Goal: Task Accomplishment & Management: Manage account settings

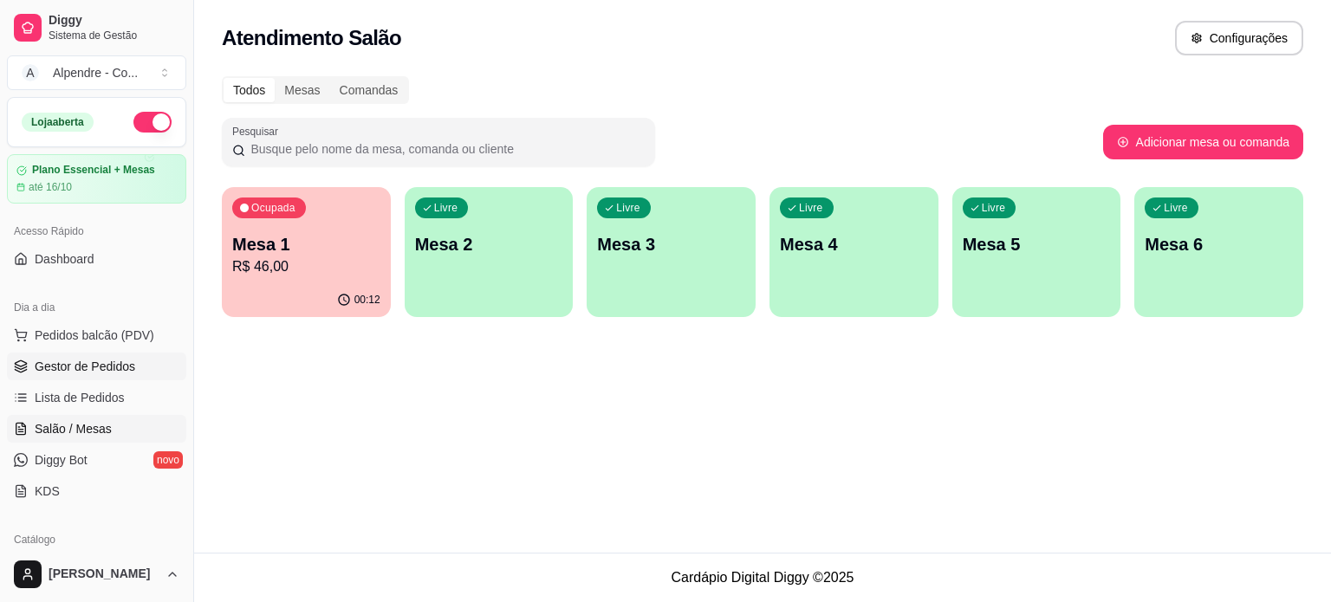
click at [58, 368] on span "Gestor de Pedidos" at bounding box center [85, 366] width 100 height 17
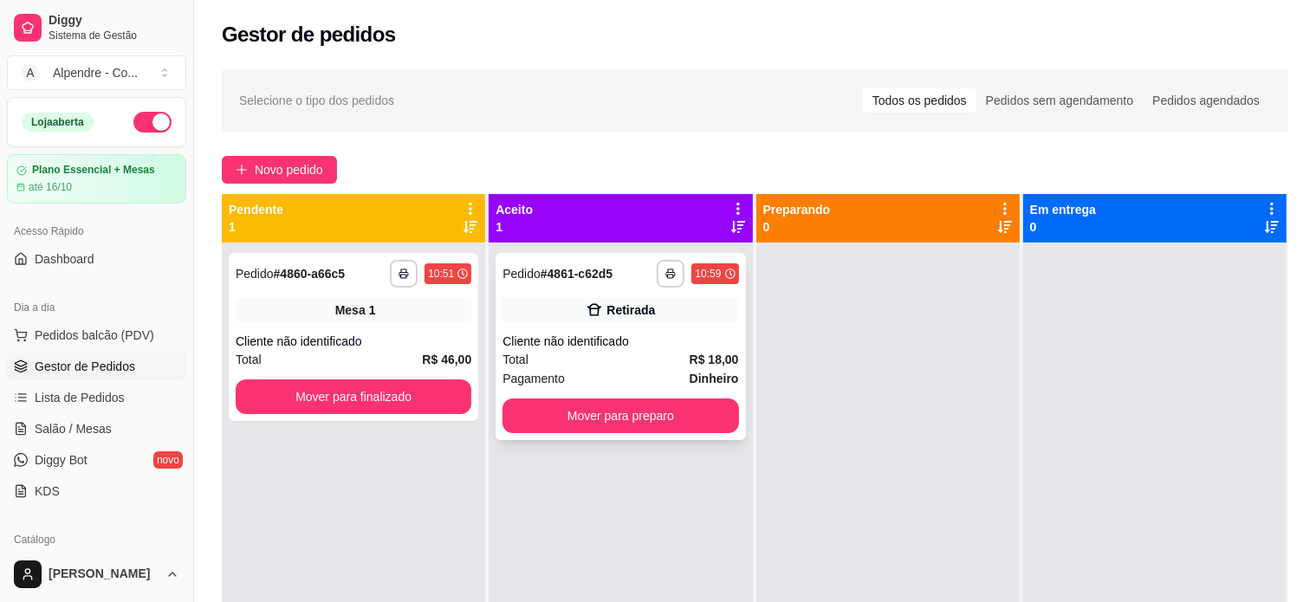
click at [586, 360] on div "Total R$ 18,00" at bounding box center [620, 359] width 236 height 19
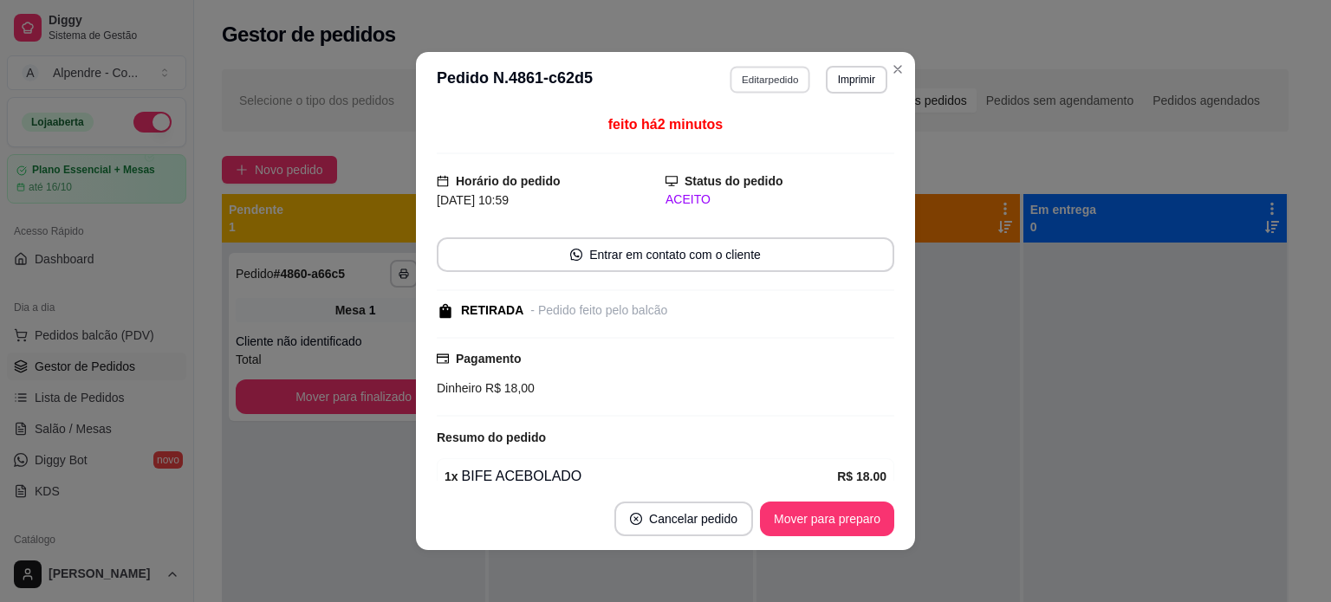
click at [759, 81] on button "Editar pedido" at bounding box center [770, 79] width 81 height 27
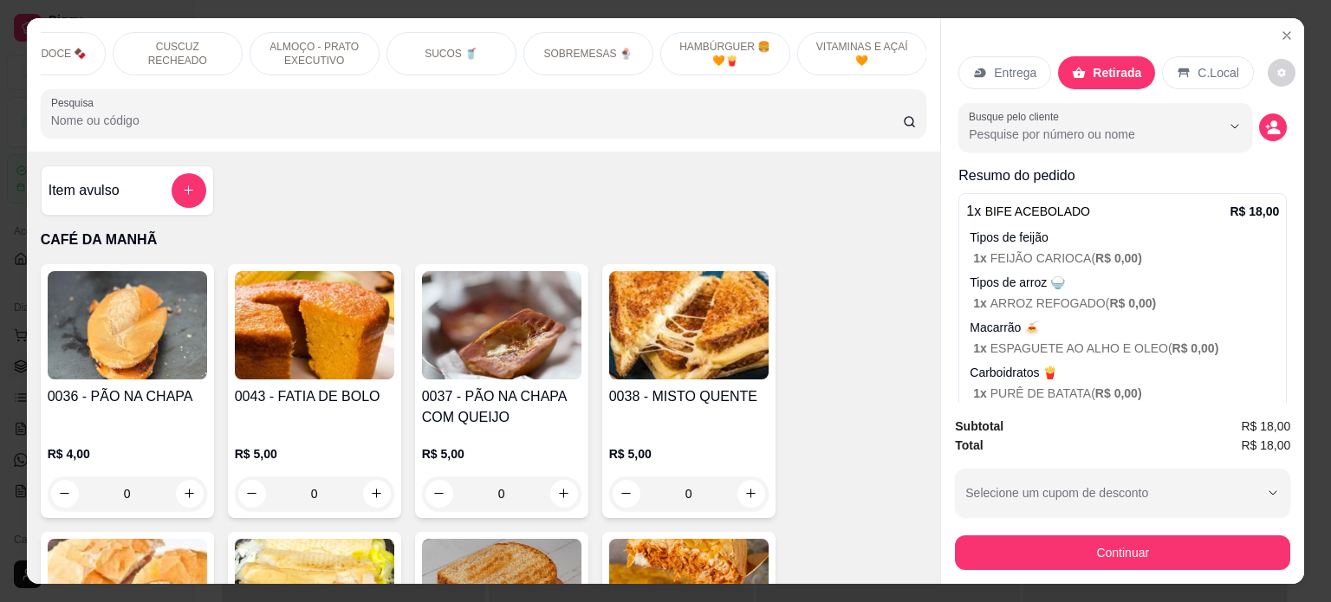
scroll to position [0, 612]
click at [611, 49] on p "SOBREMESAS 🍨" at bounding box center [588, 54] width 88 height 14
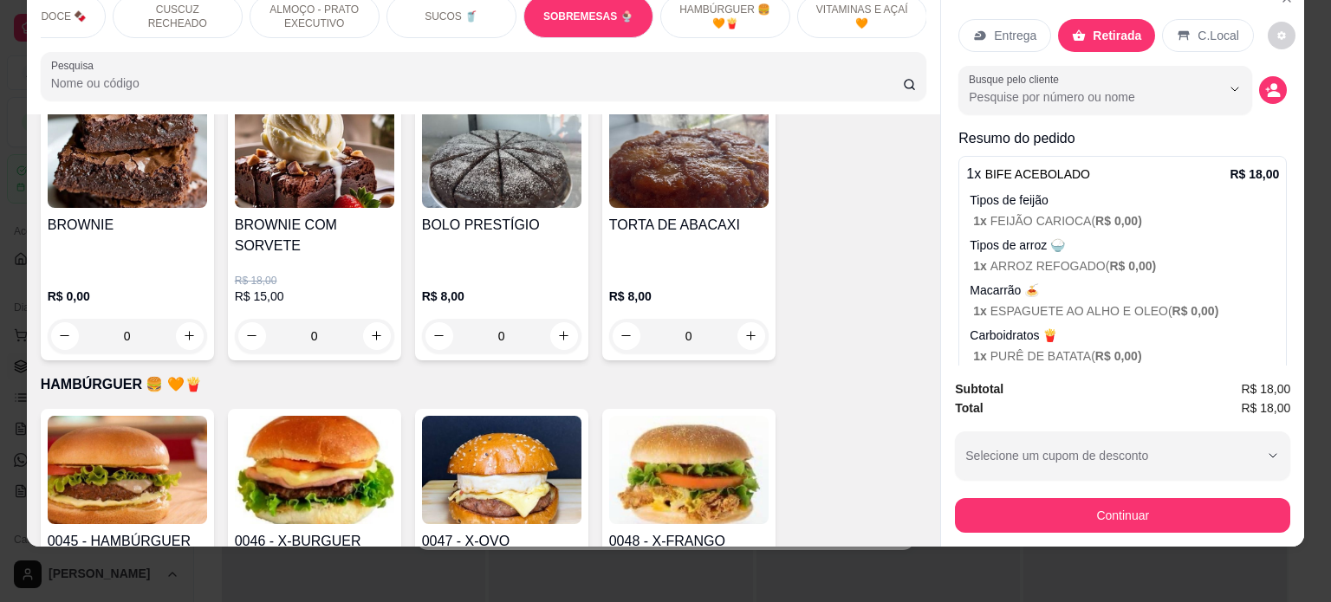
scroll to position [5286, 0]
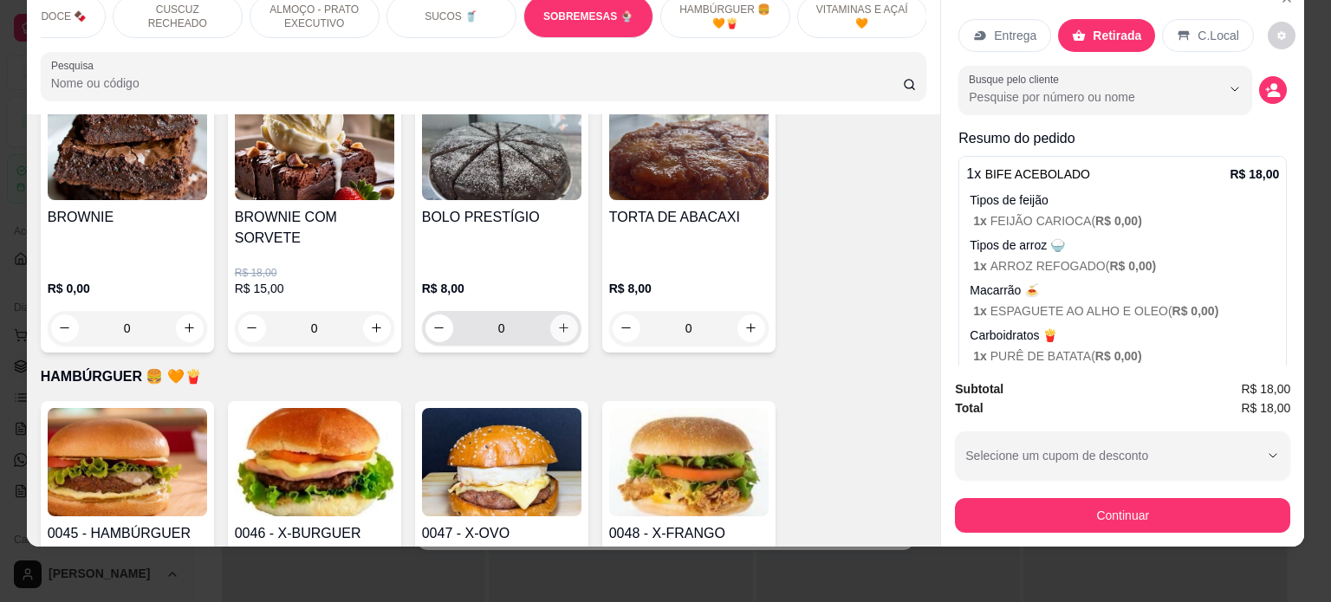
click at [557, 321] on icon "increase-product-quantity" at bounding box center [563, 327] width 13 height 13
type input "1"
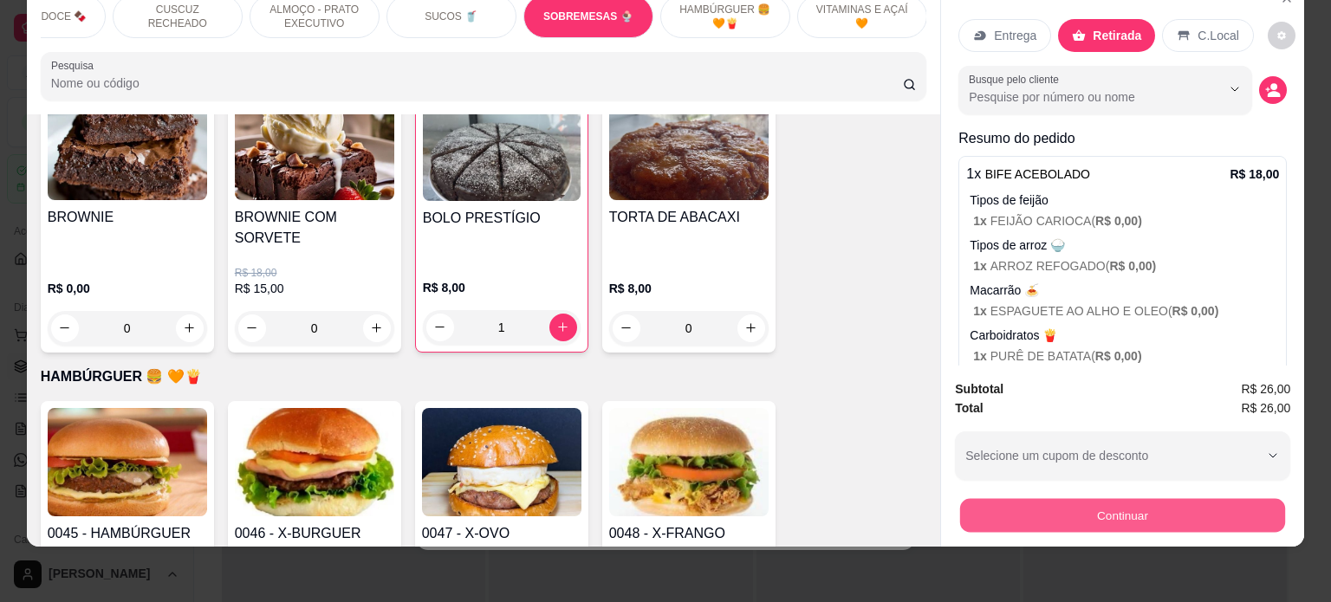
click at [1079, 499] on button "Continuar" at bounding box center [1122, 516] width 325 height 34
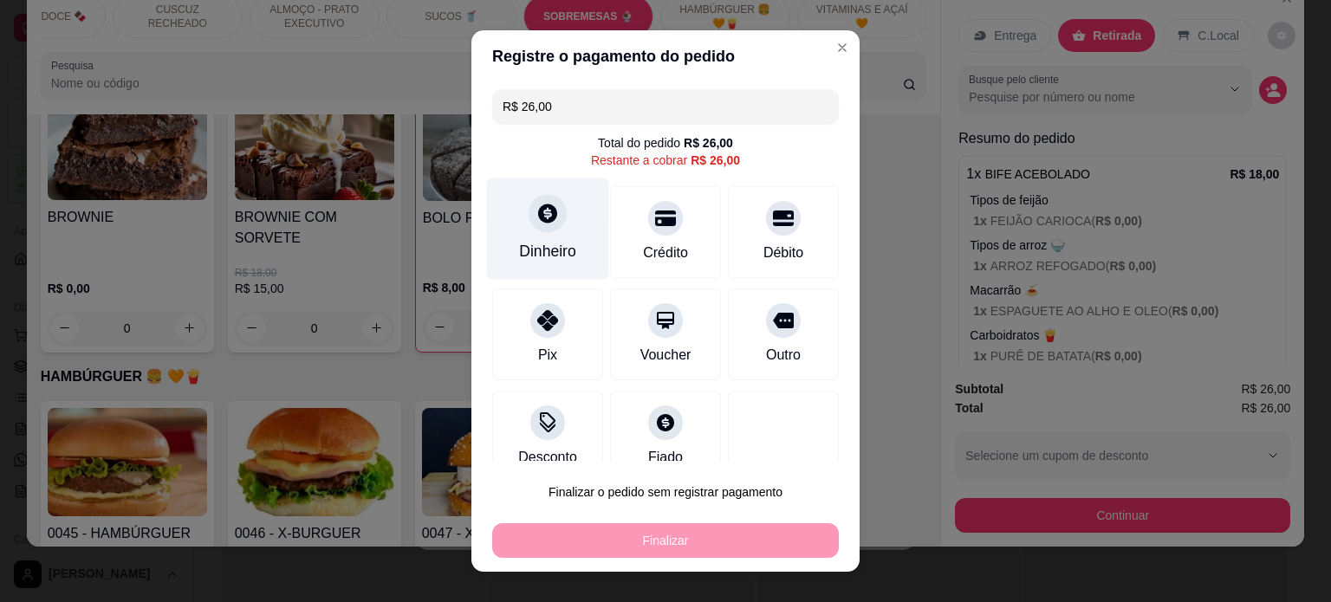
click at [541, 243] on div "Dinheiro" at bounding box center [547, 251] width 57 height 23
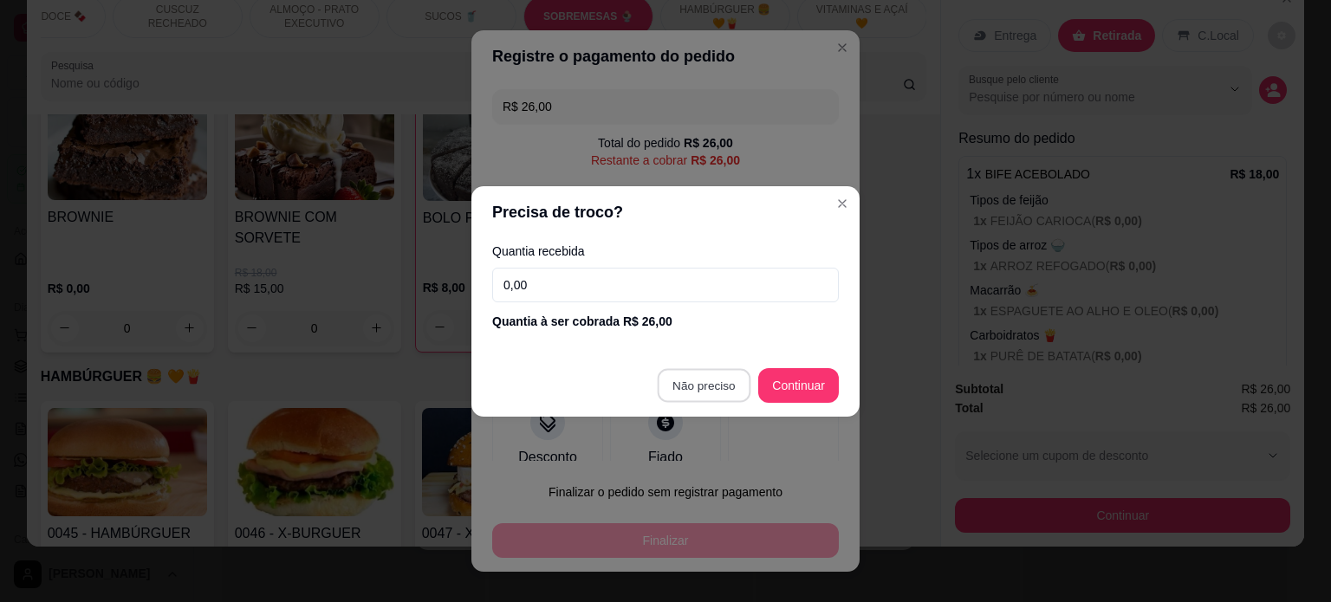
type input "R$ 0,00"
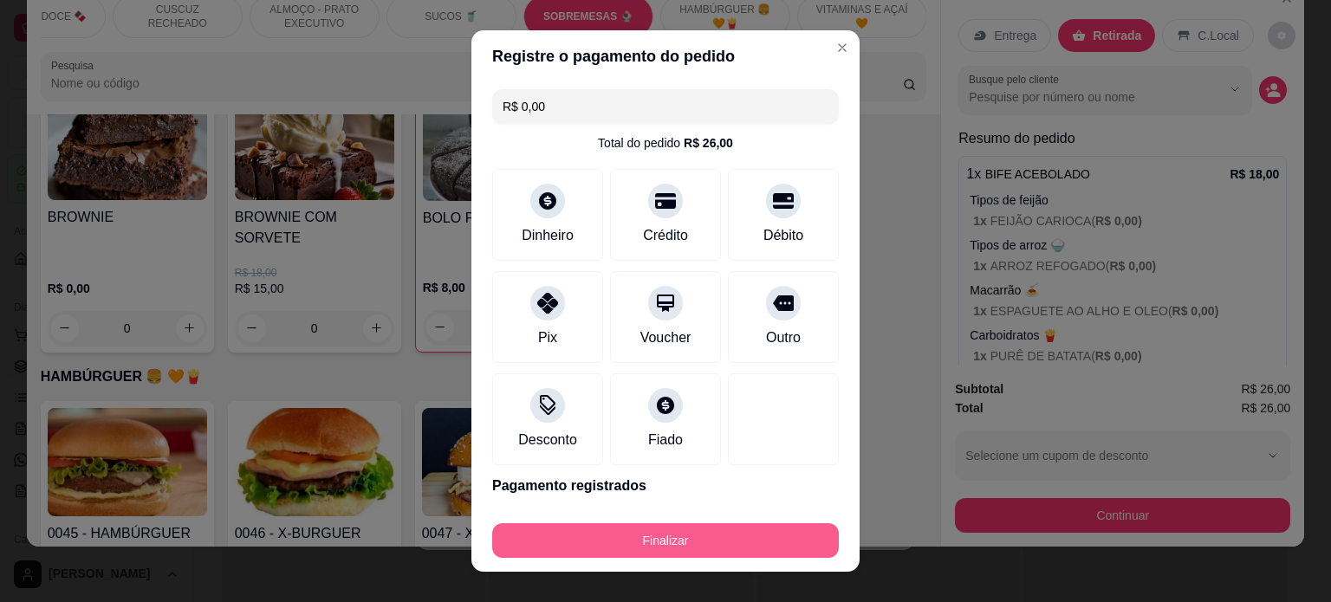
click at [676, 527] on button "Finalizar" at bounding box center [665, 540] width 347 height 35
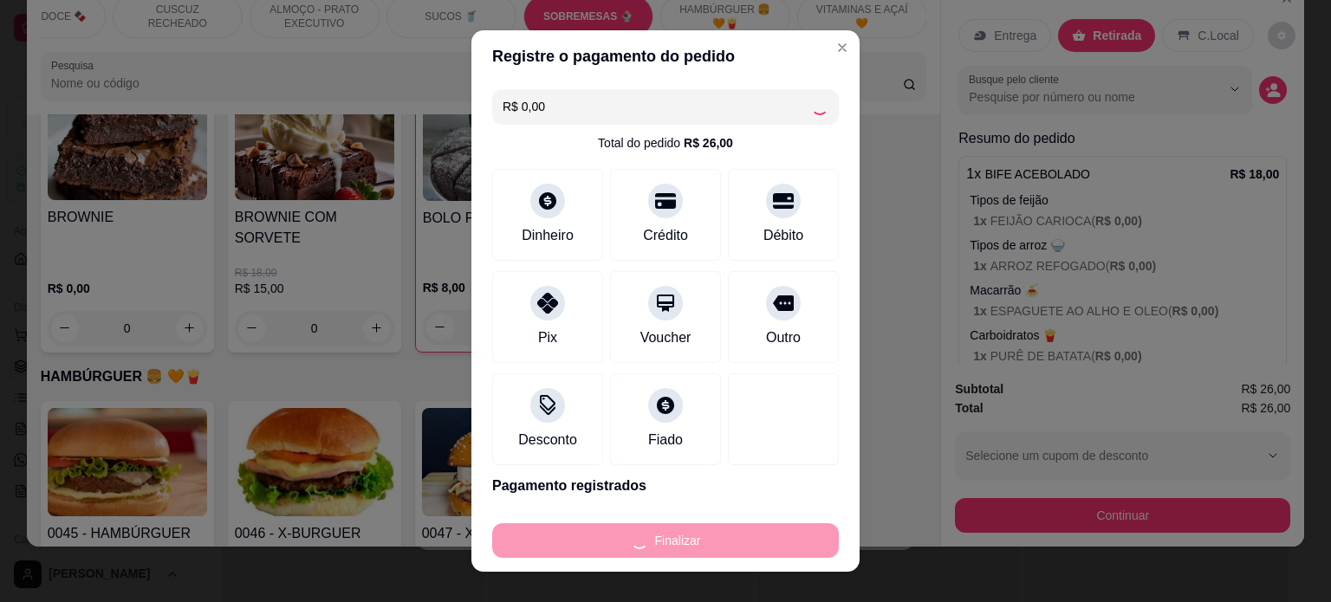
type input "0"
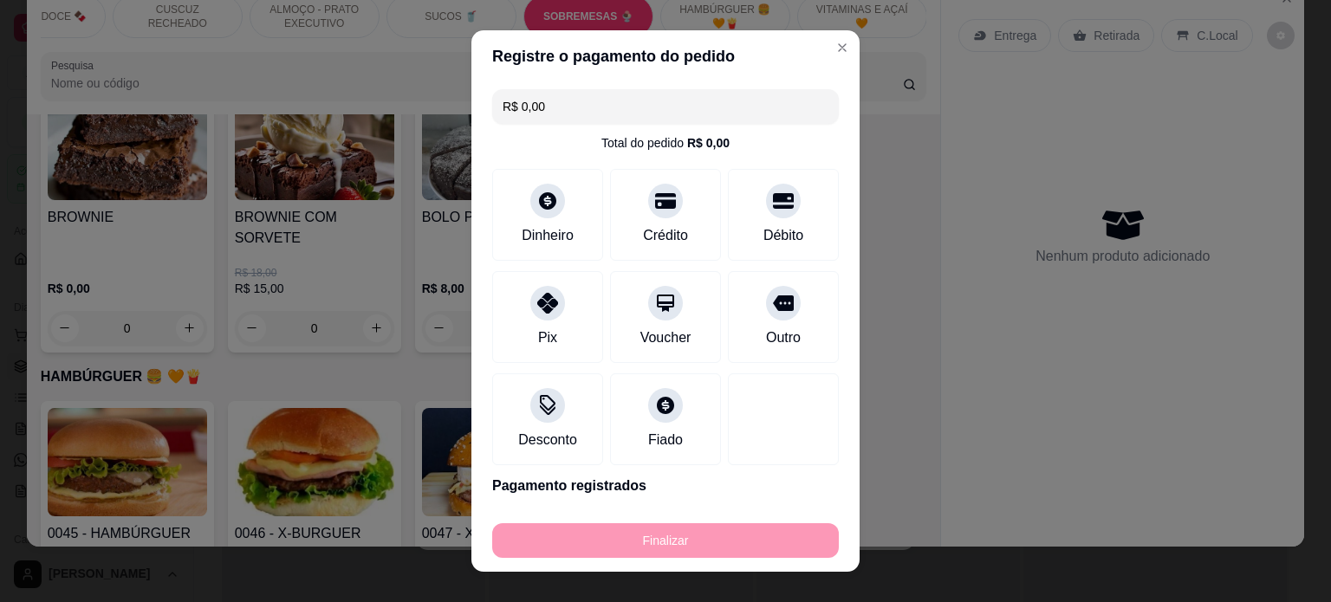
type input "-R$ 26,00"
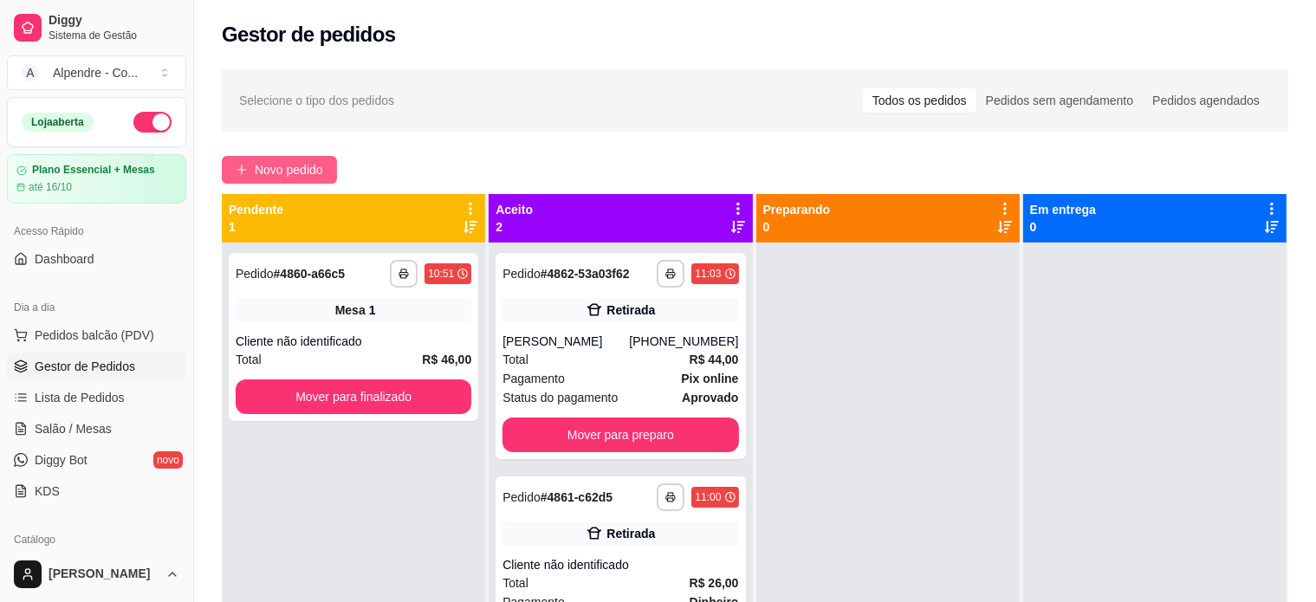
click at [319, 164] on span "Novo pedido" at bounding box center [289, 169] width 68 height 19
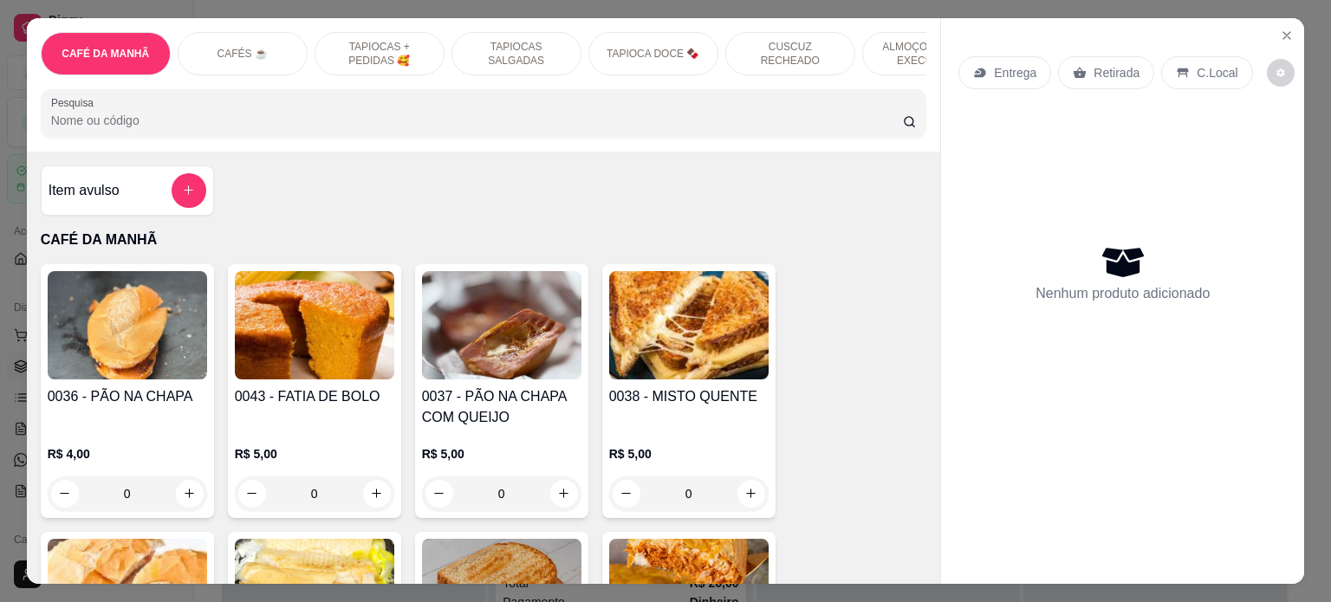
click at [912, 42] on p "ALMOÇO - PRATO EXECUTIVO" at bounding box center [927, 54] width 100 height 28
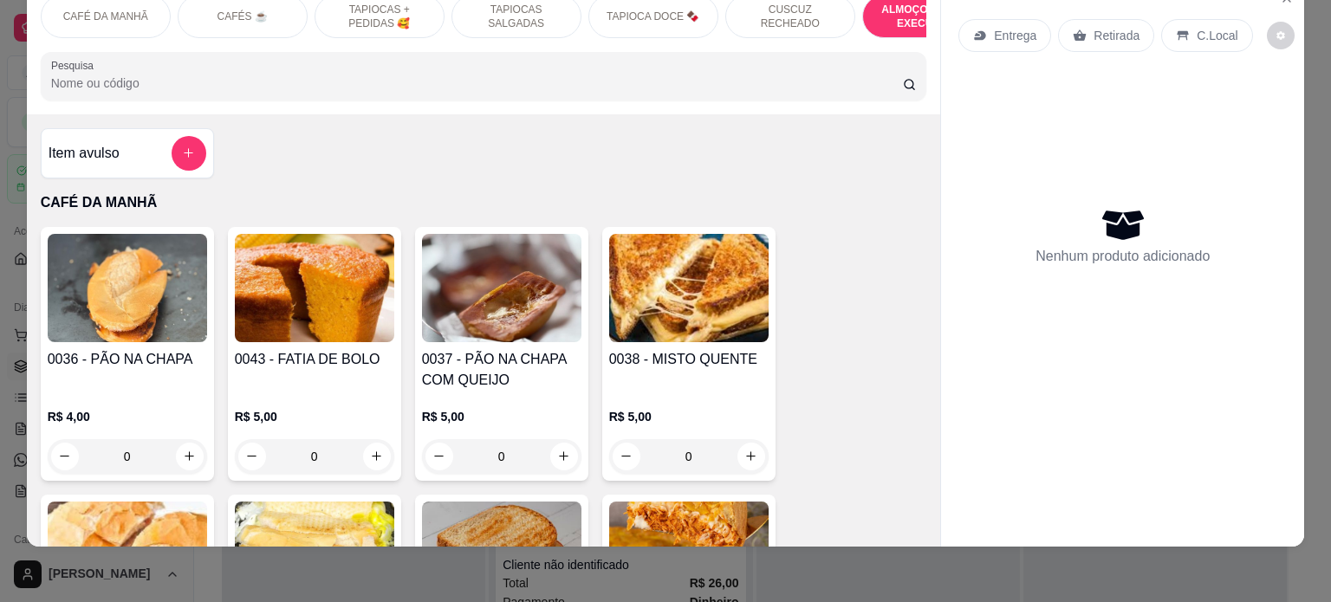
scroll to position [3553, 0]
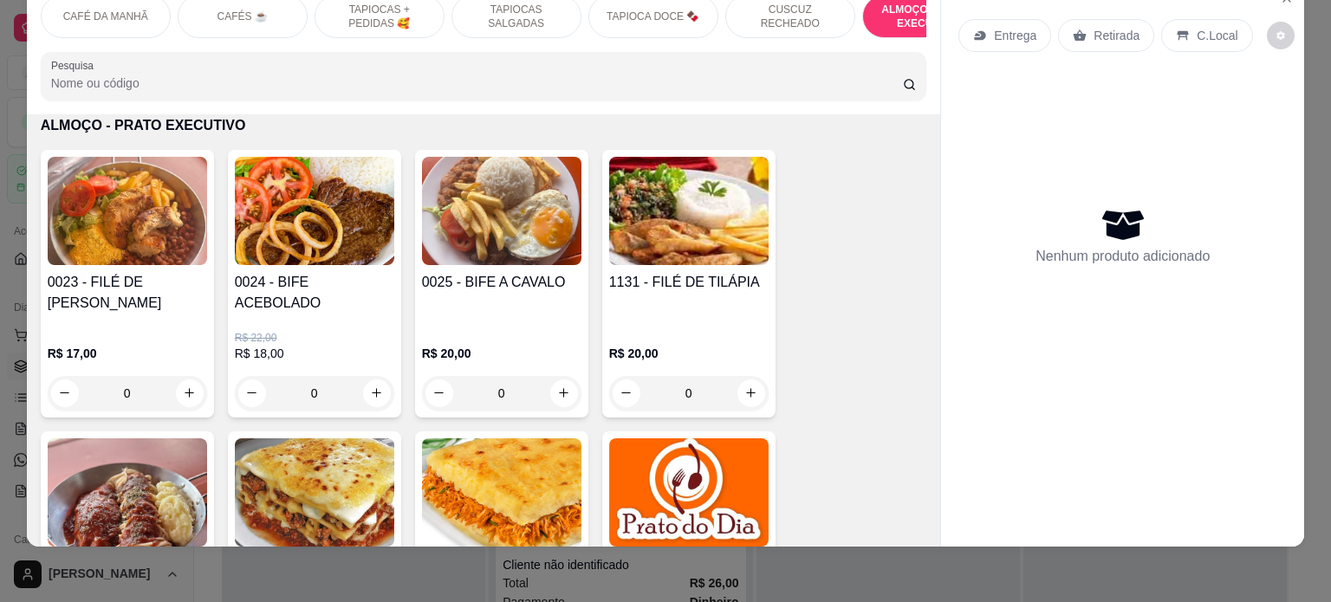
click at [176, 376] on div "0" at bounding box center [127, 393] width 159 height 35
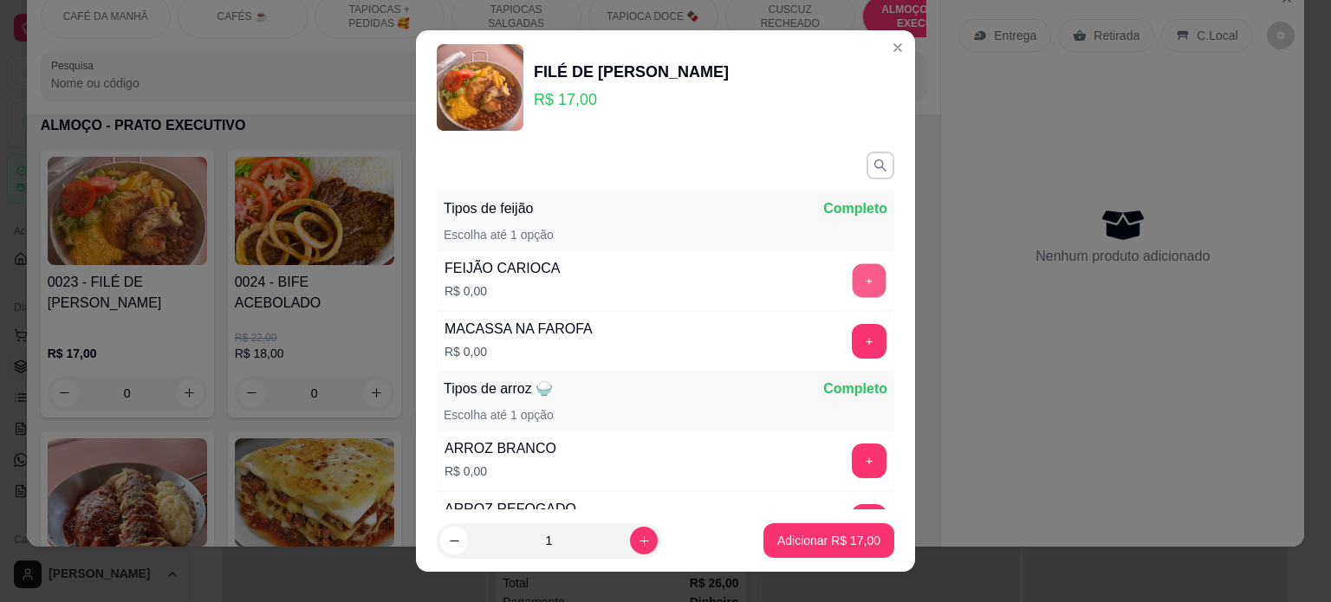
click at [852, 277] on button "+" at bounding box center [869, 280] width 34 height 34
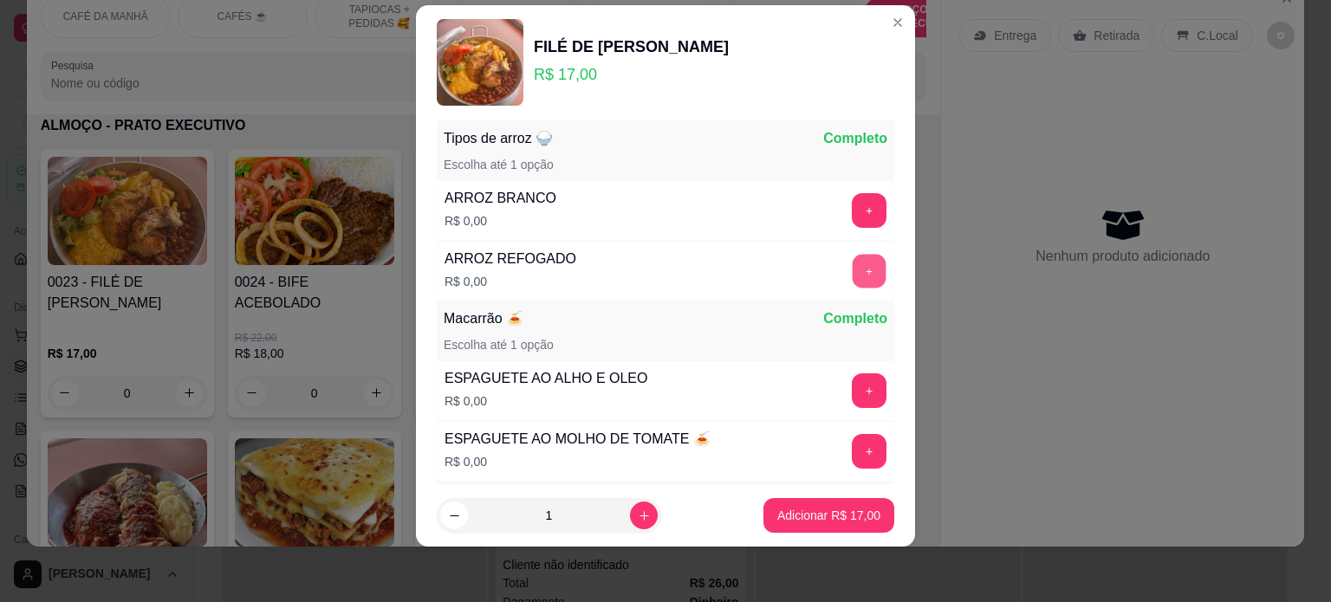
click at [852, 277] on button "+" at bounding box center [869, 271] width 34 height 34
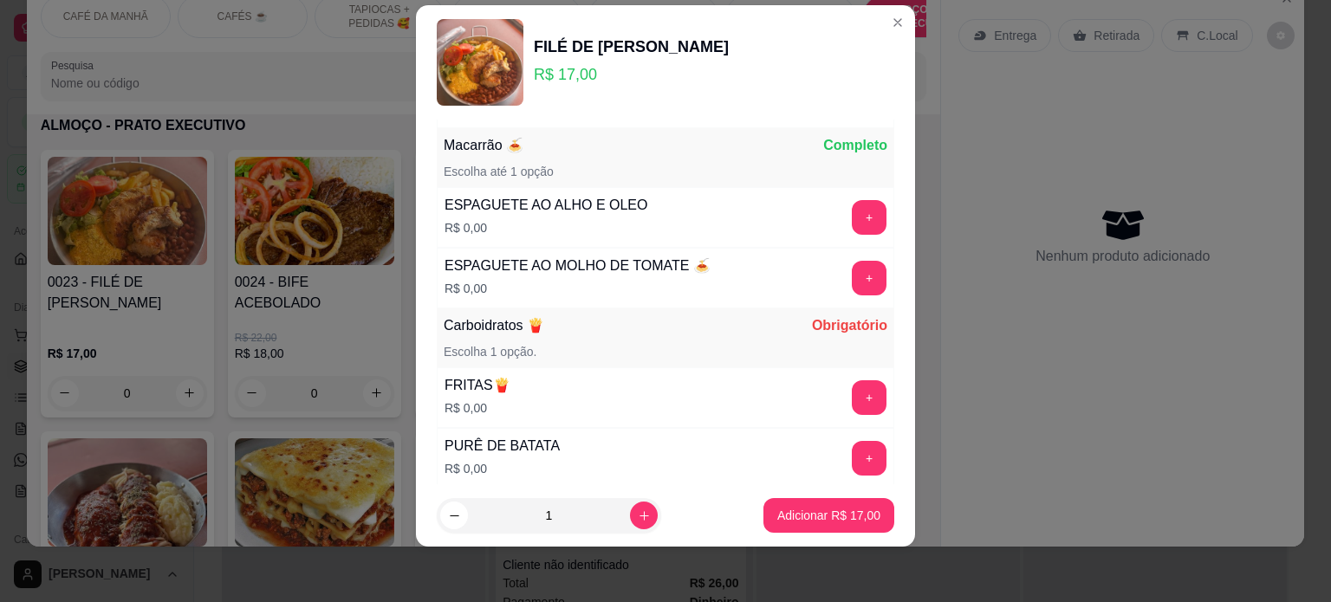
scroll to position [405, 0]
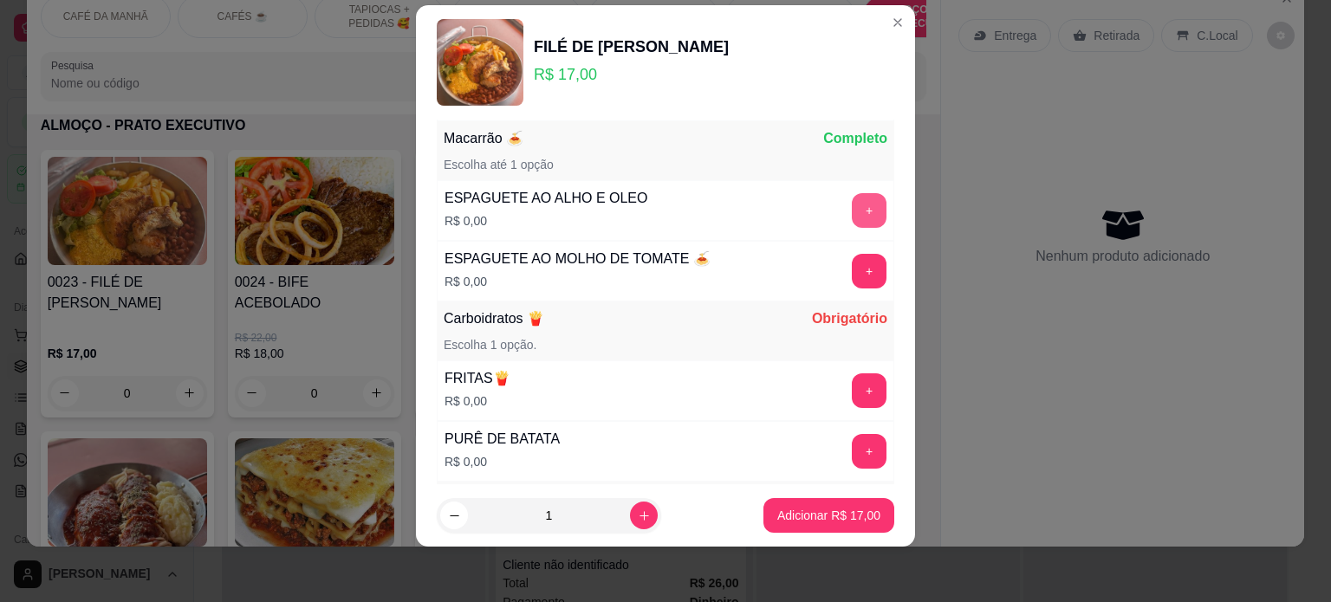
click at [852, 211] on button "+" at bounding box center [869, 210] width 35 height 35
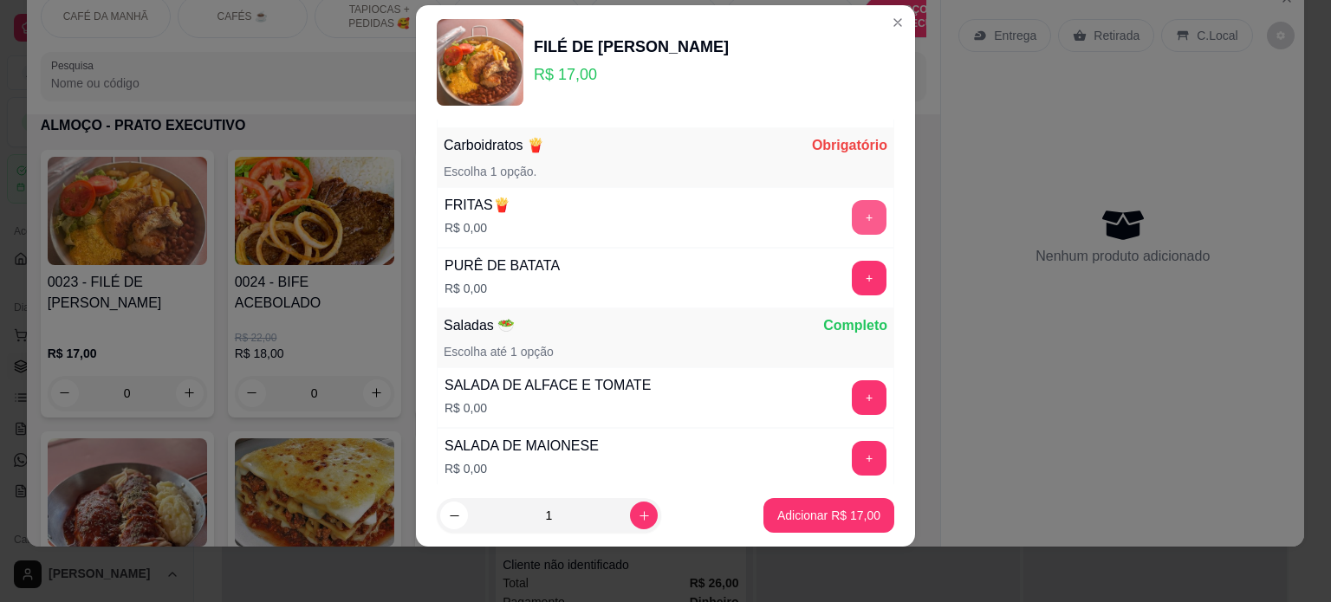
scroll to position [585, 0]
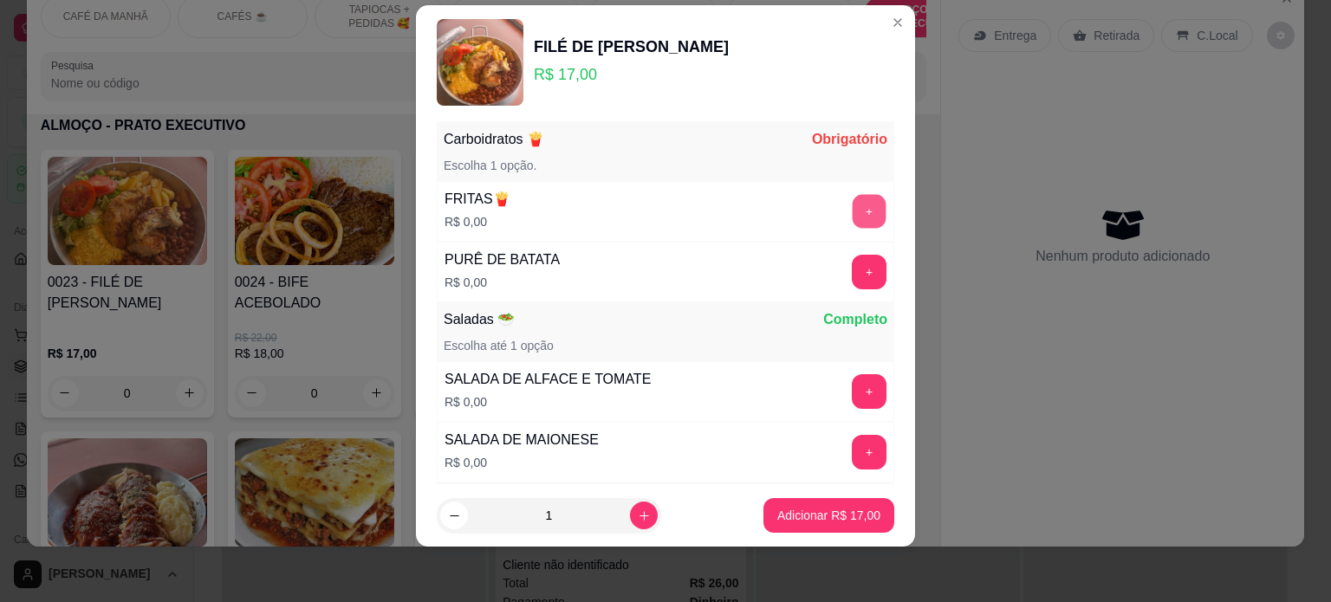
click at [852, 208] on button "+" at bounding box center [869, 211] width 34 height 34
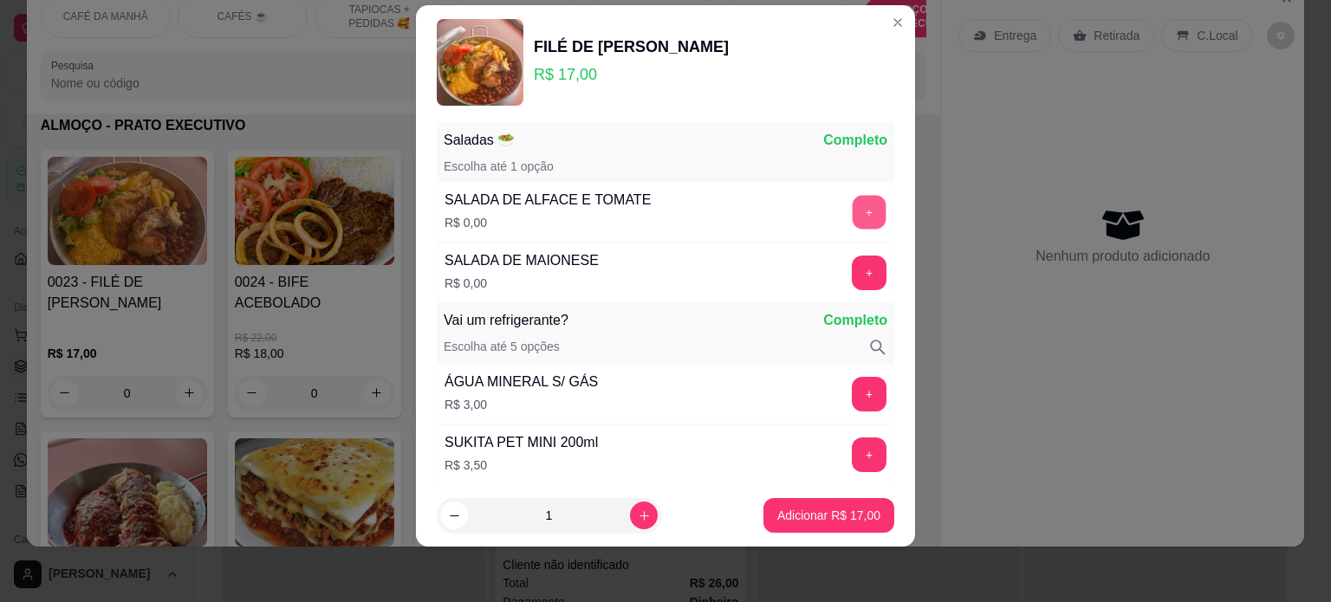
click at [852, 206] on button "+" at bounding box center [869, 212] width 34 height 34
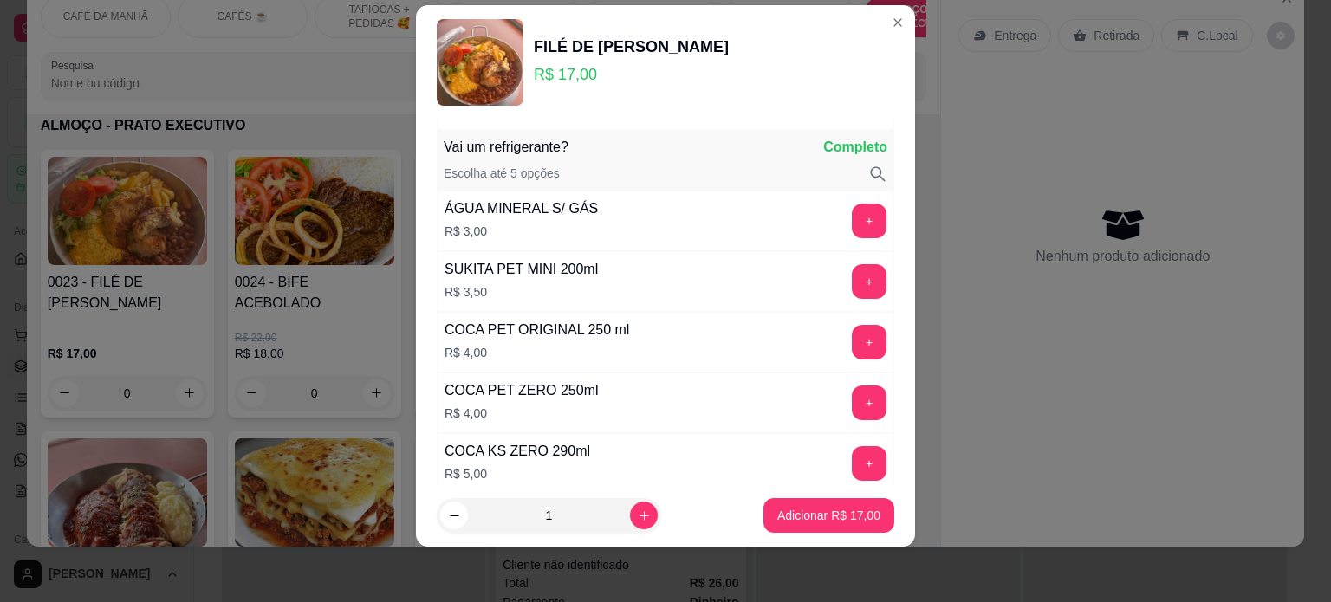
scroll to position [943, 0]
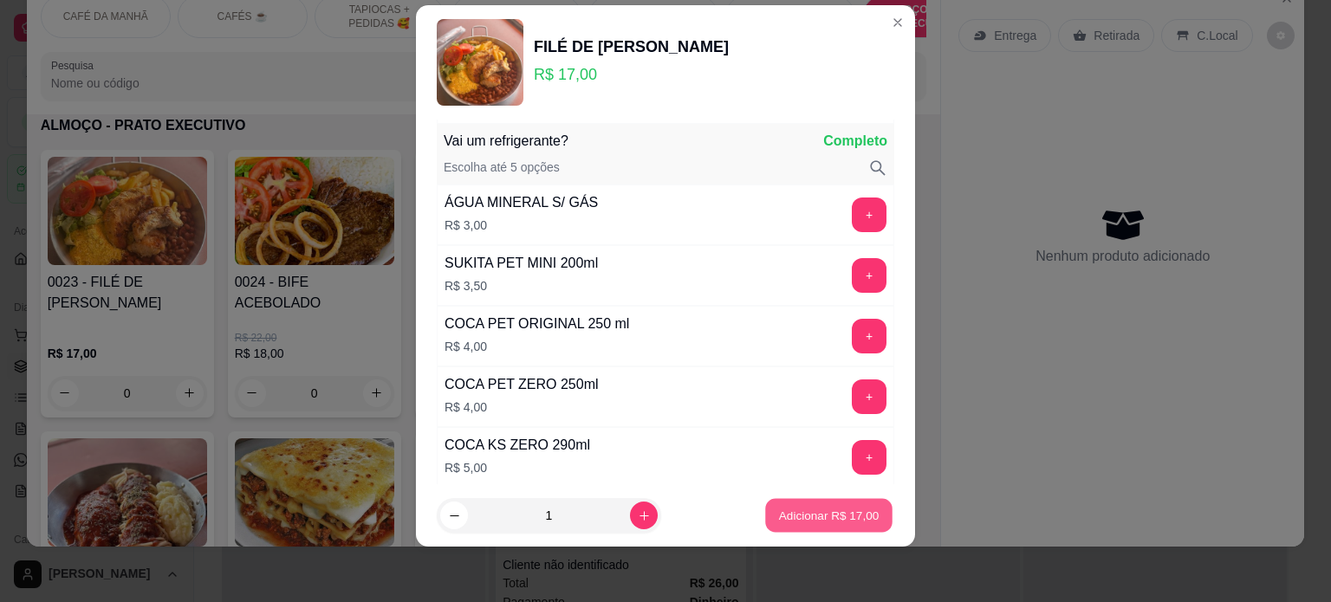
click at [809, 508] on p "Adicionar R$ 17,00" at bounding box center [829, 516] width 100 height 16
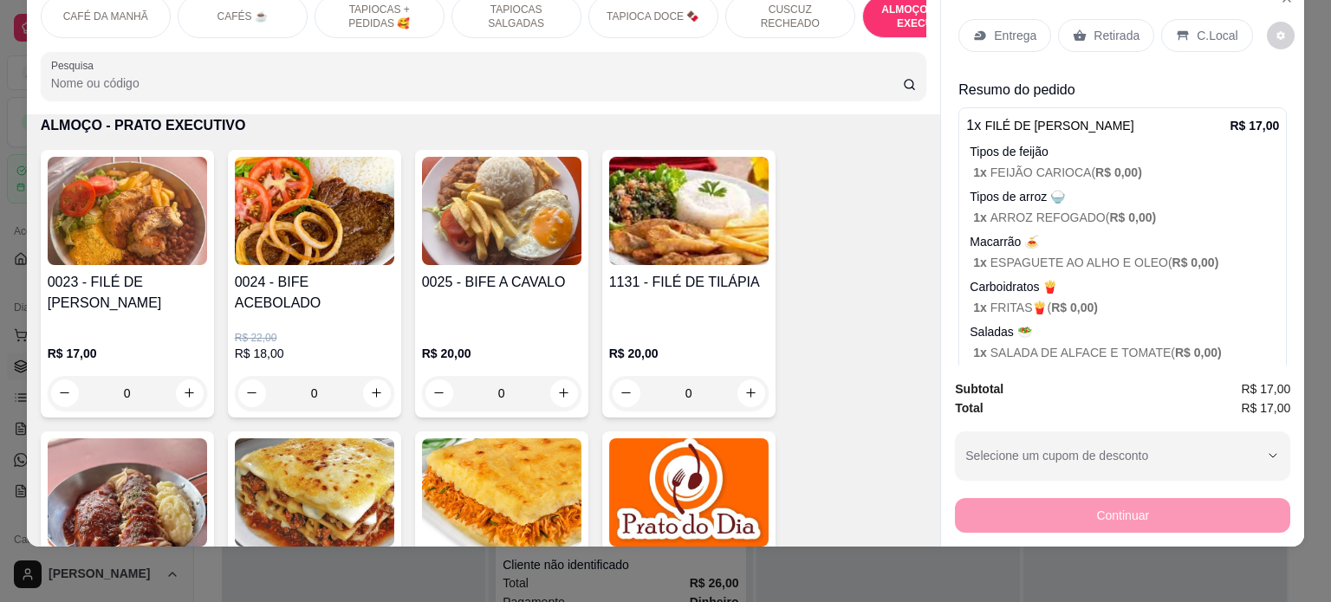
click at [187, 379] on div "0" at bounding box center [127, 393] width 159 height 35
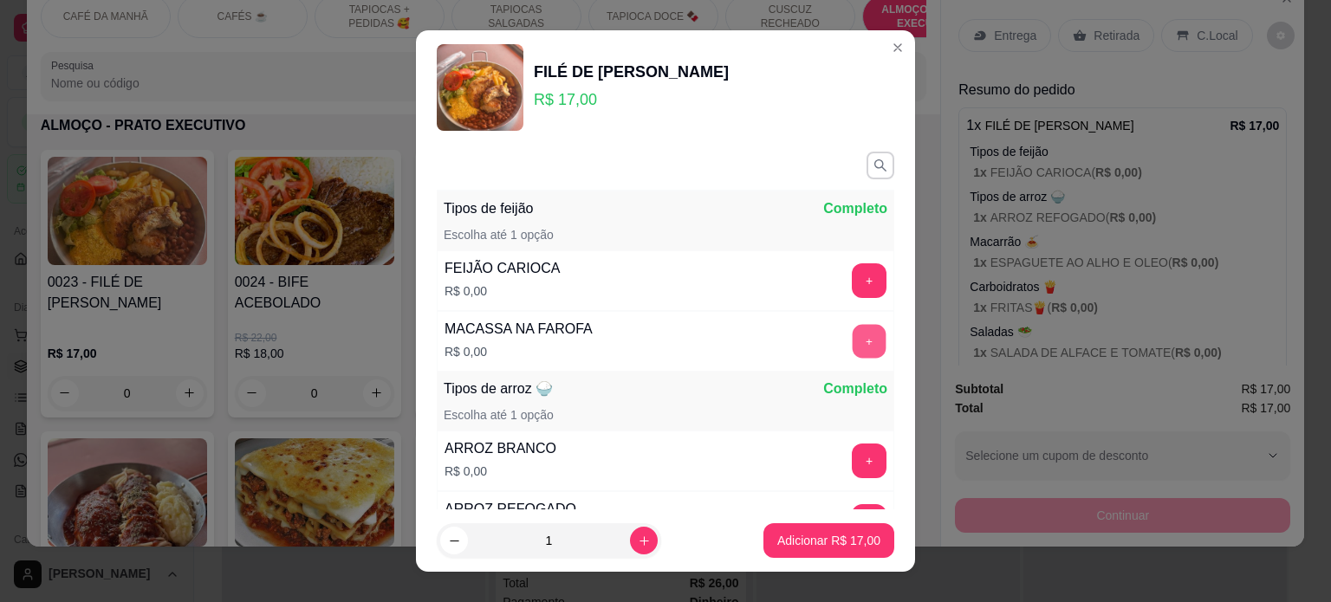
click at [852, 346] on button "+" at bounding box center [869, 341] width 34 height 34
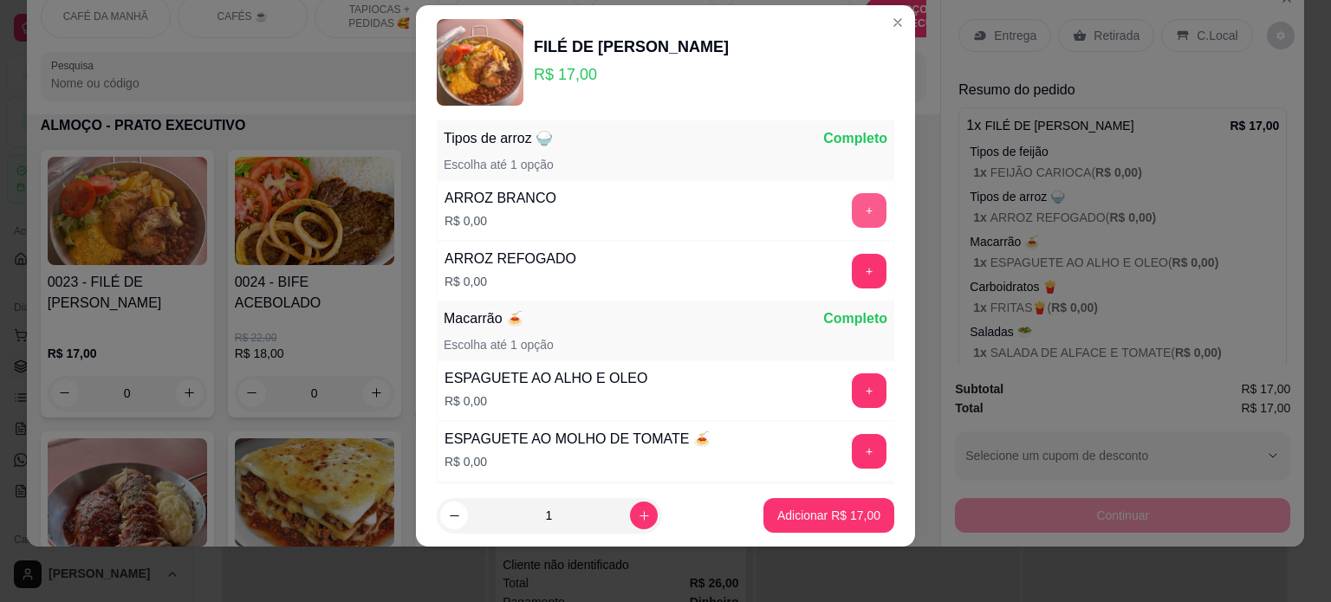
click at [852, 193] on button "+" at bounding box center [869, 210] width 35 height 35
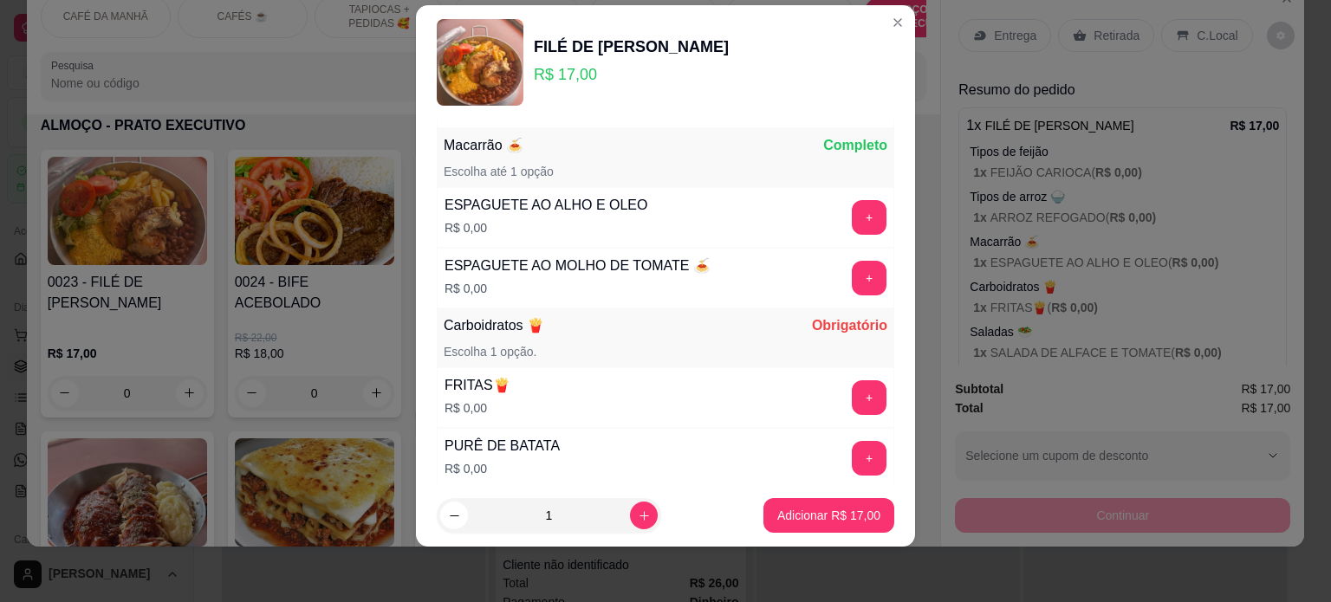
scroll to position [405, 0]
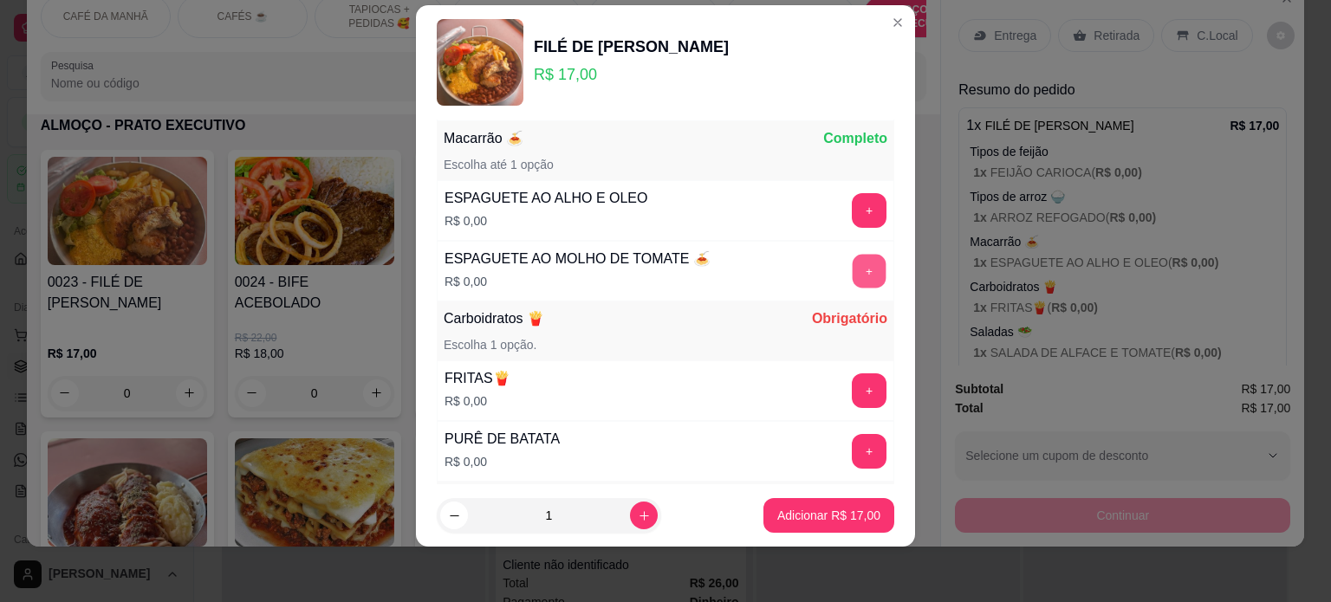
click at [852, 269] on button "+" at bounding box center [869, 271] width 34 height 34
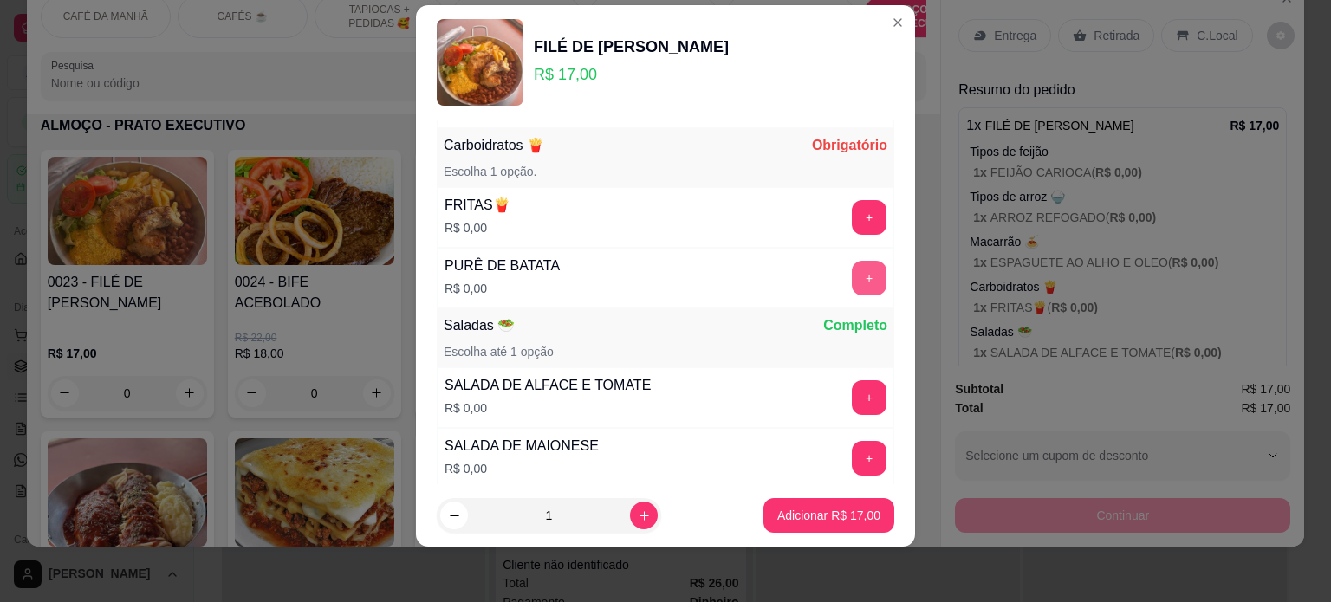
scroll to position [585, 0]
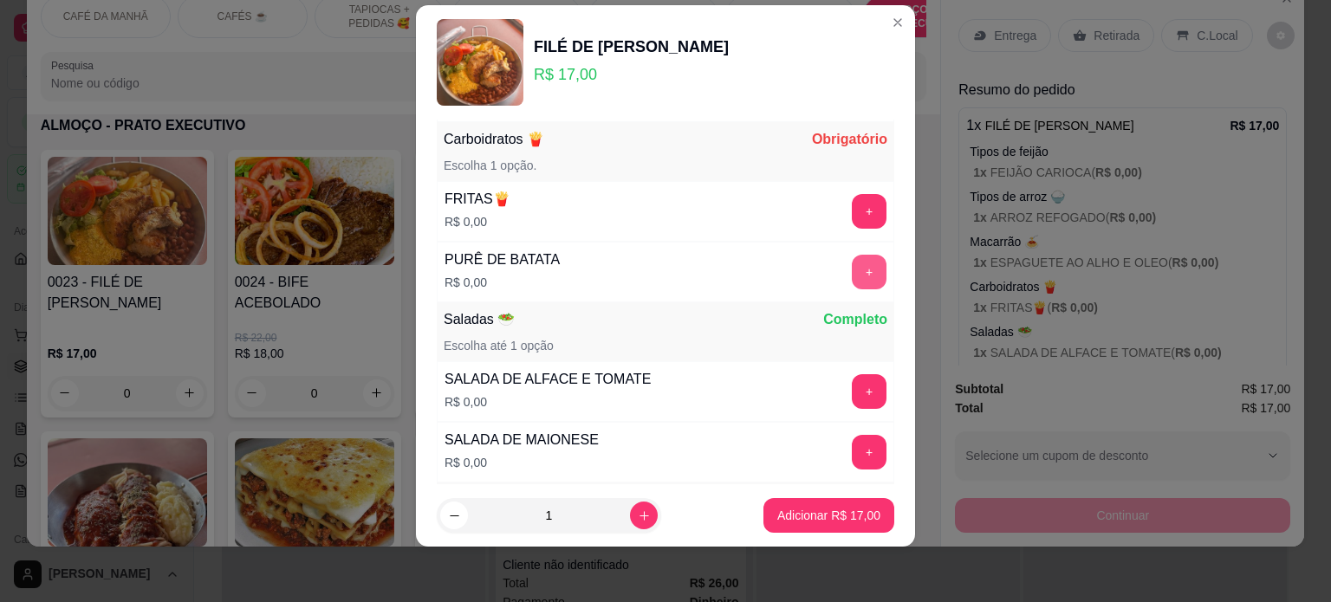
click at [852, 266] on button "+" at bounding box center [869, 272] width 35 height 35
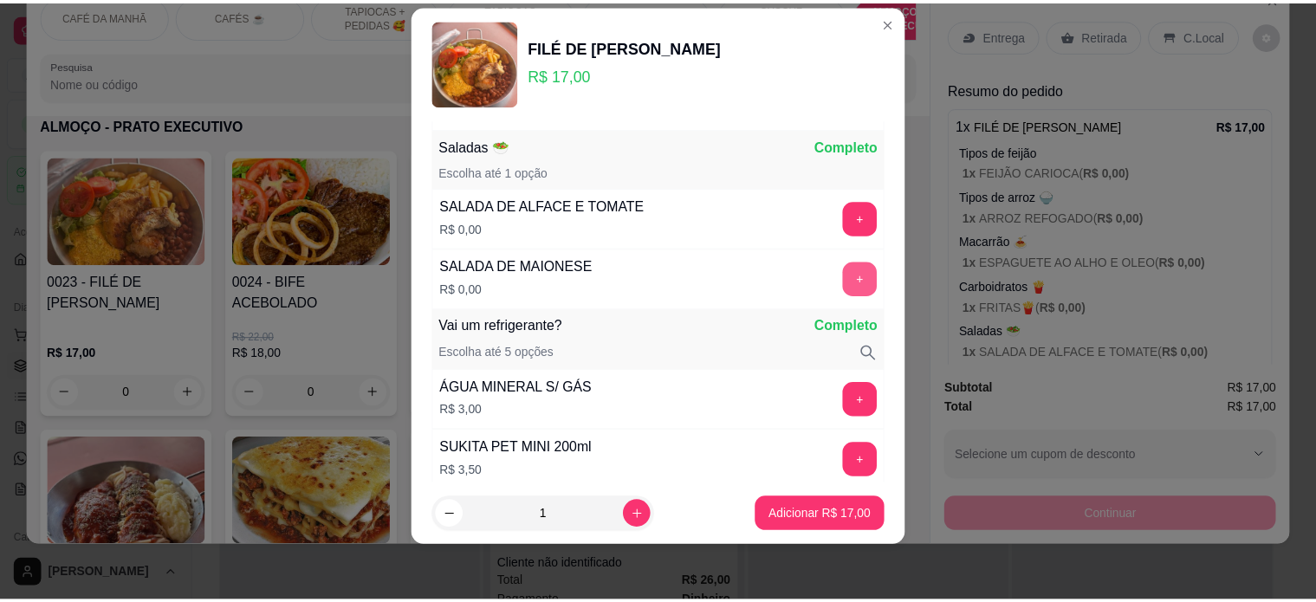
scroll to position [764, 0]
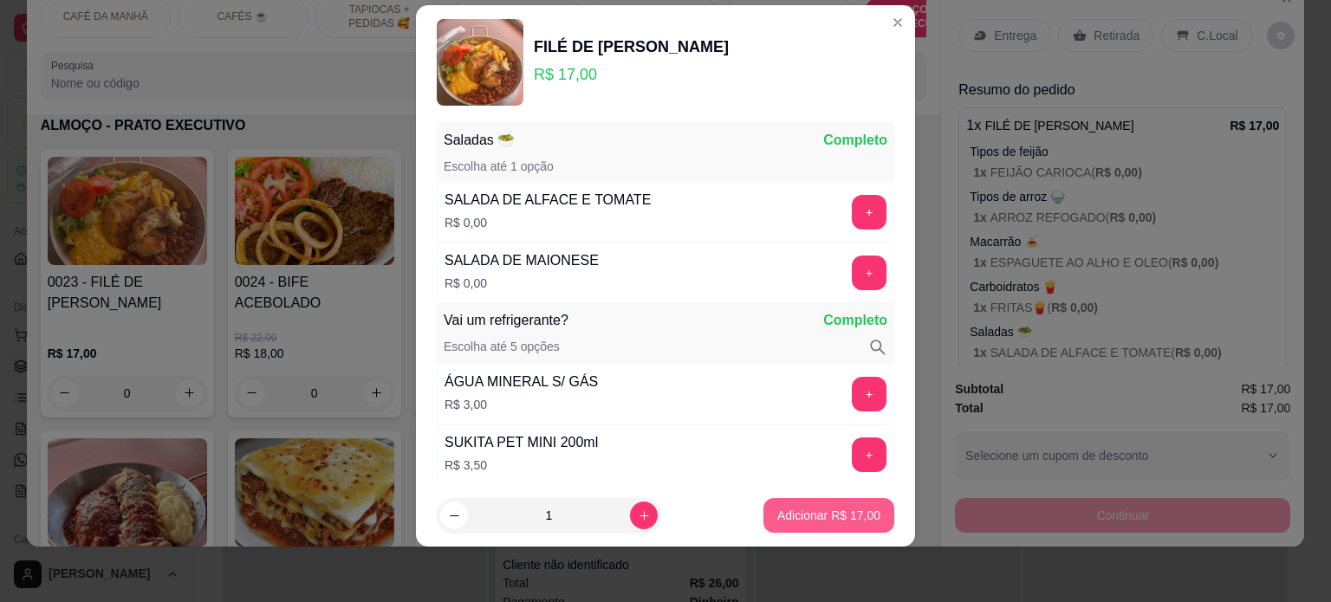
click at [834, 521] on p "Adicionar R$ 17,00" at bounding box center [828, 515] width 103 height 17
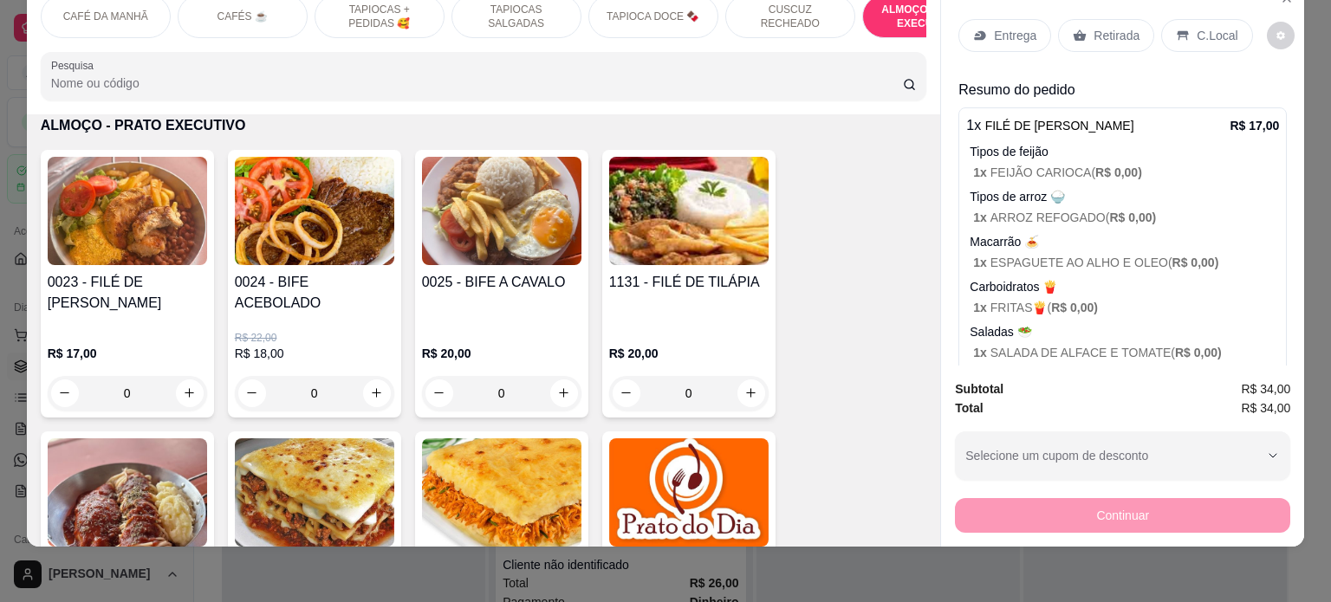
click at [994, 27] on p "Entrega" at bounding box center [1015, 35] width 42 height 17
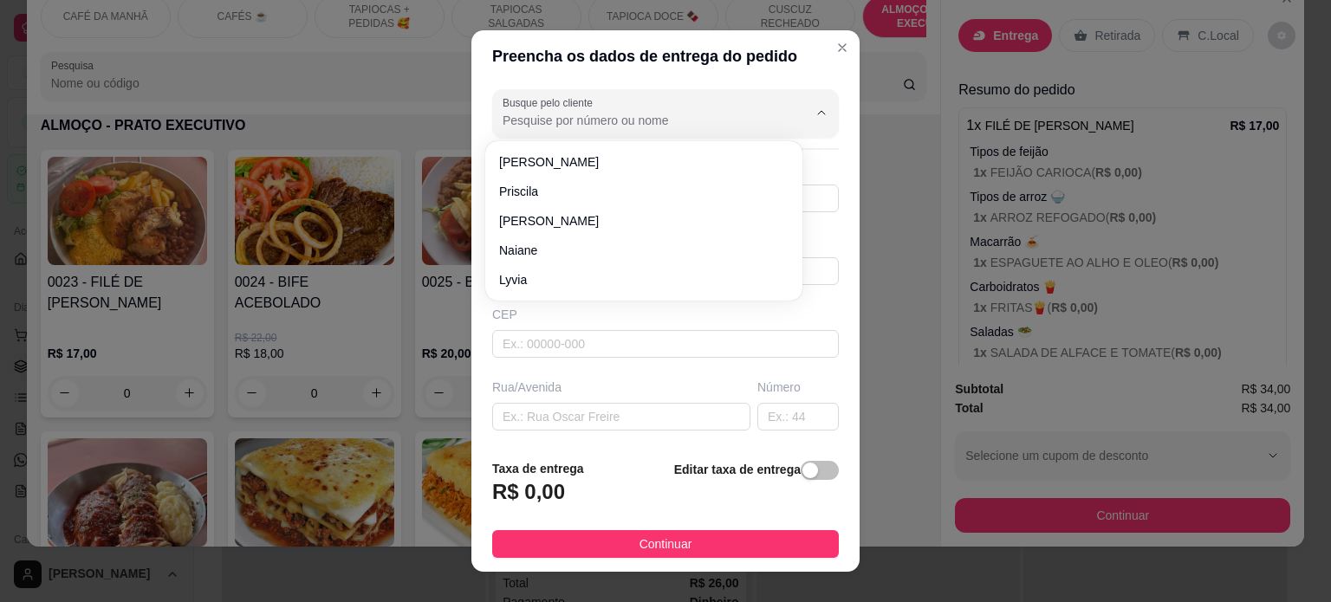
click at [620, 127] on input "Busque pelo cliente" at bounding box center [640, 120] width 277 height 17
type input "m"
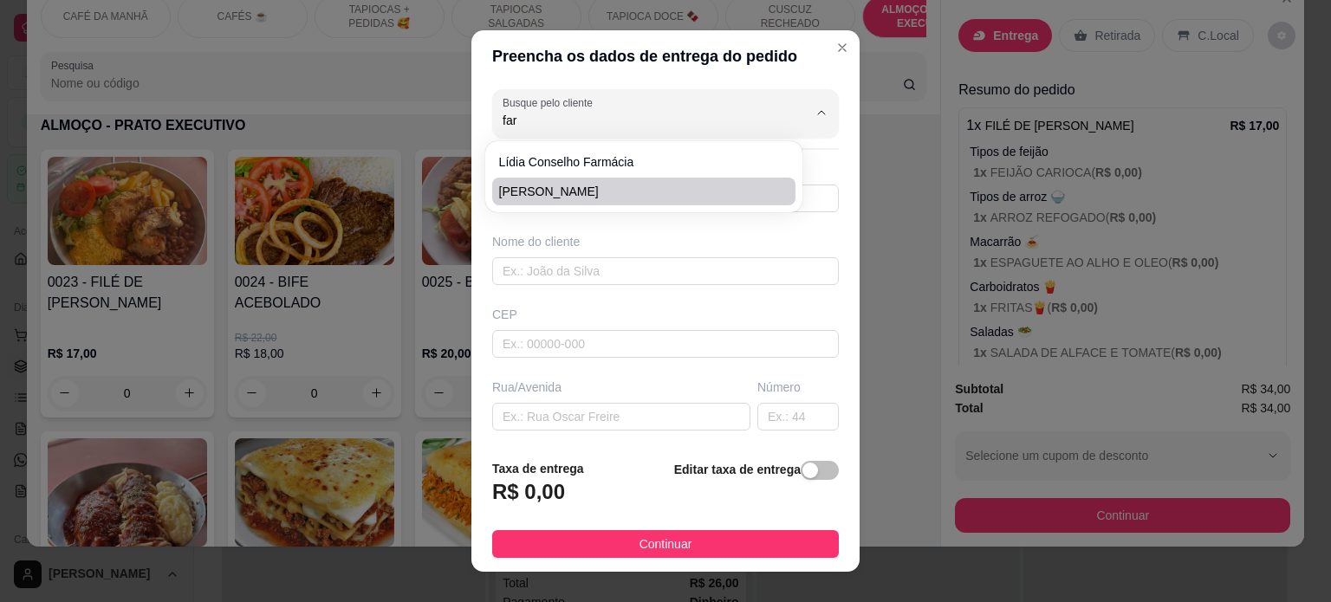
click at [603, 198] on span "[PERSON_NAME]" at bounding box center [635, 191] width 272 height 17
type input "[PERSON_NAME]"
type input "83986301153"
type input "[PERSON_NAME]"
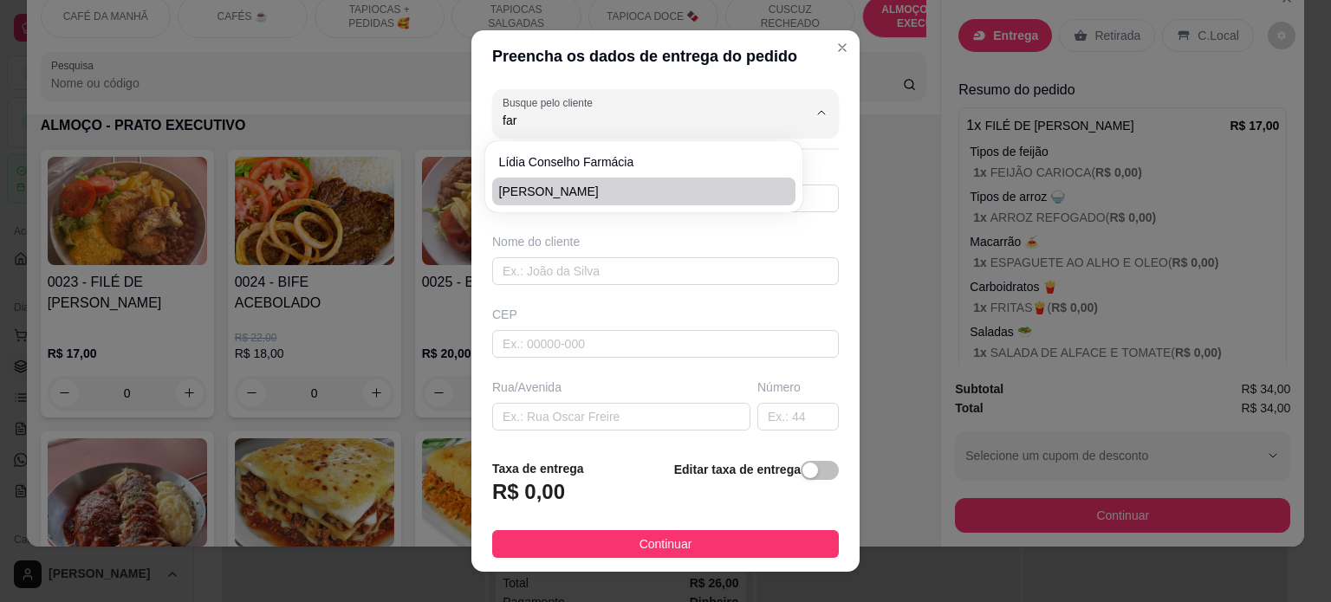
type input "830"
type input "[PERSON_NAME]"
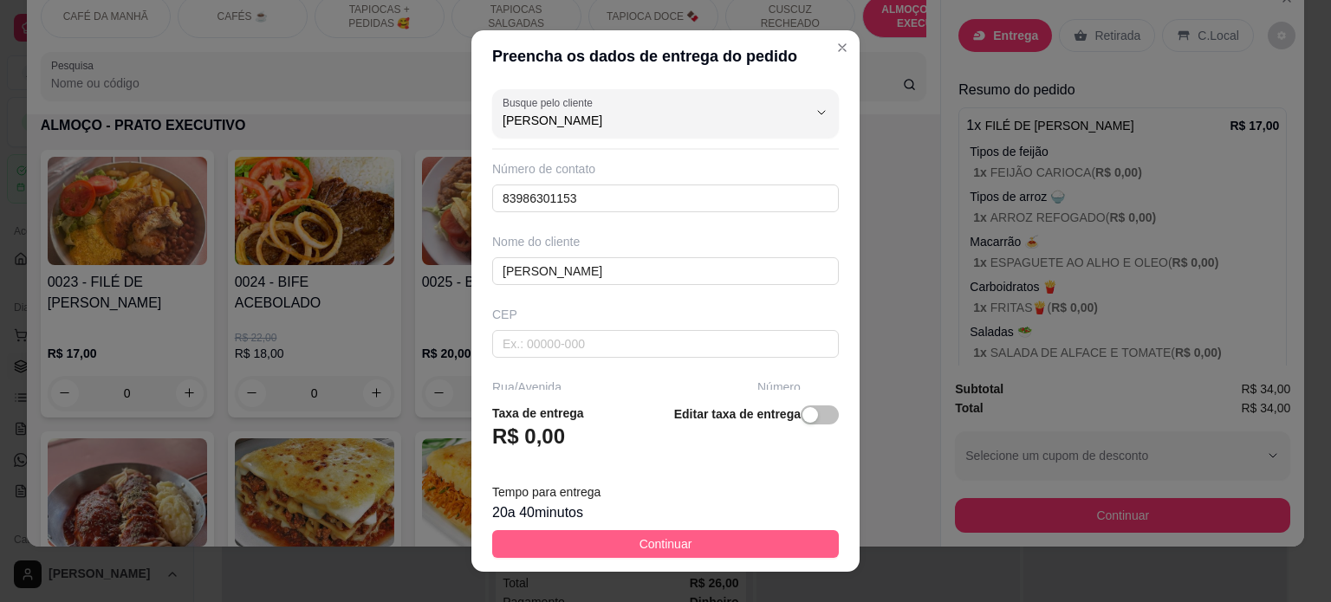
type input "[PERSON_NAME]"
click at [671, 544] on span "Continuar" at bounding box center [665, 544] width 53 height 19
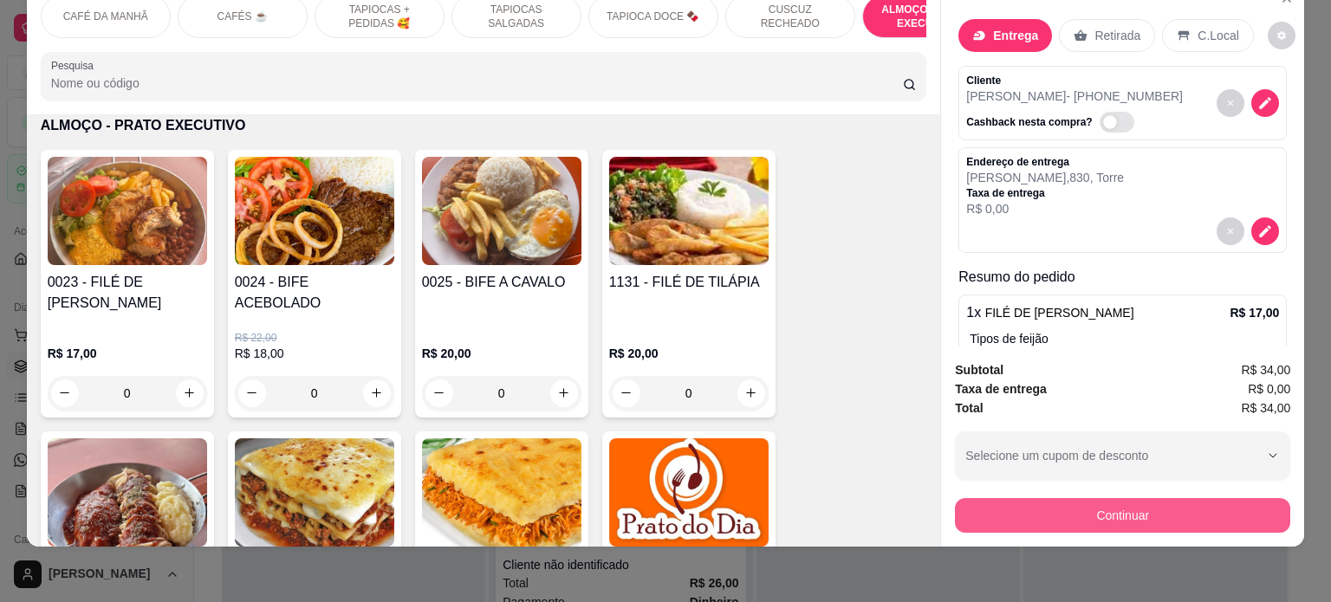
click at [1126, 498] on button "Continuar" at bounding box center [1122, 515] width 335 height 35
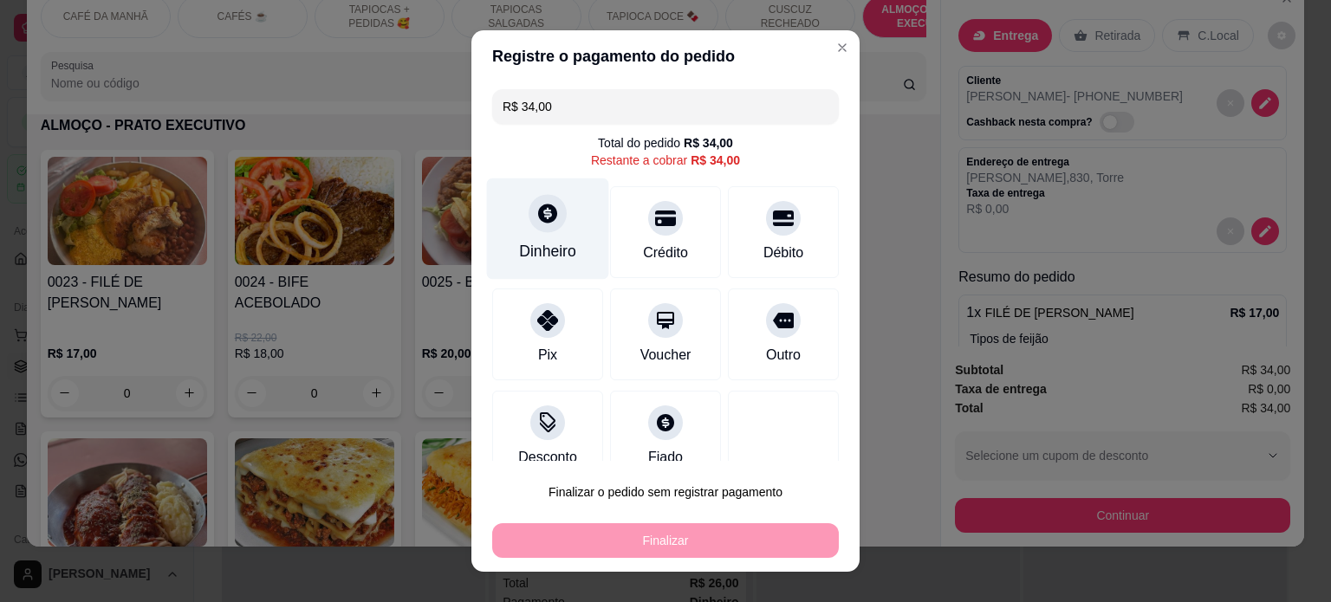
click at [528, 215] on div at bounding box center [547, 213] width 38 height 38
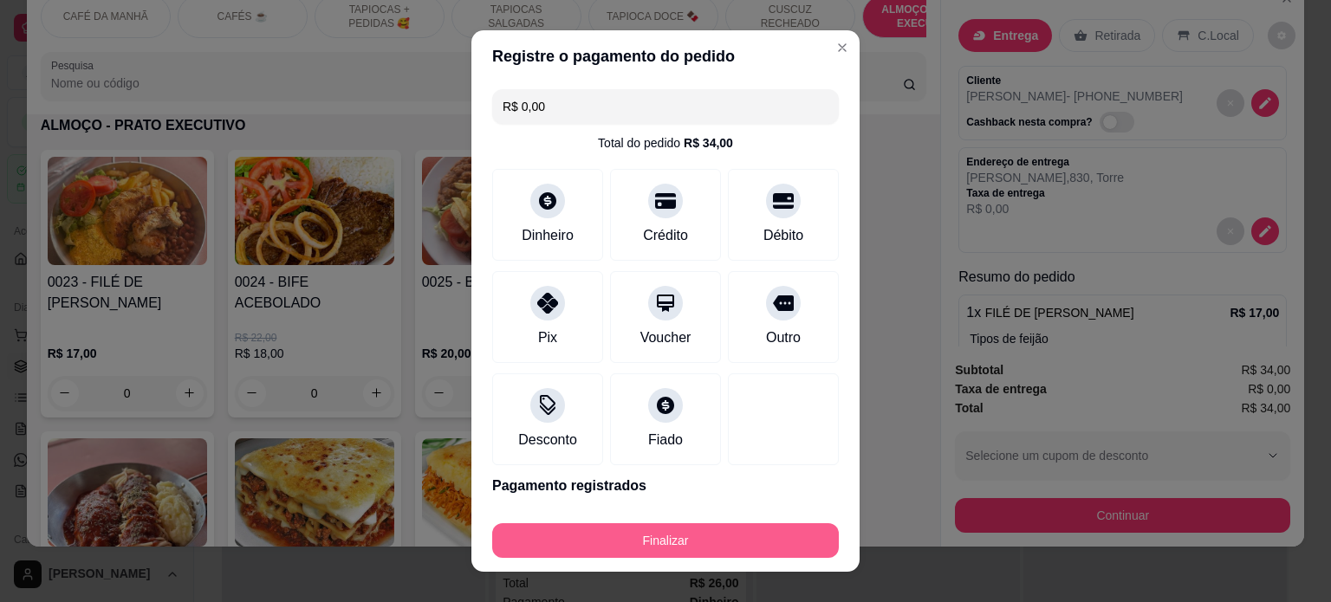
click at [693, 555] on button "Finalizar" at bounding box center [665, 540] width 347 height 35
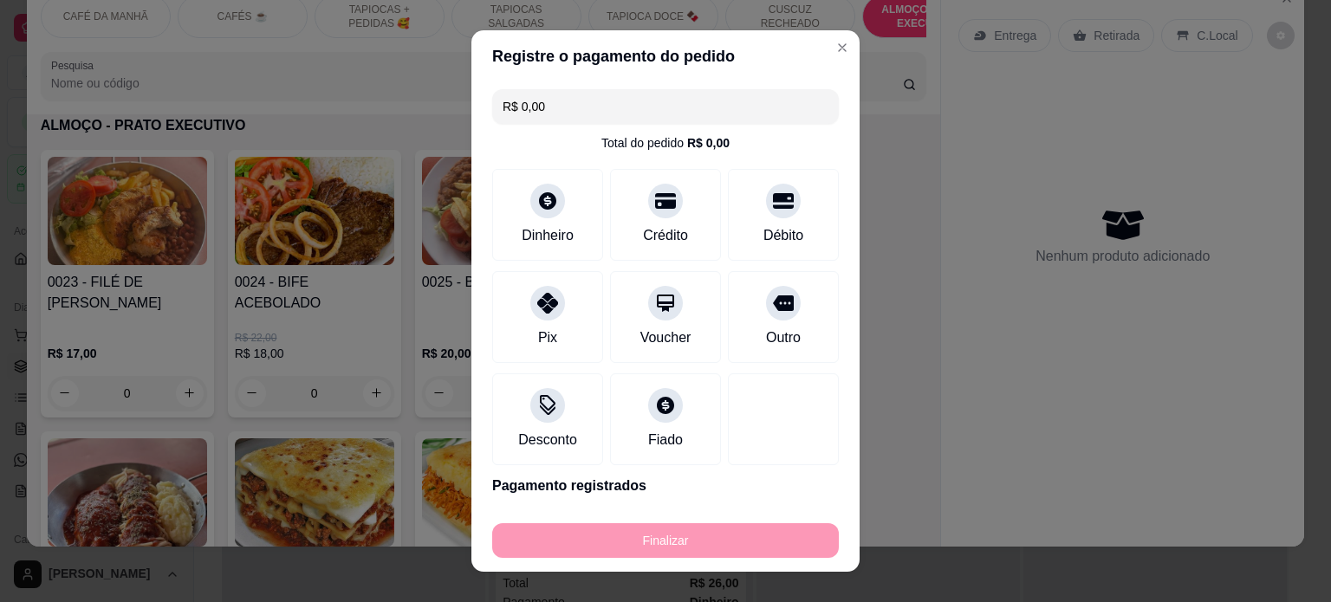
type input "-R$ 34,00"
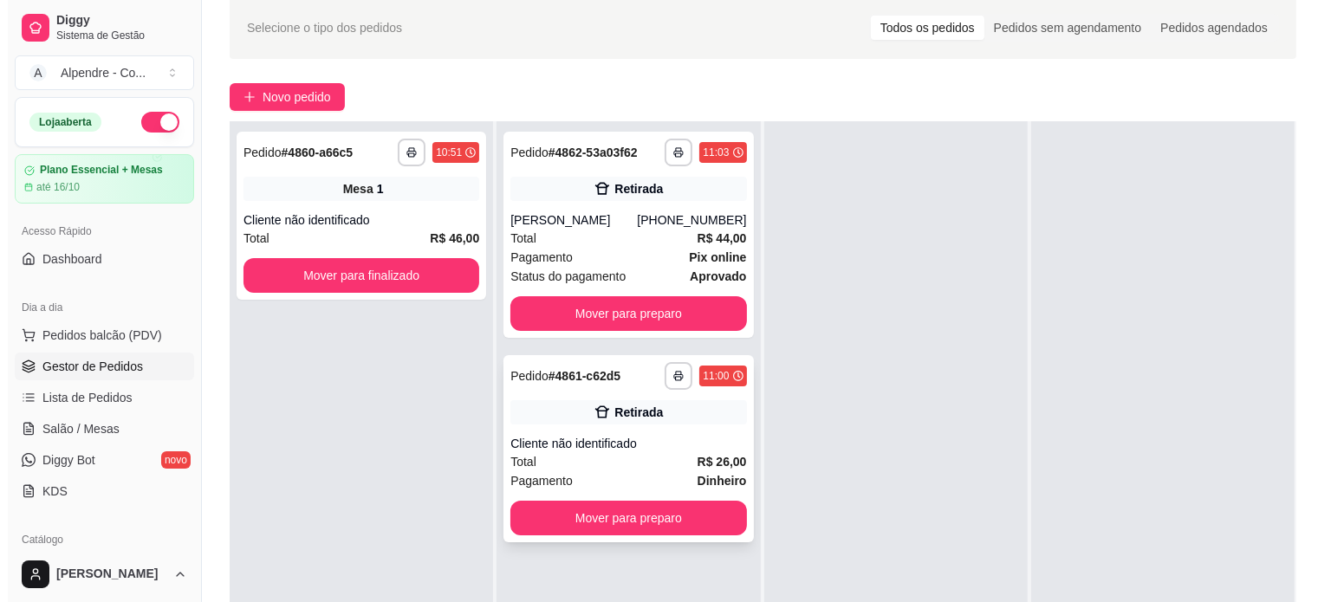
scroll to position [173, 0]
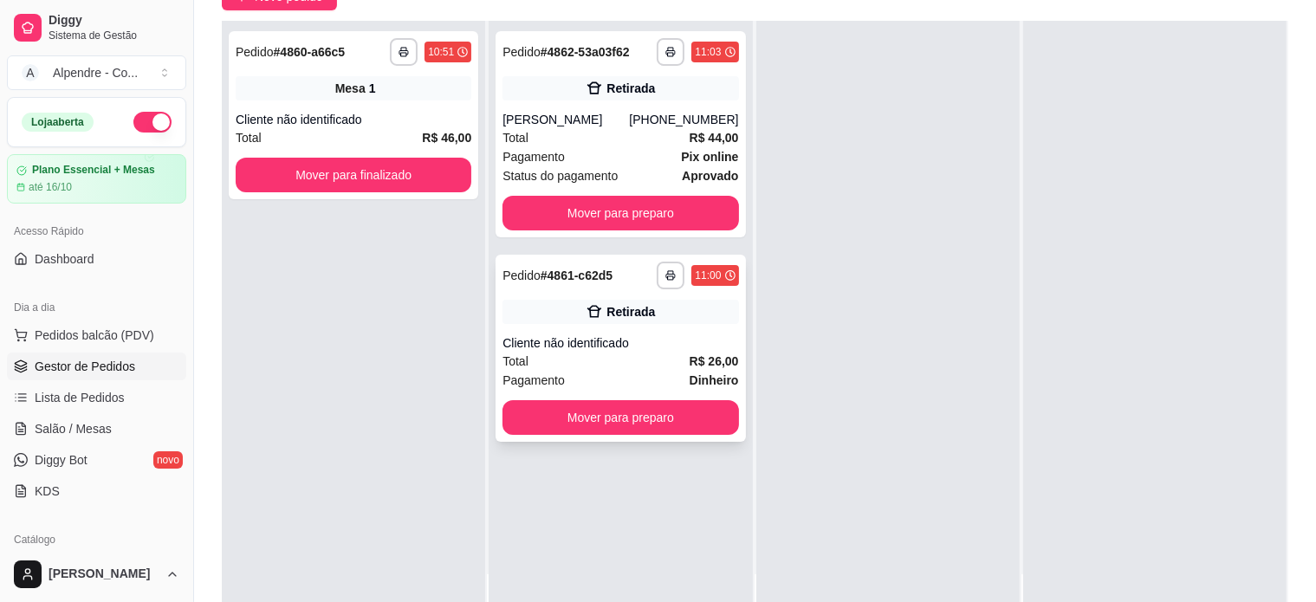
click at [600, 353] on div "Total R$ 26,00" at bounding box center [620, 361] width 236 height 19
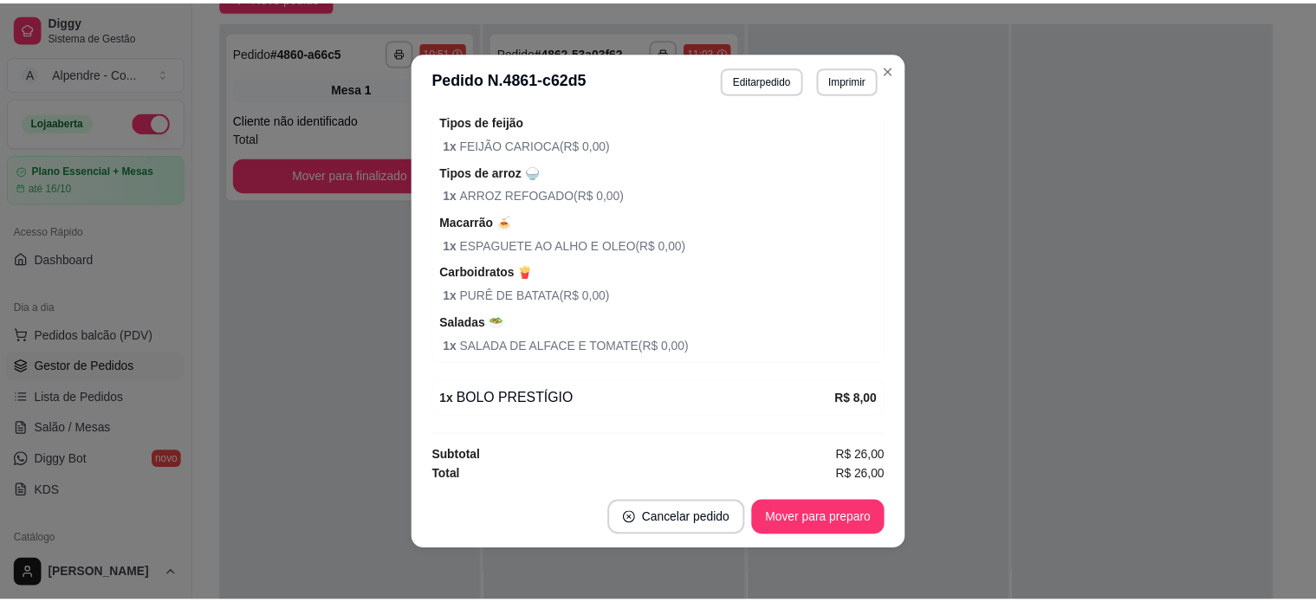
scroll to position [422, 0]
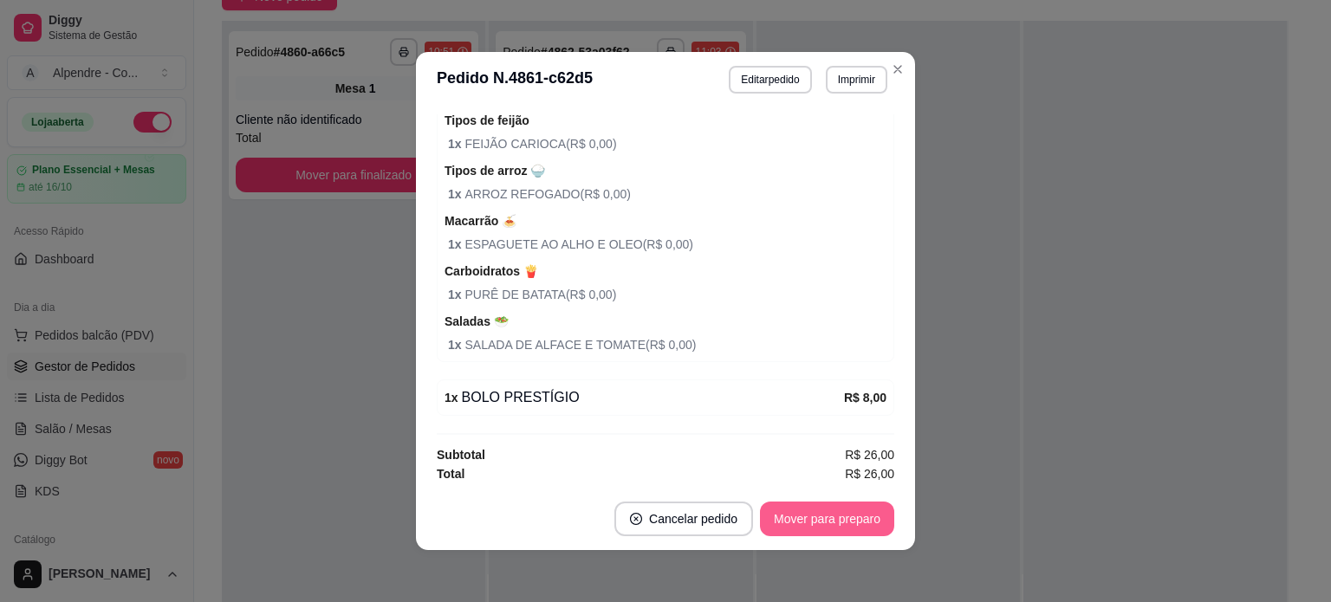
click at [833, 517] on button "Mover para preparo" at bounding box center [827, 519] width 134 height 35
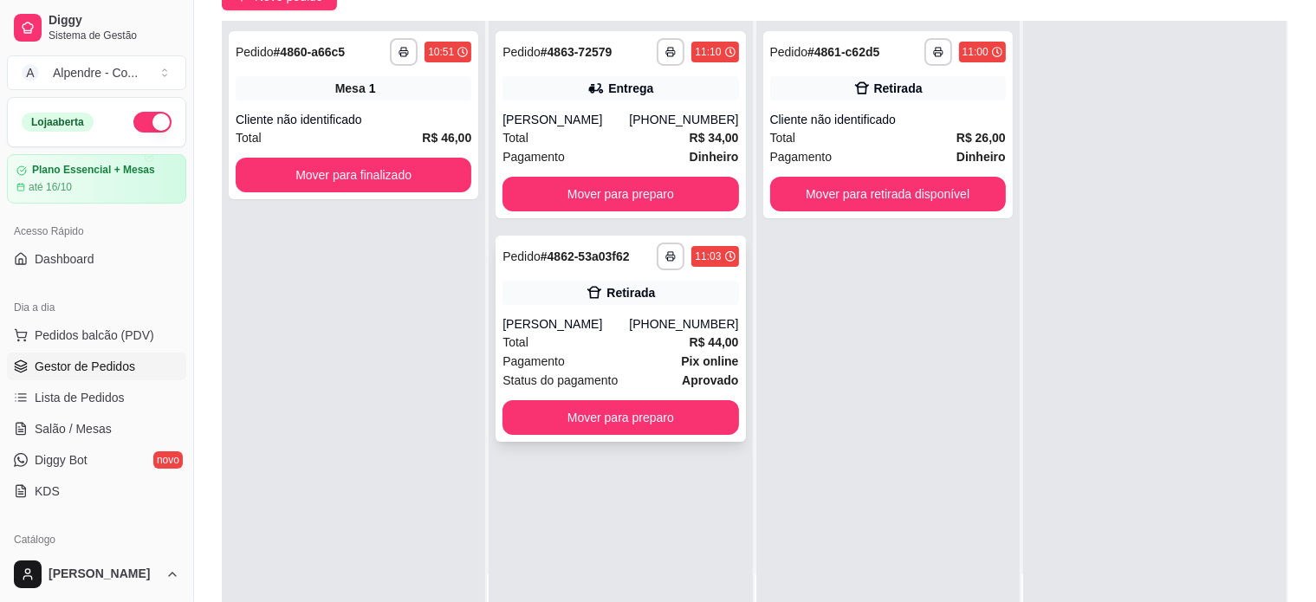
scroll to position [0, 0]
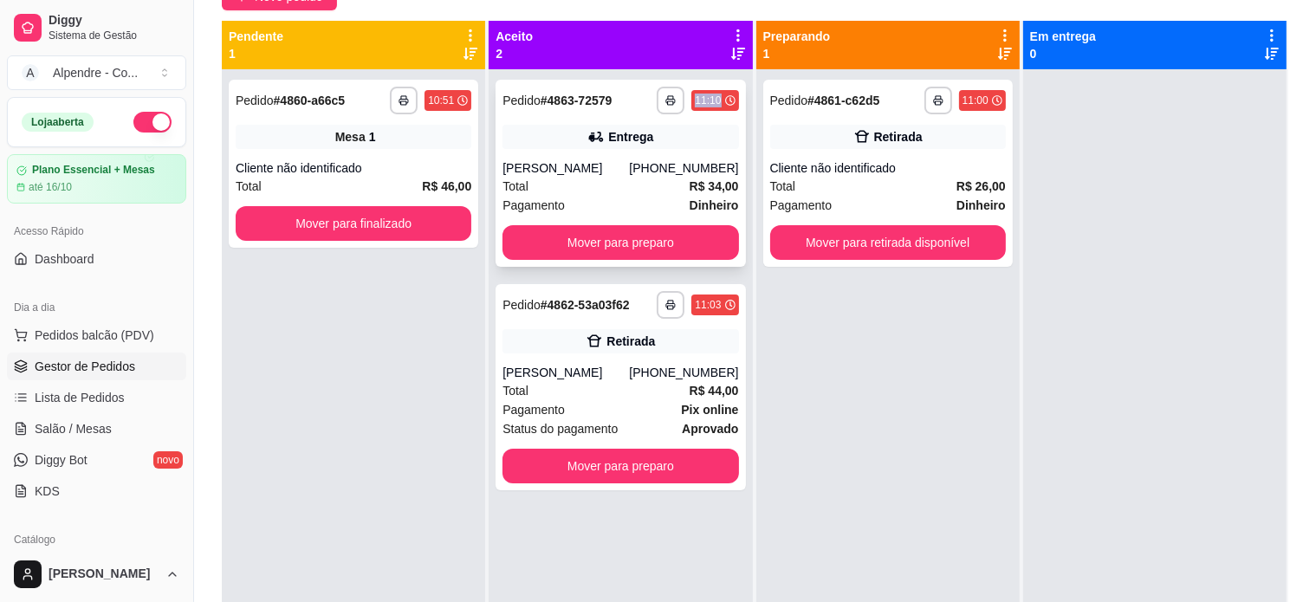
drag, startPoint x: 715, startPoint y: 99, endPoint x: 625, endPoint y: 104, distance: 89.4
click at [625, 104] on div "**********" at bounding box center [620, 101] width 236 height 28
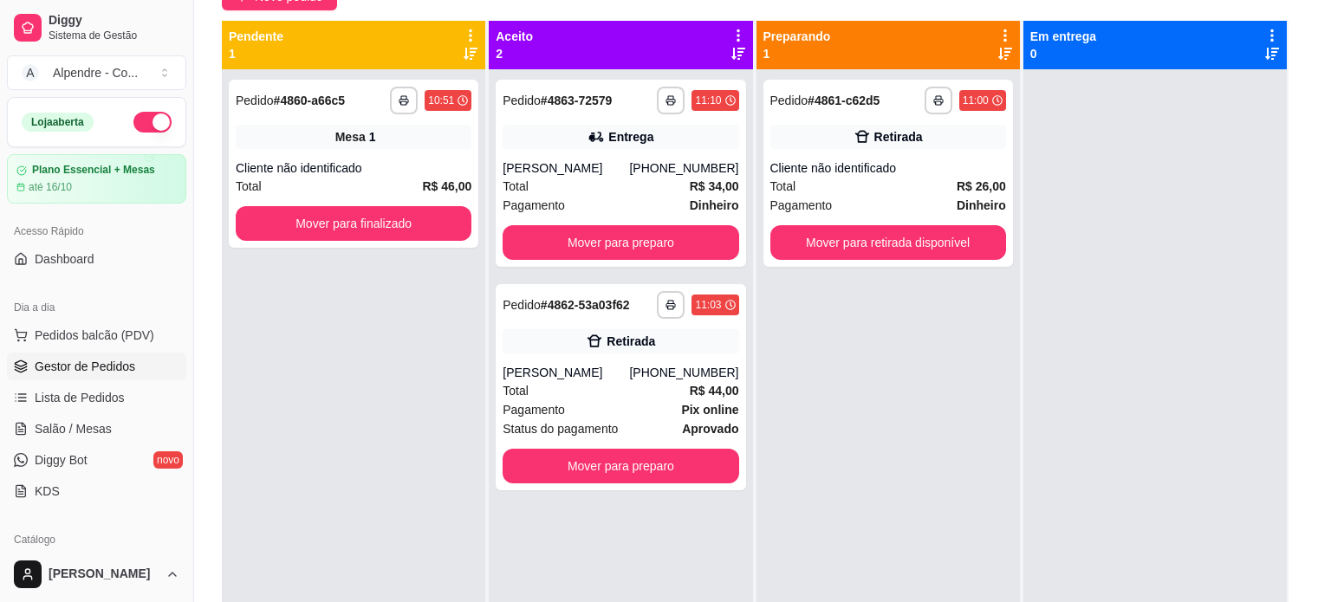
click at [667, 100] on header "**********" at bounding box center [665, 79] width 499 height 55
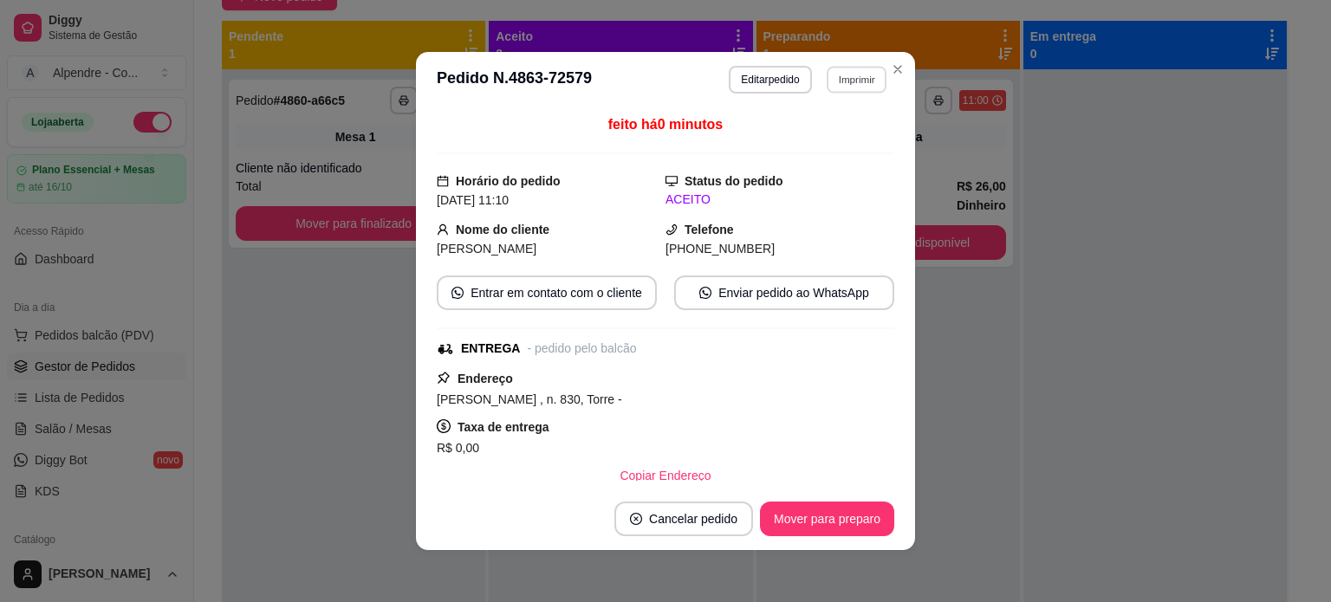
click at [852, 78] on button "Imprimir" at bounding box center [856, 79] width 60 height 27
click at [805, 139] on button "Impressora container" at bounding box center [812, 139] width 121 height 27
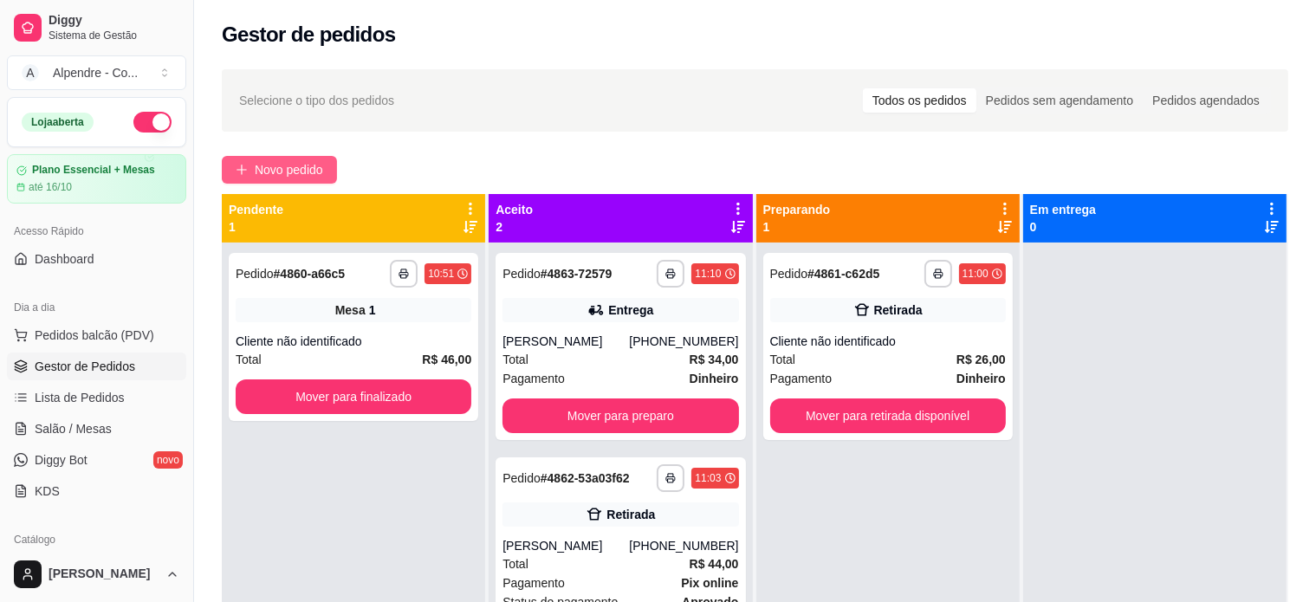
click at [295, 168] on span "Novo pedido" at bounding box center [289, 169] width 68 height 19
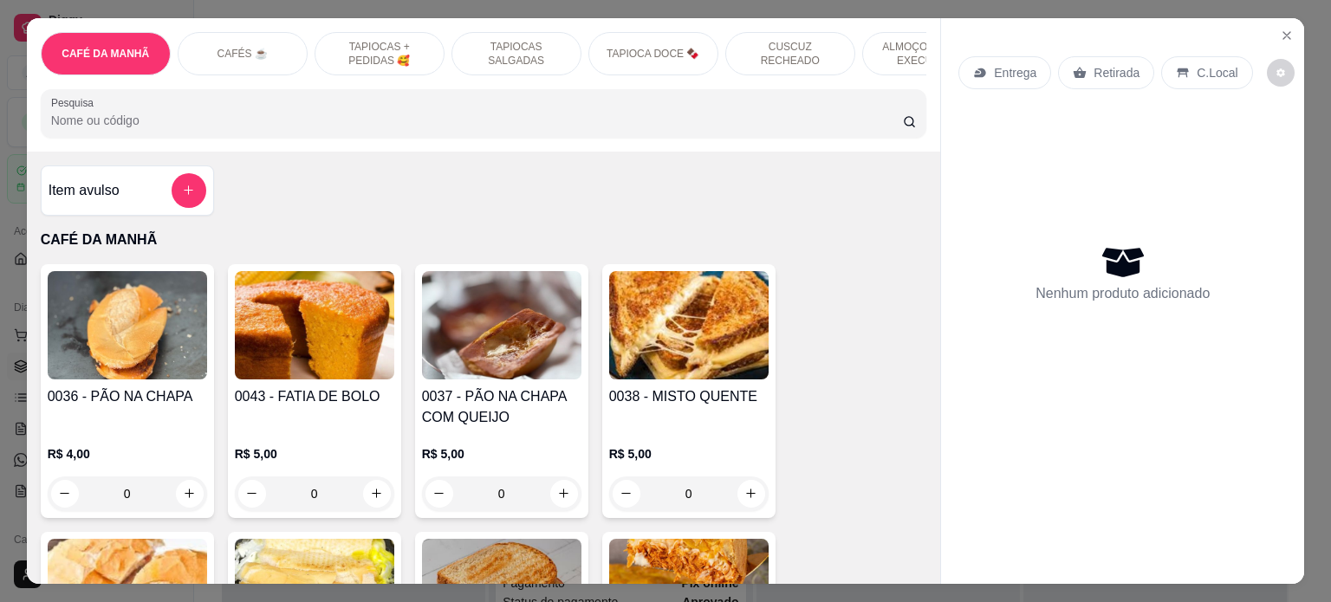
click at [896, 40] on p "ALMOÇO - PRATO EXECUTIVO" at bounding box center [927, 54] width 100 height 28
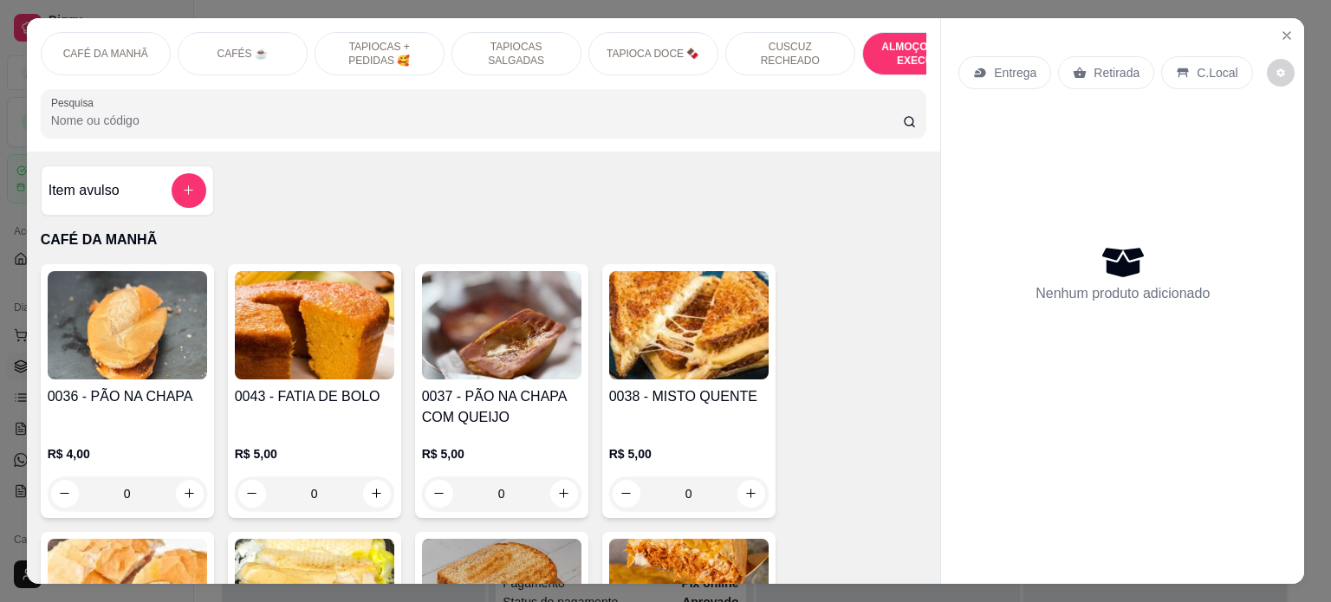
scroll to position [3553, 0]
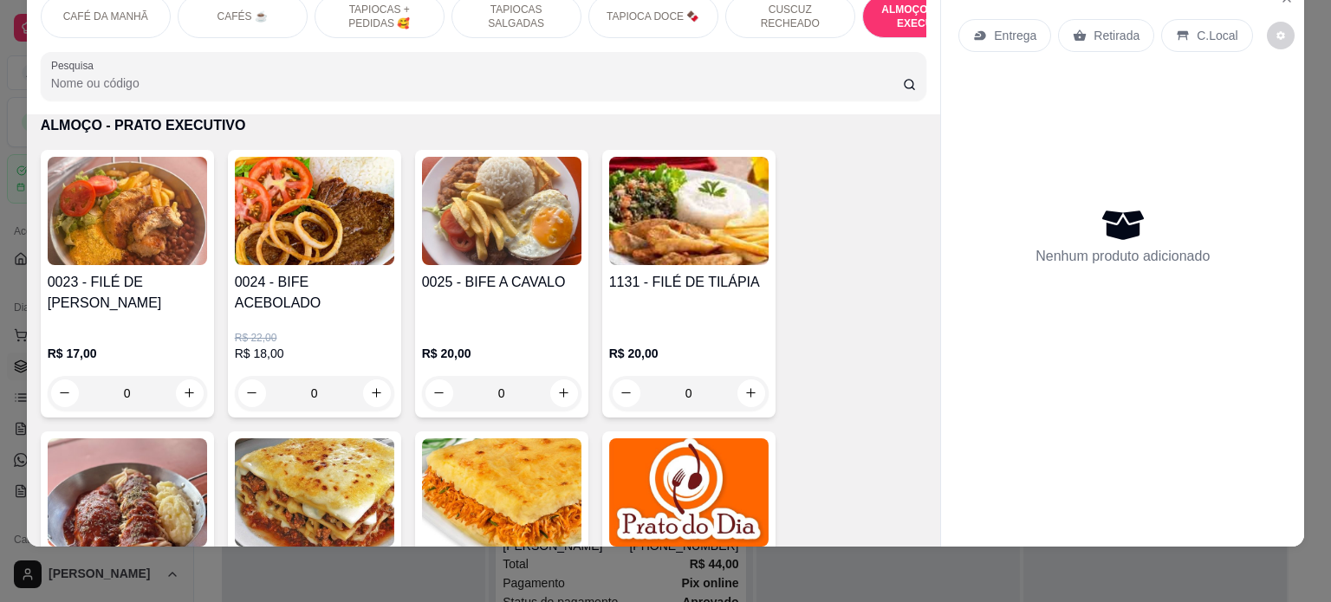
click at [559, 376] on div "0" at bounding box center [501, 393] width 159 height 35
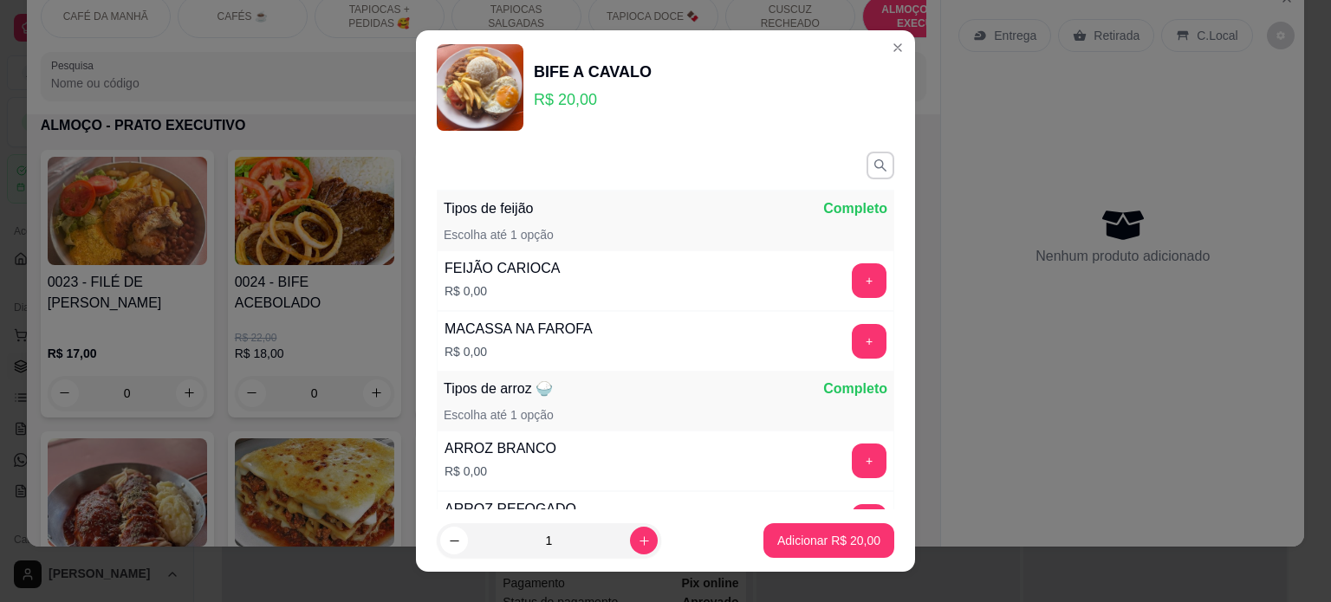
click at [856, 340] on div "+" at bounding box center [869, 341] width 49 height 35
click at [852, 340] on button "+" at bounding box center [869, 341] width 35 height 35
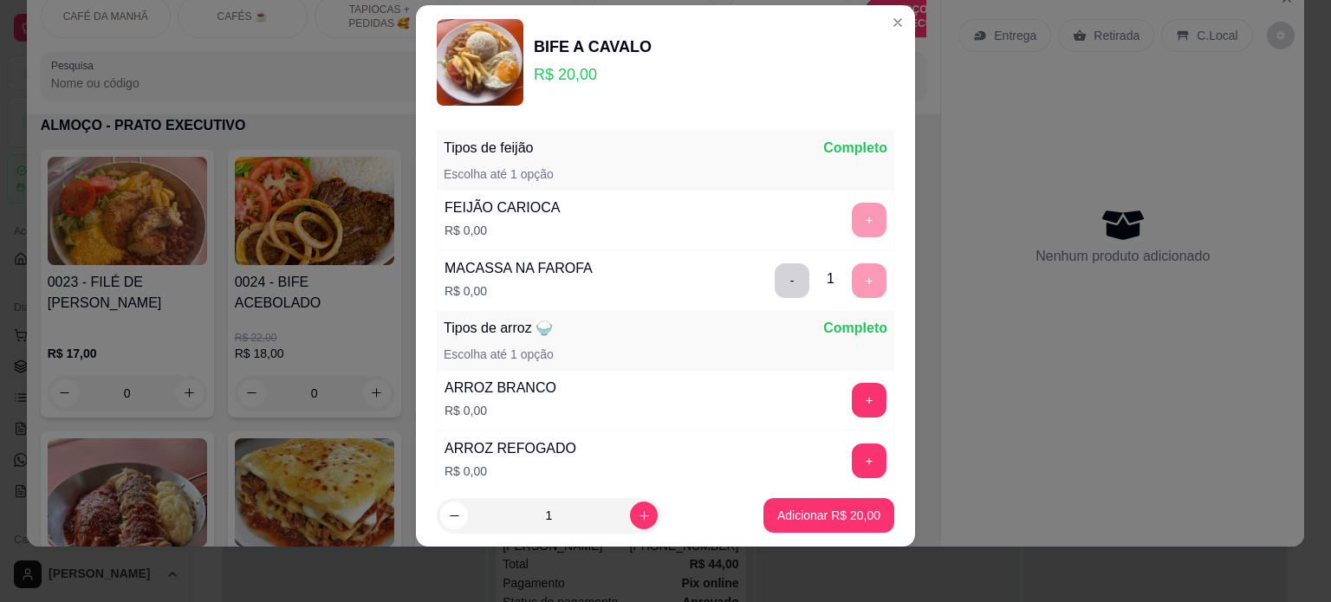
scroll to position [225, 0]
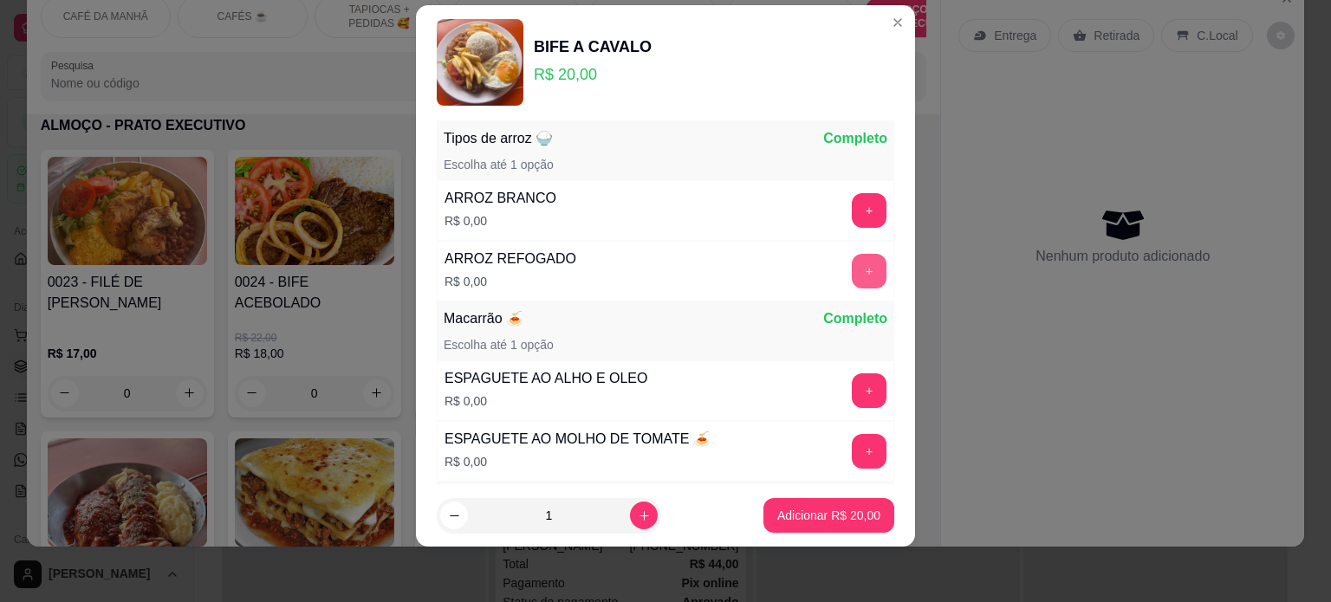
click at [852, 266] on button "+" at bounding box center [869, 271] width 35 height 35
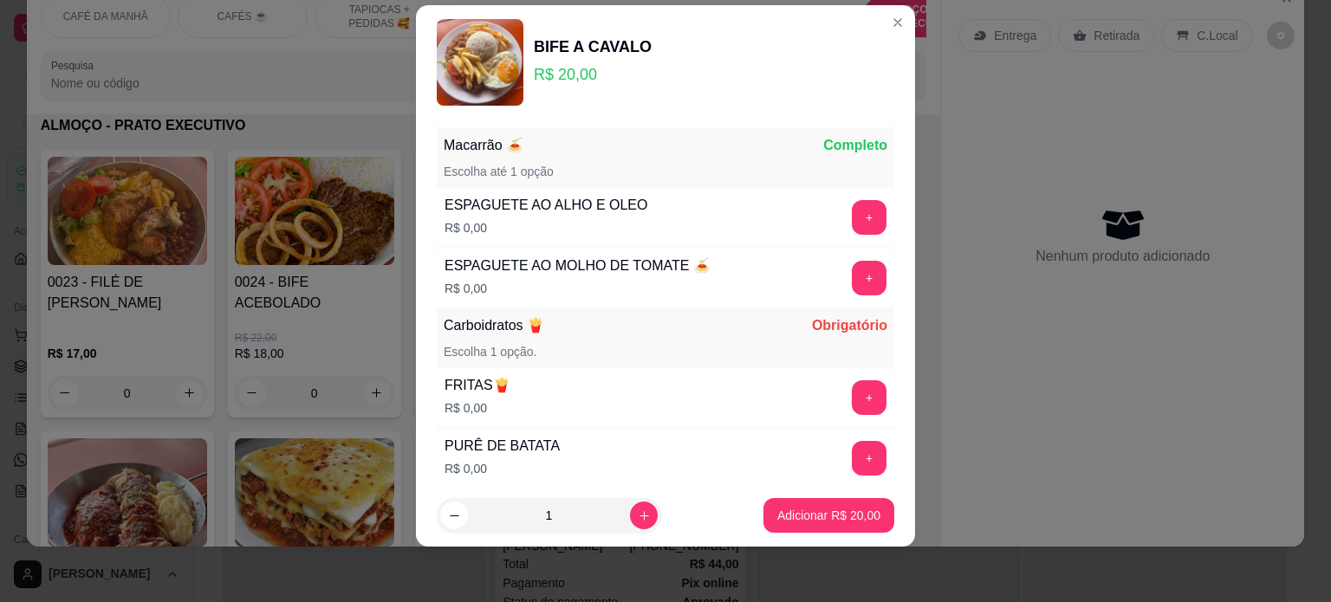
scroll to position [405, 0]
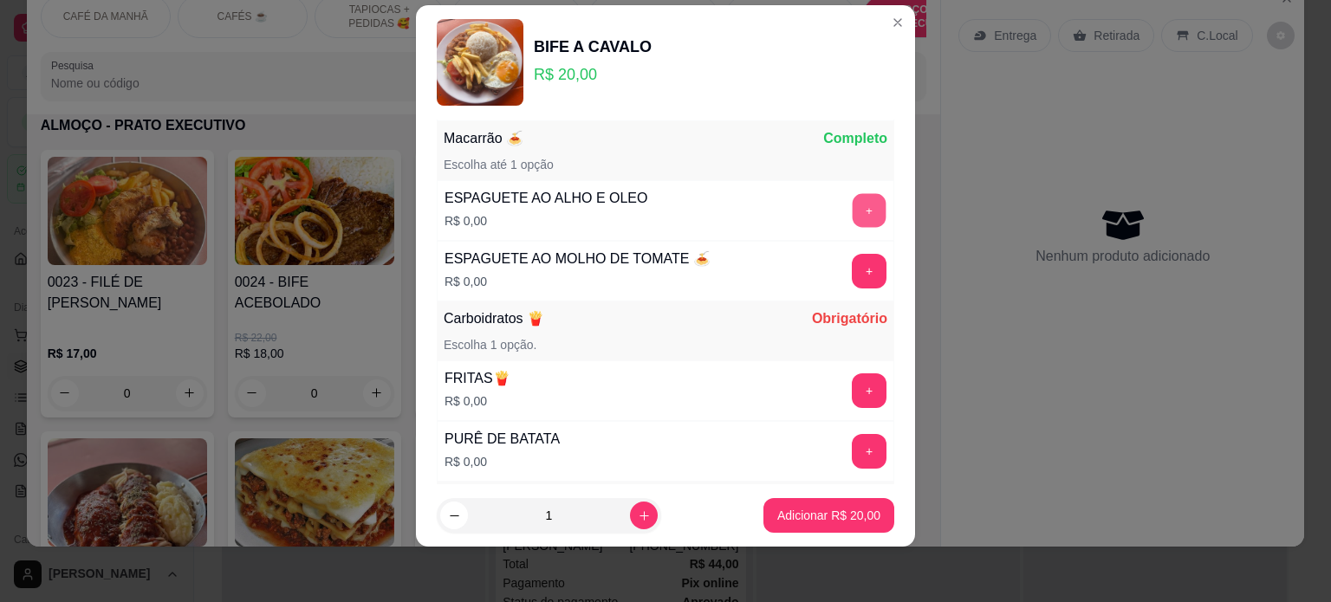
click at [852, 208] on button "+" at bounding box center [869, 210] width 34 height 34
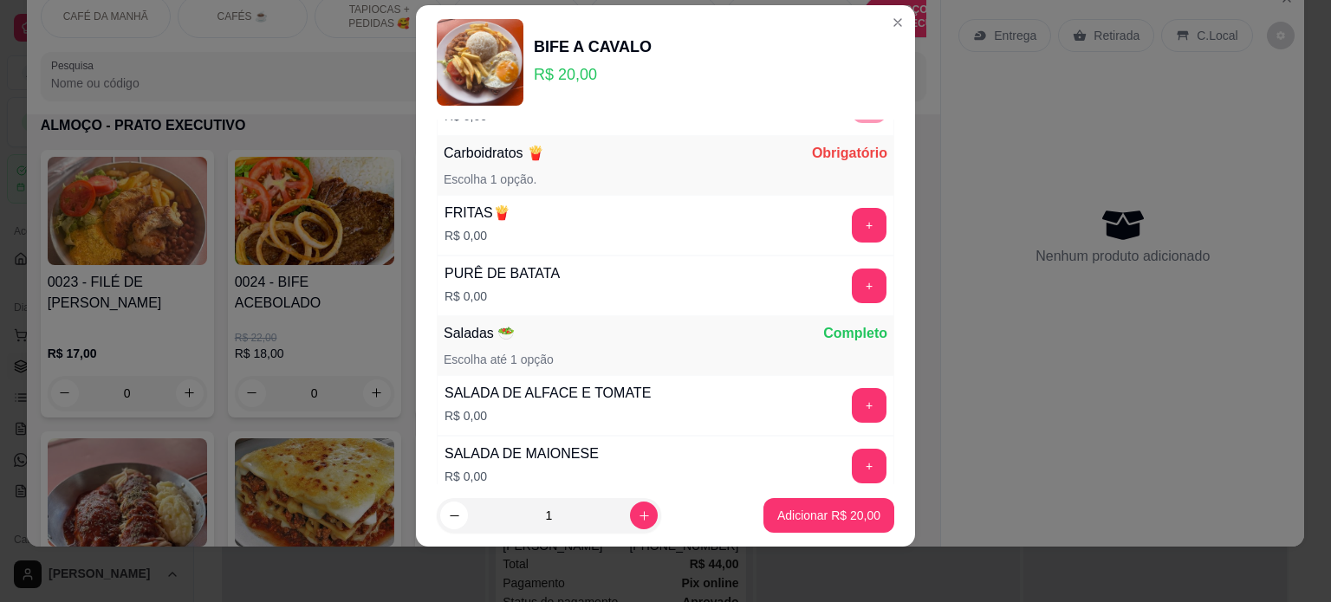
scroll to position [585, 0]
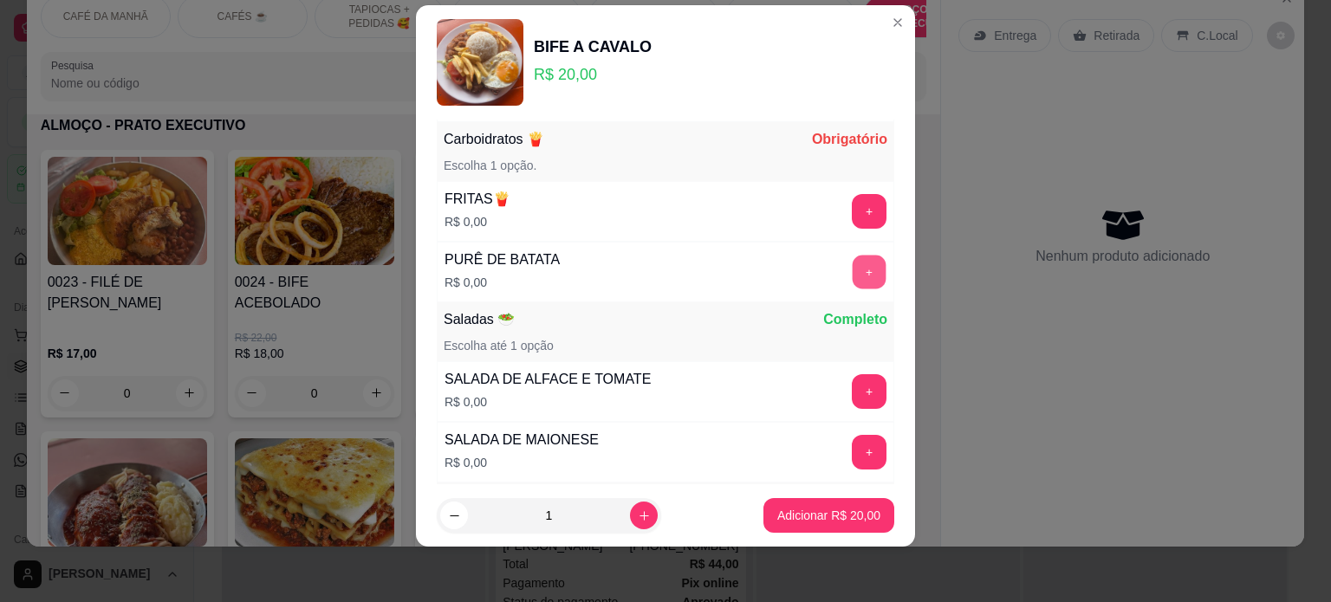
click at [852, 268] on button "+" at bounding box center [869, 272] width 34 height 34
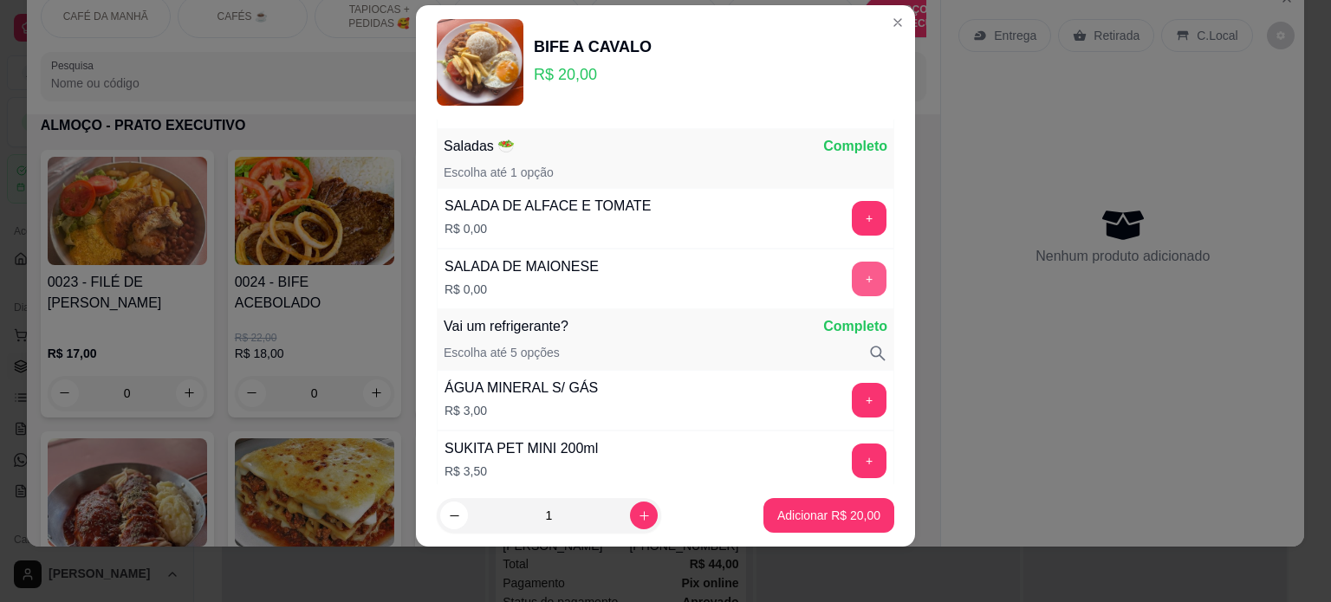
scroll to position [764, 0]
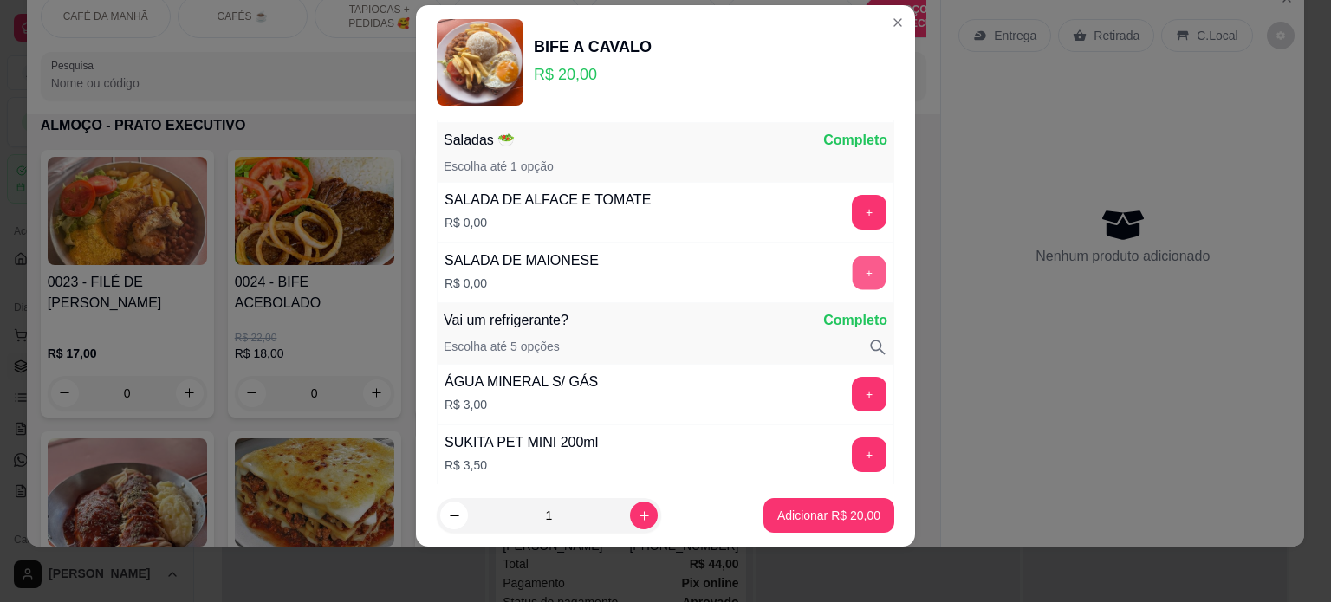
click at [852, 259] on button "+" at bounding box center [869, 273] width 34 height 34
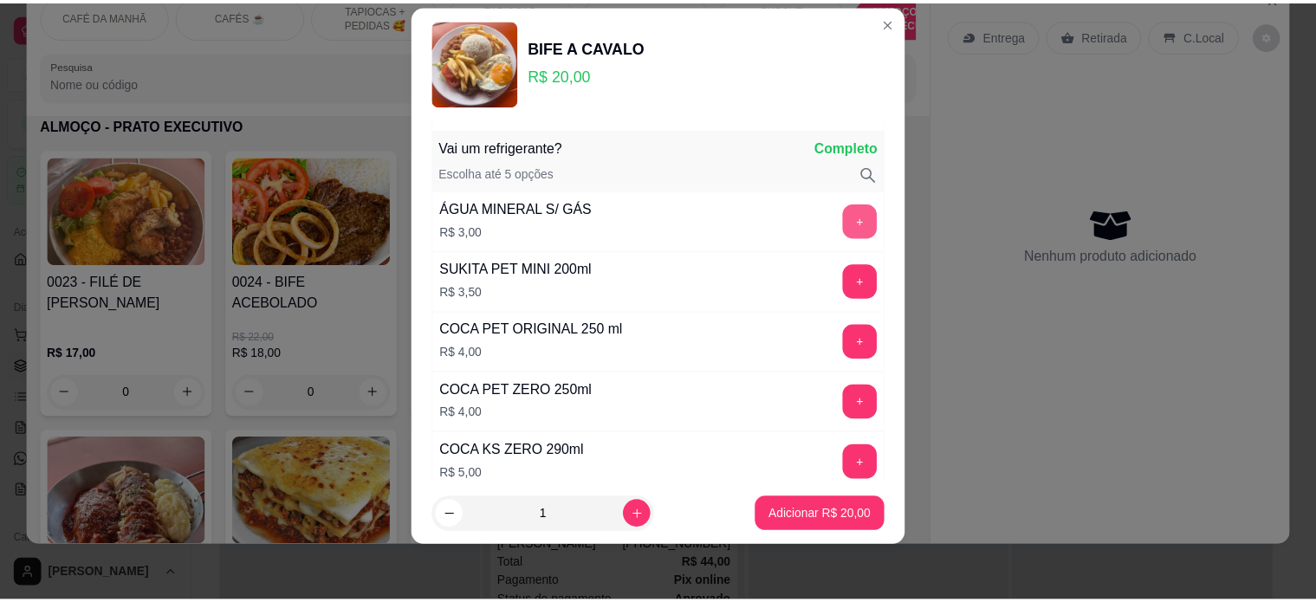
scroll to position [943, 0]
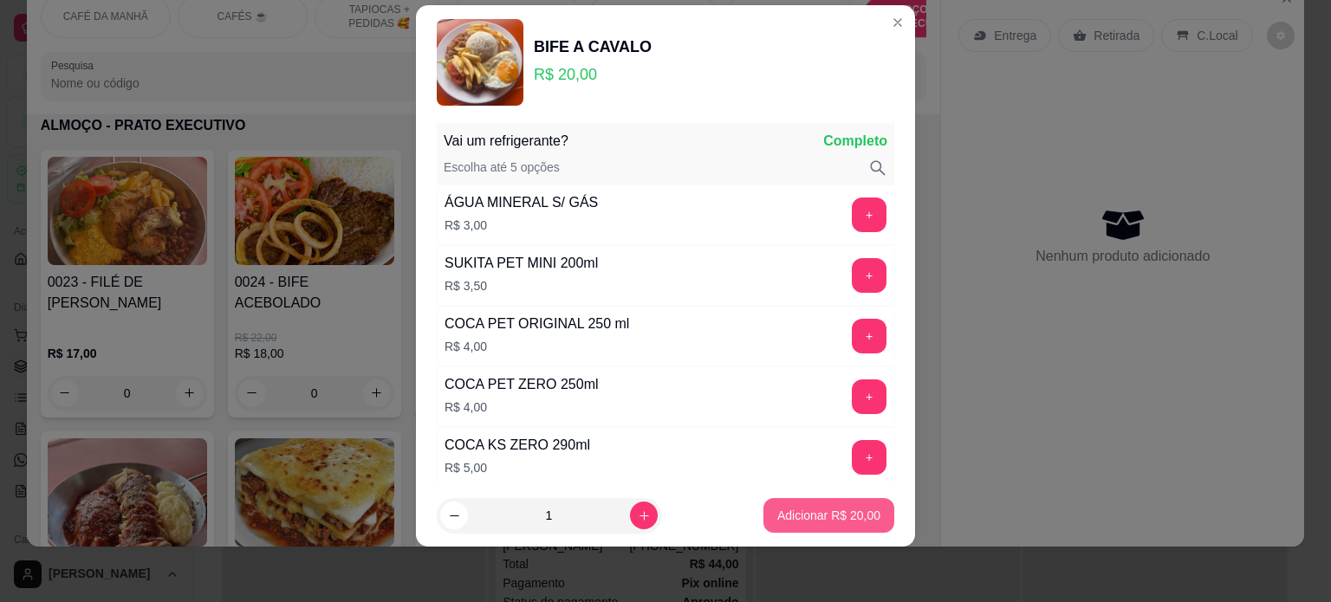
click at [810, 513] on p "Adicionar R$ 20,00" at bounding box center [828, 515] width 103 height 17
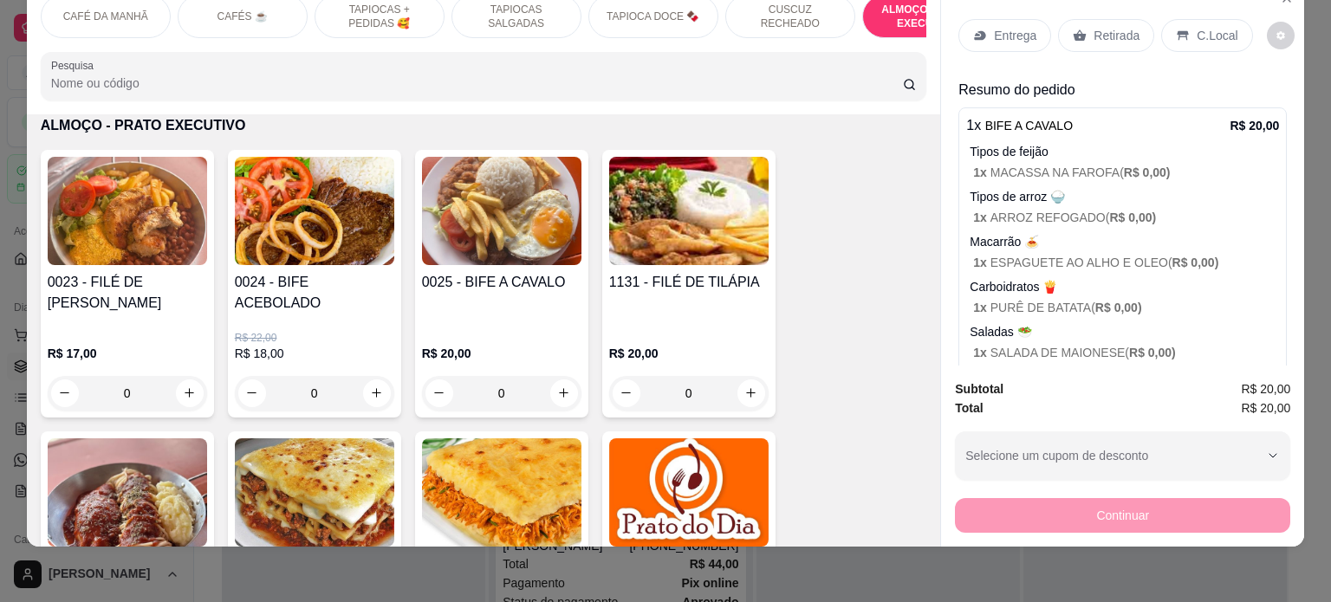
click at [998, 33] on div "Entrega" at bounding box center [1004, 35] width 93 height 33
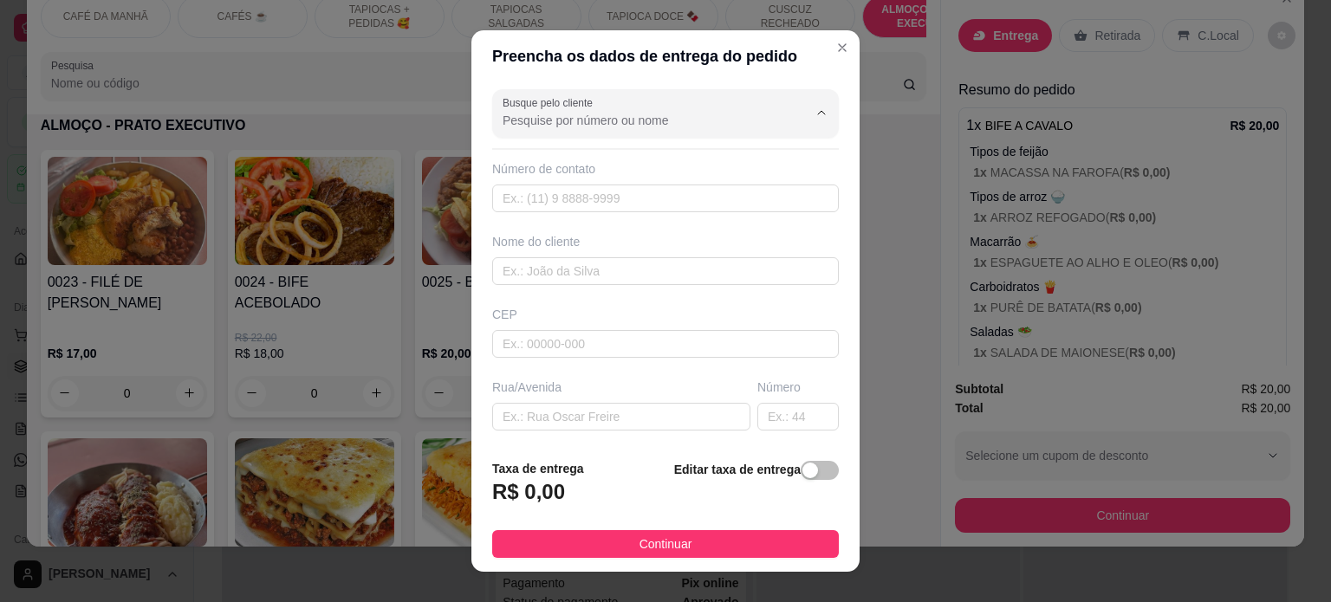
click at [544, 124] on input "Busque pelo cliente" at bounding box center [640, 120] width 277 height 17
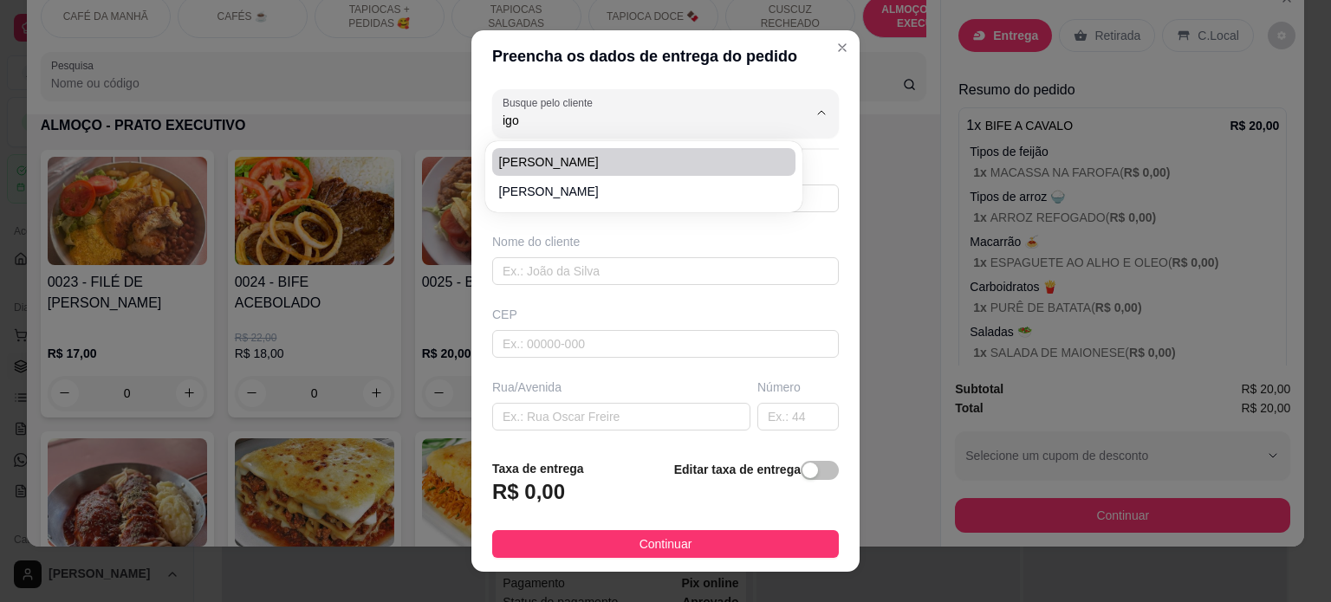
click at [548, 156] on span "[PERSON_NAME]" at bounding box center [635, 161] width 272 height 17
type input "[PERSON_NAME]"
type input "83988167331"
type input "[PERSON_NAME]"
type input "[PERSON_NAME]- setor de perícia"
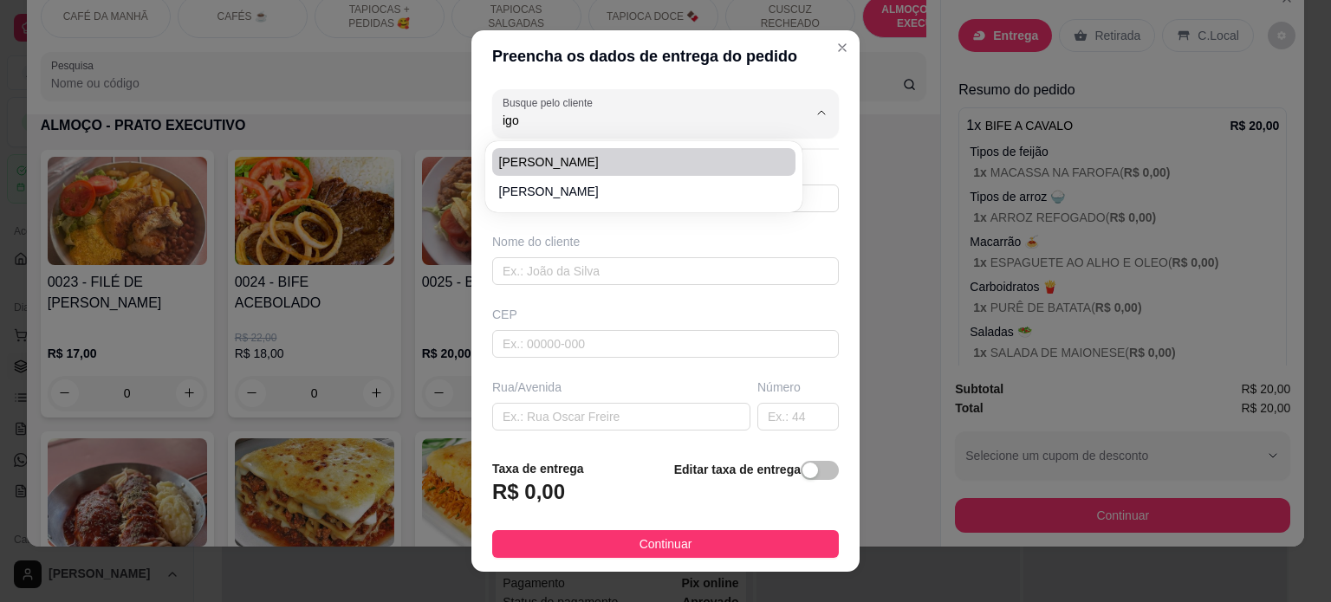
type input "1826"
type input "[PERSON_NAME]"
type input "PAGOU NO PIX"
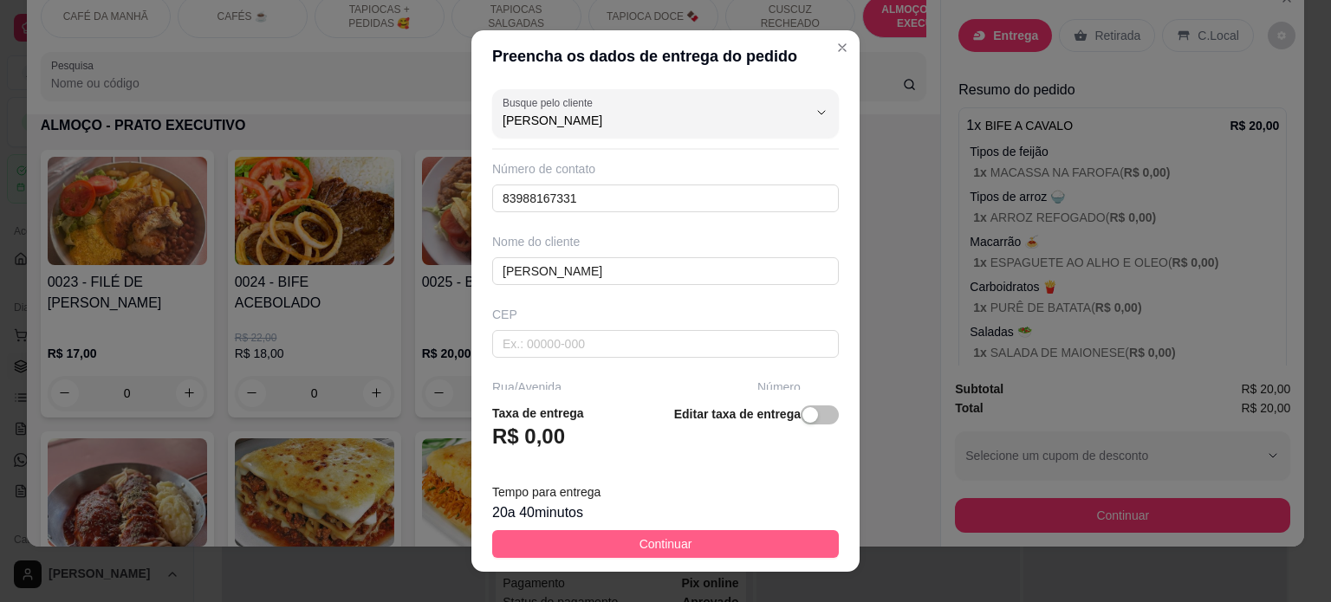
type input "[PERSON_NAME]"
click at [657, 551] on span "Continuar" at bounding box center [665, 544] width 53 height 19
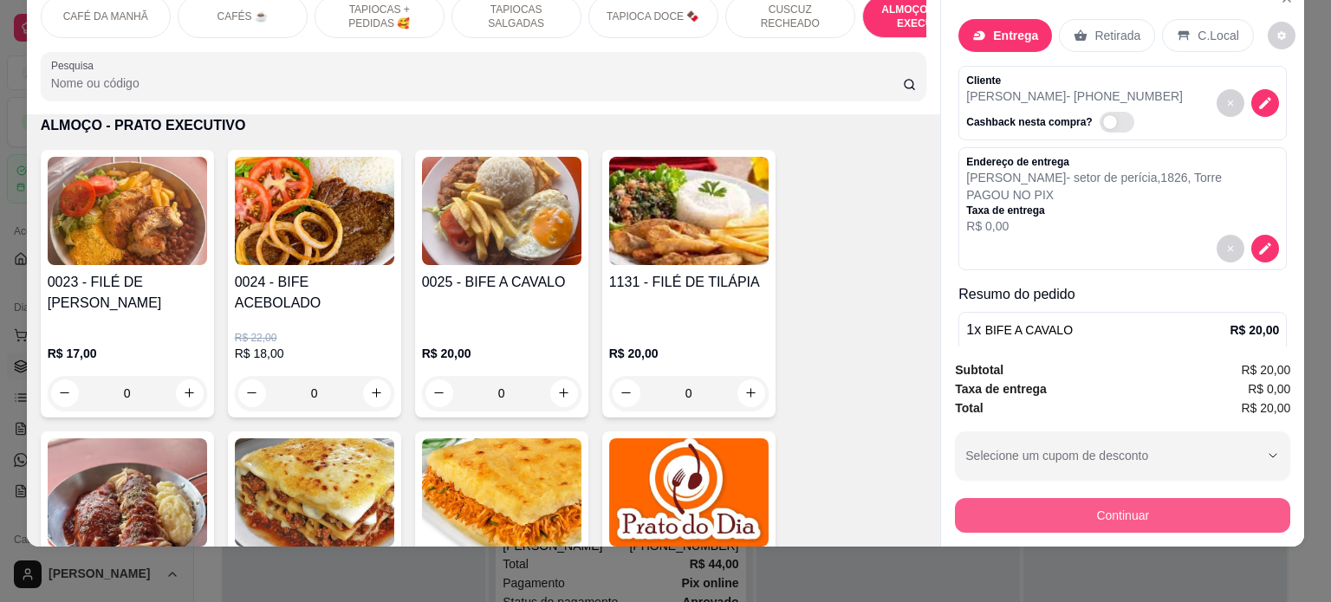
click at [1130, 502] on button "Continuar" at bounding box center [1122, 515] width 335 height 35
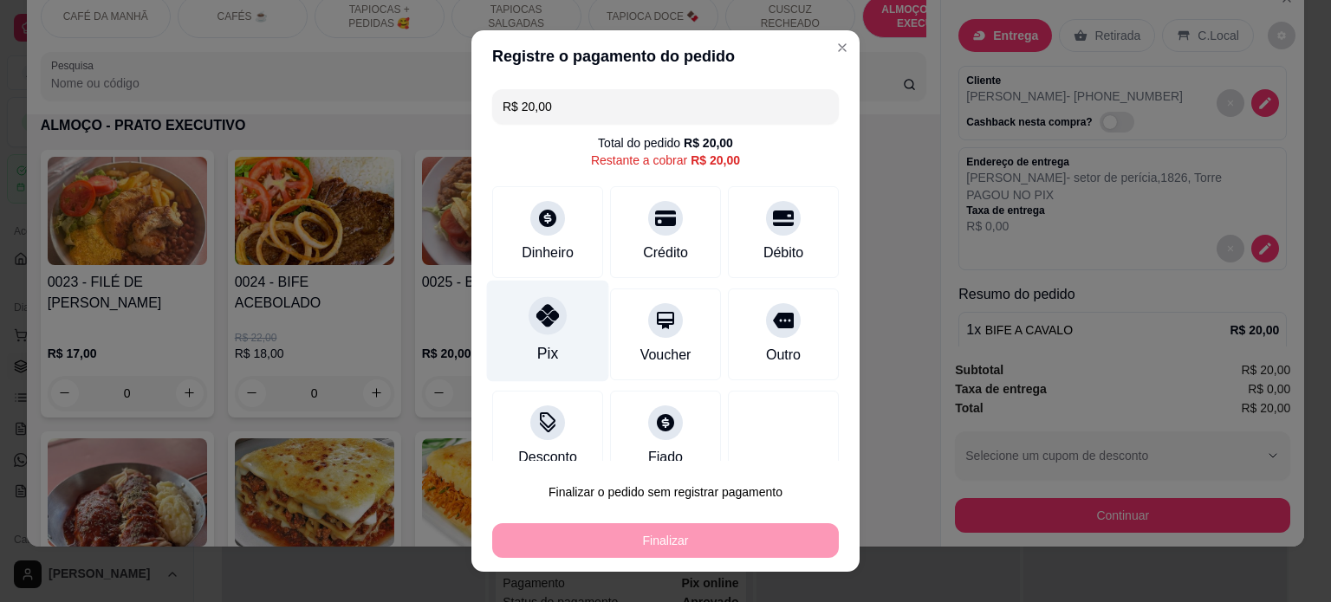
click at [536, 325] on icon at bounding box center [547, 315] width 23 height 23
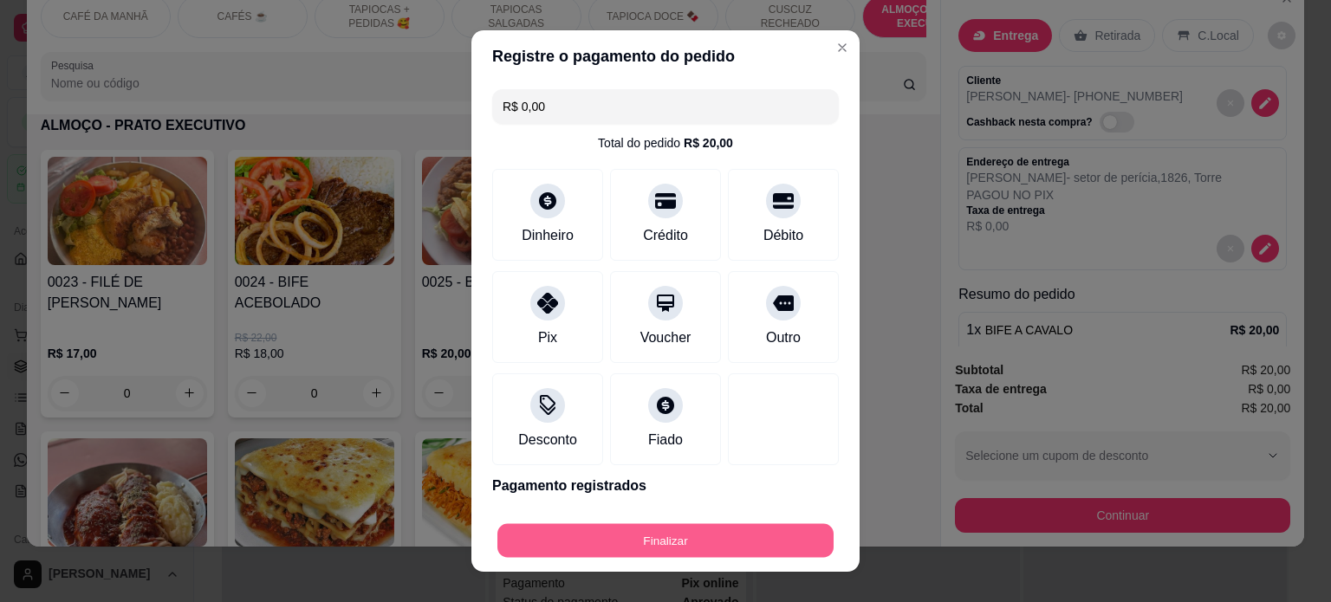
click at [641, 539] on button "Finalizar" at bounding box center [665, 541] width 336 height 34
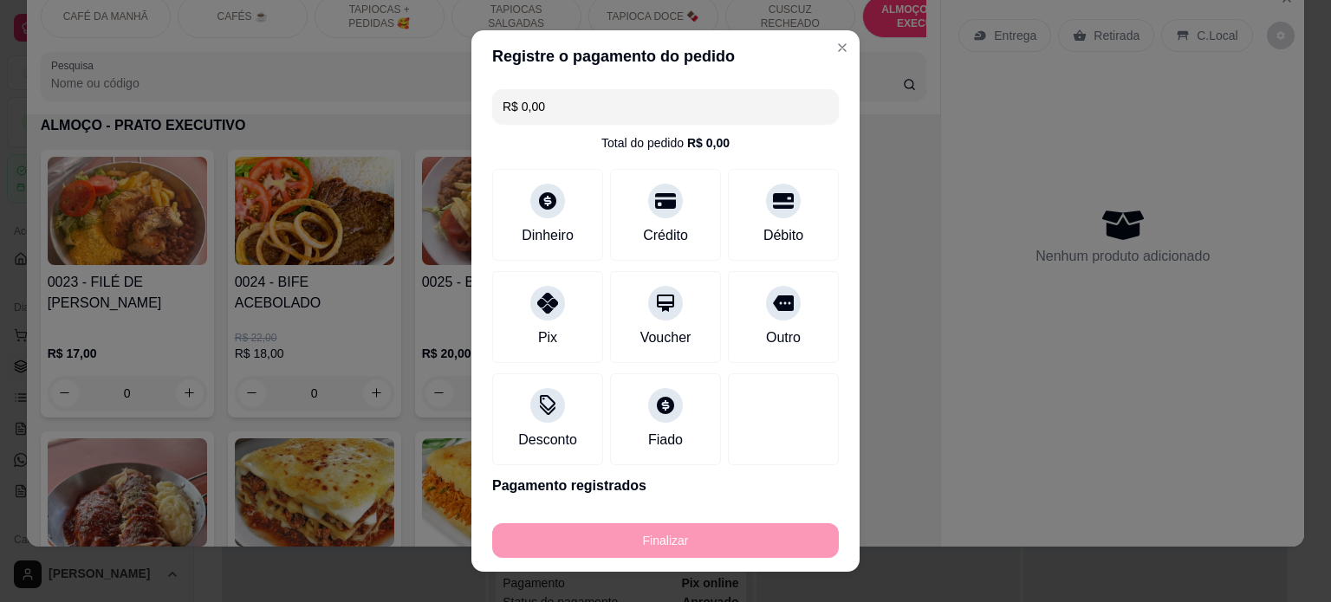
type input "-R$ 20,00"
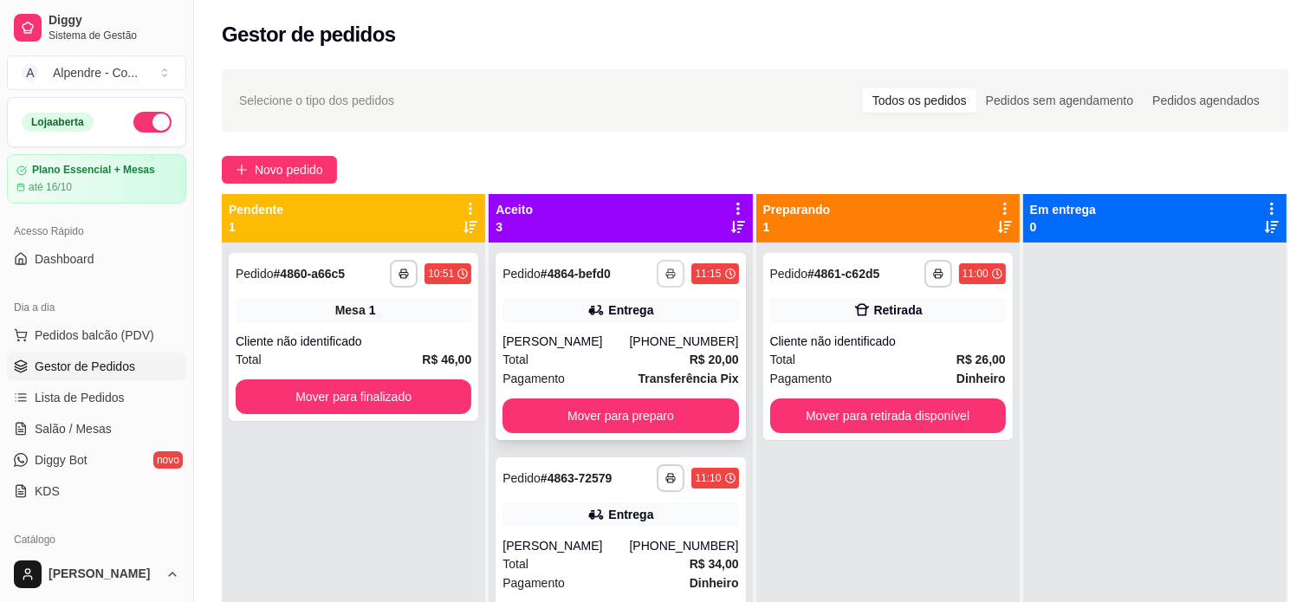
click at [668, 269] on polyline "button" at bounding box center [670, 270] width 5 height 3
click at [613, 340] on button "Impressora container" at bounding box center [598, 335] width 126 height 28
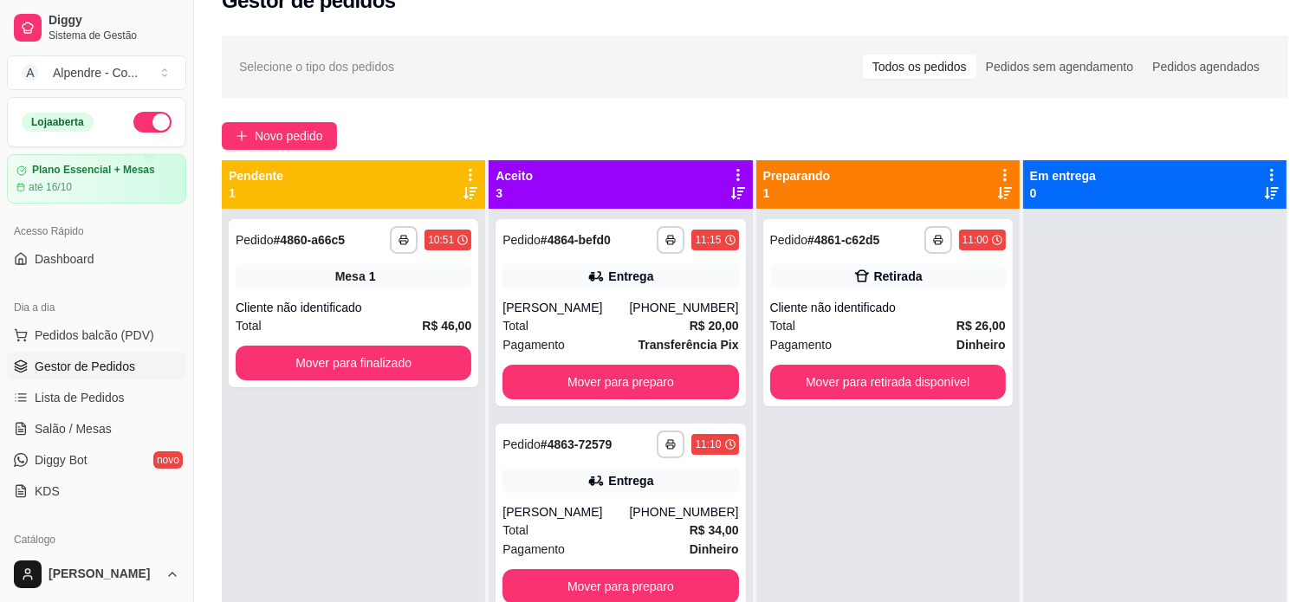
scroll to position [3, 0]
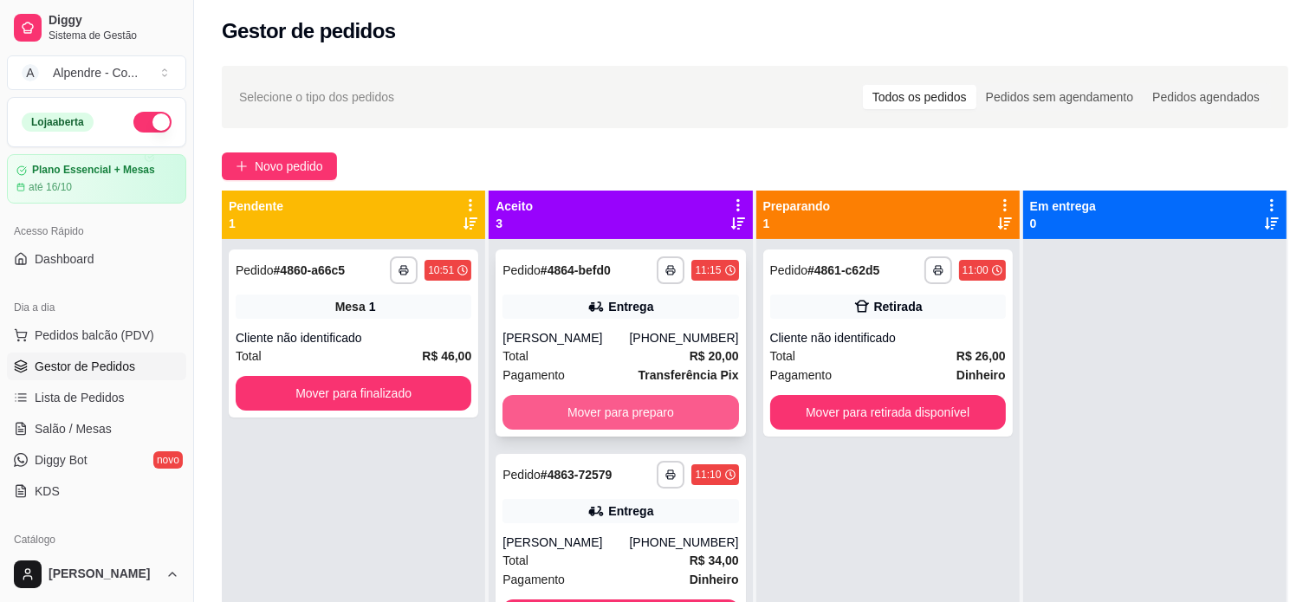
click at [637, 408] on button "Mover para preparo" at bounding box center [620, 412] width 236 height 35
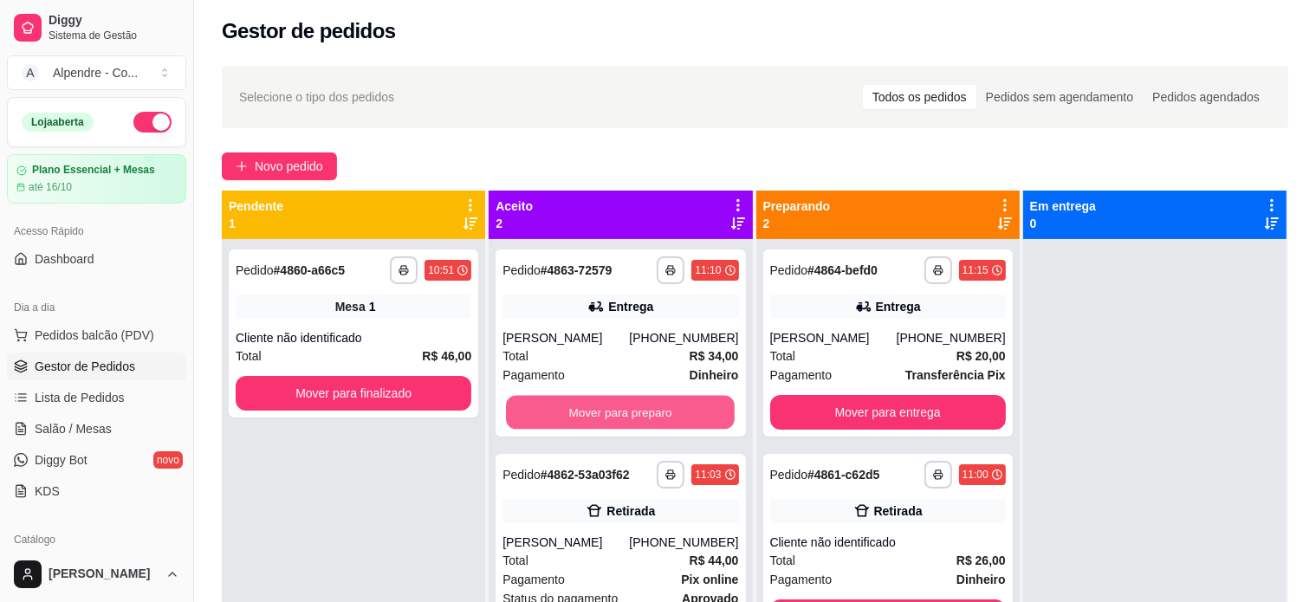
click at [637, 408] on button "Mover para preparo" at bounding box center [620, 413] width 229 height 34
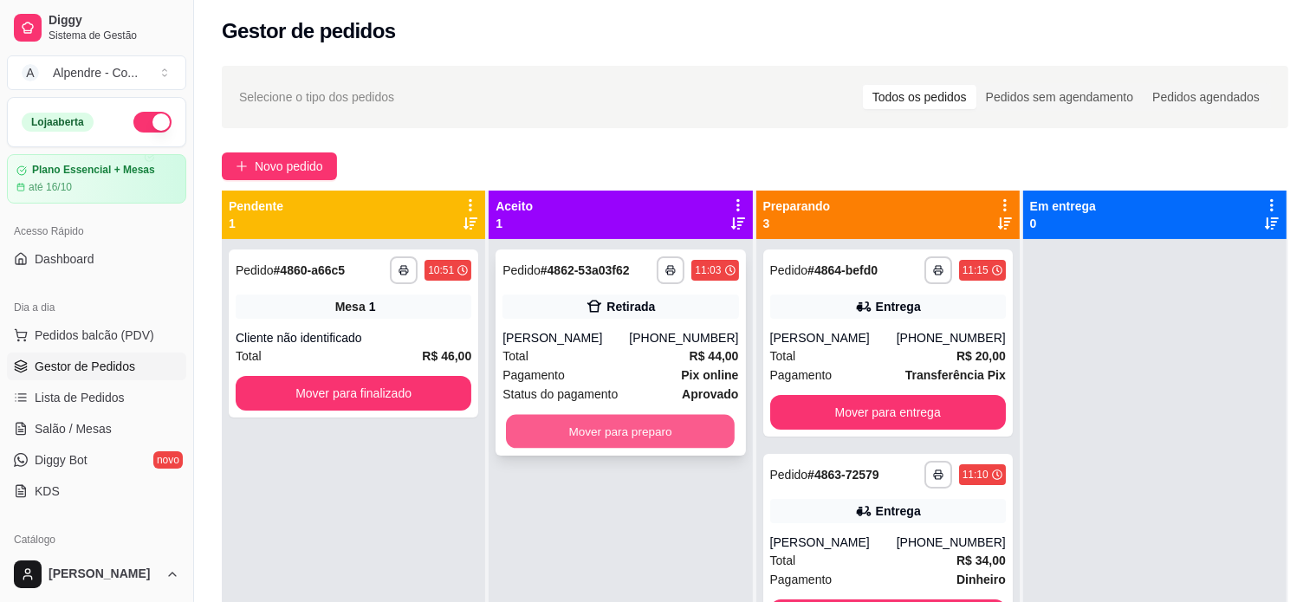
click at [638, 432] on button "Mover para preparo" at bounding box center [620, 432] width 229 height 34
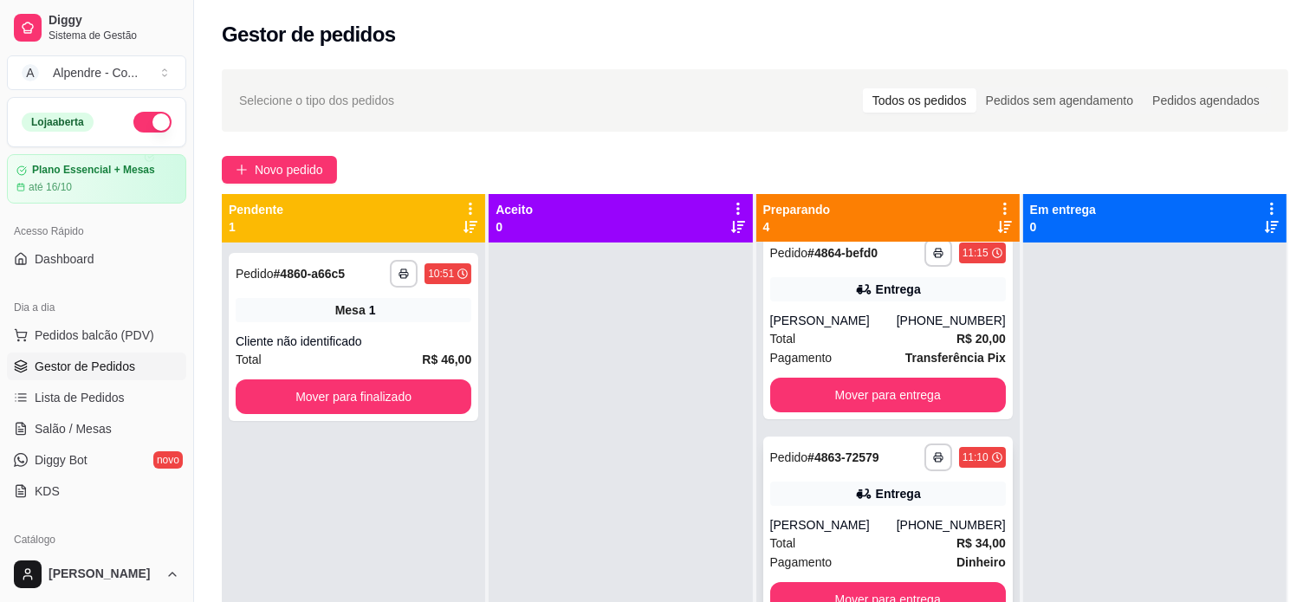
scroll to position [0, 0]
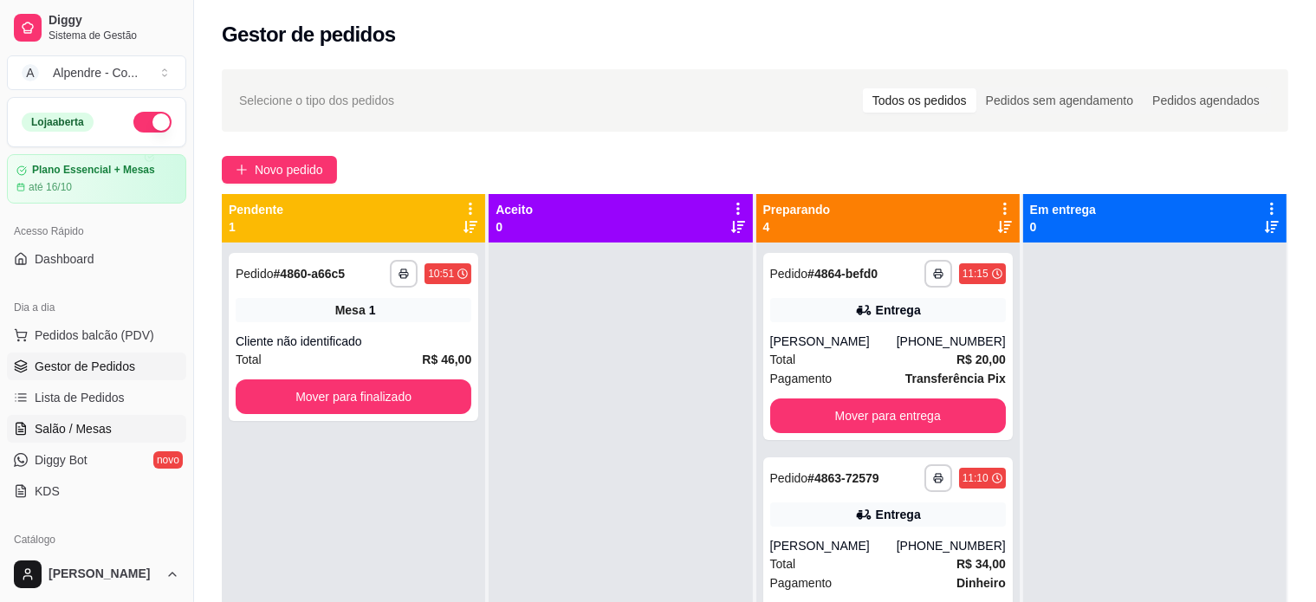
click at [57, 437] on link "Salão / Mesas" at bounding box center [96, 429] width 179 height 28
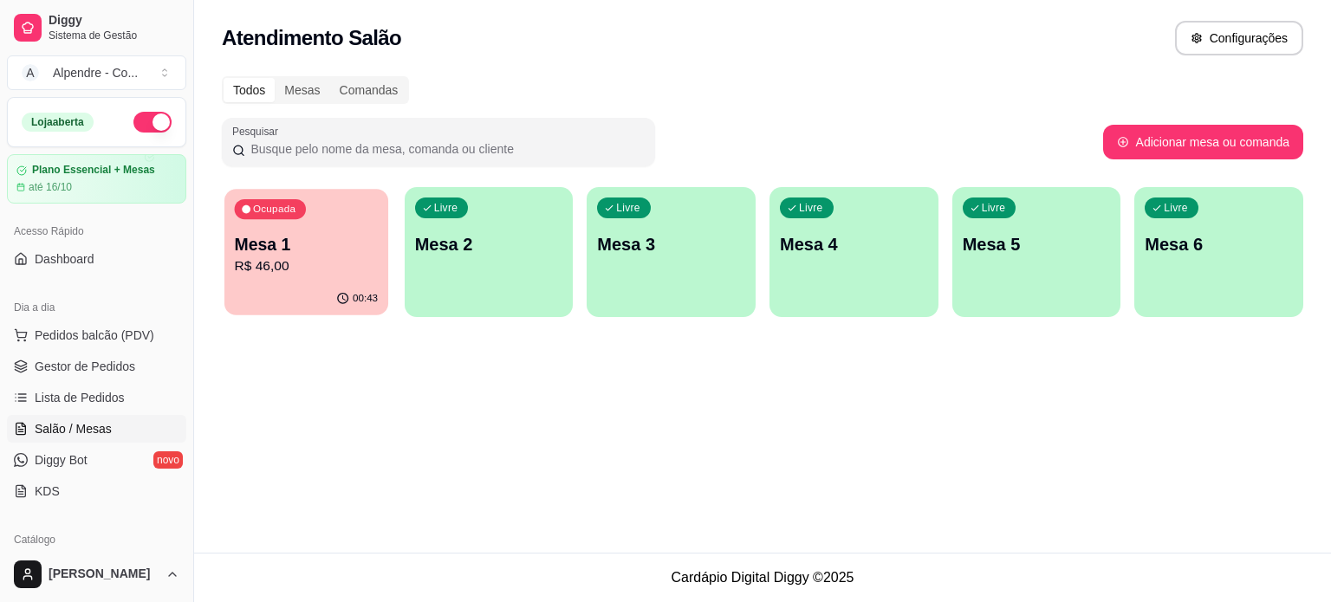
click at [339, 229] on div "Ocupada Mesa 1 R$ 46,00" at bounding box center [306, 236] width 164 height 94
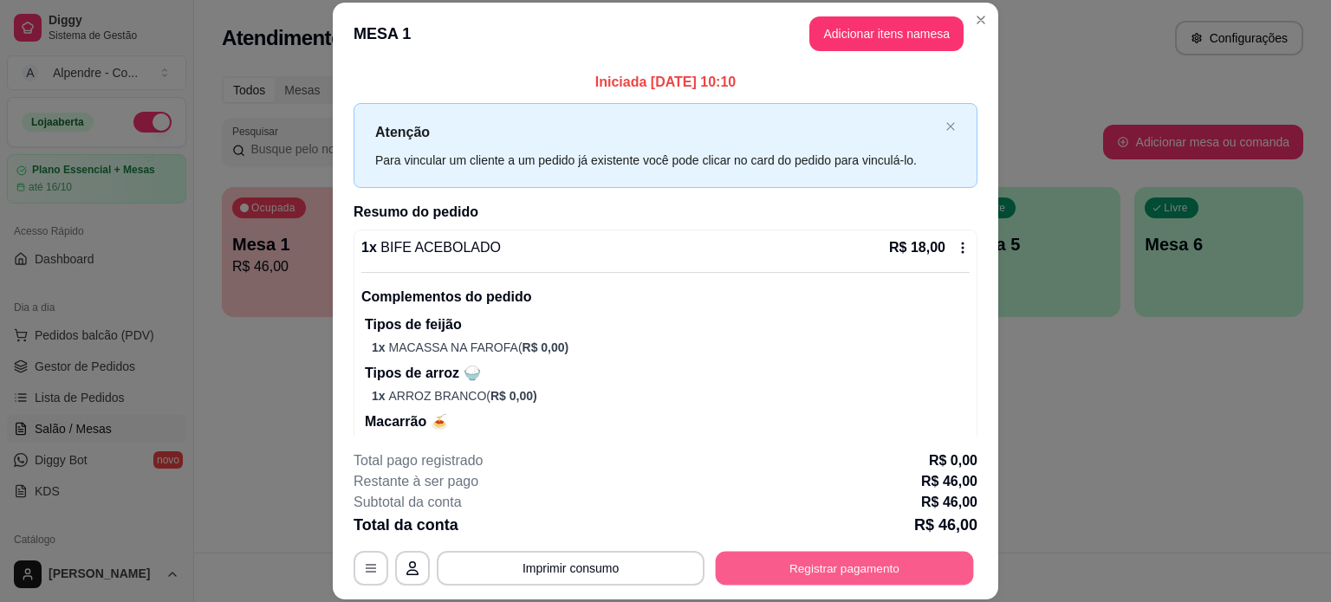
click at [814, 566] on button "Registrar pagamento" at bounding box center [845, 568] width 258 height 34
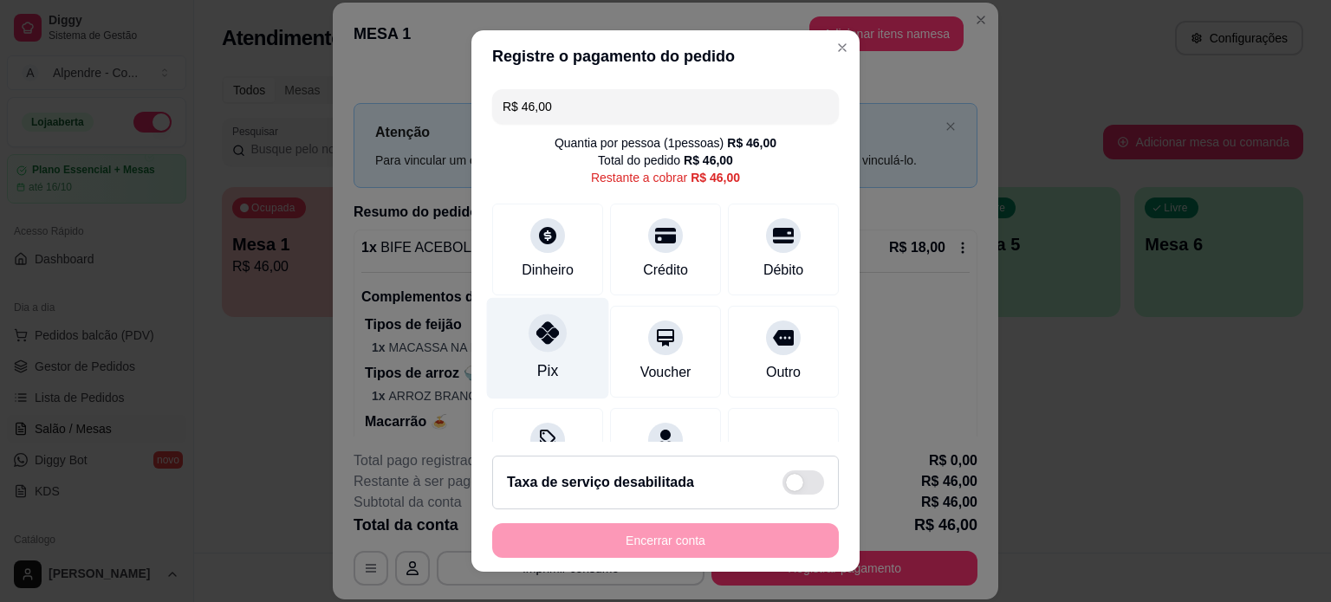
click at [543, 347] on div at bounding box center [547, 333] width 38 height 38
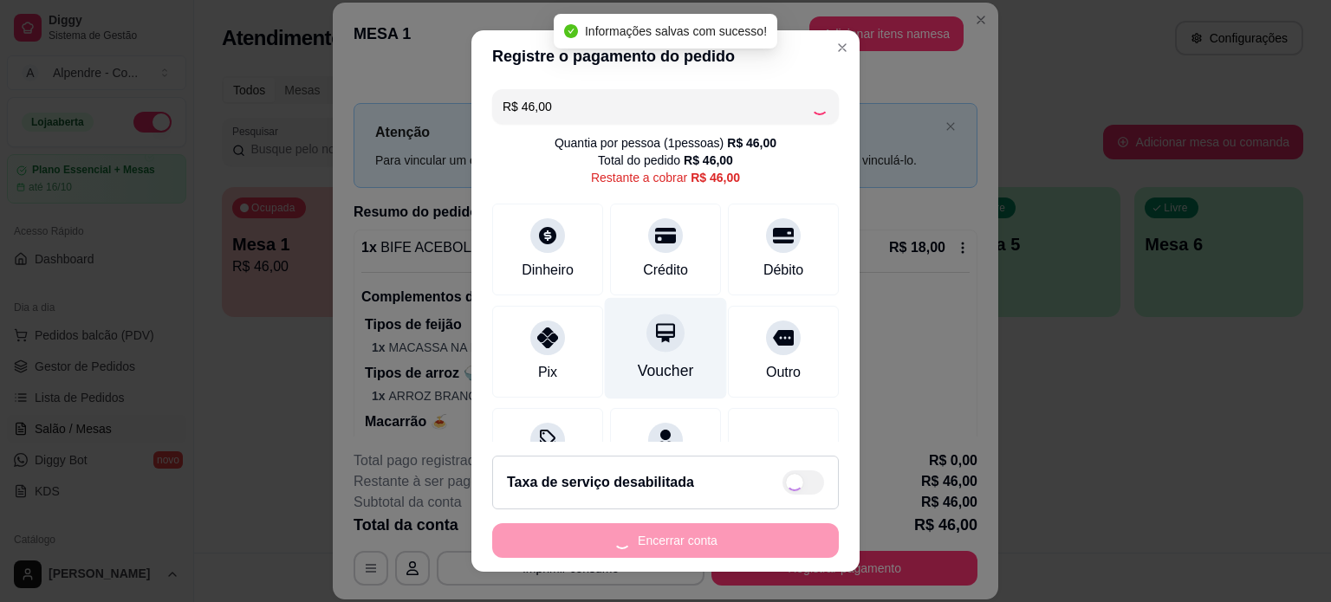
type input "R$ 0,00"
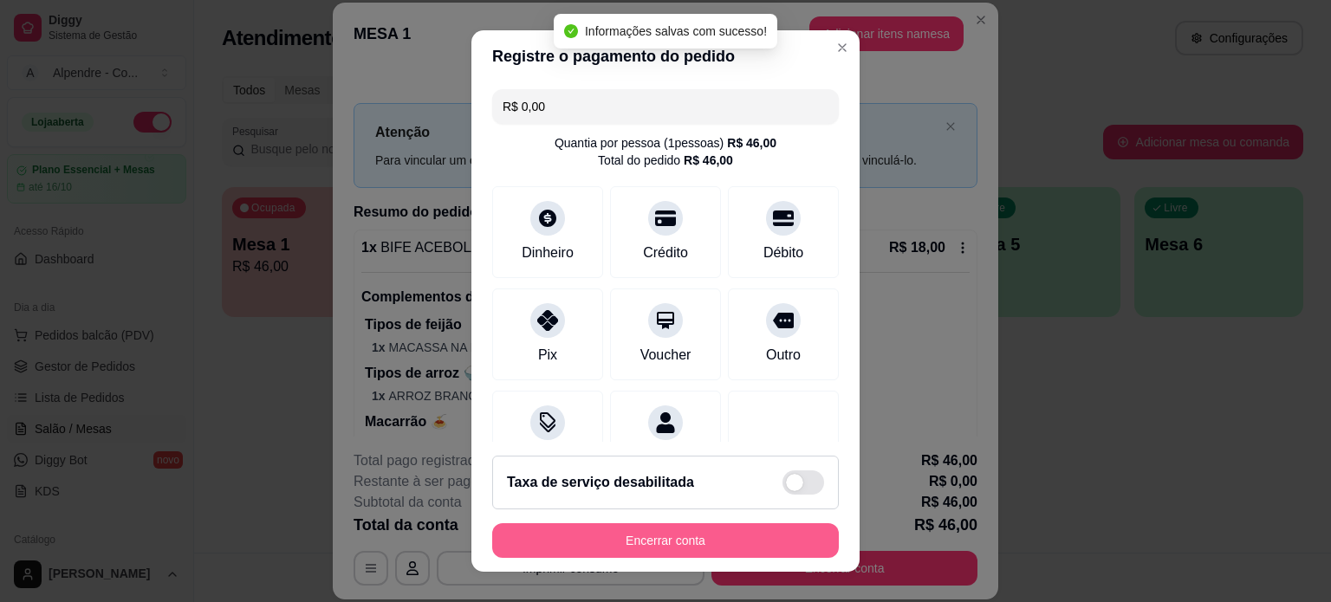
click at [687, 541] on button "Encerrar conta" at bounding box center [665, 540] width 347 height 35
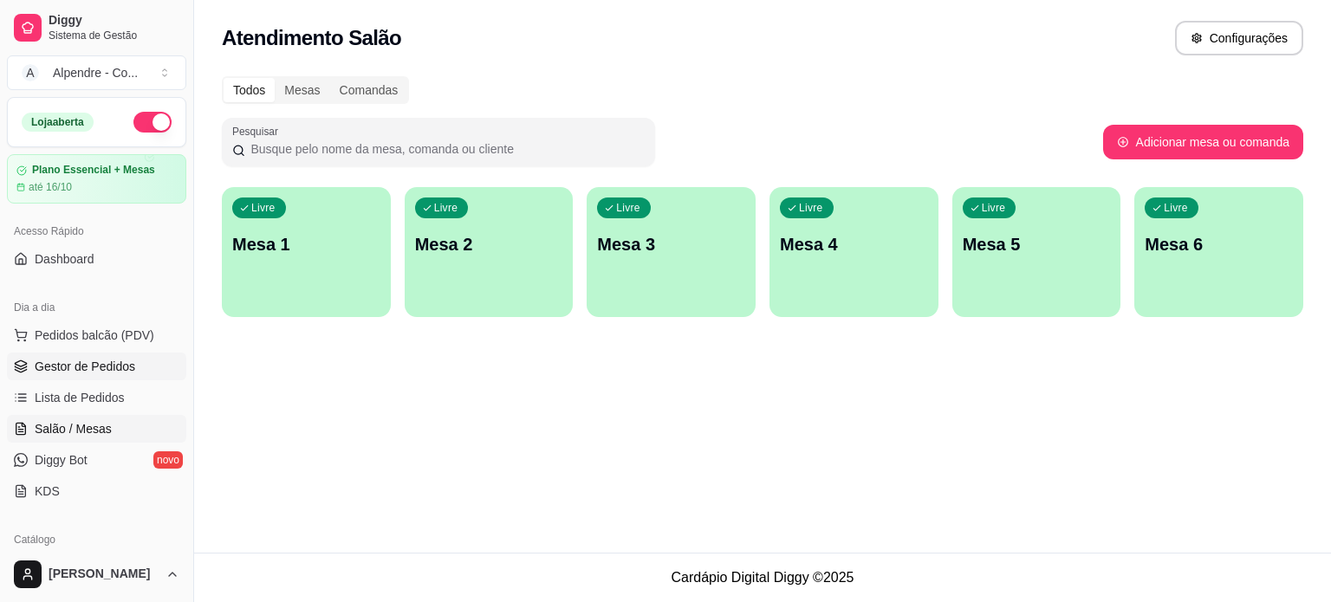
click at [100, 359] on span "Gestor de Pedidos" at bounding box center [85, 366] width 100 height 17
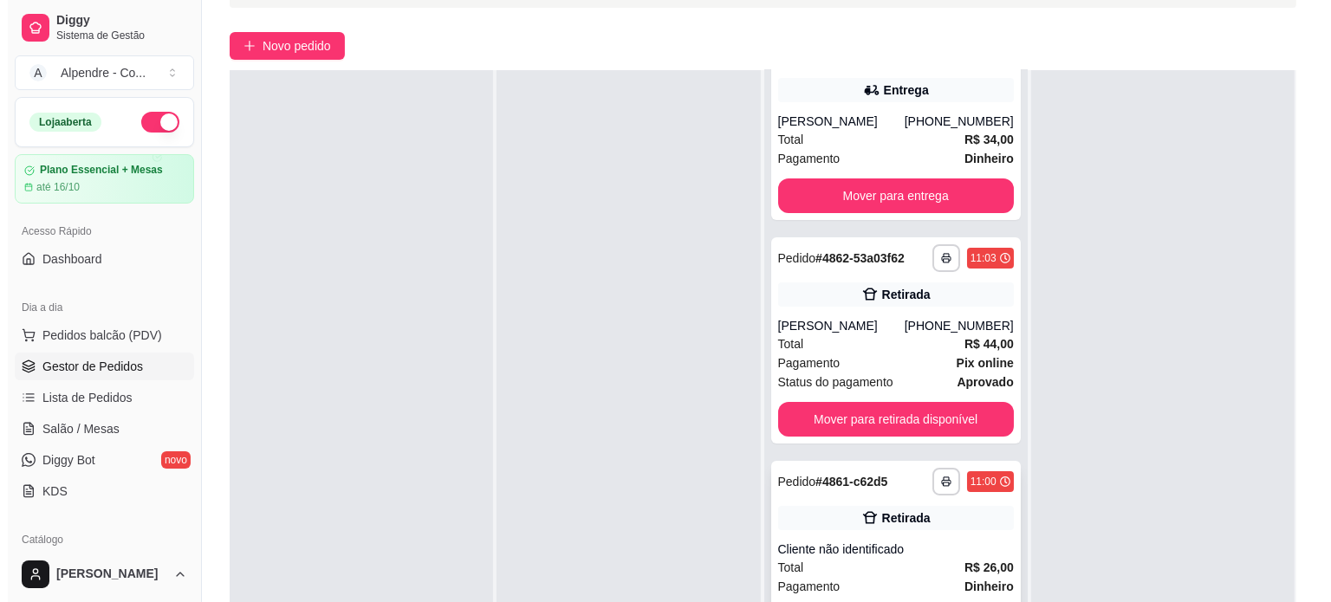
scroll to position [263, 0]
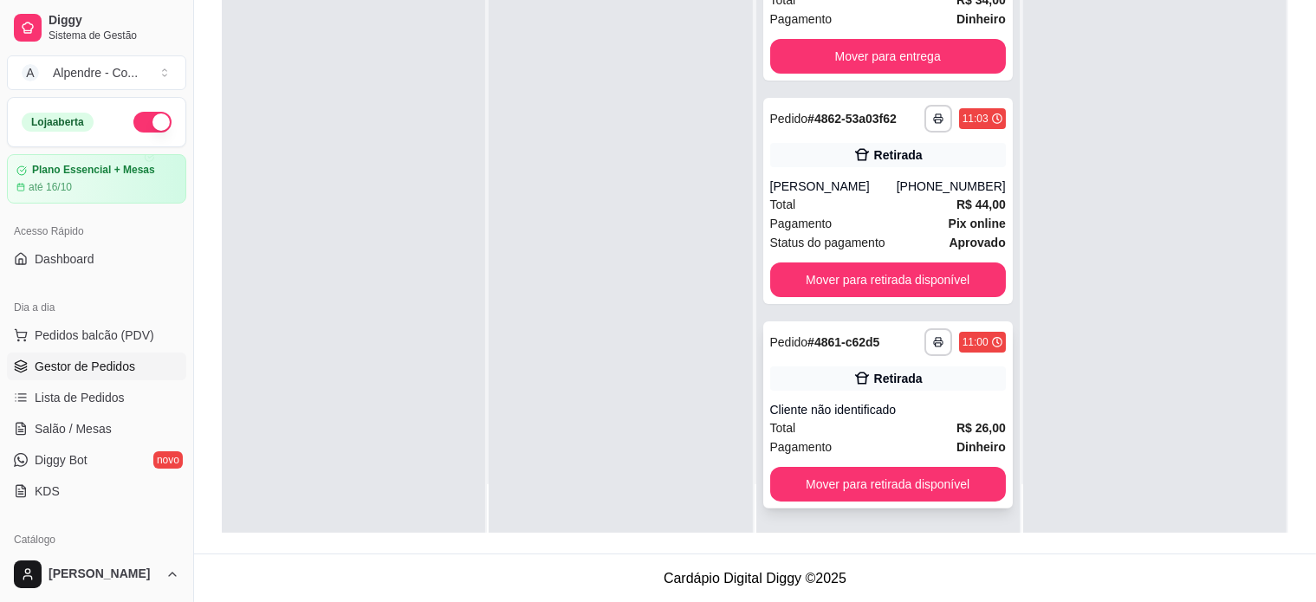
click at [852, 421] on div "Total R$ 26,00" at bounding box center [888, 427] width 236 height 19
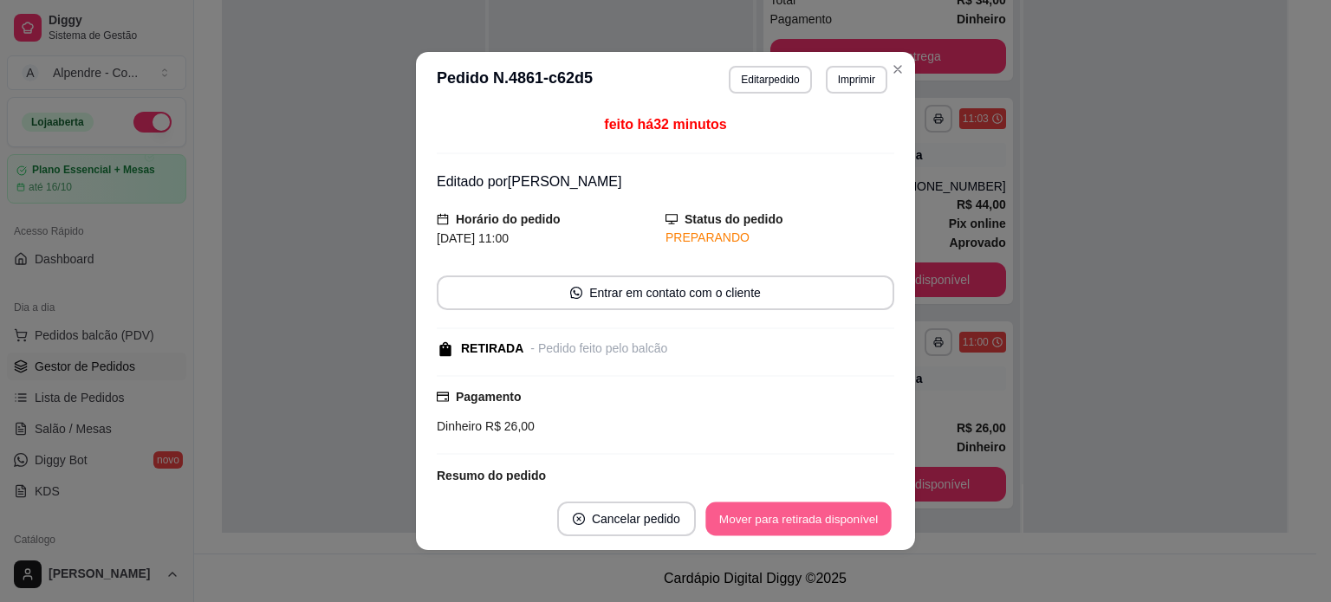
click at [755, 515] on button "Mover para retirada disponível" at bounding box center [797, 519] width 185 height 34
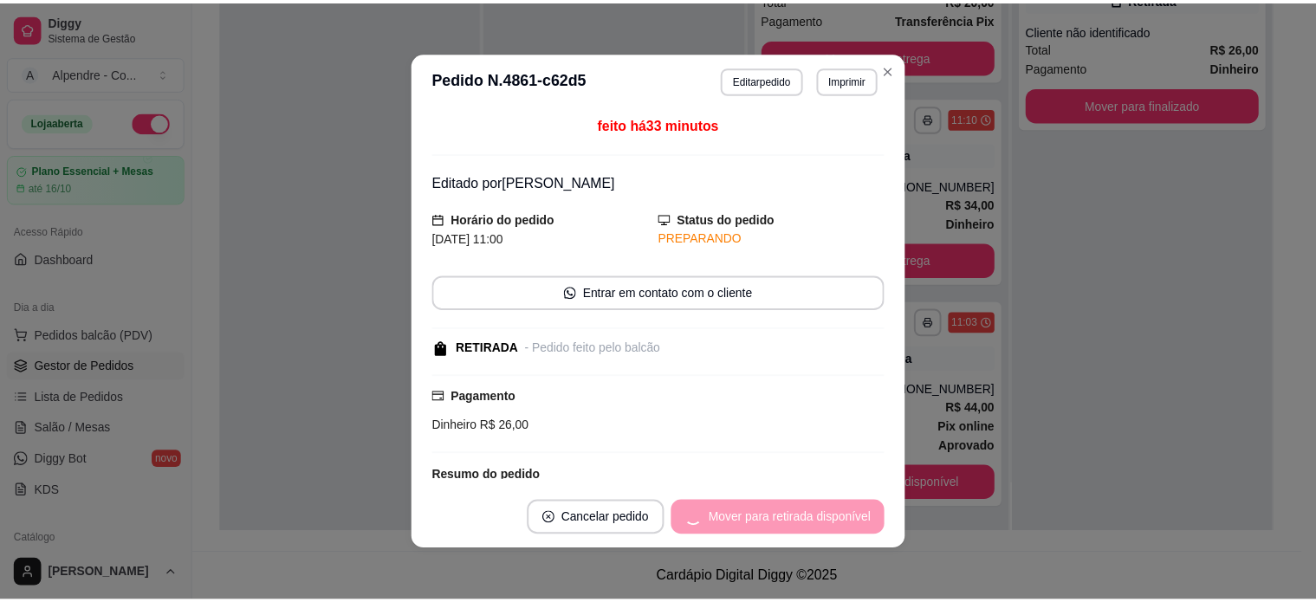
scroll to position [48, 0]
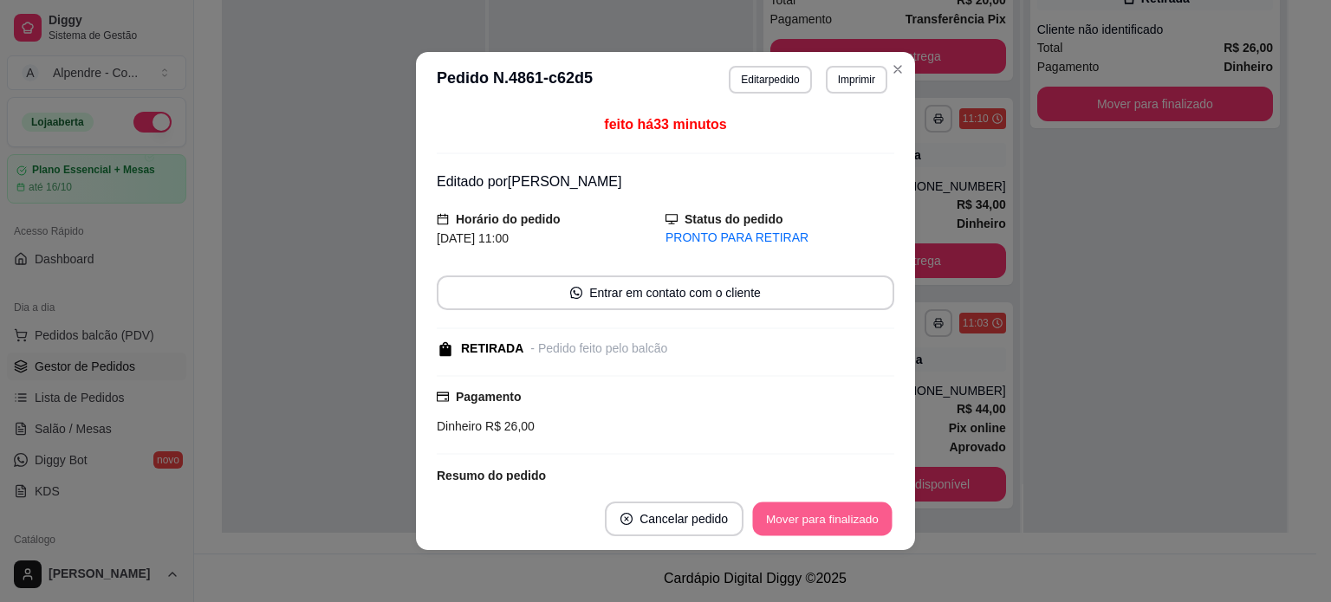
click at [775, 515] on button "Mover para finalizado" at bounding box center [822, 519] width 139 height 34
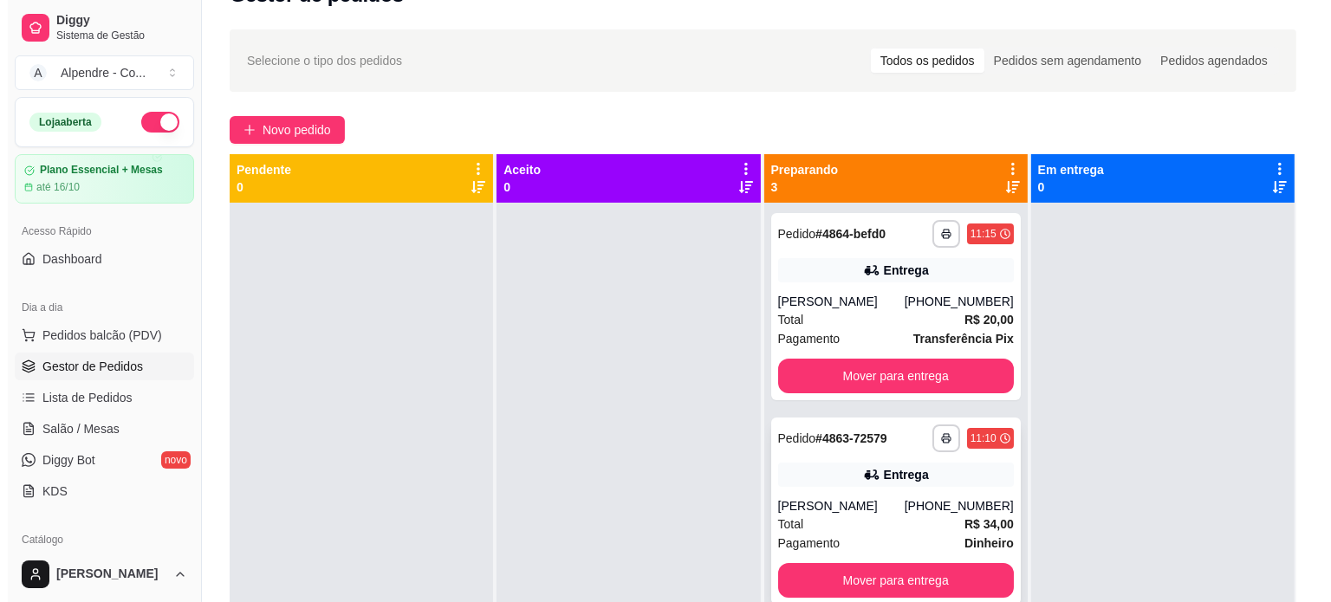
scroll to position [0, 0]
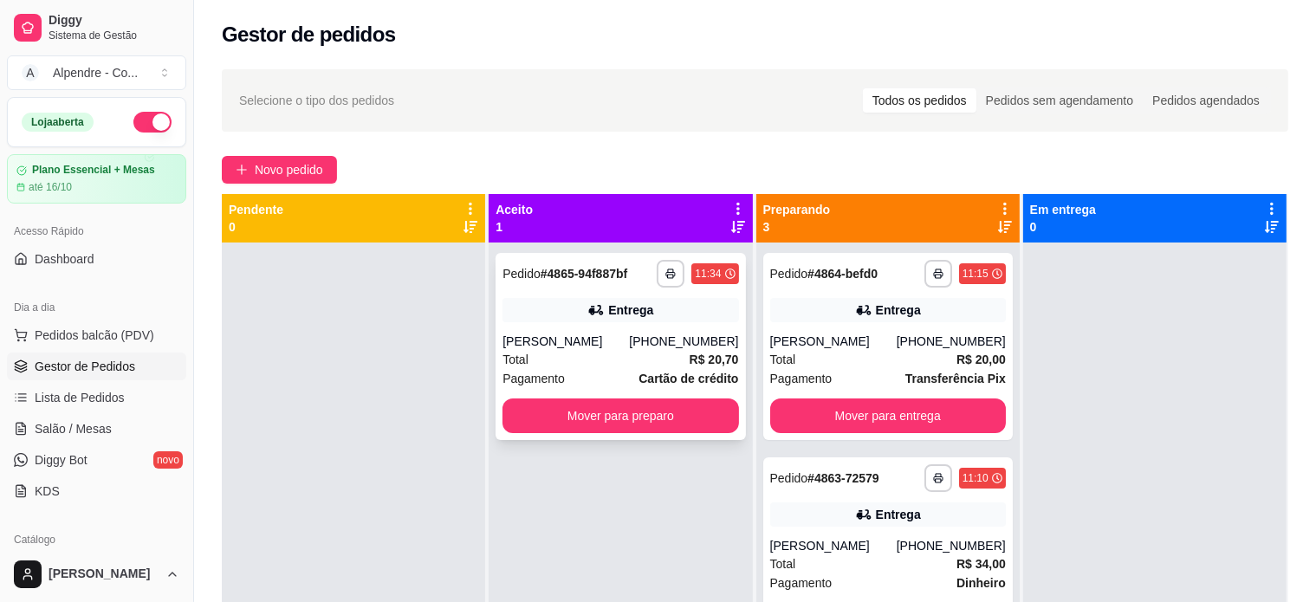
click at [625, 350] on div "[PERSON_NAME]" at bounding box center [565, 341] width 126 height 17
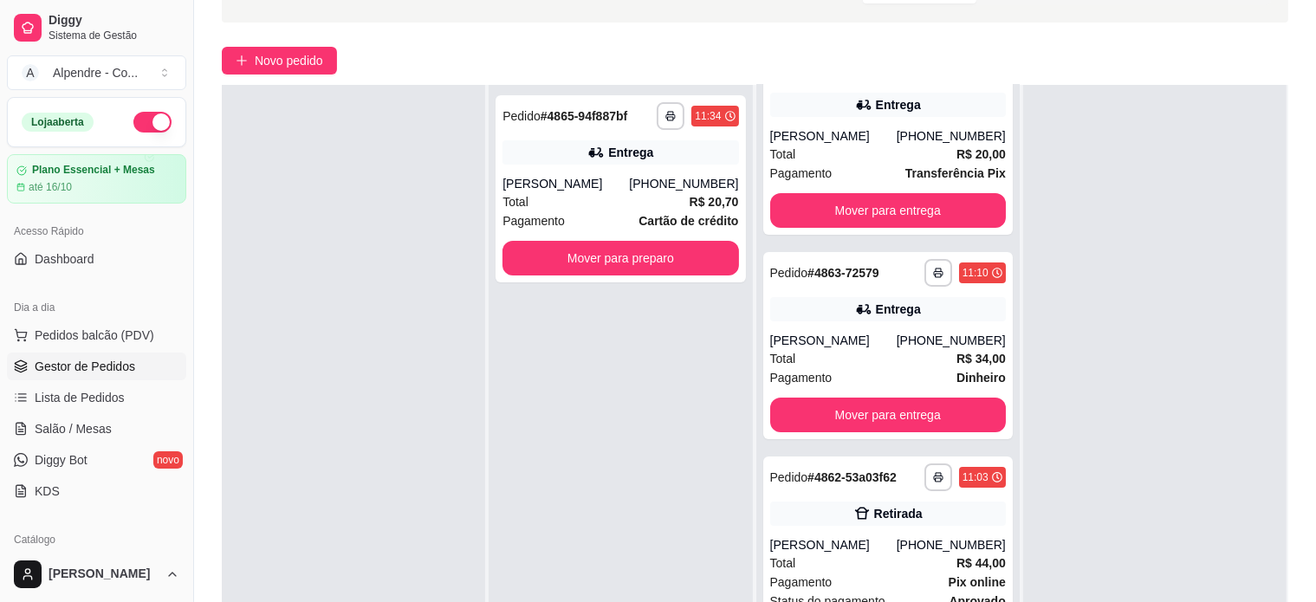
scroll to position [263, 0]
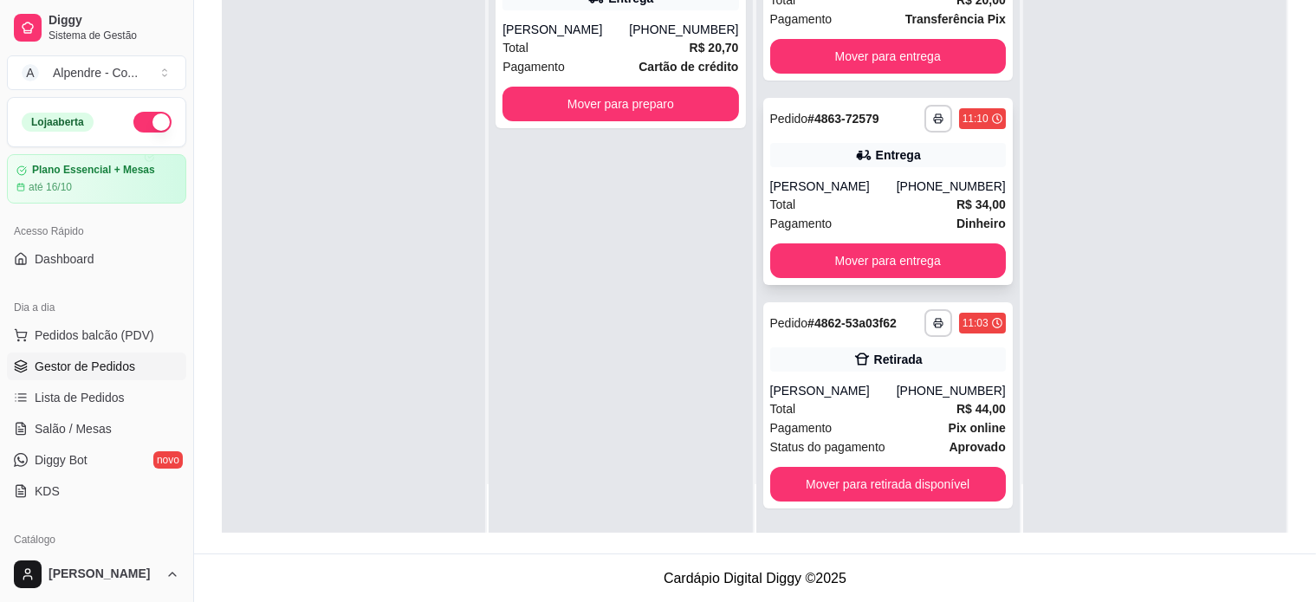
click at [885, 264] on button "Mover para entrega" at bounding box center [888, 260] width 236 height 35
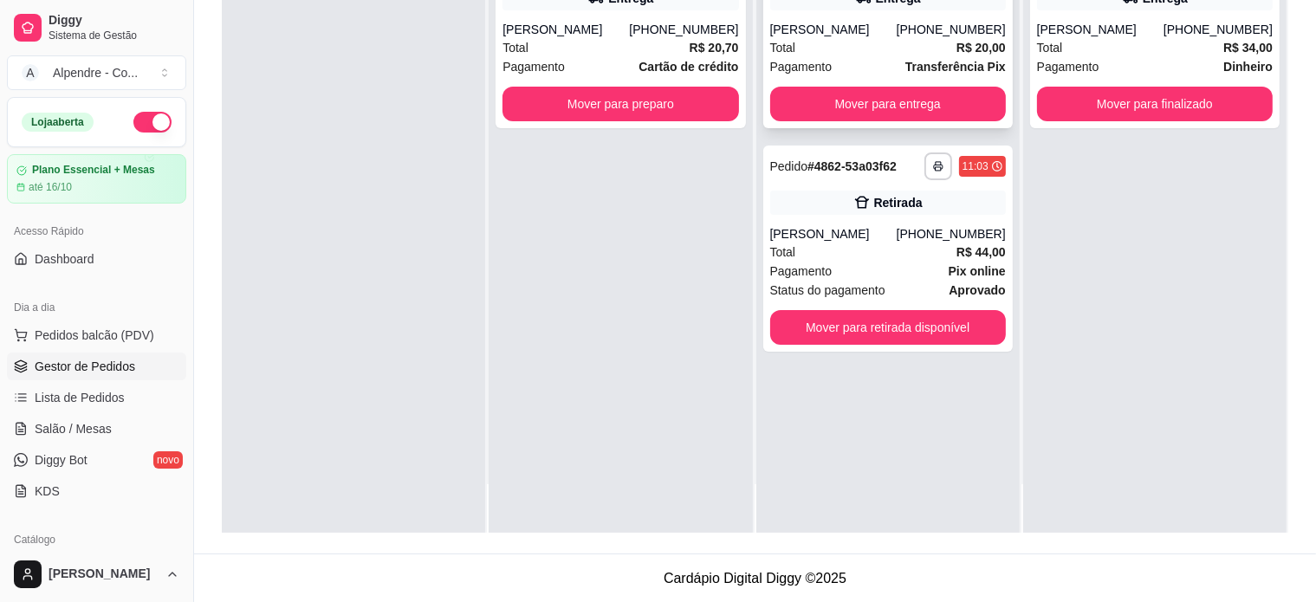
scroll to position [0, 0]
click at [950, 100] on button "Mover para entrega" at bounding box center [888, 104] width 229 height 34
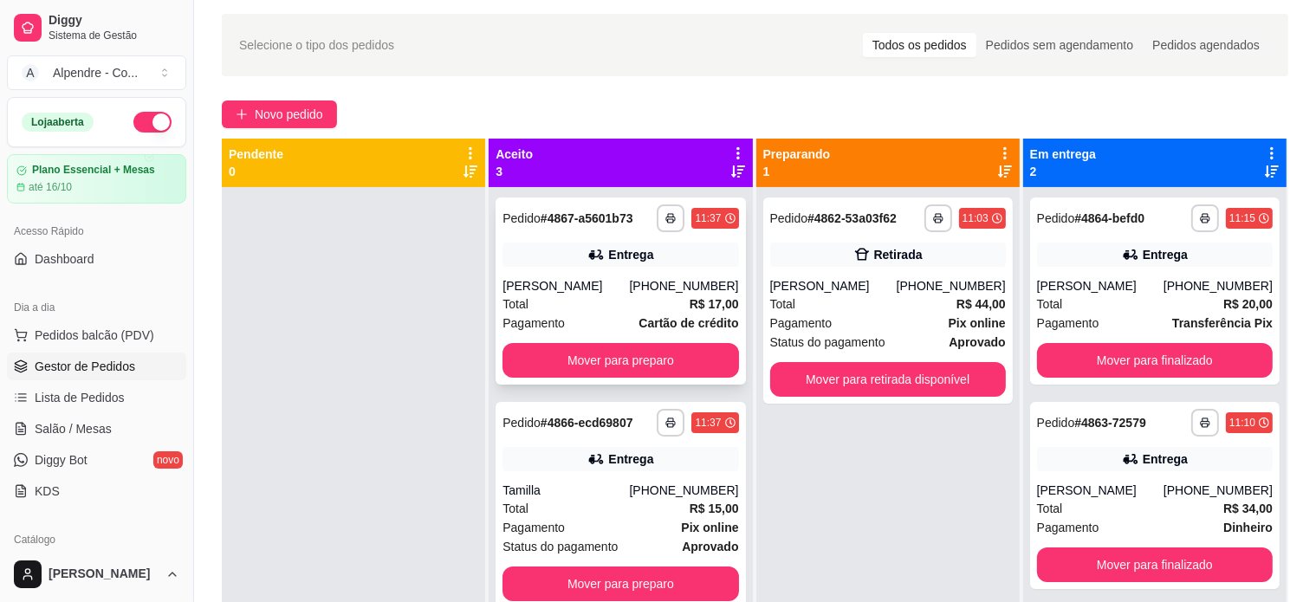
scroll to position [87, 0]
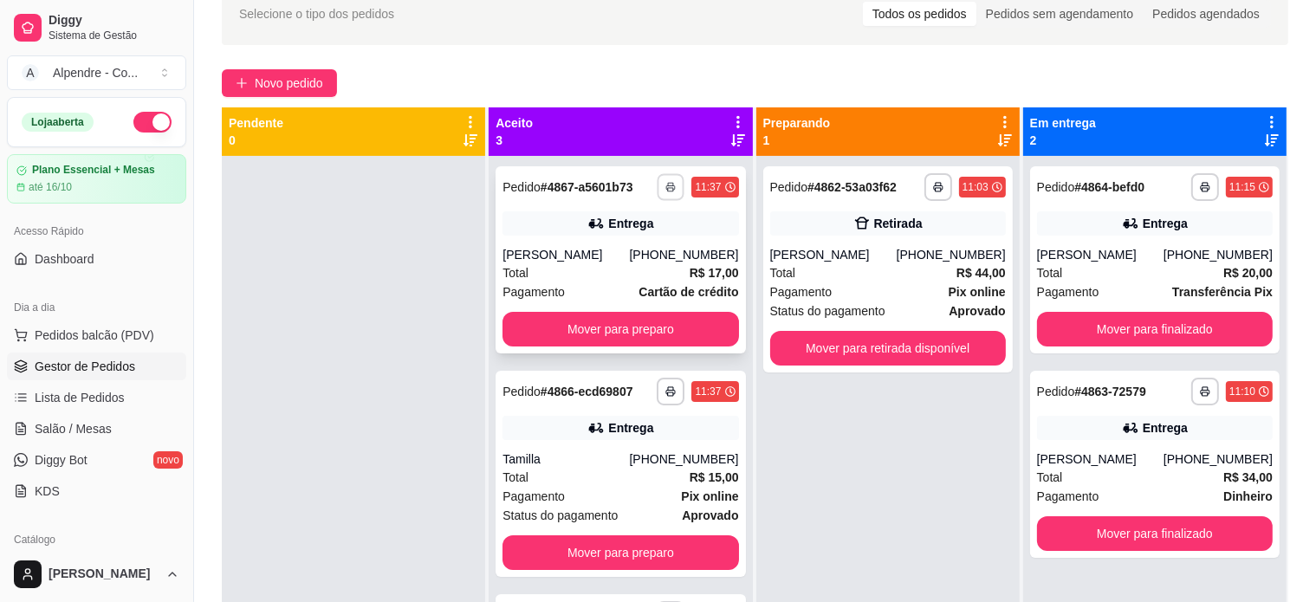
click at [669, 188] on rect "button" at bounding box center [671, 189] width 5 height 3
click at [603, 247] on button "Impressora container" at bounding box center [598, 247] width 121 height 27
click at [1179, 334] on button "Mover para finalizado" at bounding box center [1155, 329] width 236 height 35
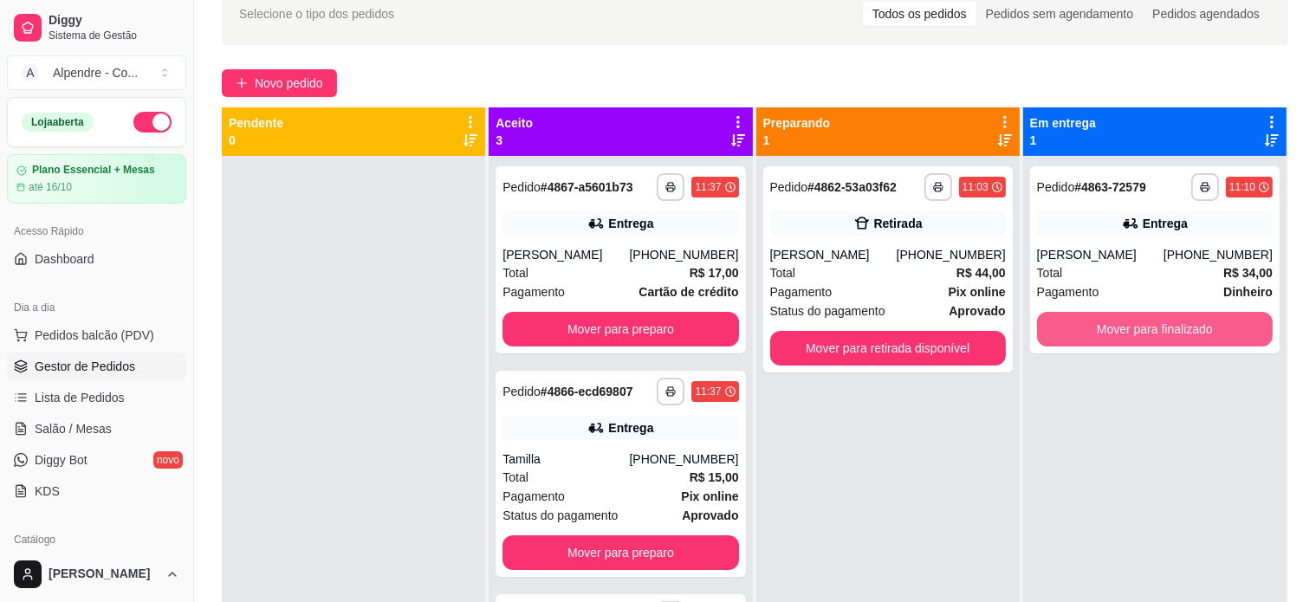
click at [1179, 334] on button "Mover para finalizado" at bounding box center [1155, 329] width 236 height 35
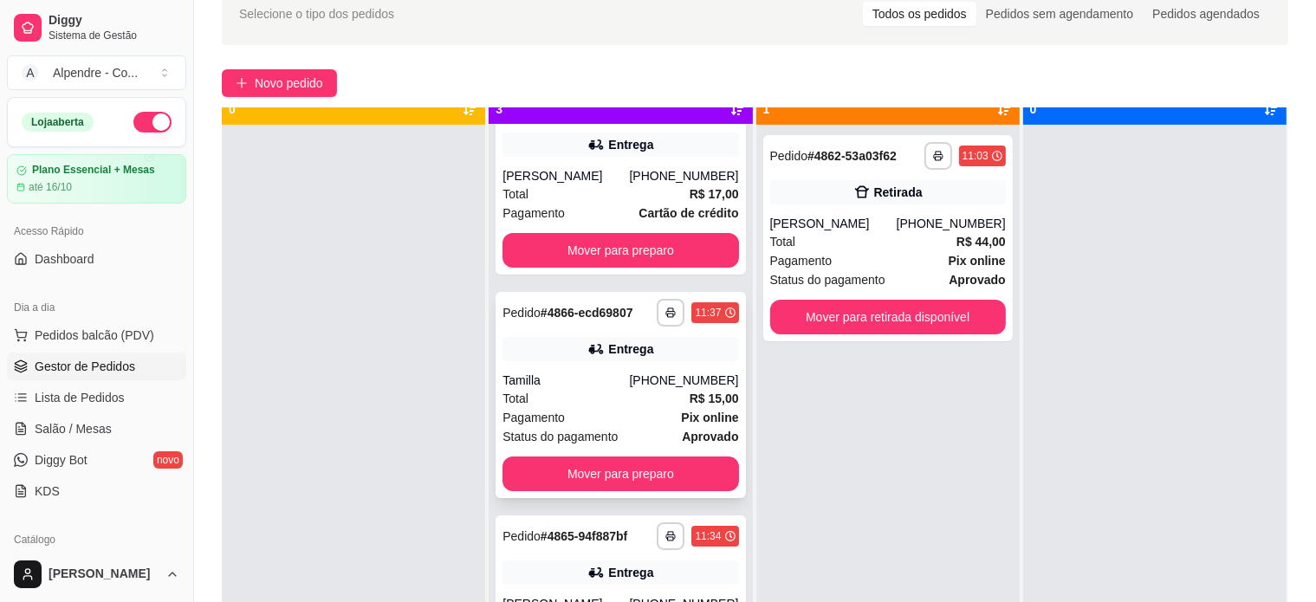
scroll to position [49, 0]
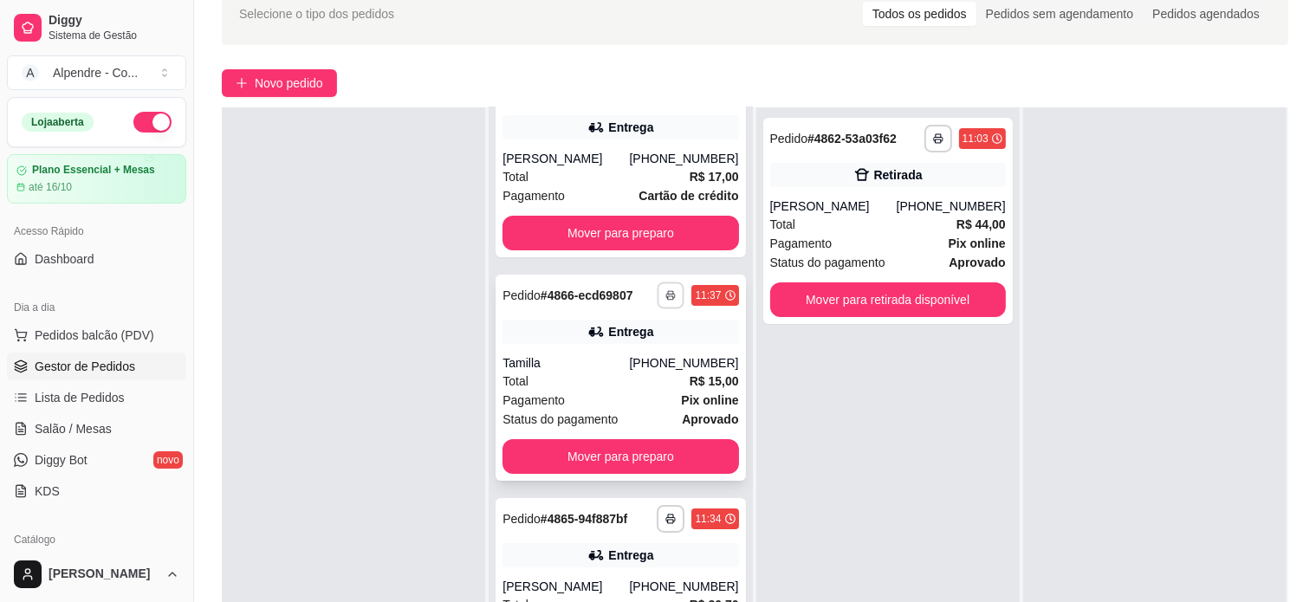
click at [666, 290] on icon "button" at bounding box center [671, 295] width 10 height 10
click at [614, 335] on button "Impressora container" at bounding box center [597, 338] width 121 height 27
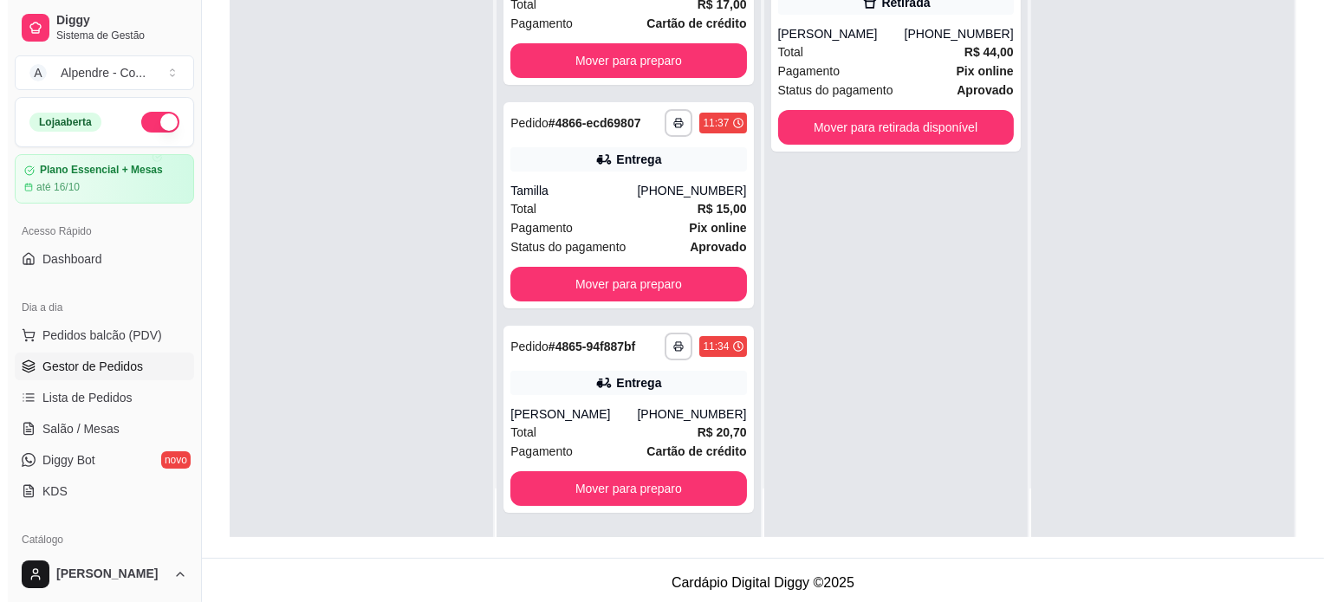
scroll to position [263, 0]
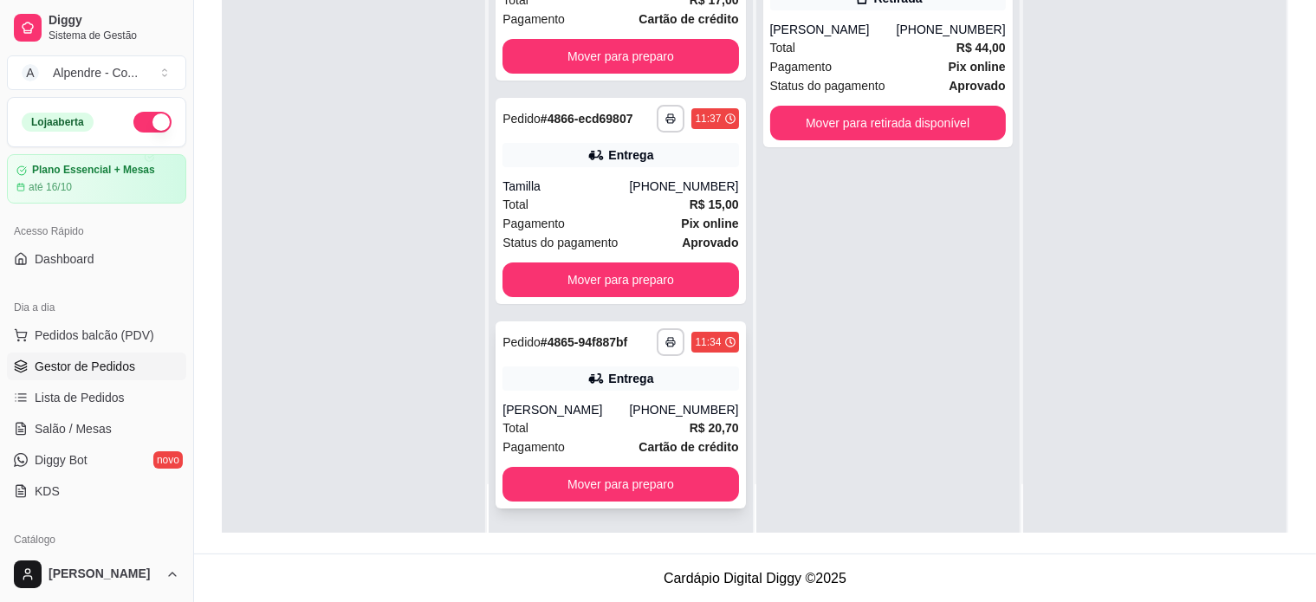
click at [580, 417] on div "[PERSON_NAME]" at bounding box center [565, 409] width 126 height 17
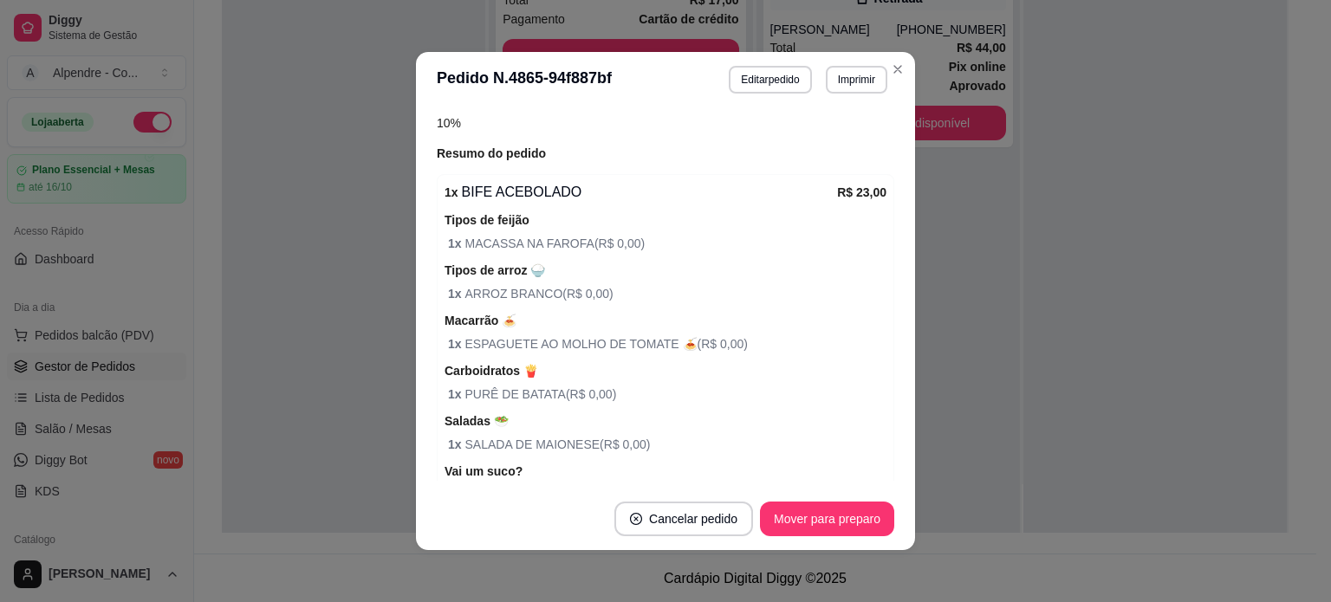
scroll to position [767, 0]
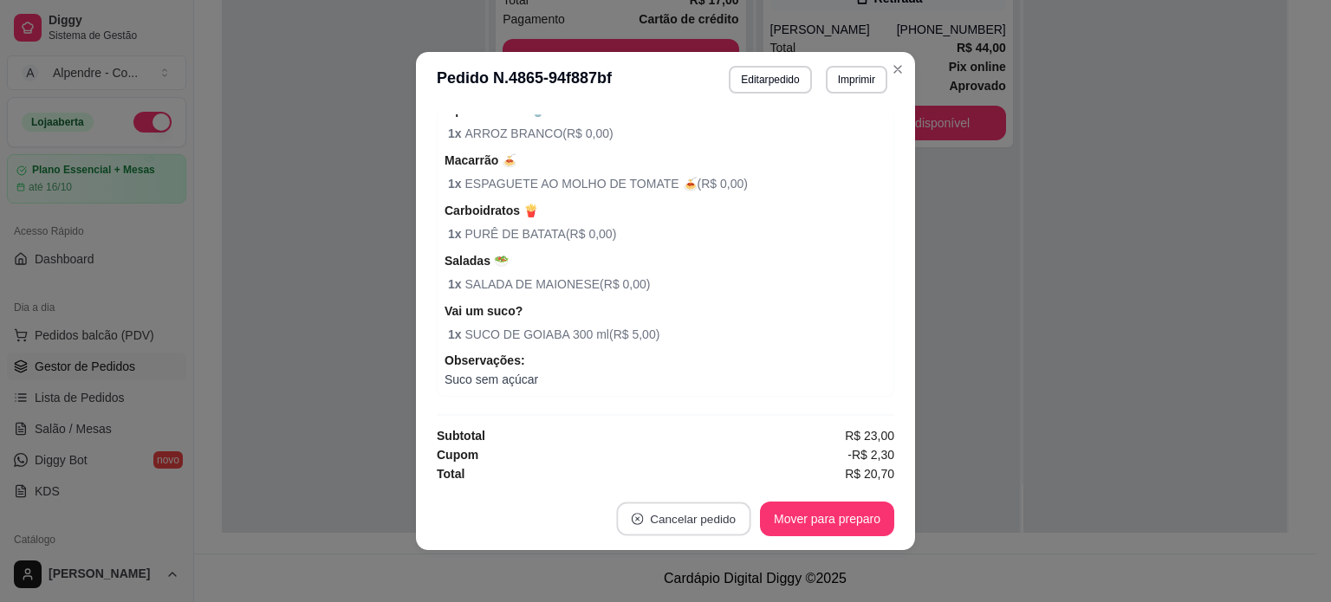
click at [707, 511] on button "Cancelar pedido" at bounding box center [683, 519] width 134 height 34
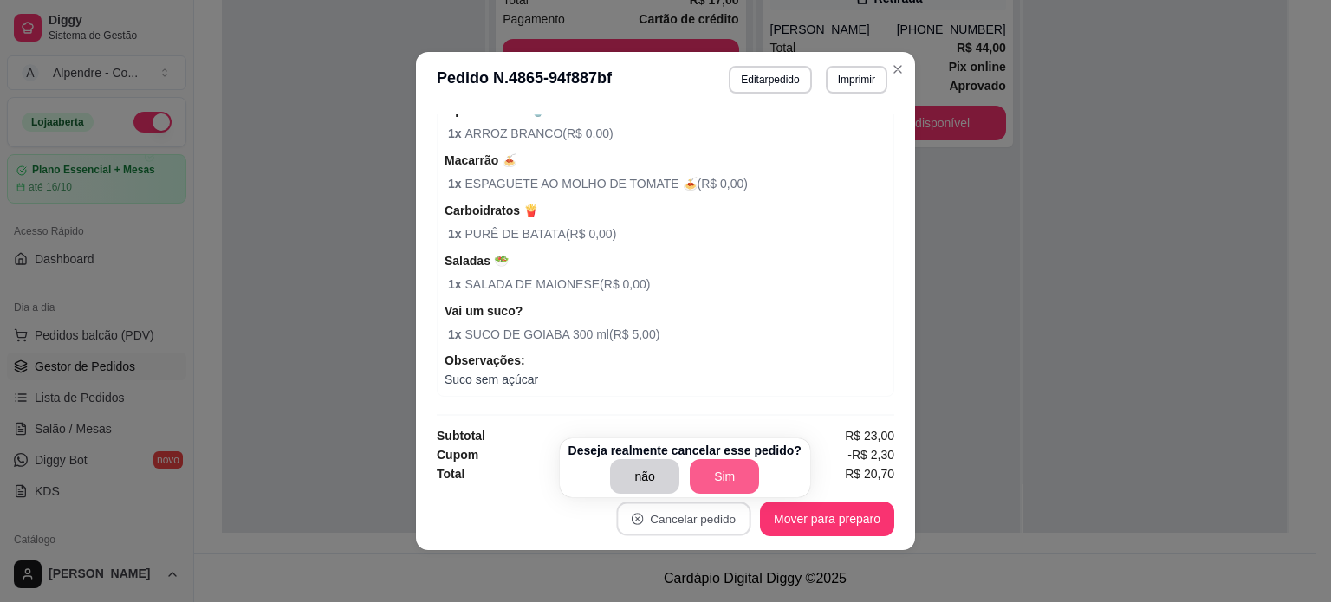
click at [710, 469] on button "Sim" at bounding box center [724, 476] width 69 height 35
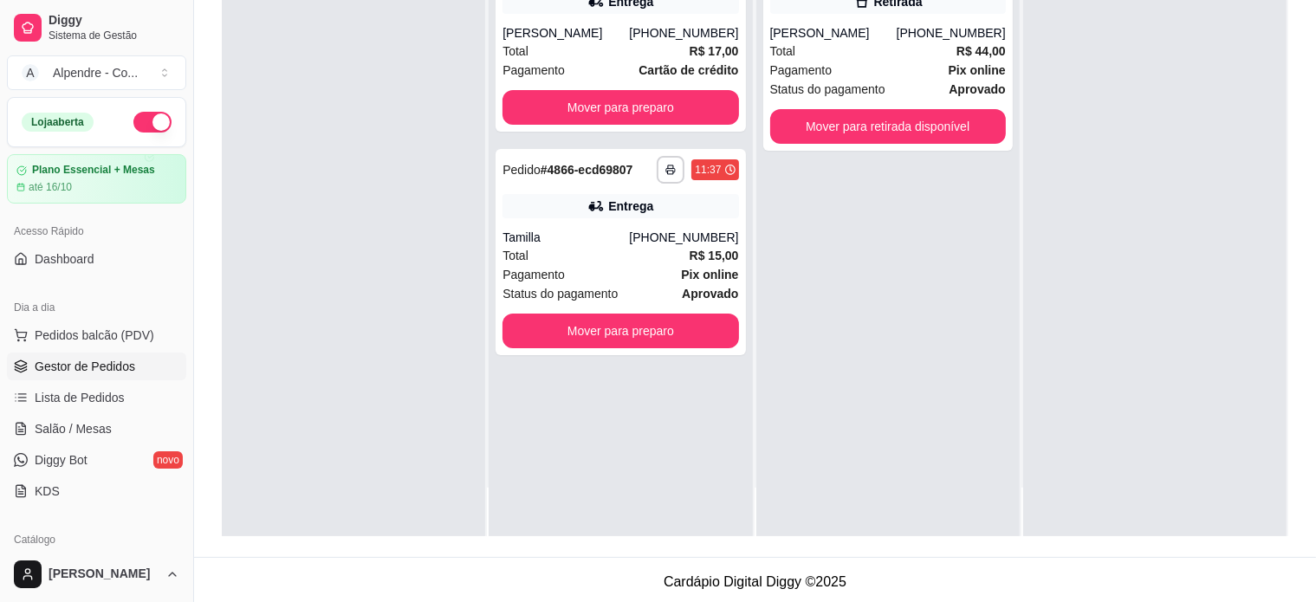
scroll to position [0, 0]
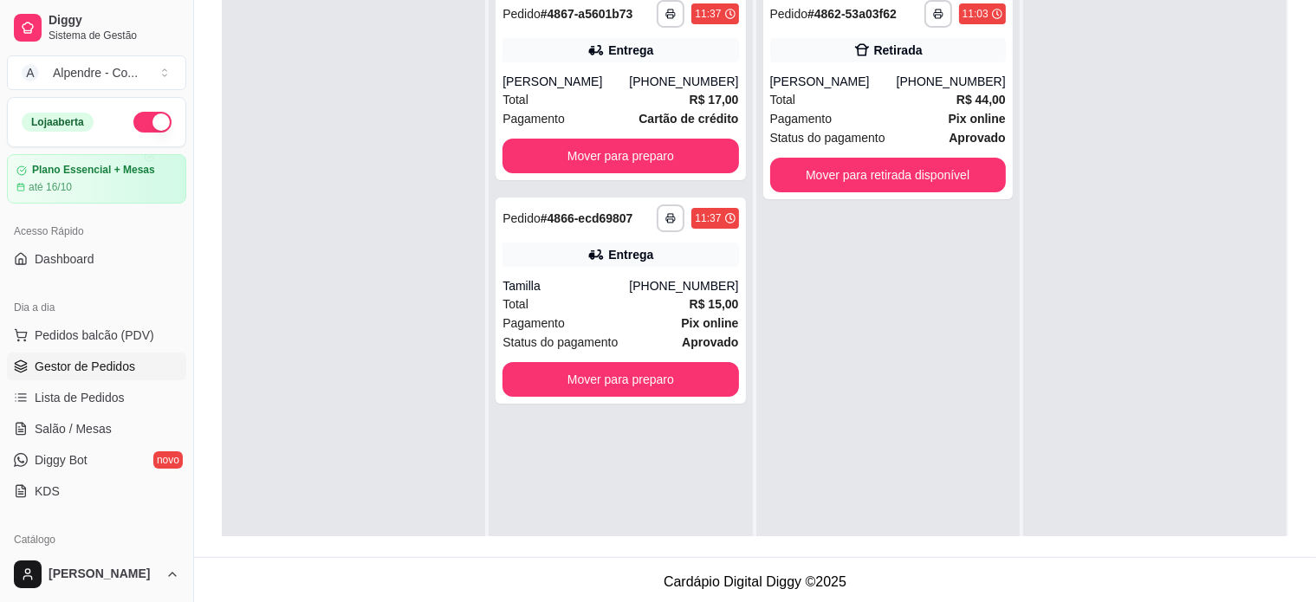
click at [939, 172] on button "Mover para retirada disponível" at bounding box center [888, 175] width 236 height 35
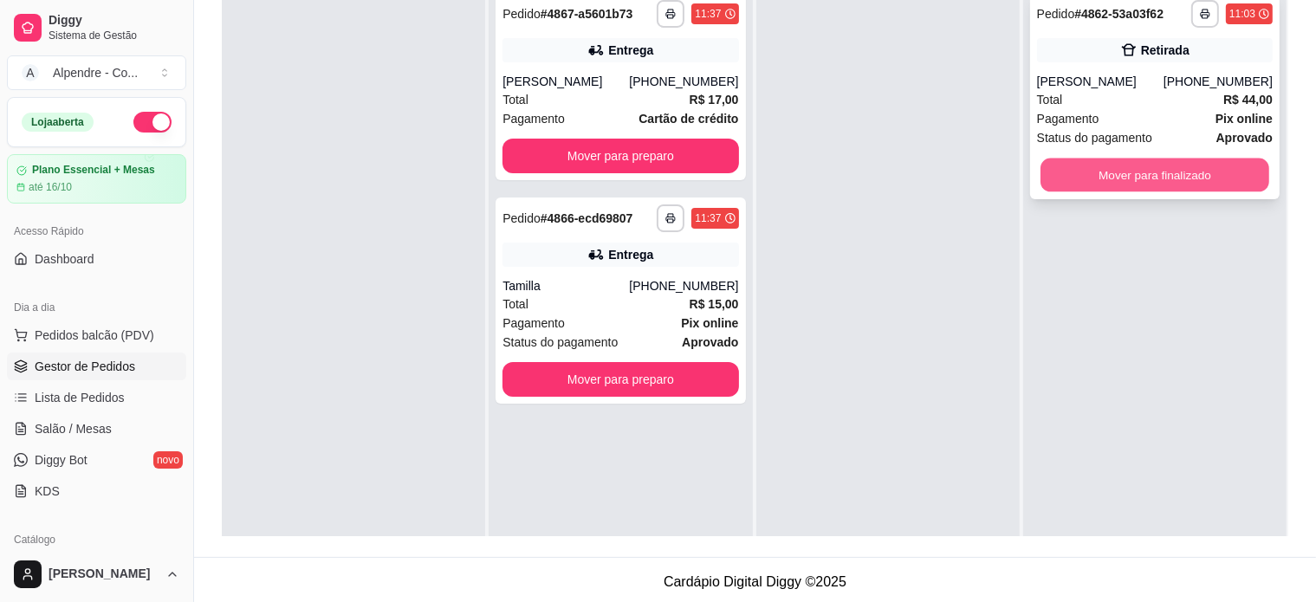
click at [1140, 174] on button "Mover para finalizado" at bounding box center [1154, 176] width 229 height 34
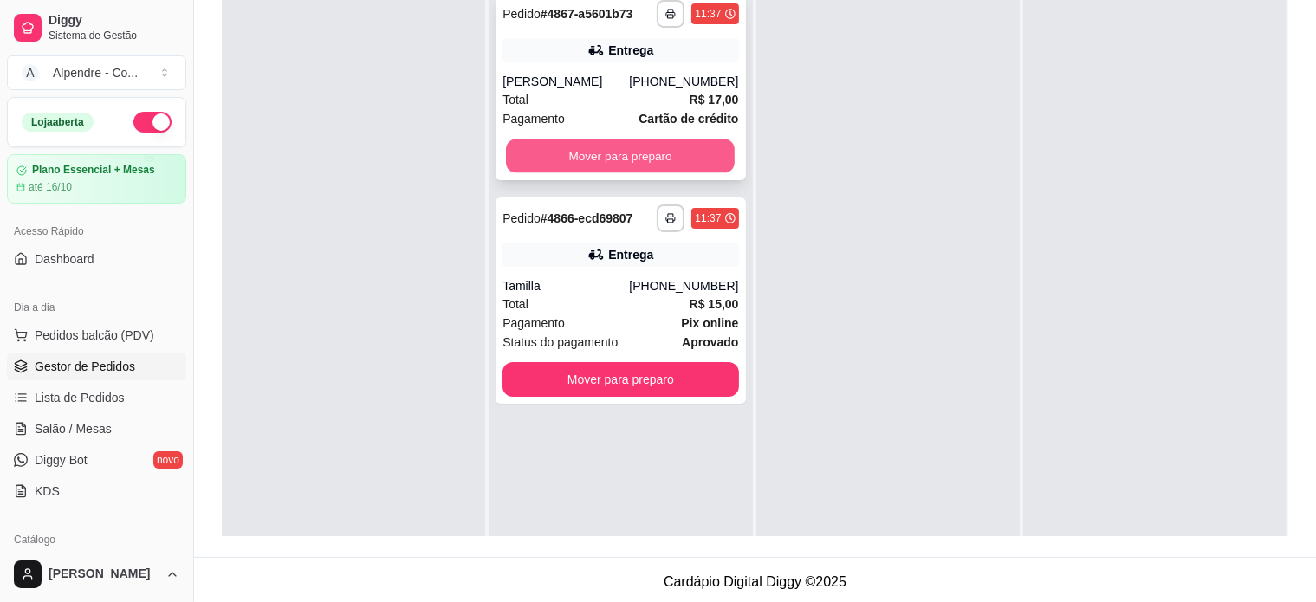
click at [631, 170] on button "Mover para preparo" at bounding box center [620, 156] width 229 height 34
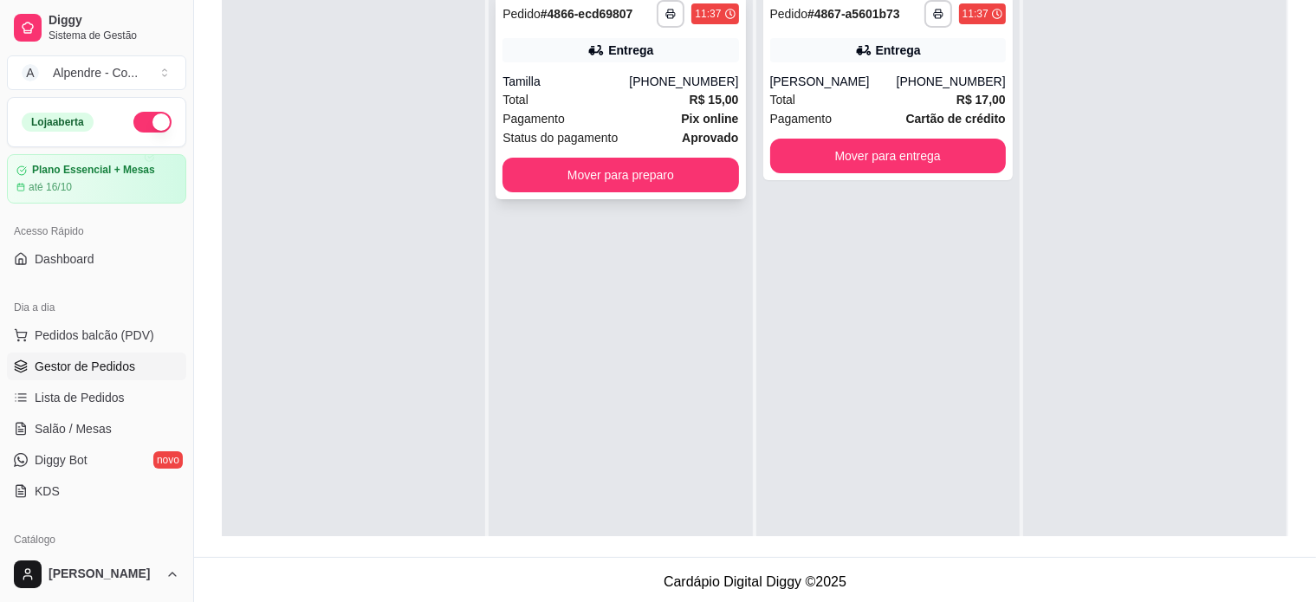
click at [600, 100] on div "Total R$ 15,00" at bounding box center [620, 99] width 236 height 19
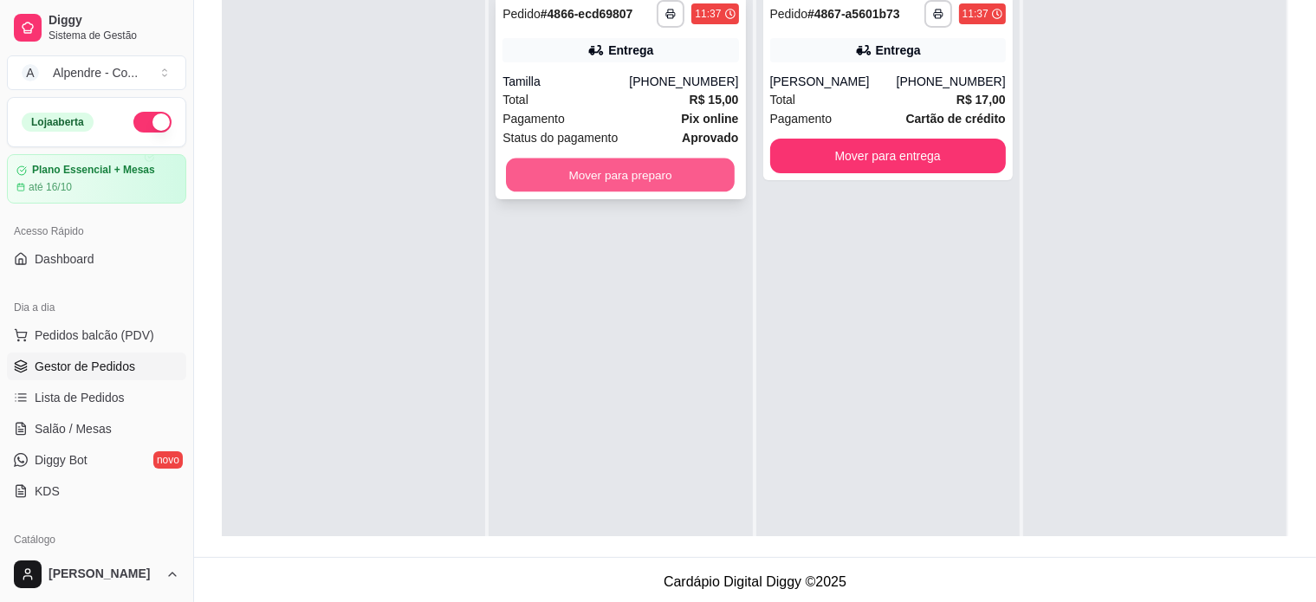
click at [627, 165] on button "Mover para preparo" at bounding box center [620, 176] width 229 height 34
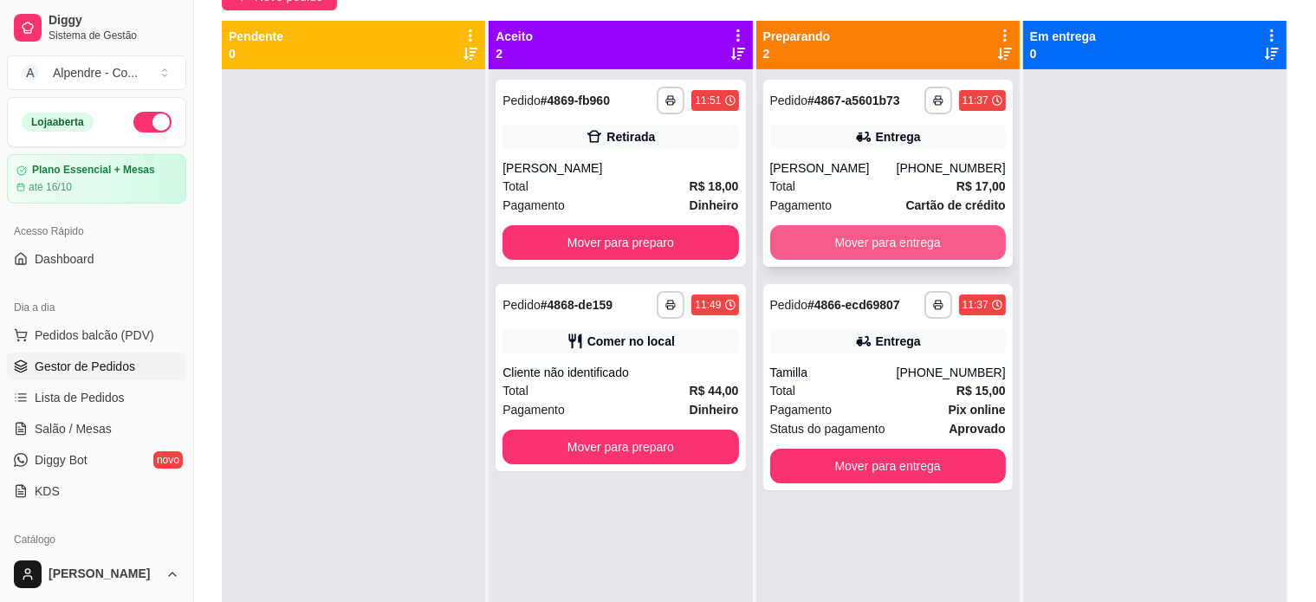
click at [882, 228] on button "Mover para entrega" at bounding box center [888, 242] width 236 height 35
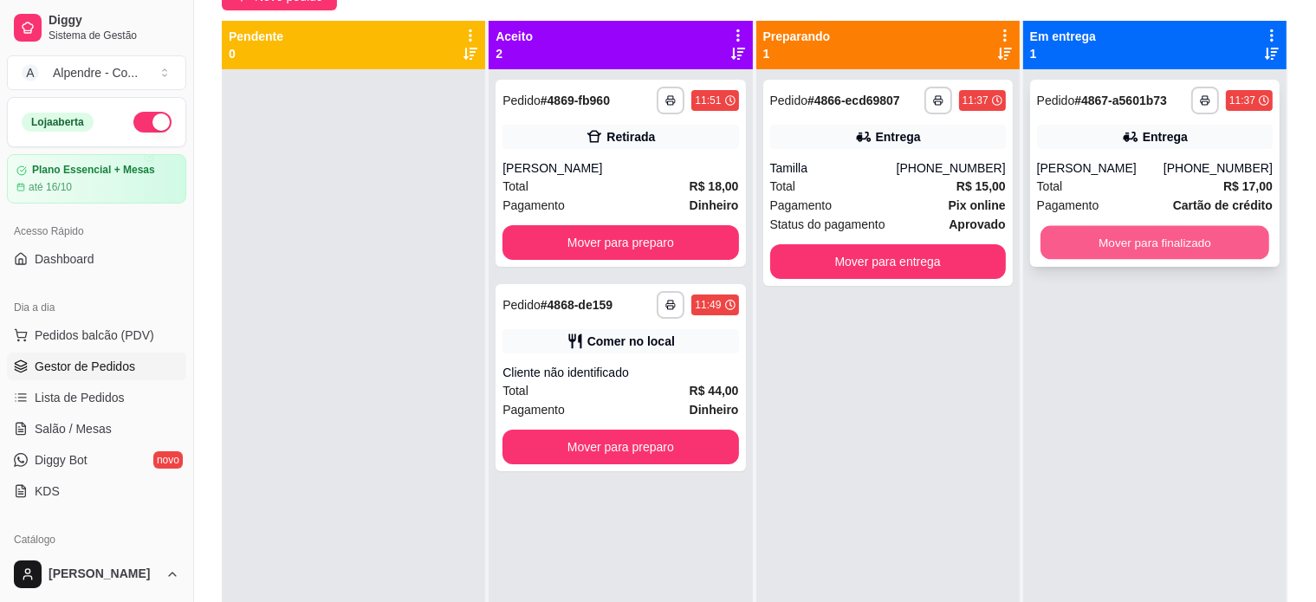
click at [1098, 240] on button "Mover para finalizado" at bounding box center [1154, 243] width 229 height 34
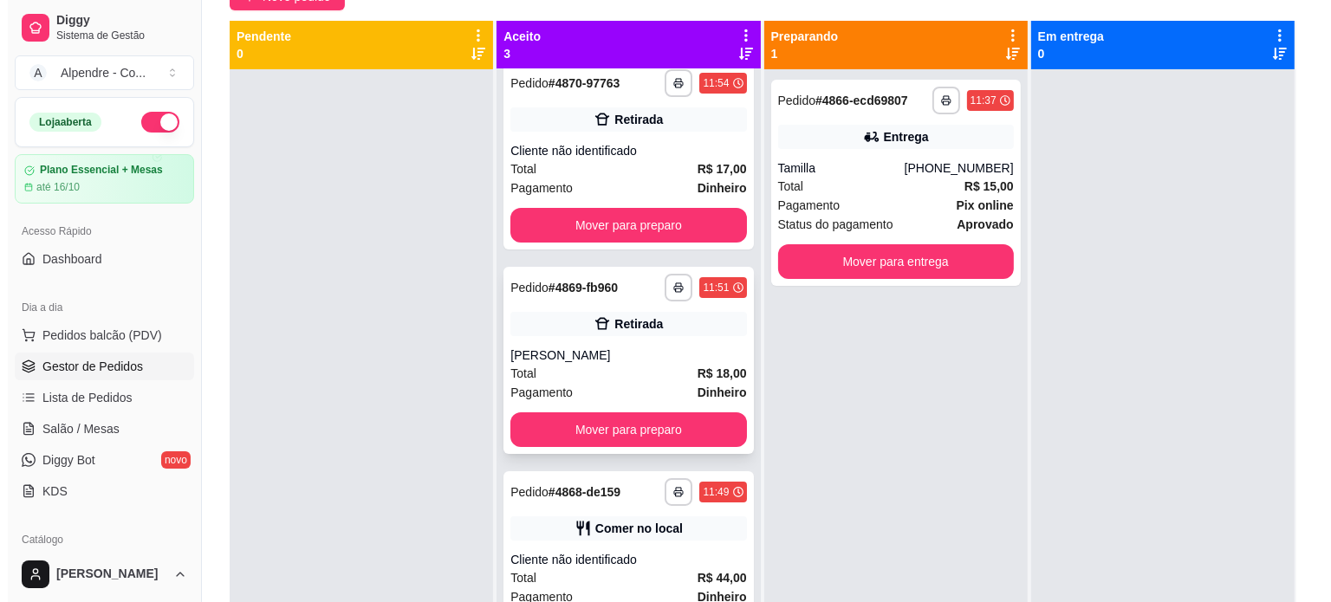
scroll to position [28, 0]
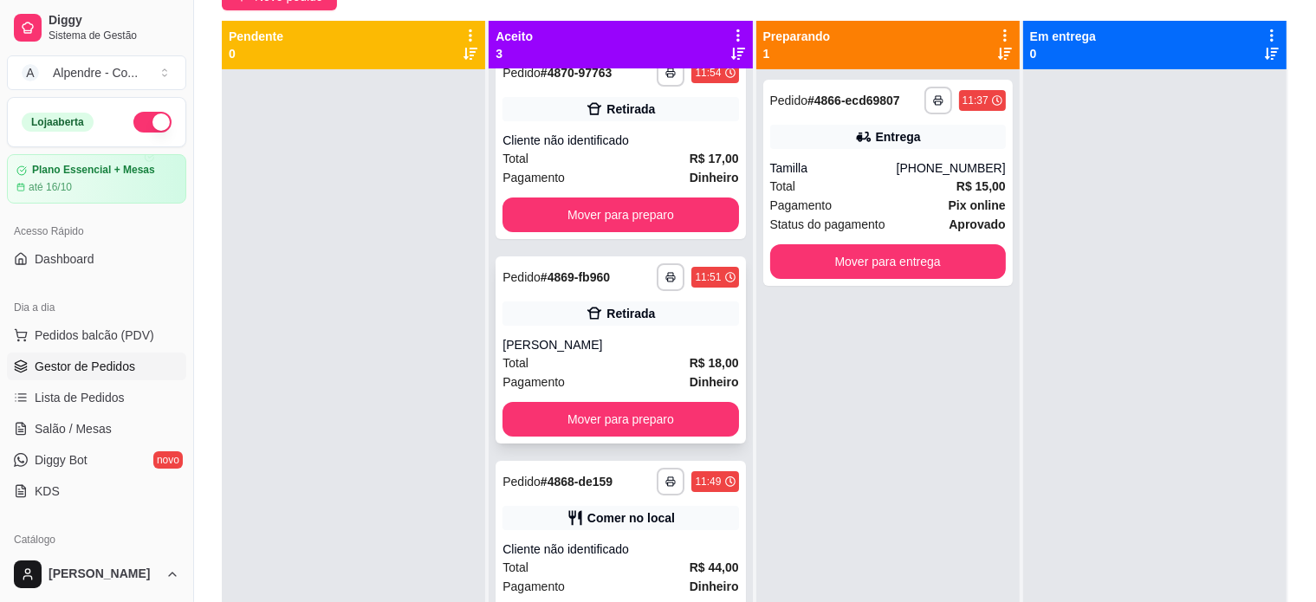
click at [595, 345] on div "[PERSON_NAME]" at bounding box center [620, 344] width 236 height 17
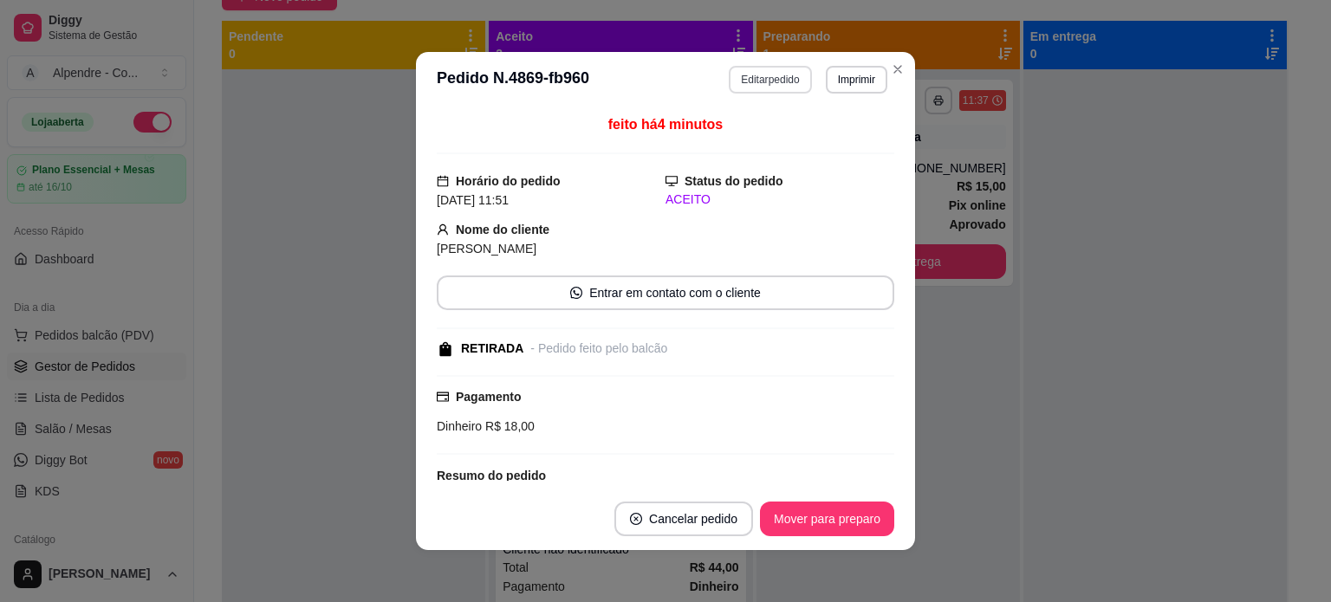
click at [747, 78] on button "Editar pedido" at bounding box center [770, 80] width 82 height 28
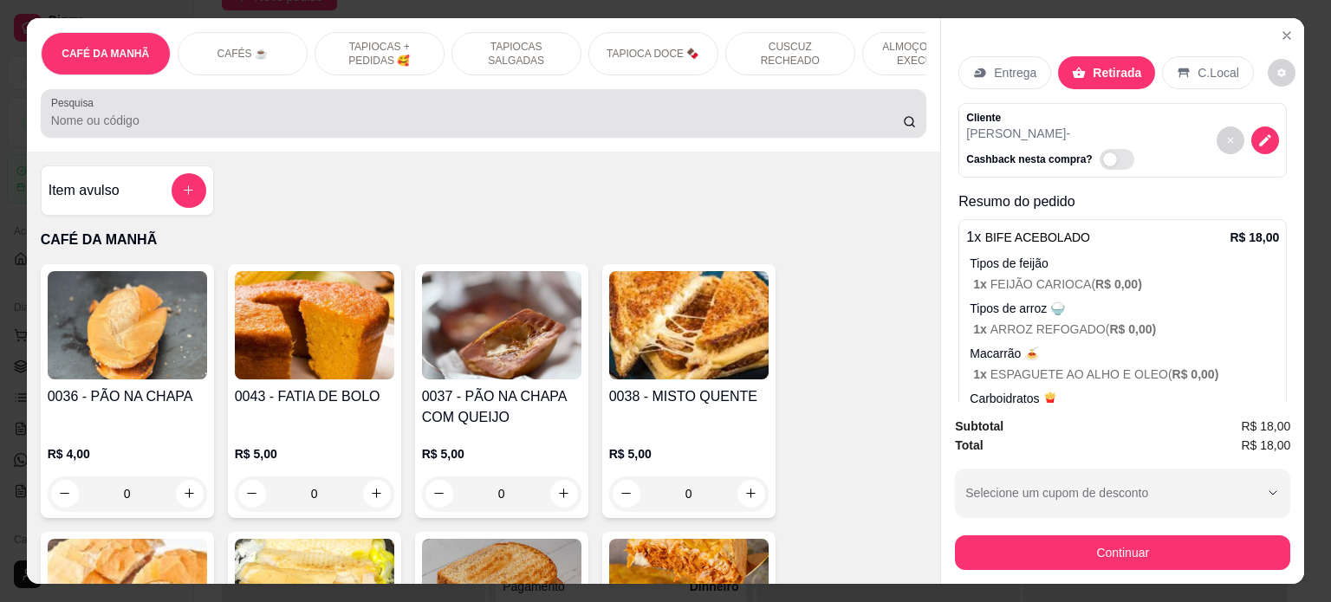
click at [148, 127] on input "Pesquisa" at bounding box center [477, 120] width 852 height 17
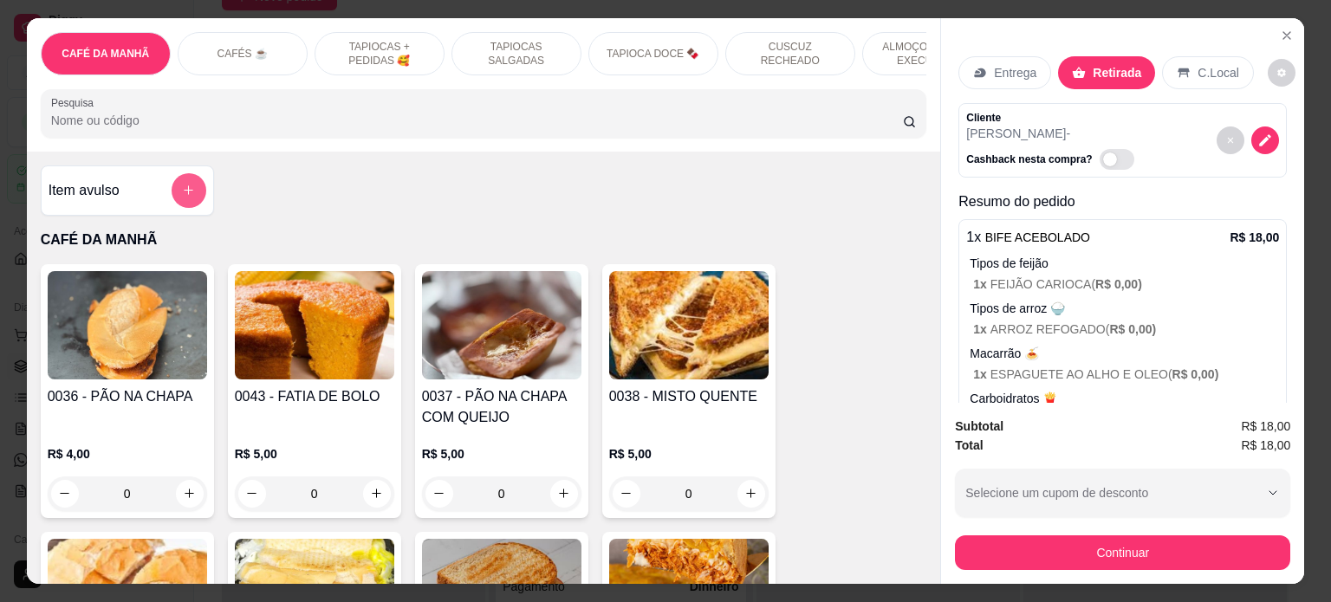
click at [185, 197] on icon "add-separate-item" at bounding box center [188, 190] width 13 height 13
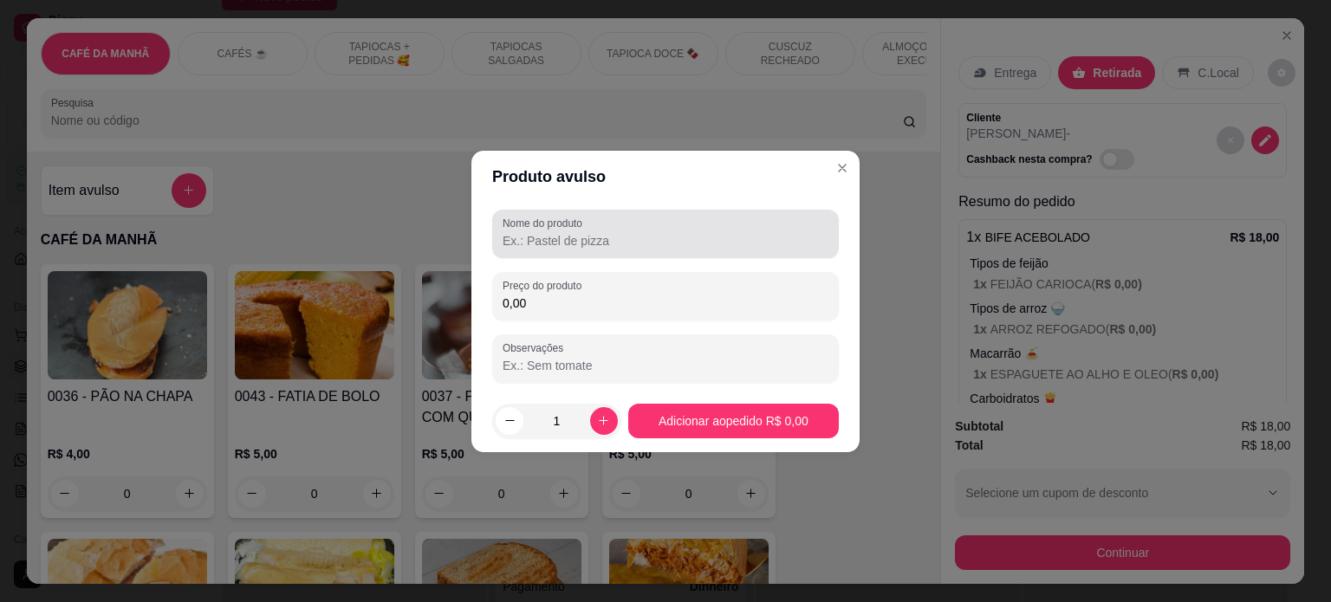
click at [616, 228] on div at bounding box center [665, 234] width 326 height 35
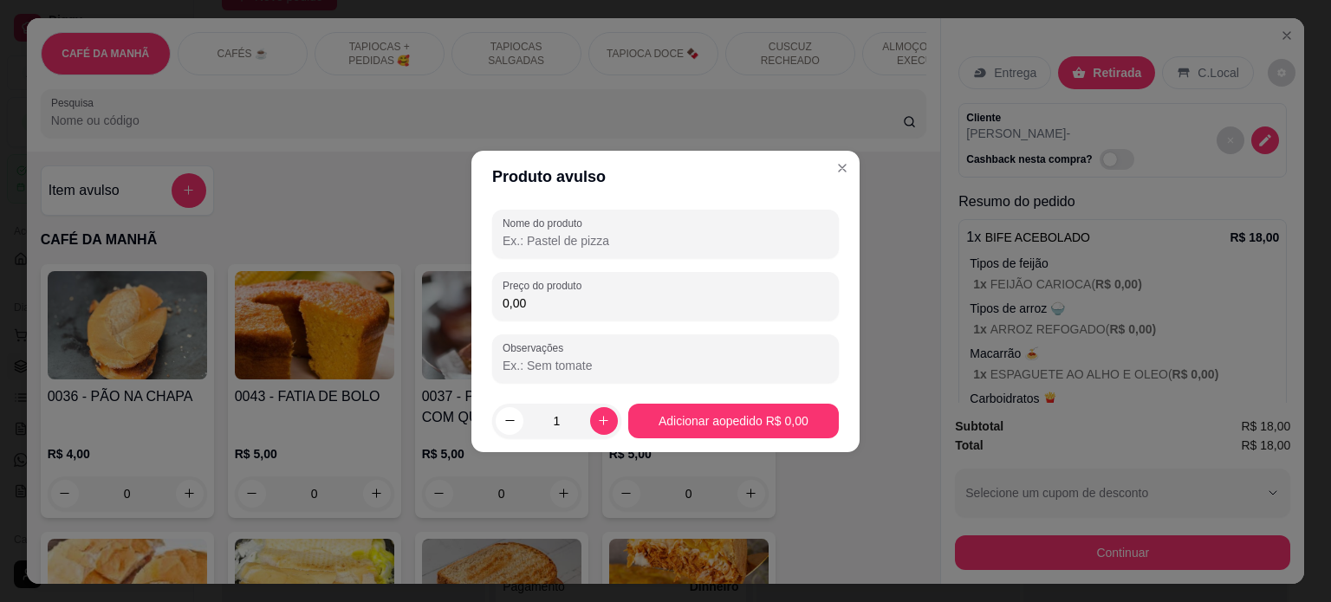
type input "c"
type input "COCA LT"
click at [609, 306] on input "0,00" at bounding box center [665, 303] width 326 height 17
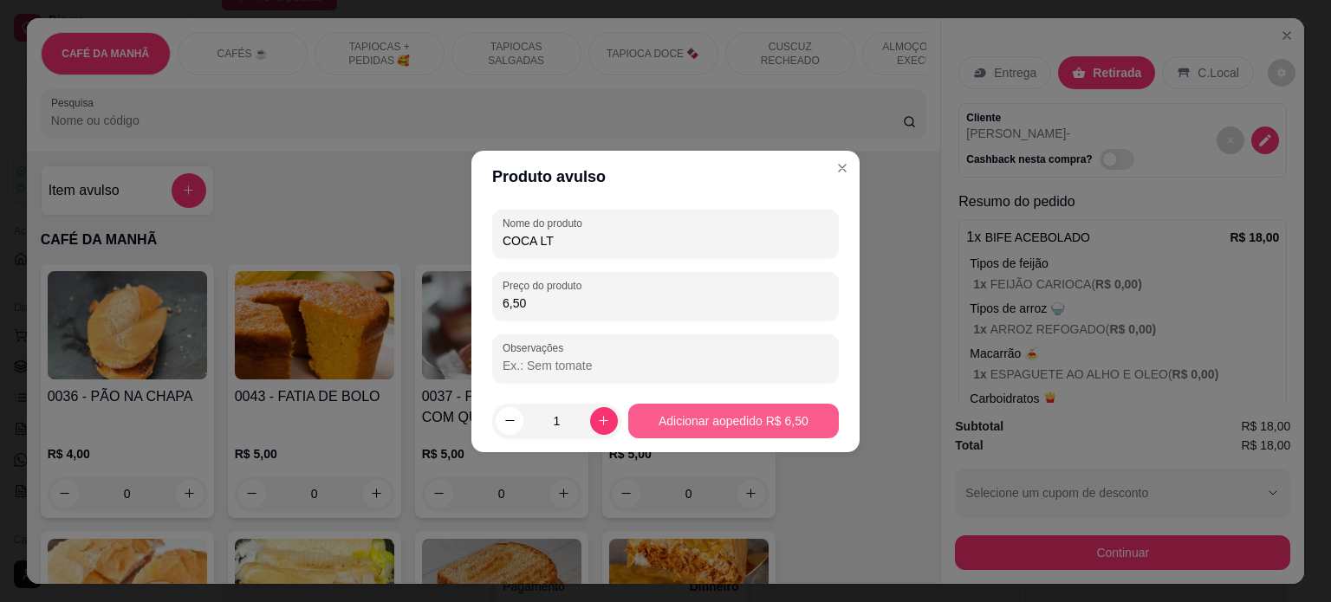
type input "6,50"
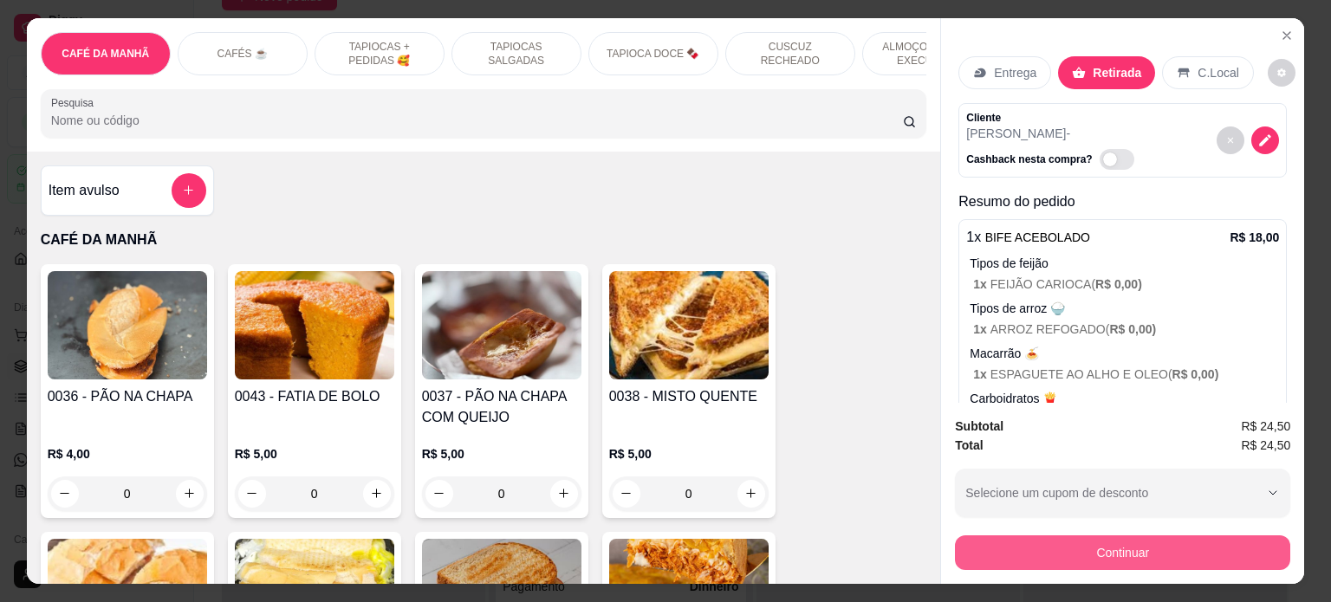
click at [1110, 548] on button "Continuar" at bounding box center [1122, 552] width 335 height 35
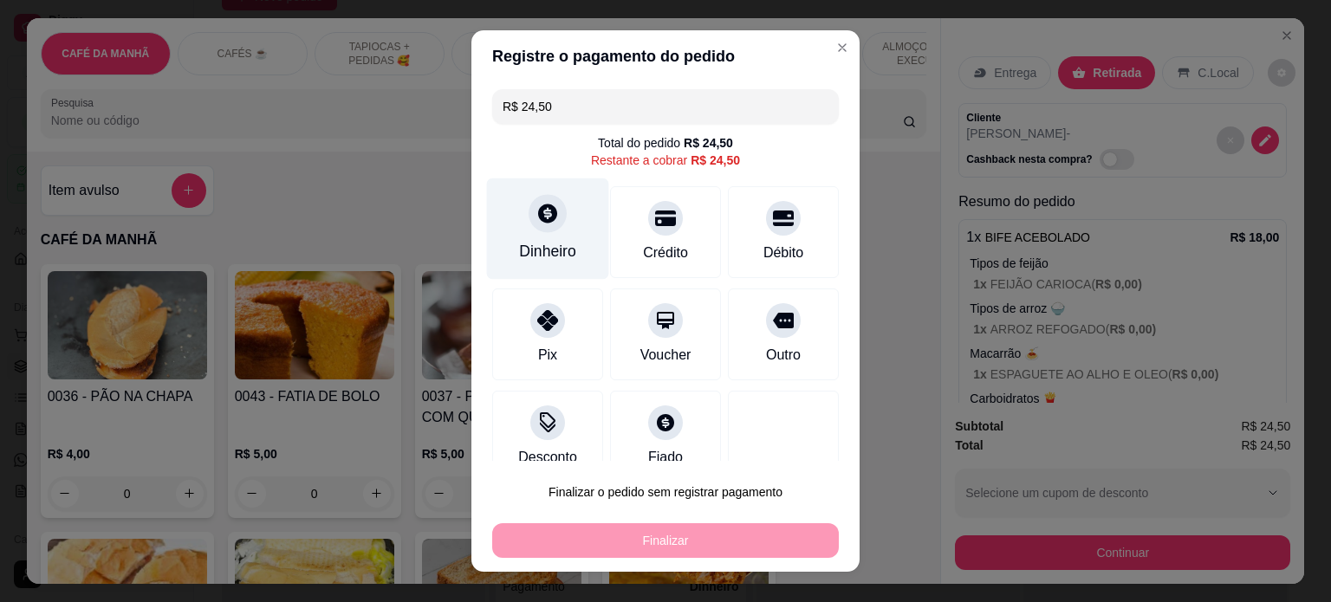
click at [536, 217] on icon at bounding box center [547, 213] width 23 height 23
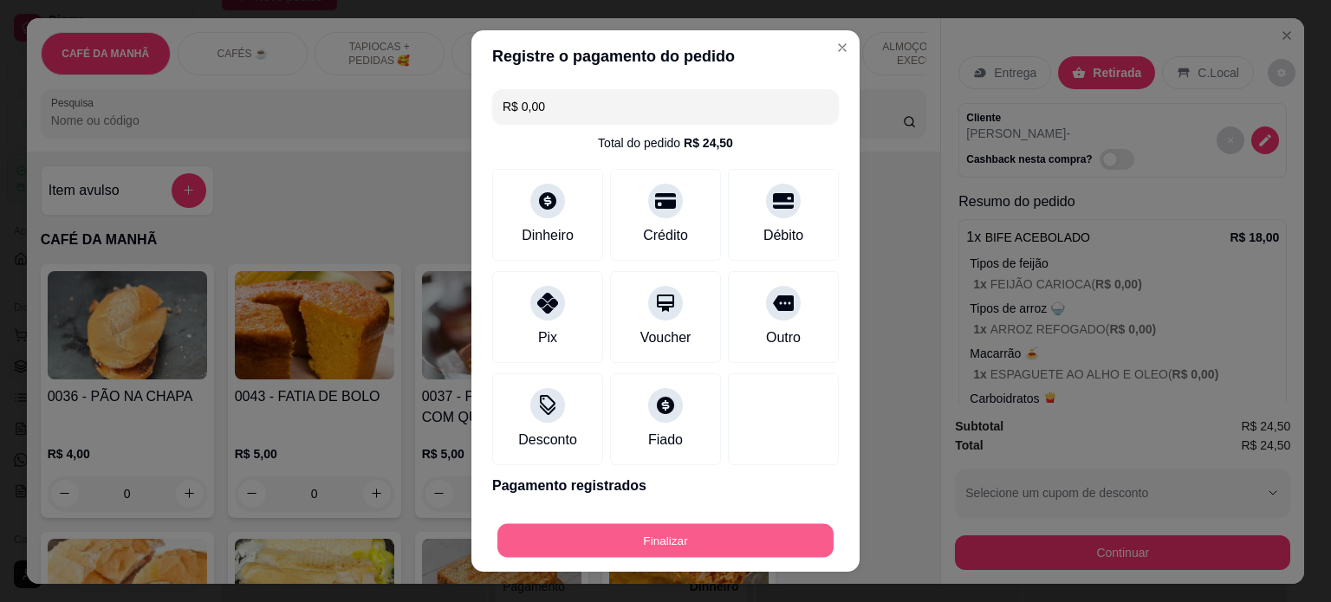
click at [690, 539] on button "Finalizar" at bounding box center [665, 541] width 336 height 34
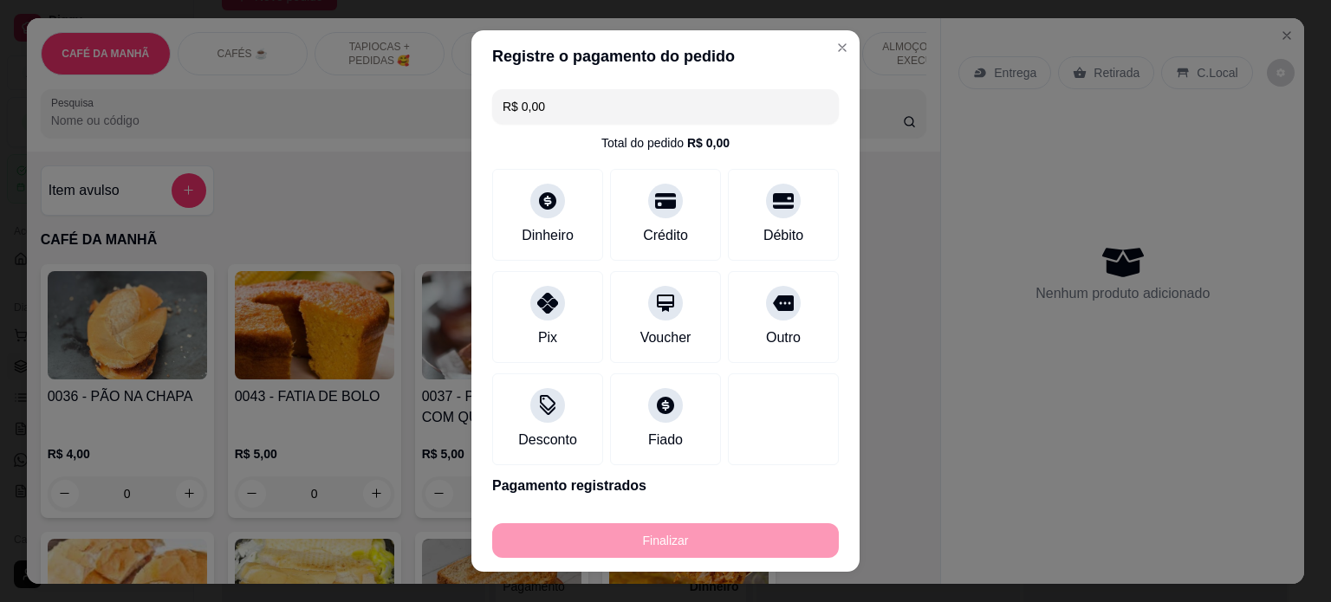
type input "-R$ 24,50"
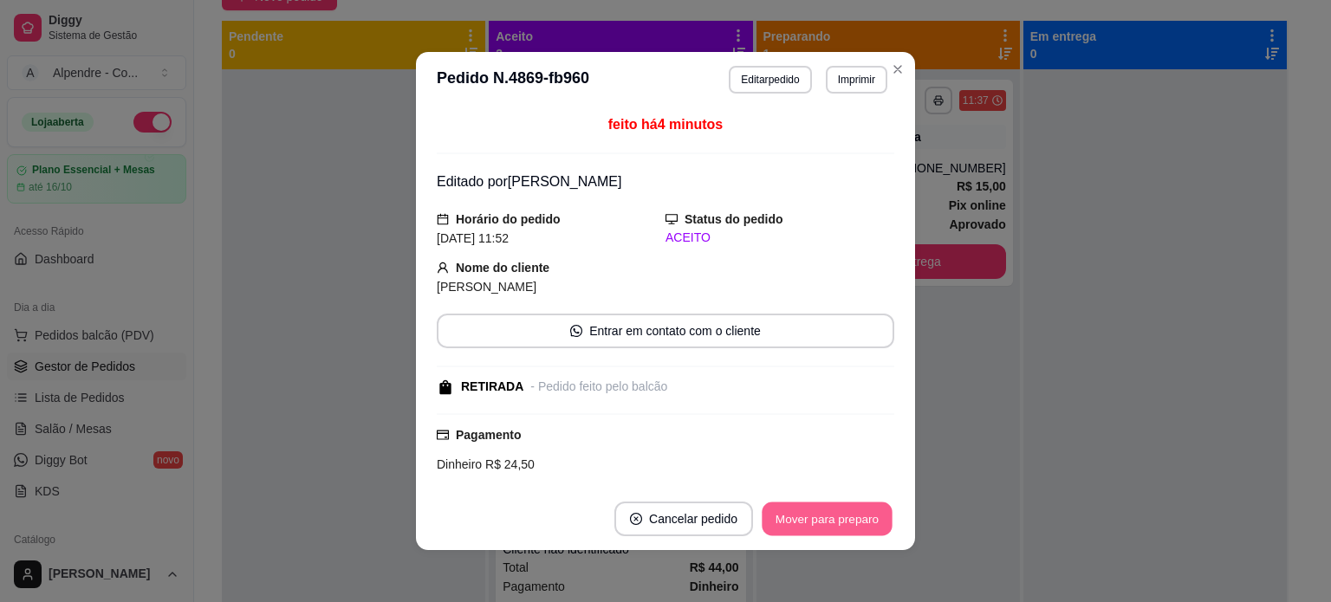
click at [797, 507] on button "Mover para preparo" at bounding box center [827, 519] width 130 height 34
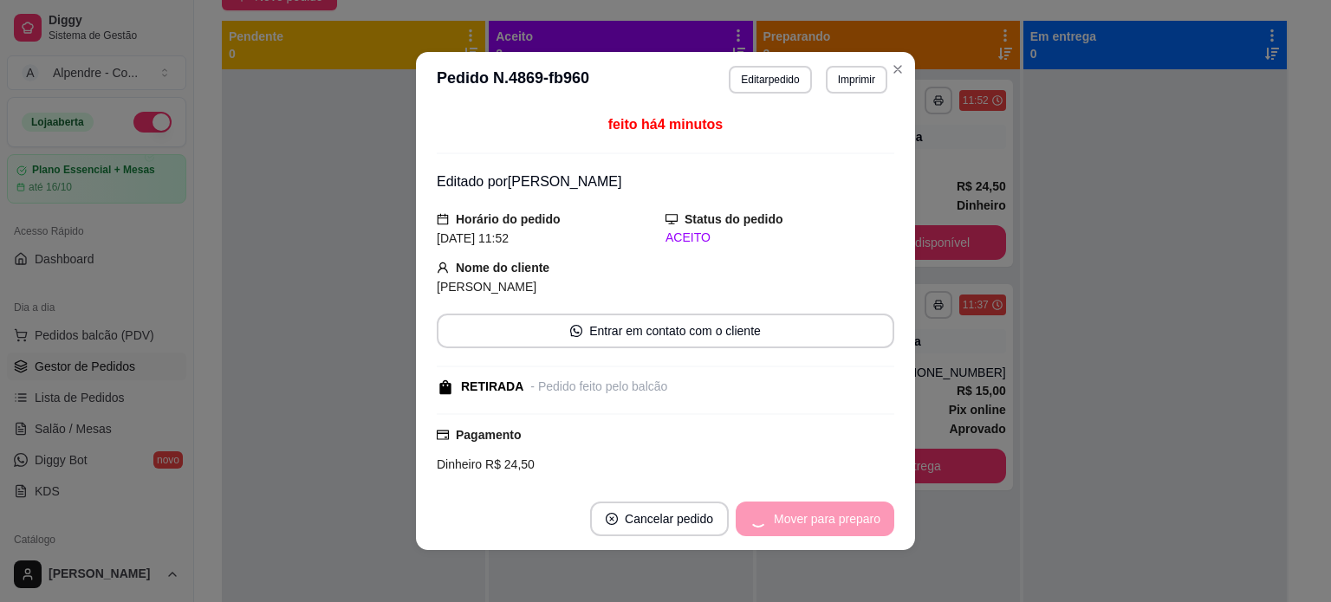
scroll to position [0, 0]
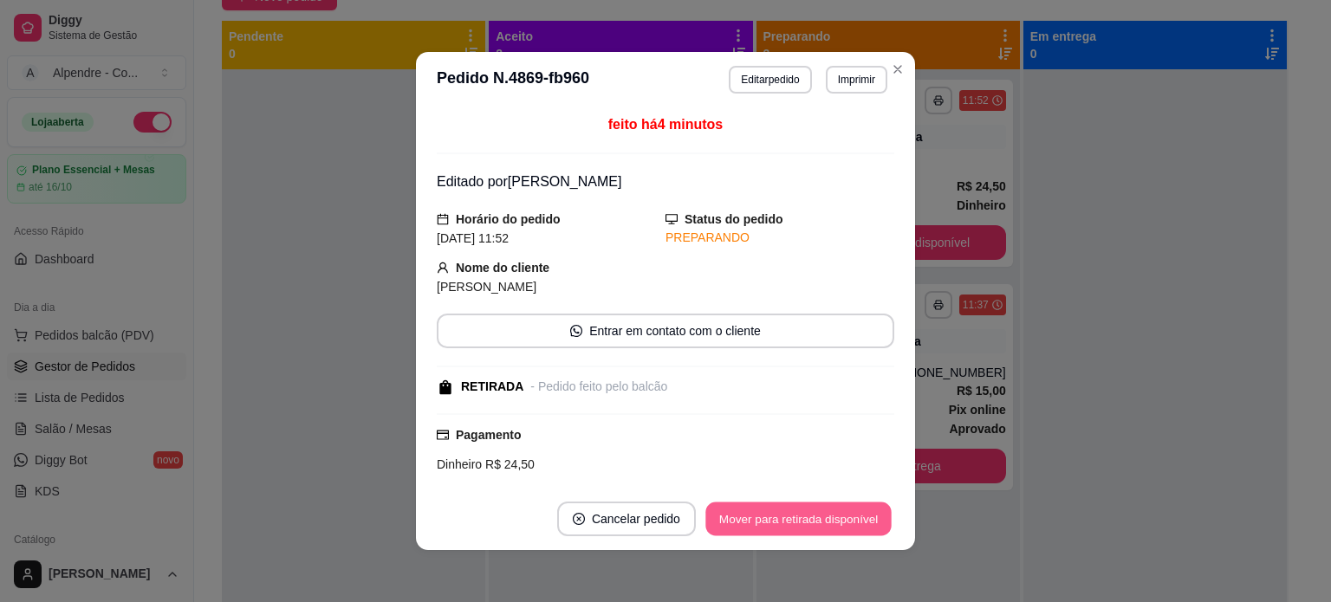
click at [797, 515] on button "Mover para retirada disponível" at bounding box center [797, 519] width 185 height 34
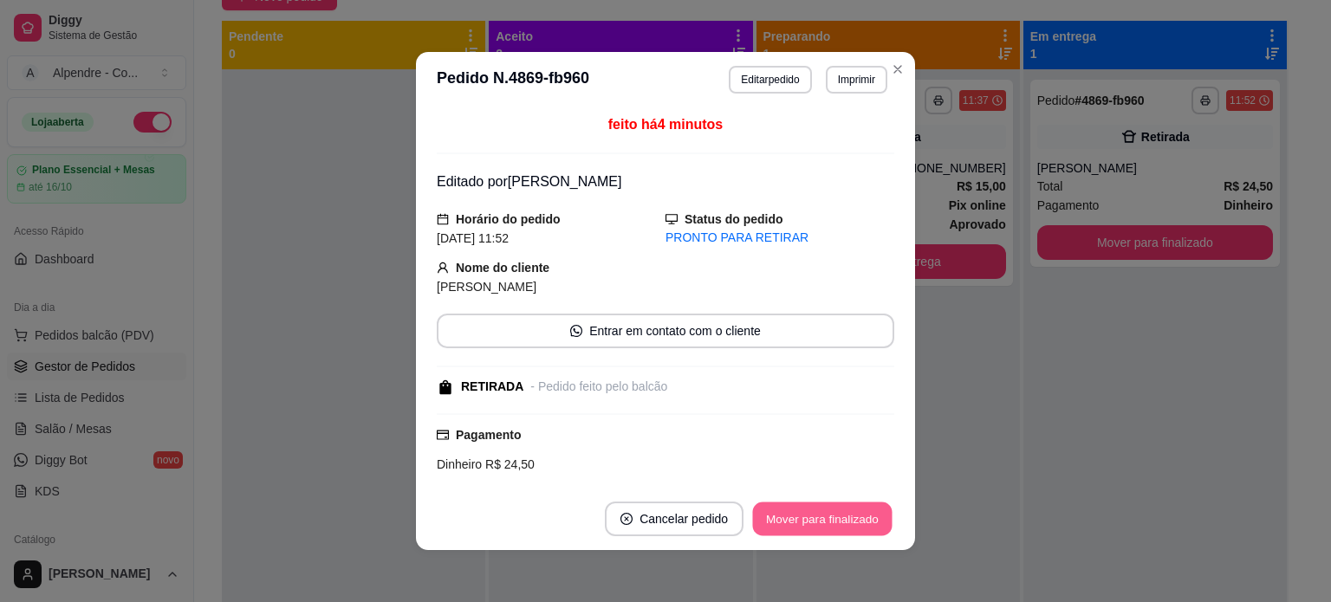
click at [797, 515] on button "Mover para finalizado" at bounding box center [822, 519] width 139 height 34
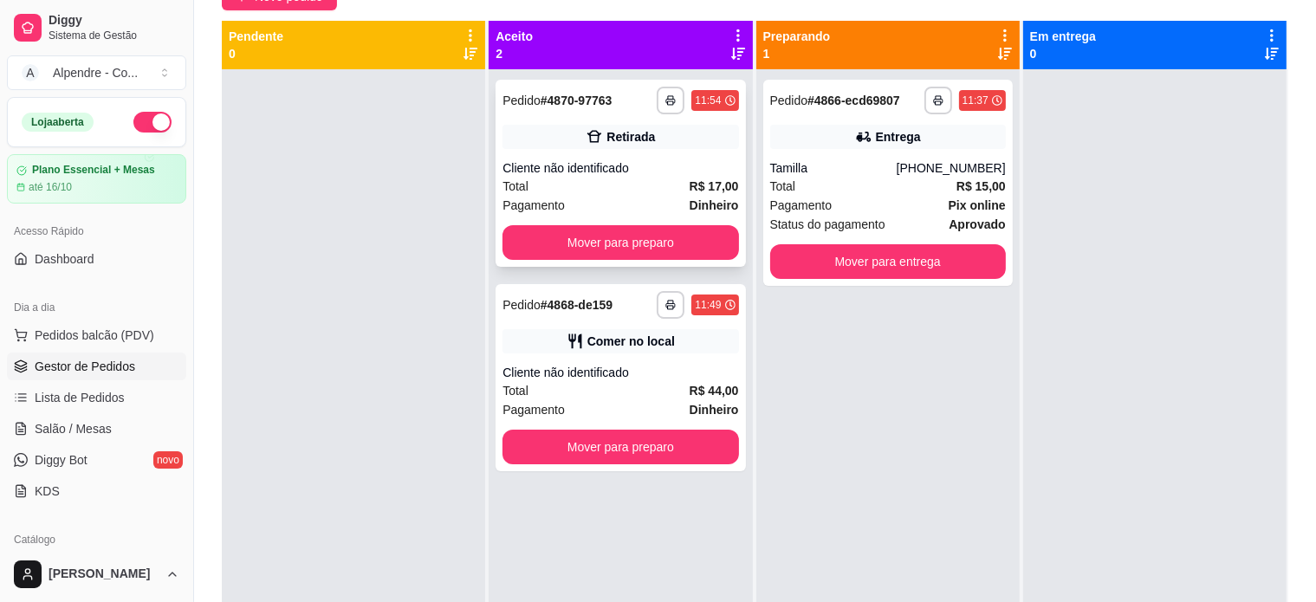
click at [617, 183] on div "Total R$ 17,00" at bounding box center [620, 186] width 236 height 19
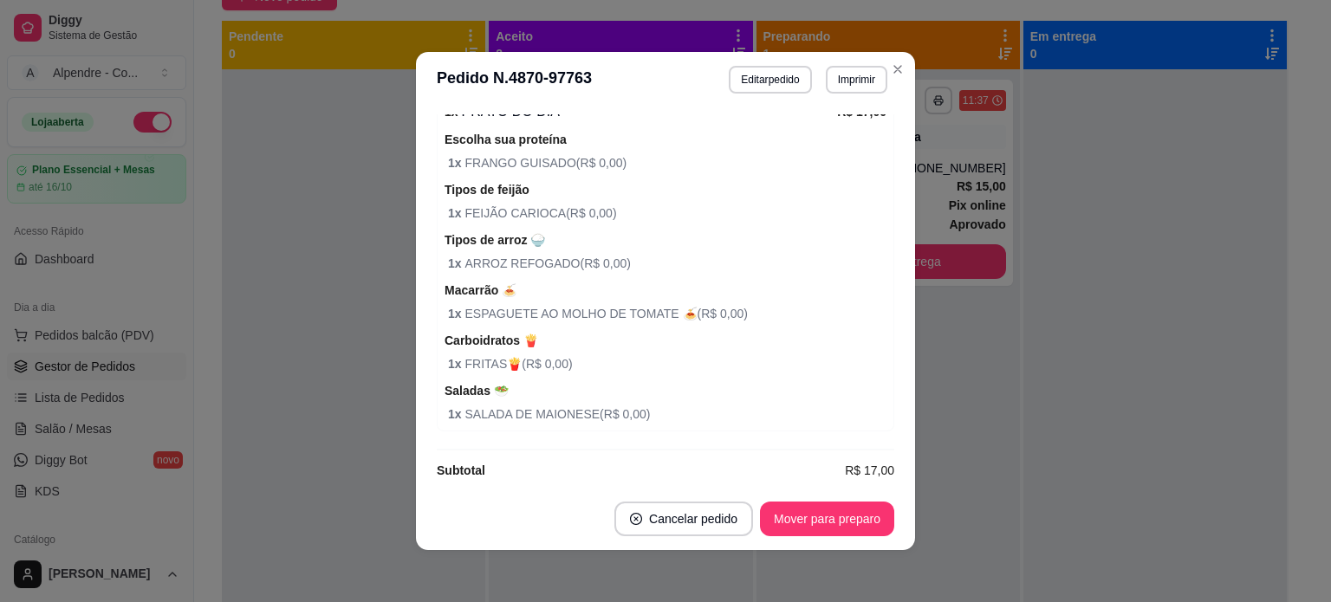
scroll to position [380, 0]
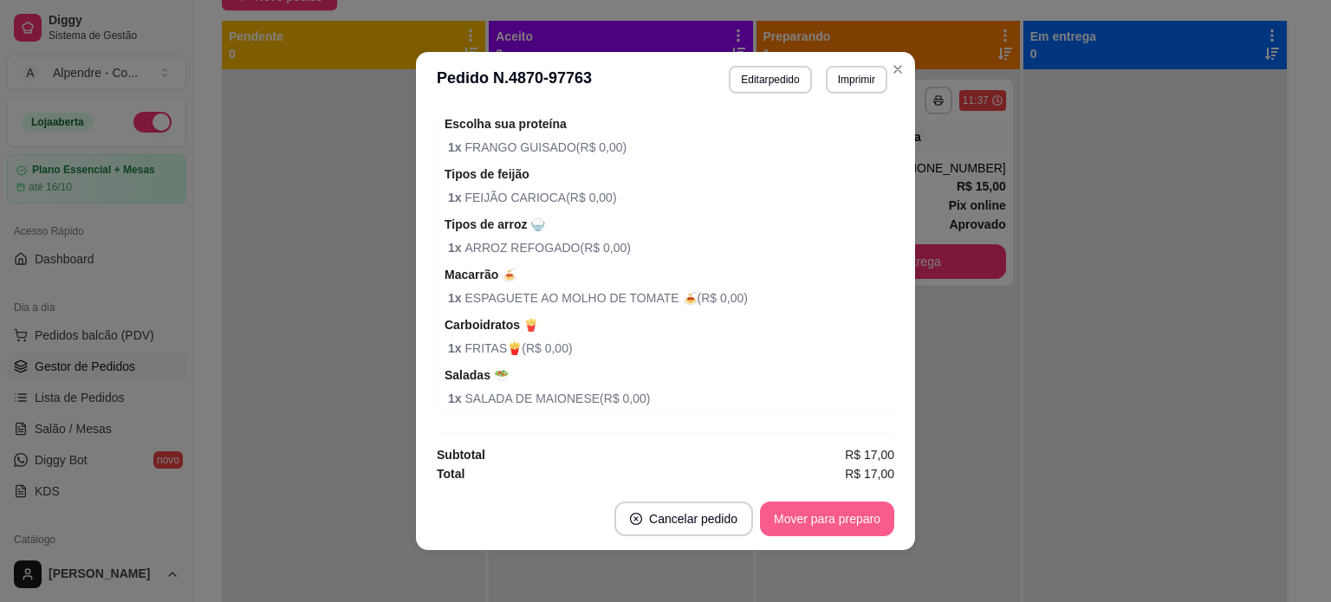
click at [821, 522] on button "Mover para preparo" at bounding box center [827, 519] width 134 height 35
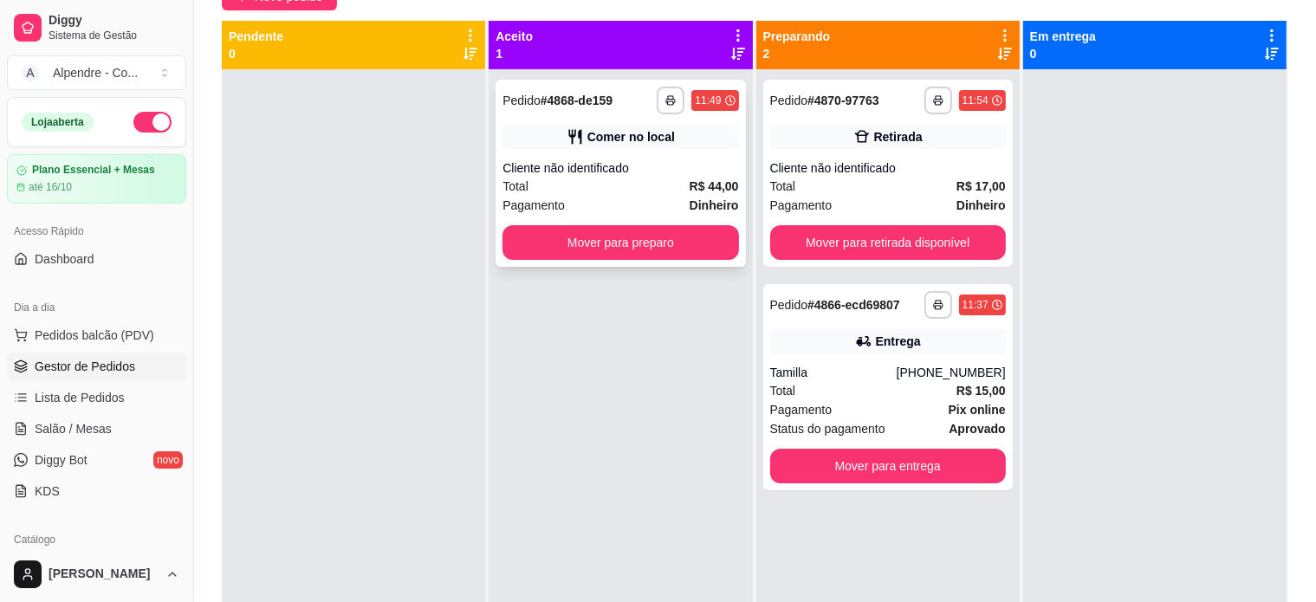
click at [619, 200] on div "Pagamento Dinheiro" at bounding box center [620, 205] width 236 height 19
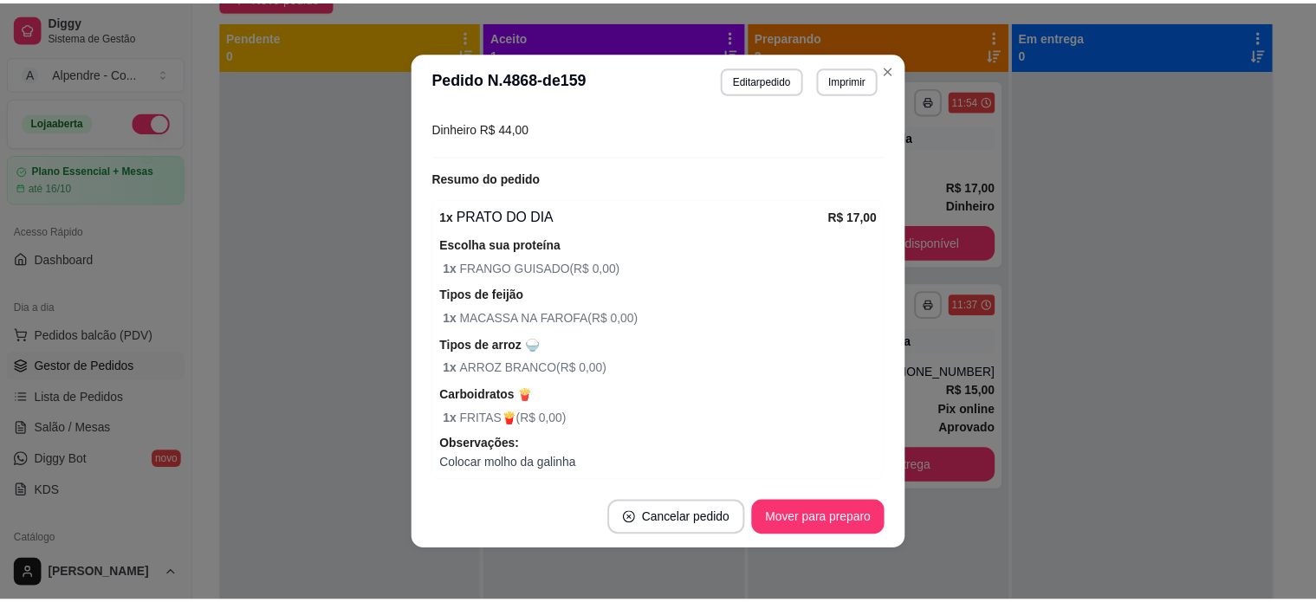
scroll to position [433, 0]
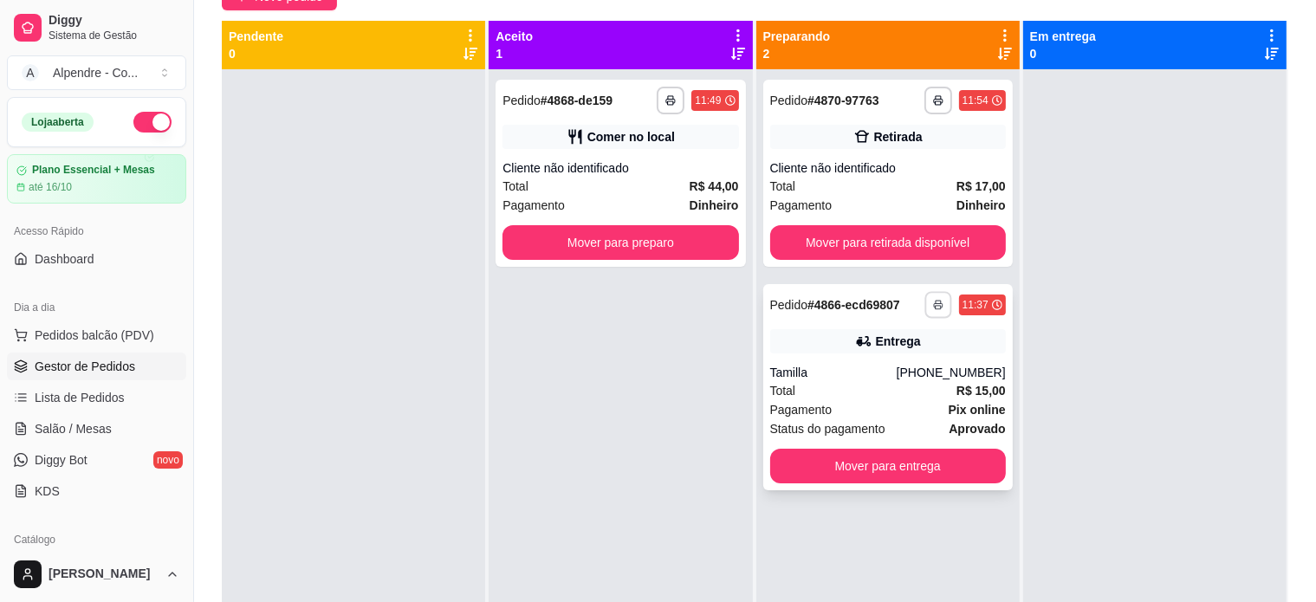
click at [939, 300] on button "button" at bounding box center [937, 304] width 27 height 27
click at [919, 373] on button "Impressora container" at bounding box center [876, 366] width 126 height 28
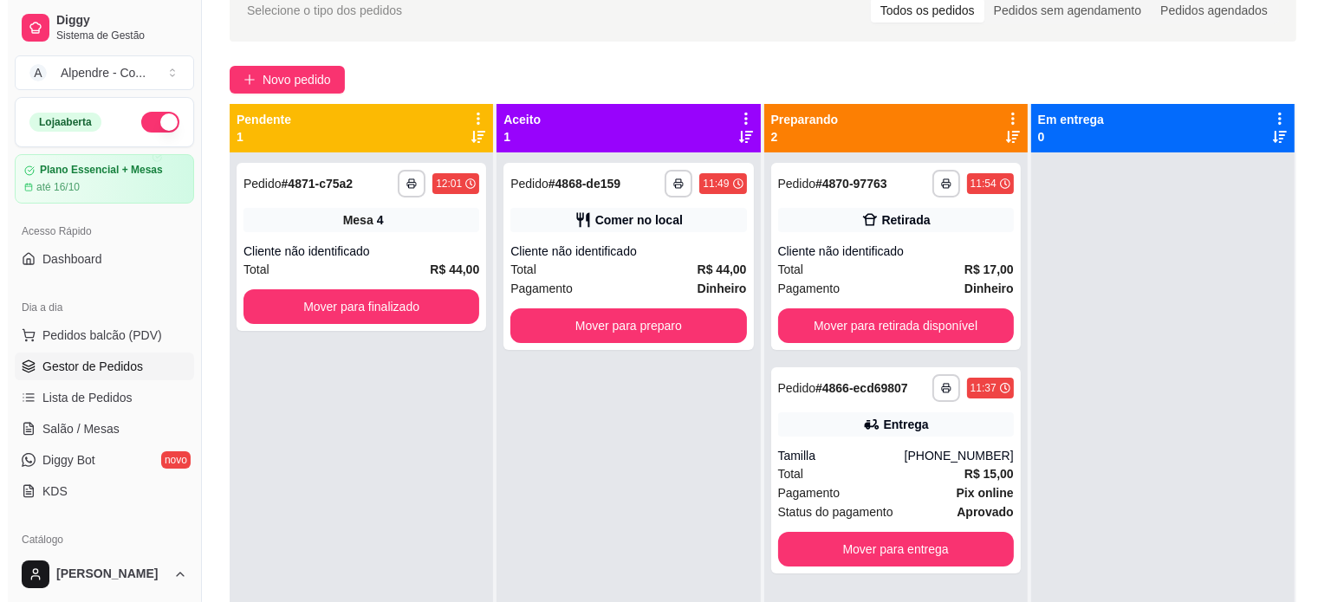
scroll to position [0, 0]
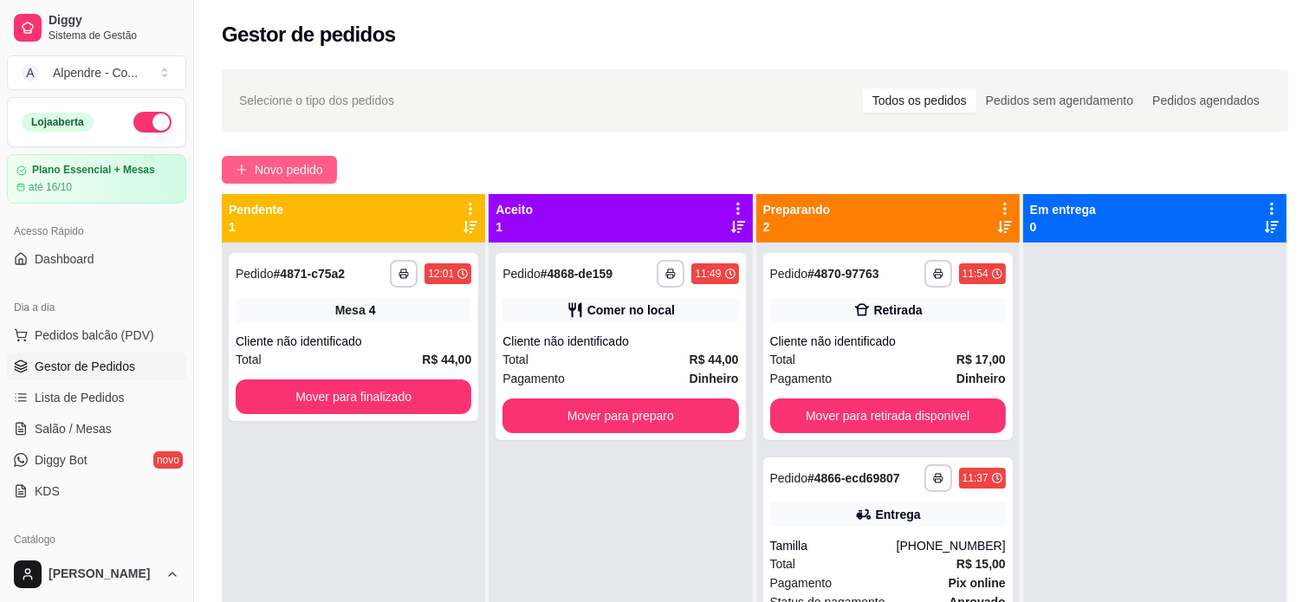
click at [309, 159] on button "Novo pedido" at bounding box center [279, 170] width 115 height 28
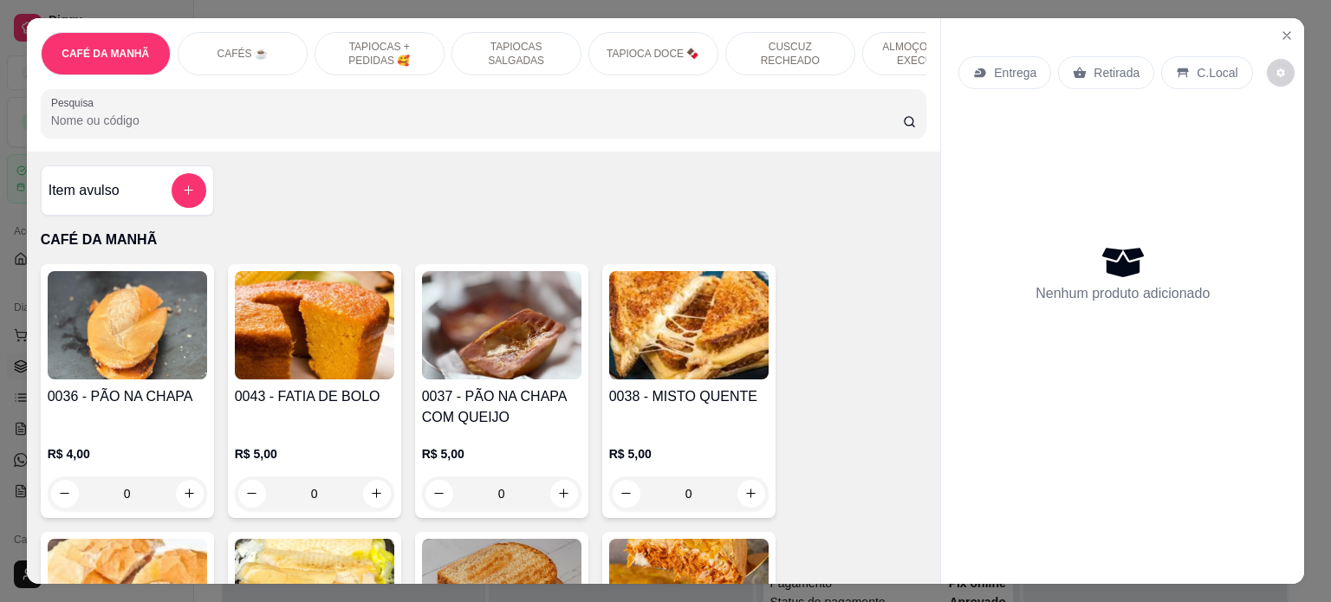
click at [867, 42] on div "ALMOÇO - PRATO EXECUTIVO" at bounding box center [927, 53] width 130 height 43
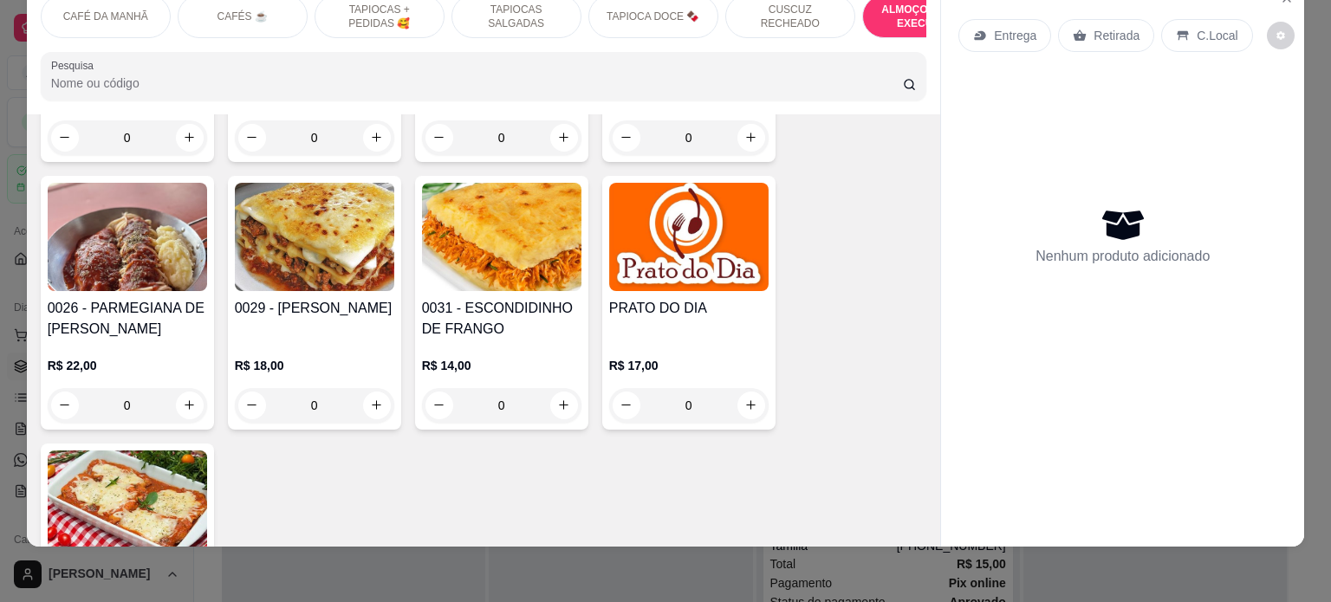
scroll to position [3813, 0]
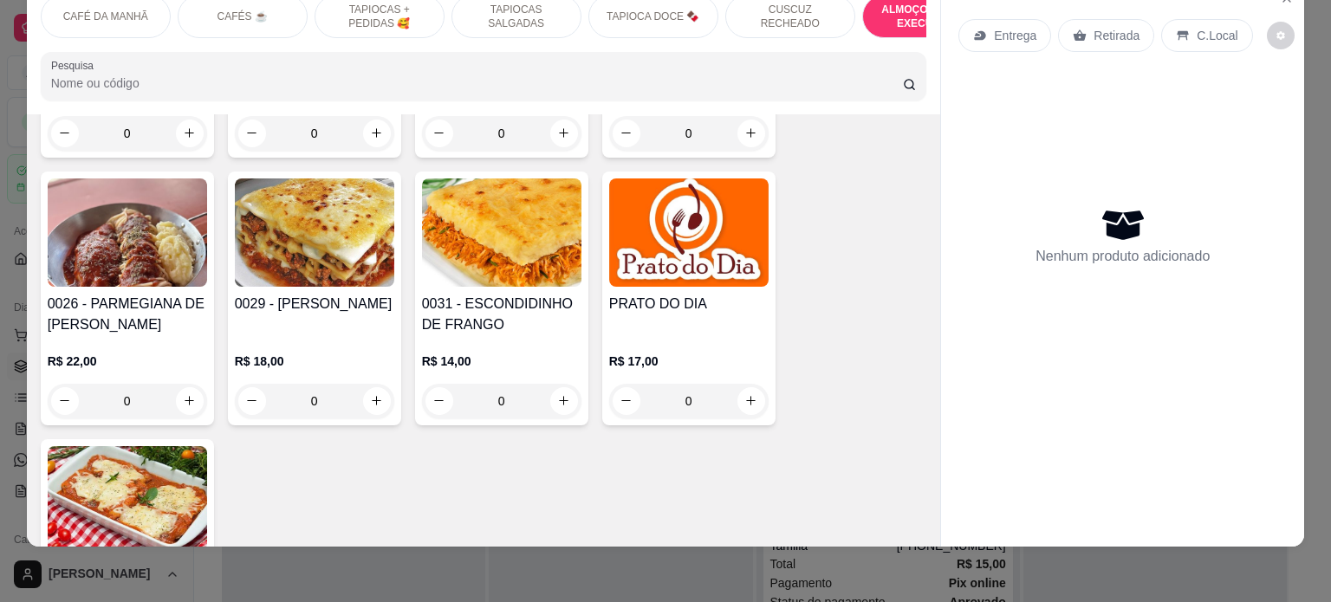
click at [662, 294] on h4 "PRATO DO DIA" at bounding box center [688, 304] width 159 height 21
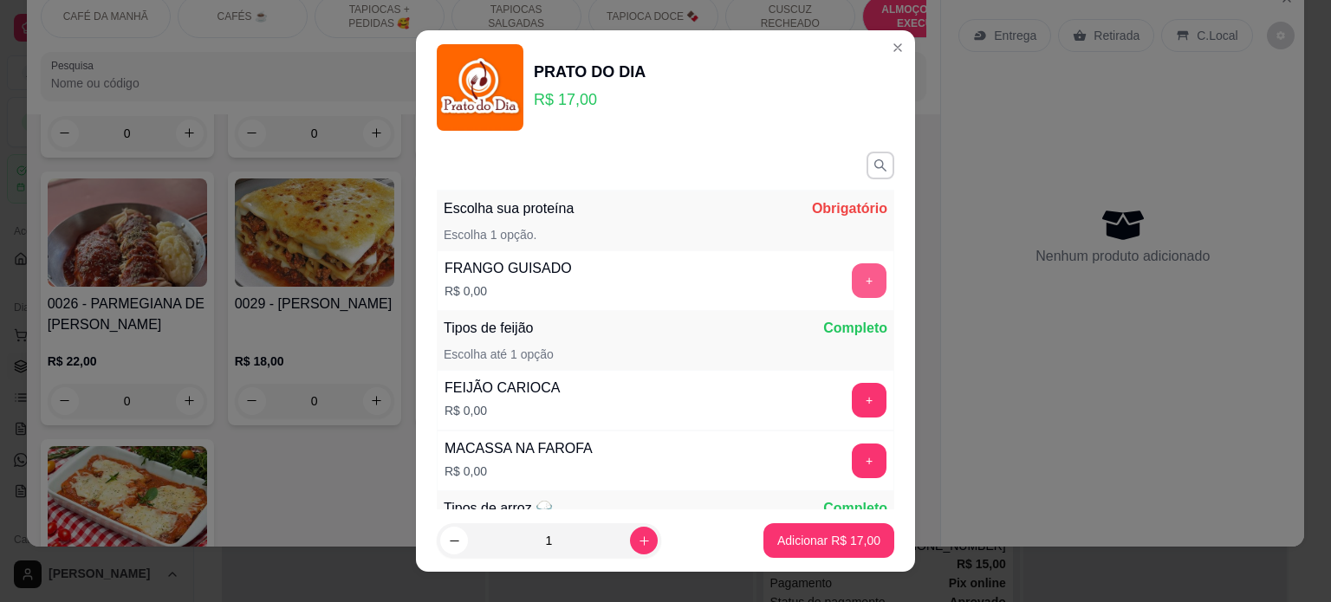
click at [852, 275] on button "+" at bounding box center [869, 280] width 35 height 35
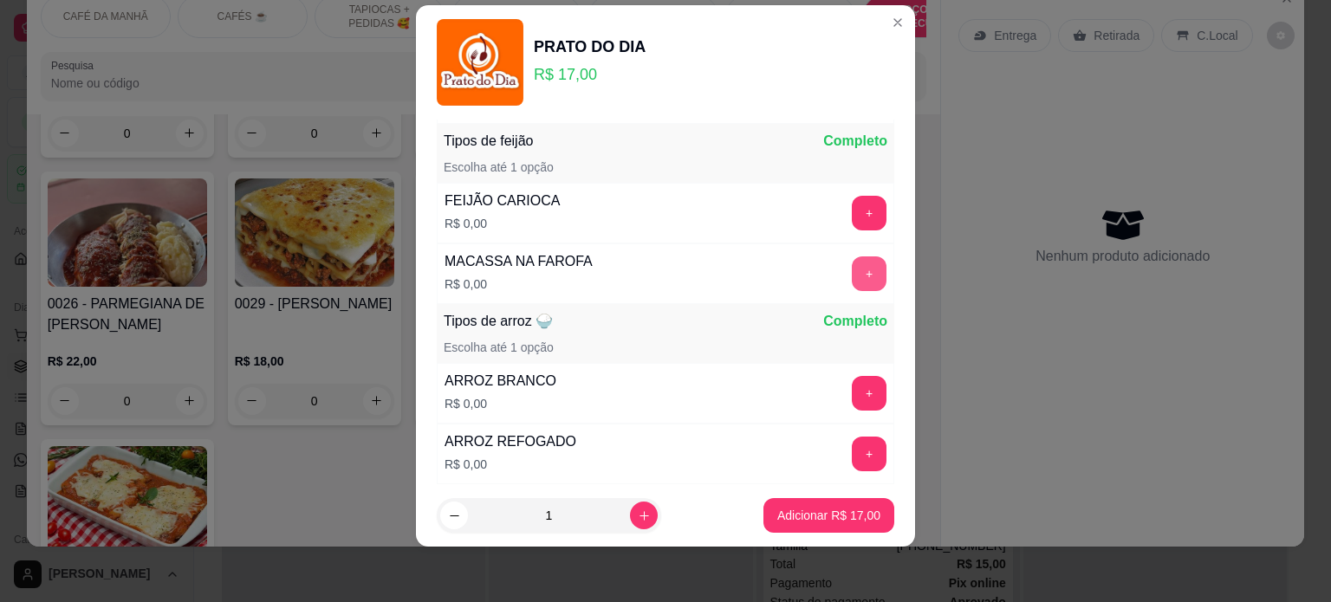
scroll to position [165, 0]
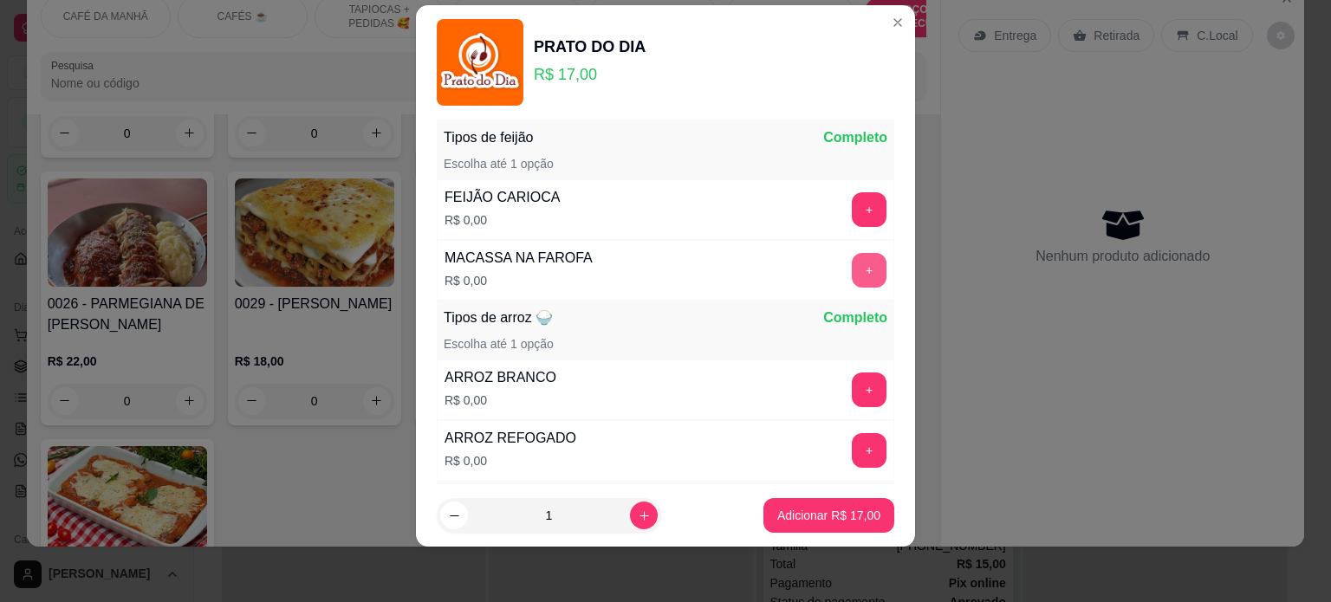
click at [852, 273] on button "+" at bounding box center [869, 270] width 35 height 35
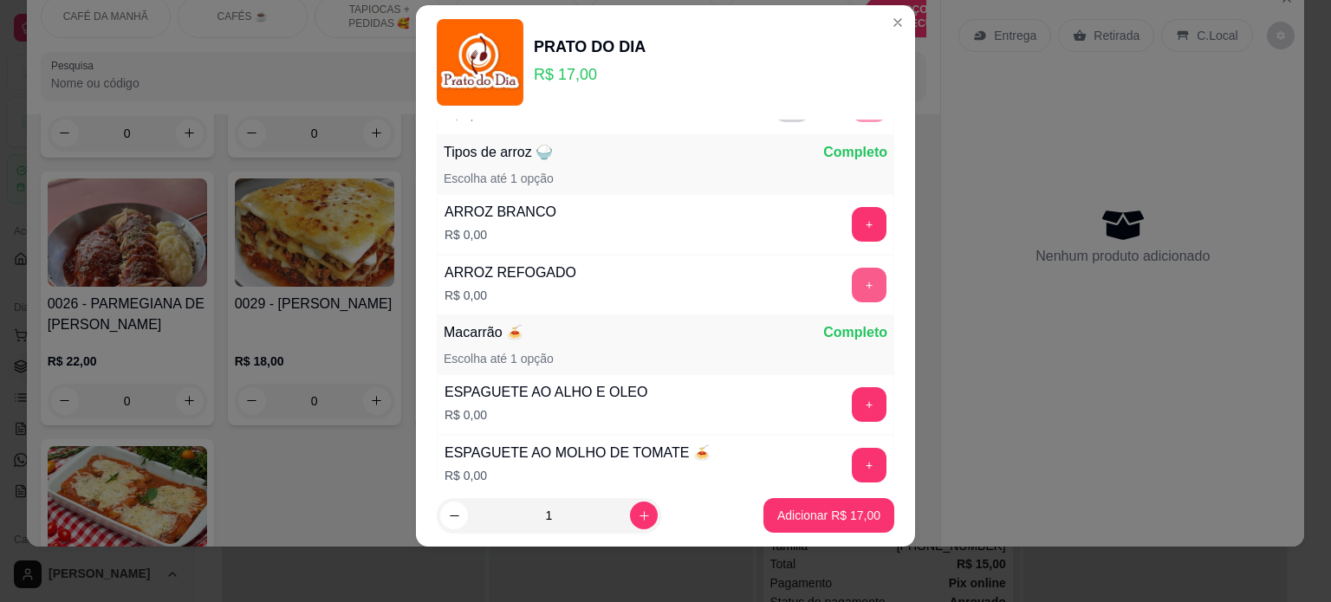
scroll to position [345, 0]
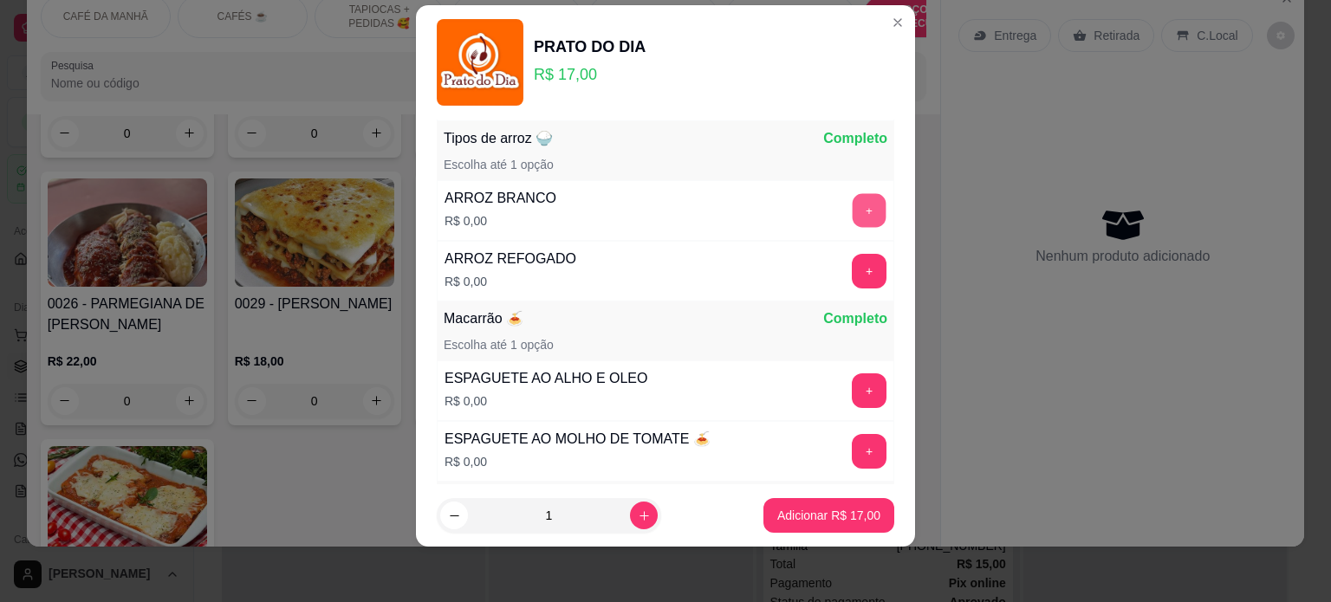
click at [852, 204] on button "+" at bounding box center [869, 210] width 34 height 34
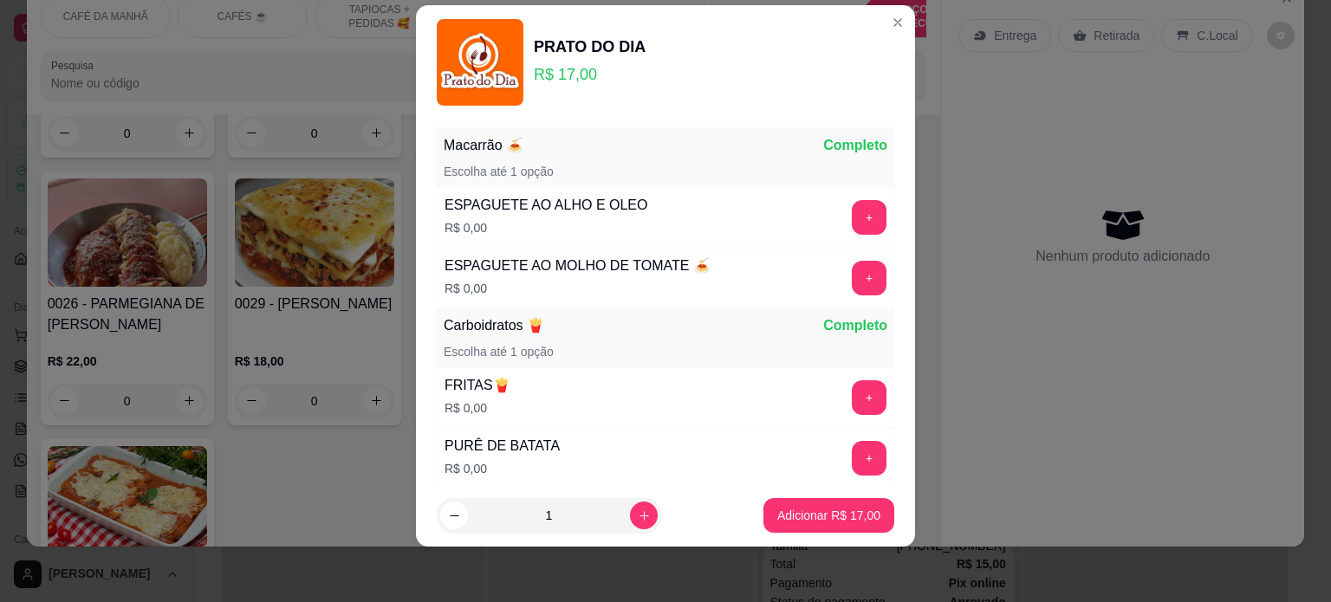
scroll to position [524, 0]
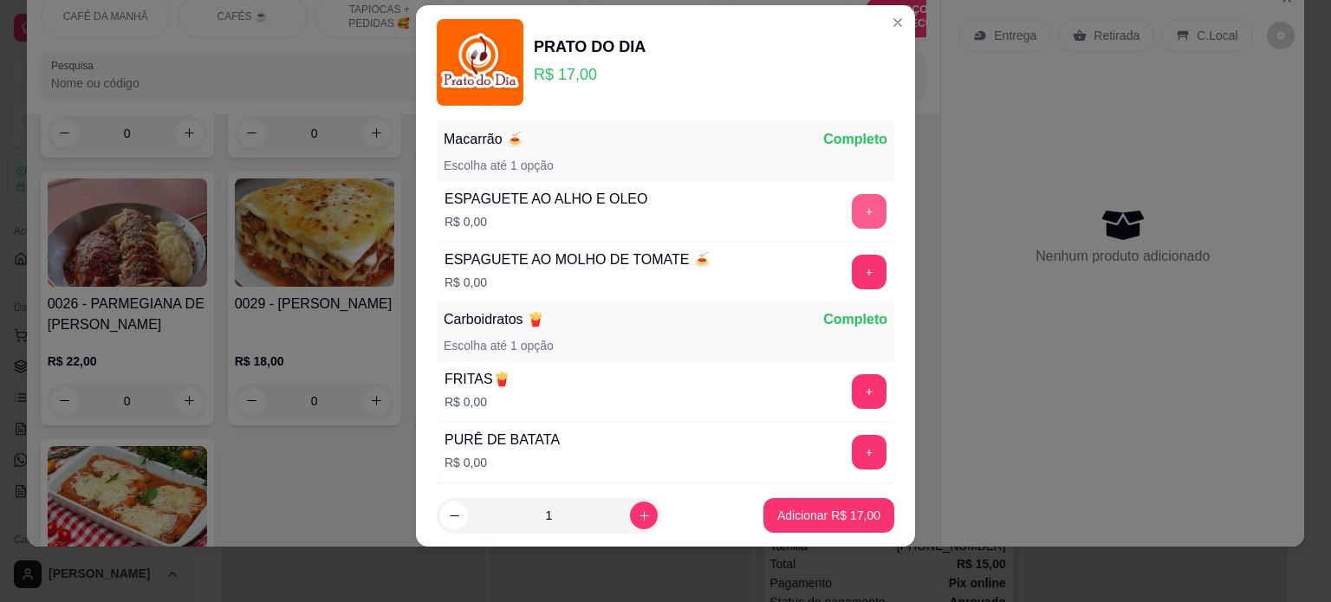
click at [852, 204] on button "+" at bounding box center [869, 211] width 35 height 35
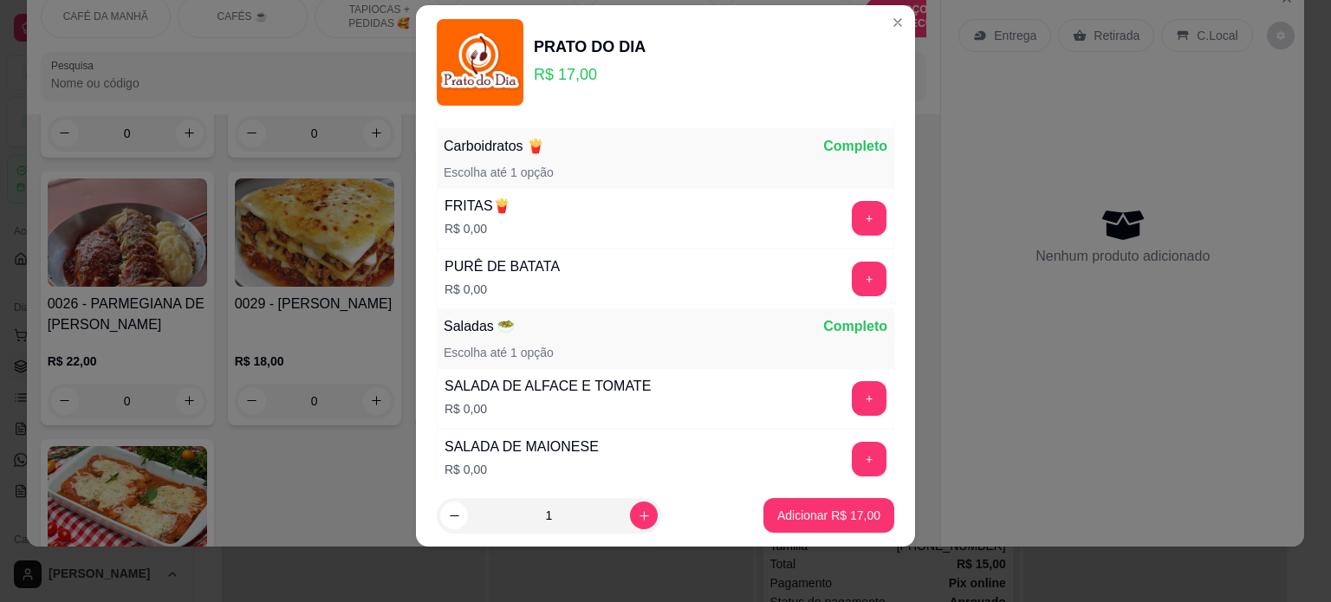
scroll to position [703, 0]
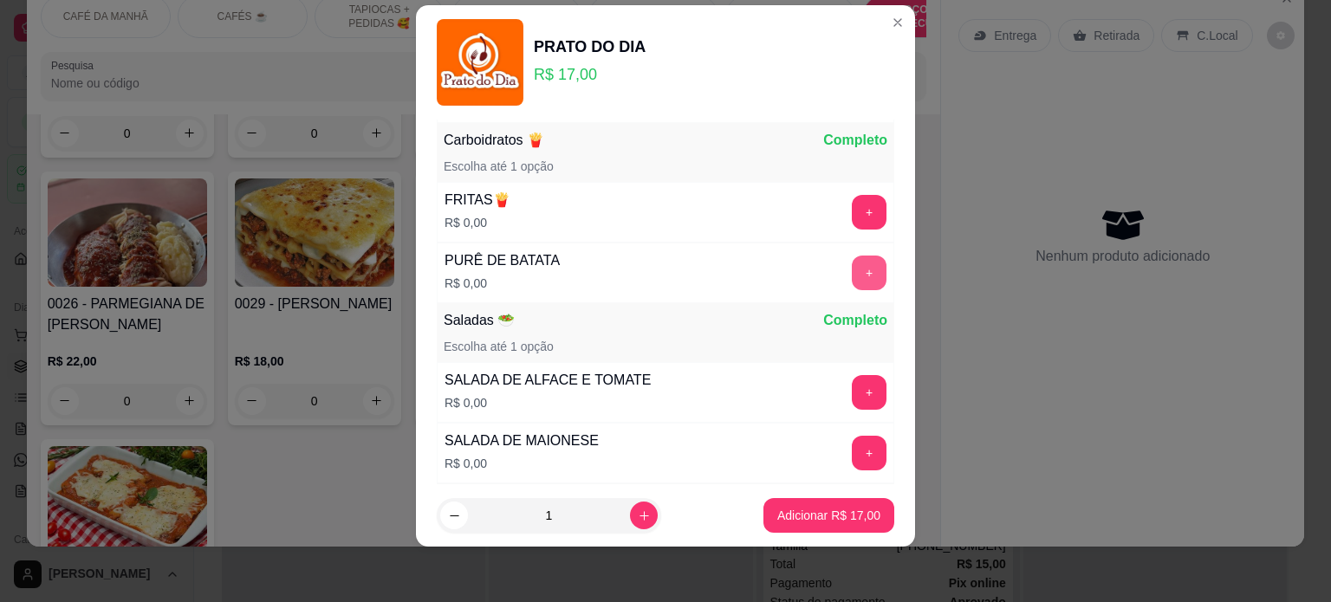
click at [852, 256] on button "+" at bounding box center [869, 273] width 35 height 35
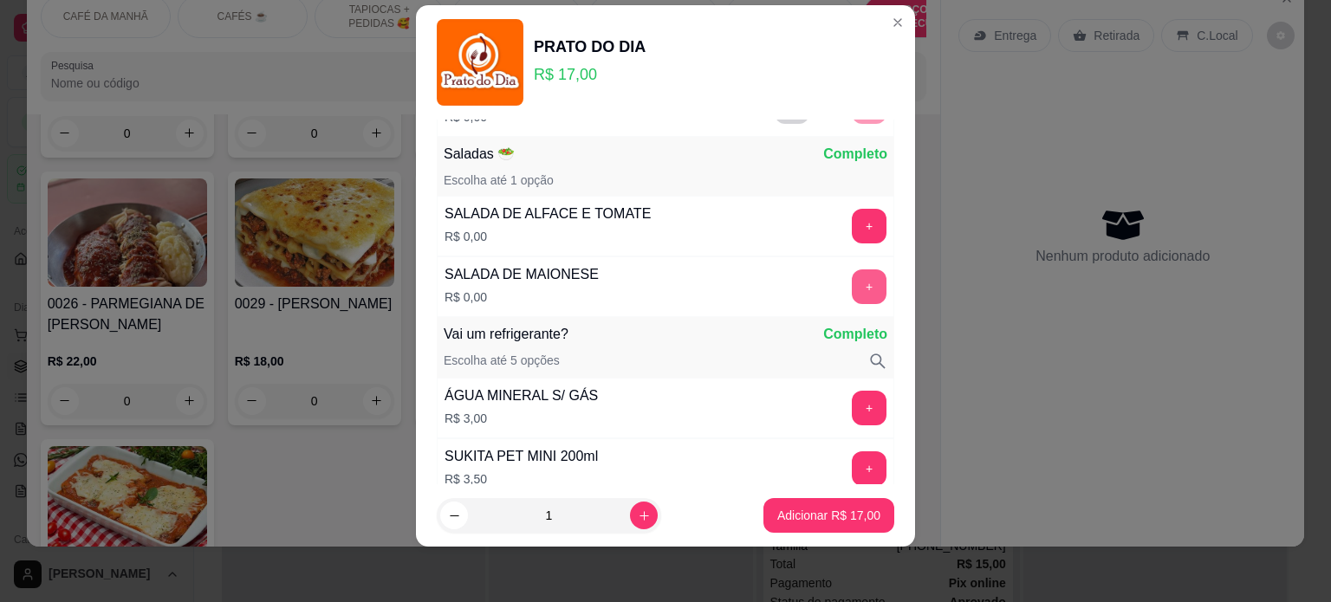
scroll to position [884, 0]
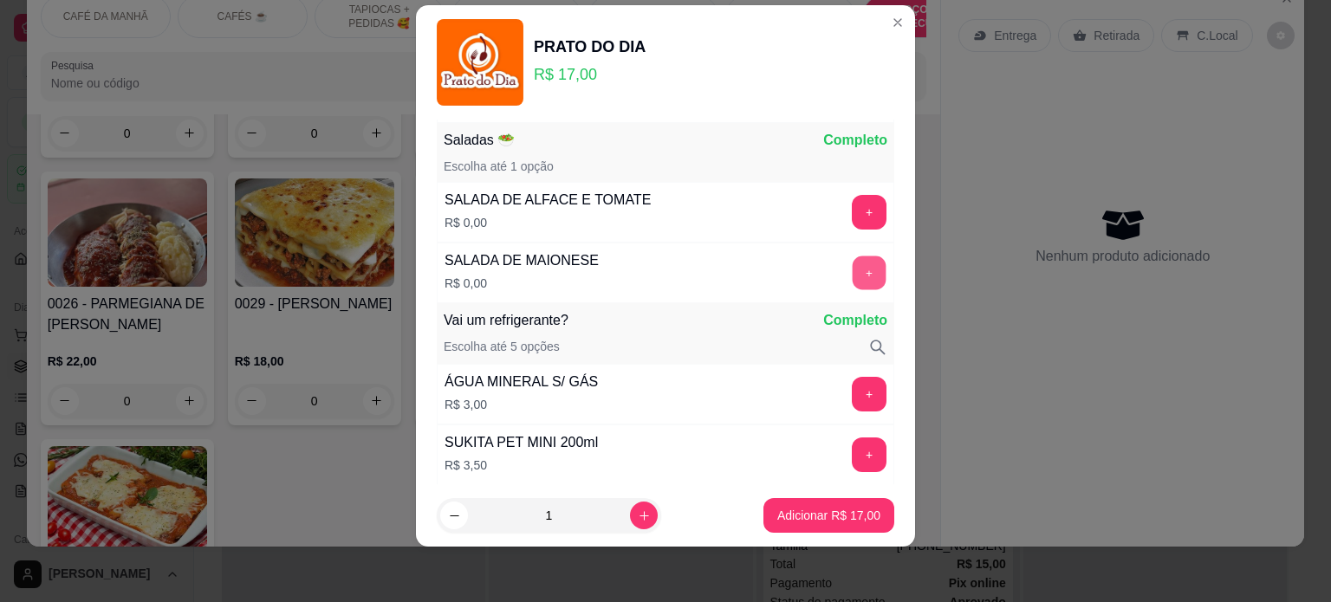
click at [852, 269] on button "+" at bounding box center [869, 273] width 34 height 34
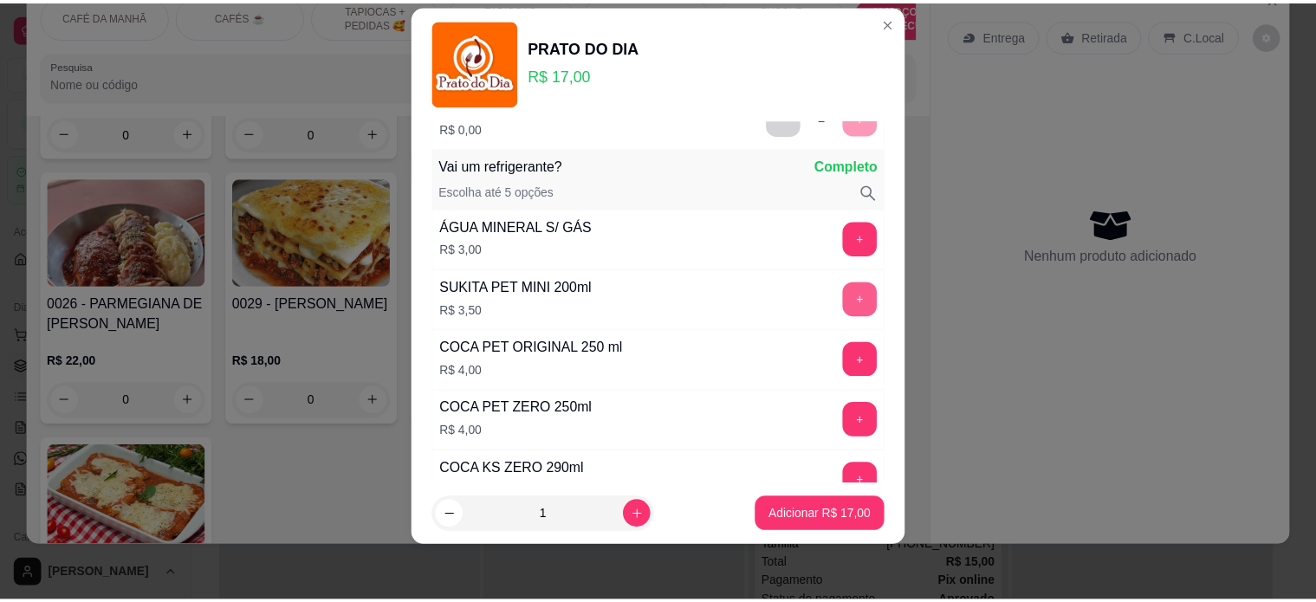
scroll to position [1063, 0]
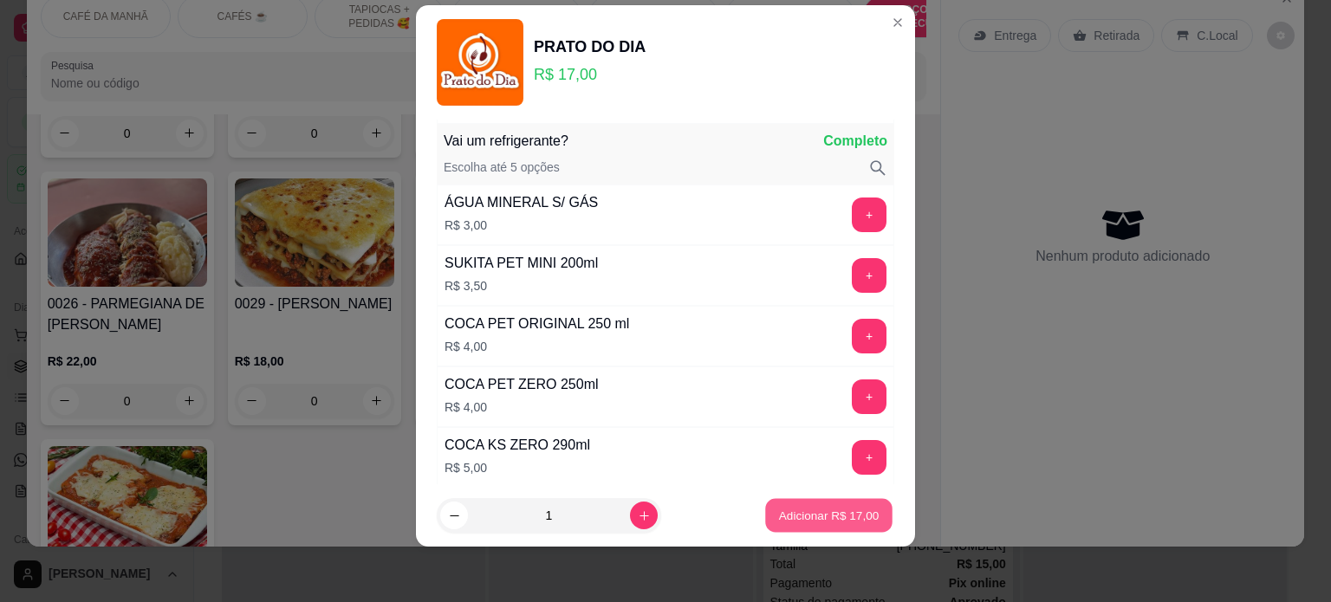
click at [819, 516] on p "Adicionar R$ 17,00" at bounding box center [829, 516] width 100 height 16
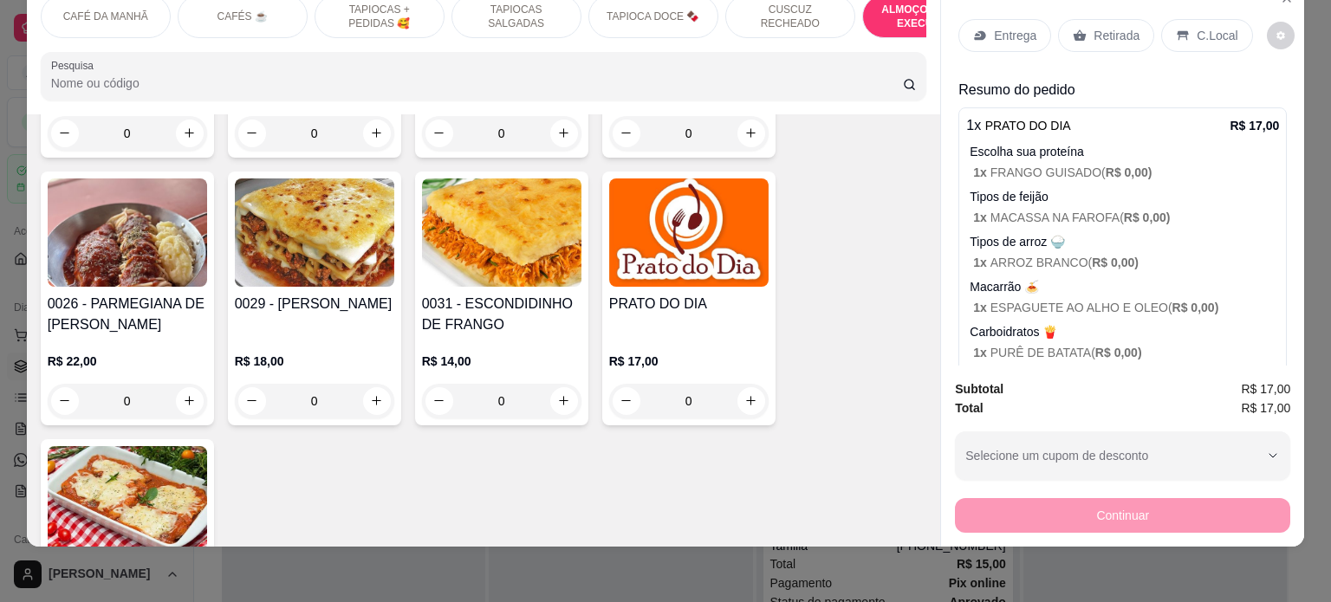
click at [1126, 27] on p "Retirada" at bounding box center [1116, 35] width 46 height 17
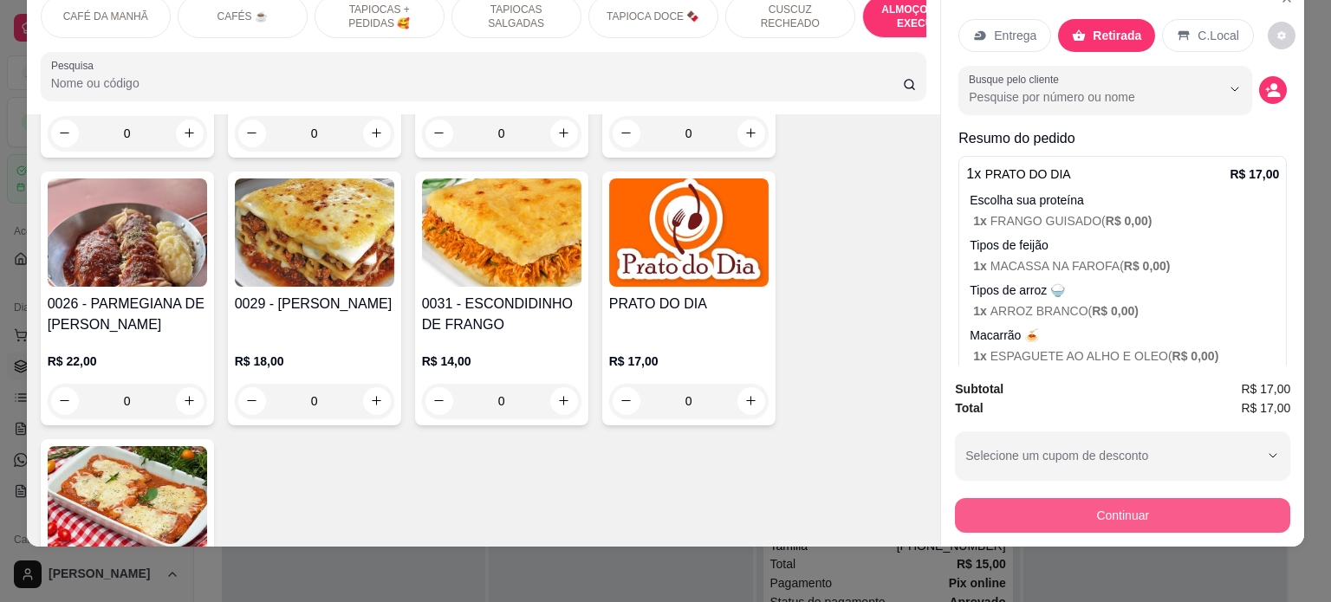
click at [1130, 506] on button "Continuar" at bounding box center [1122, 515] width 335 height 35
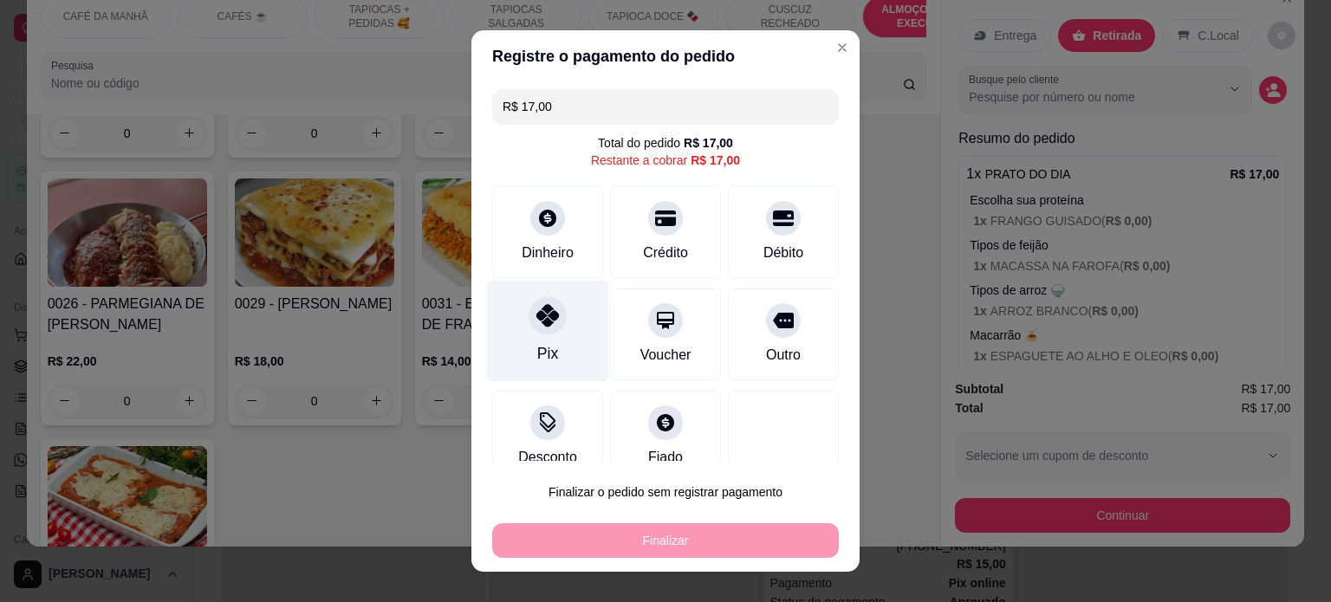
click at [545, 339] on div "Pix" at bounding box center [548, 330] width 122 height 101
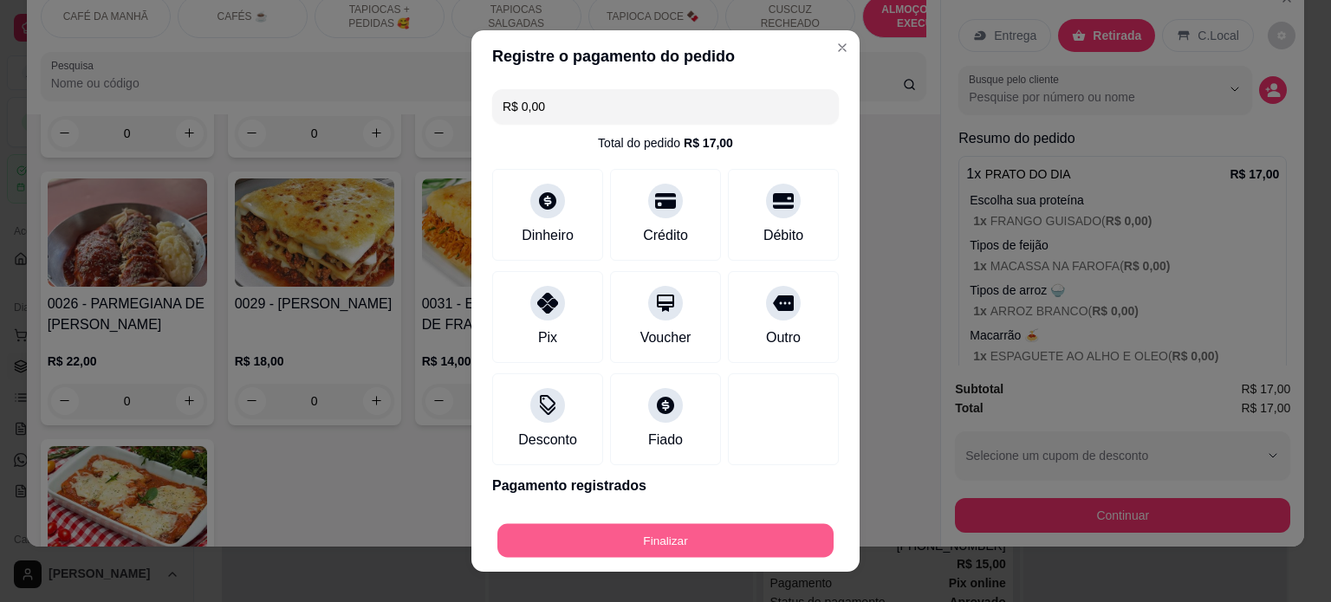
click at [697, 540] on button "Finalizar" at bounding box center [665, 541] width 336 height 34
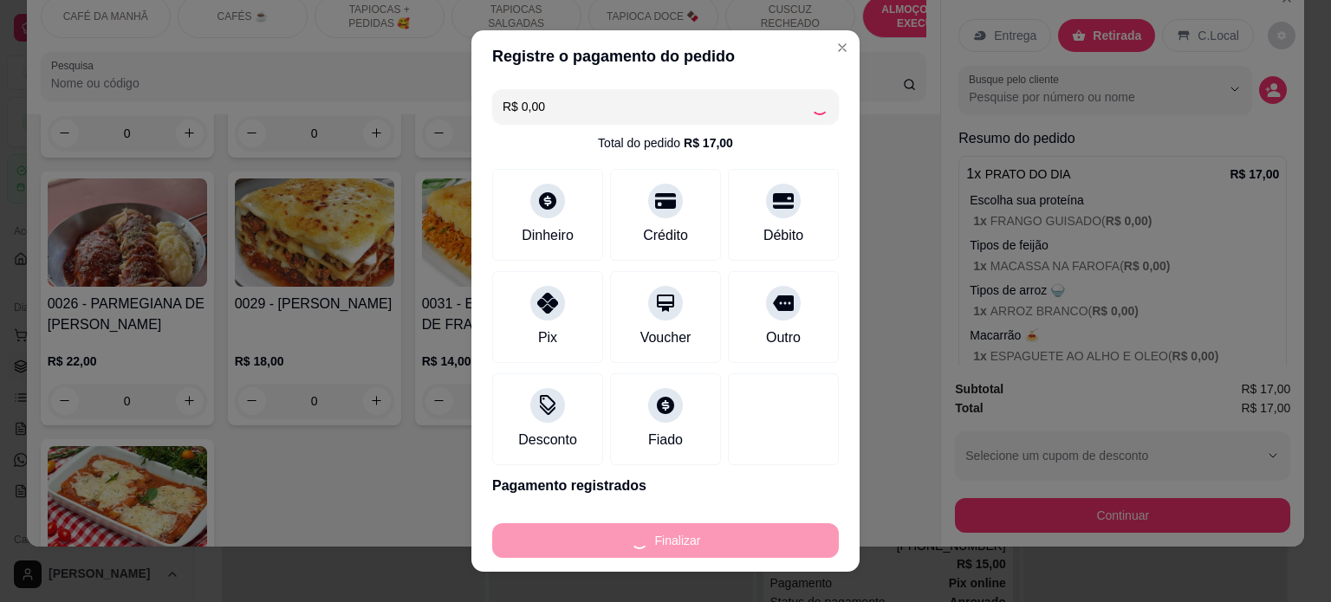
type input "-R$ 17,00"
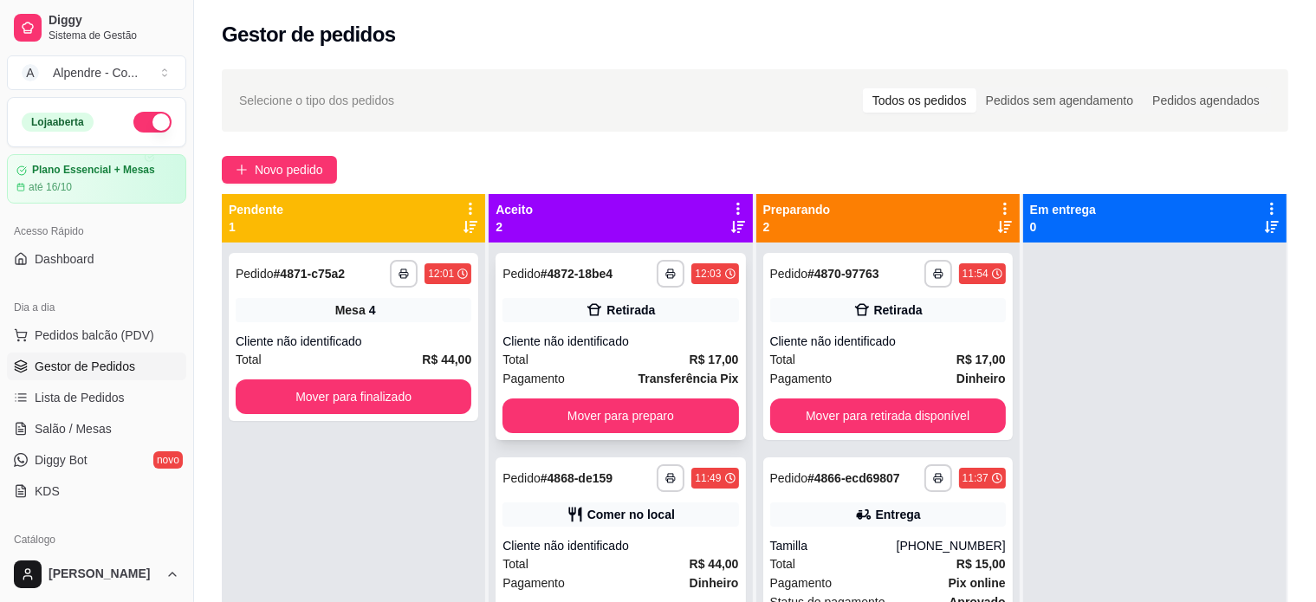
click at [593, 357] on div "Total R$ 17,00" at bounding box center [620, 359] width 236 height 19
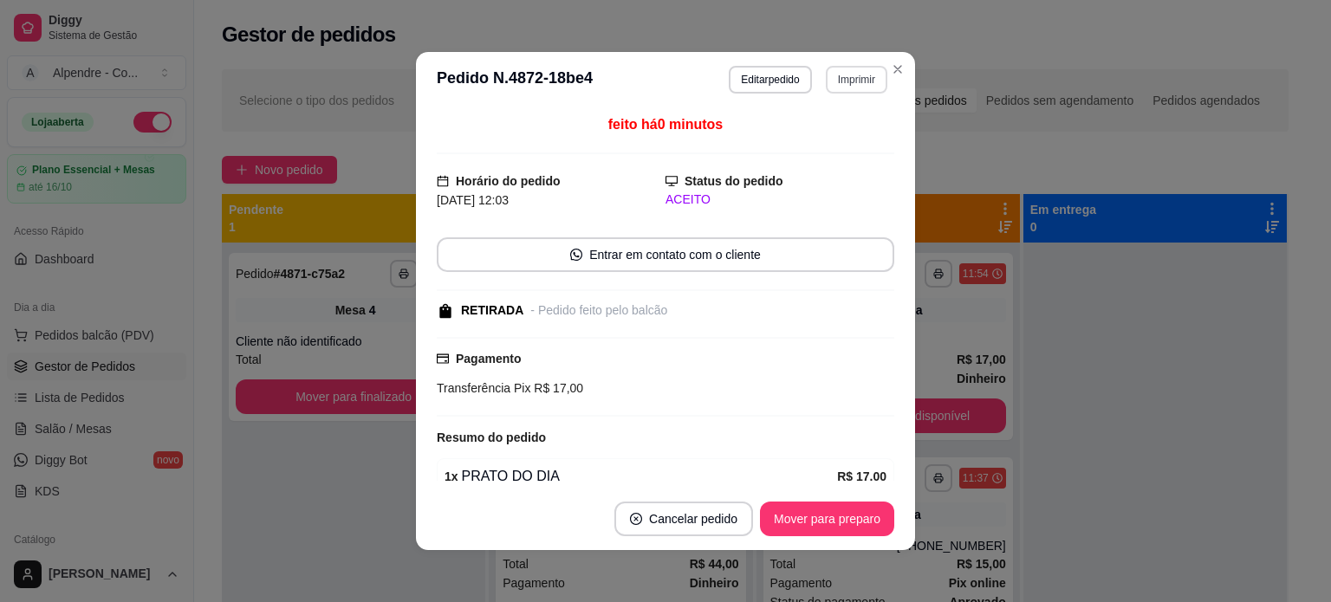
click at [852, 68] on button "Imprimir" at bounding box center [857, 80] width 62 height 28
click at [826, 137] on button "Impressora container" at bounding box center [812, 139] width 121 height 27
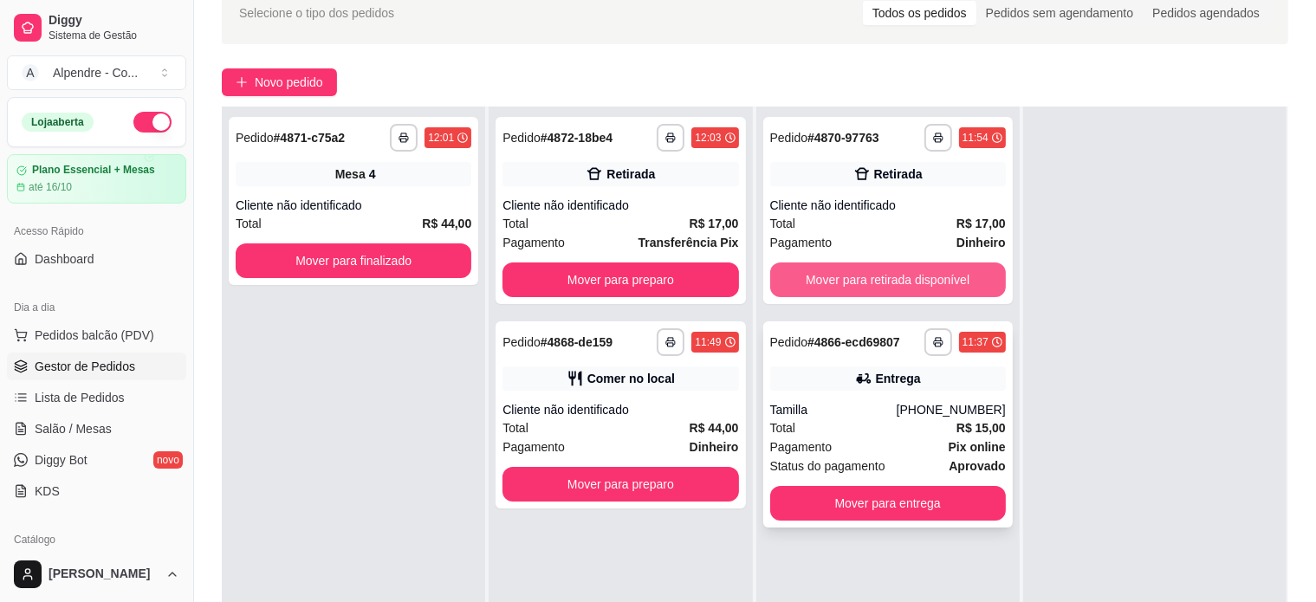
scroll to position [173, 0]
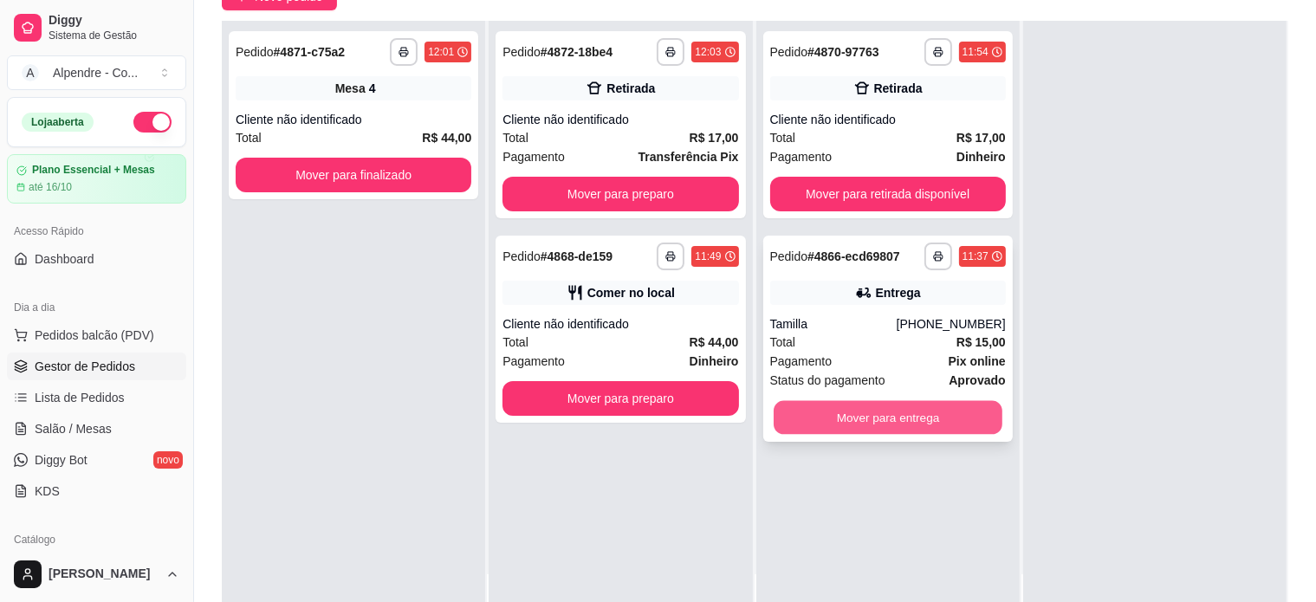
click at [871, 405] on button "Mover para entrega" at bounding box center [888, 418] width 229 height 34
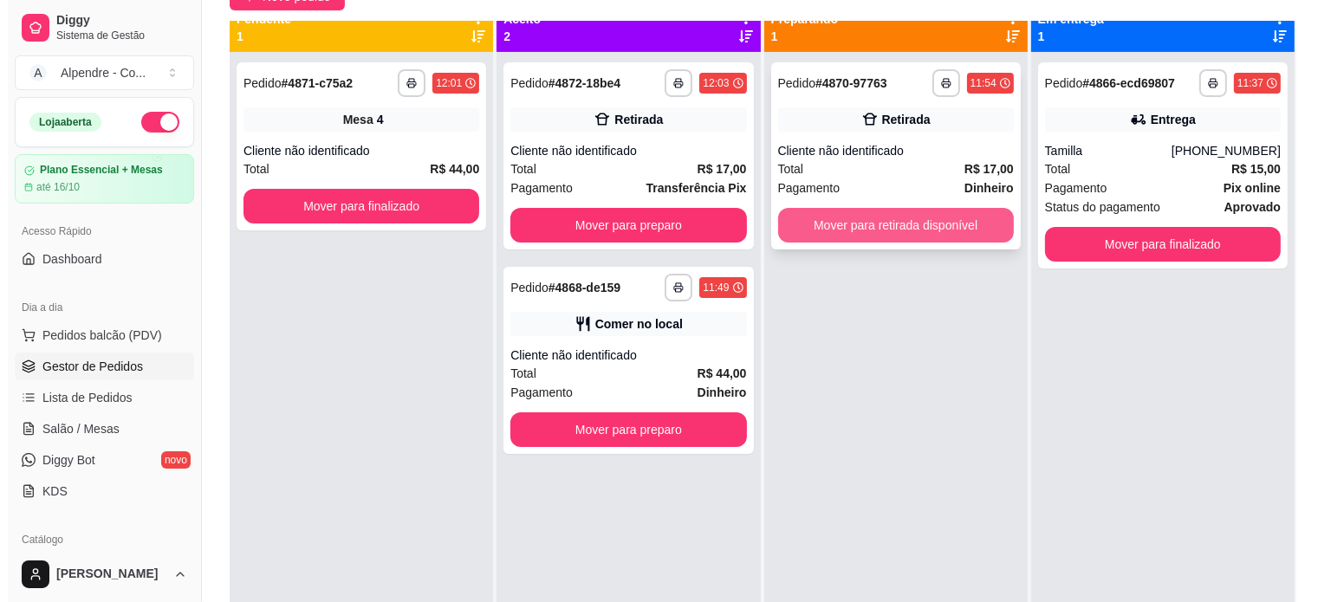
scroll to position [0, 0]
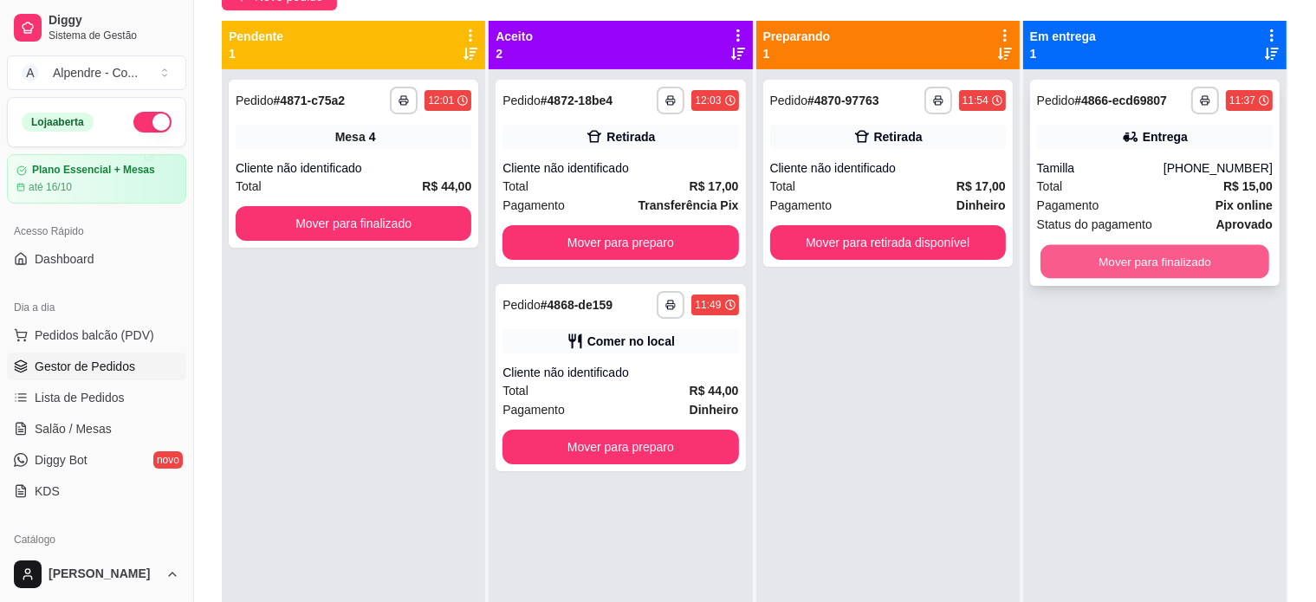
click at [1155, 266] on button "Mover para finalizado" at bounding box center [1154, 262] width 229 height 34
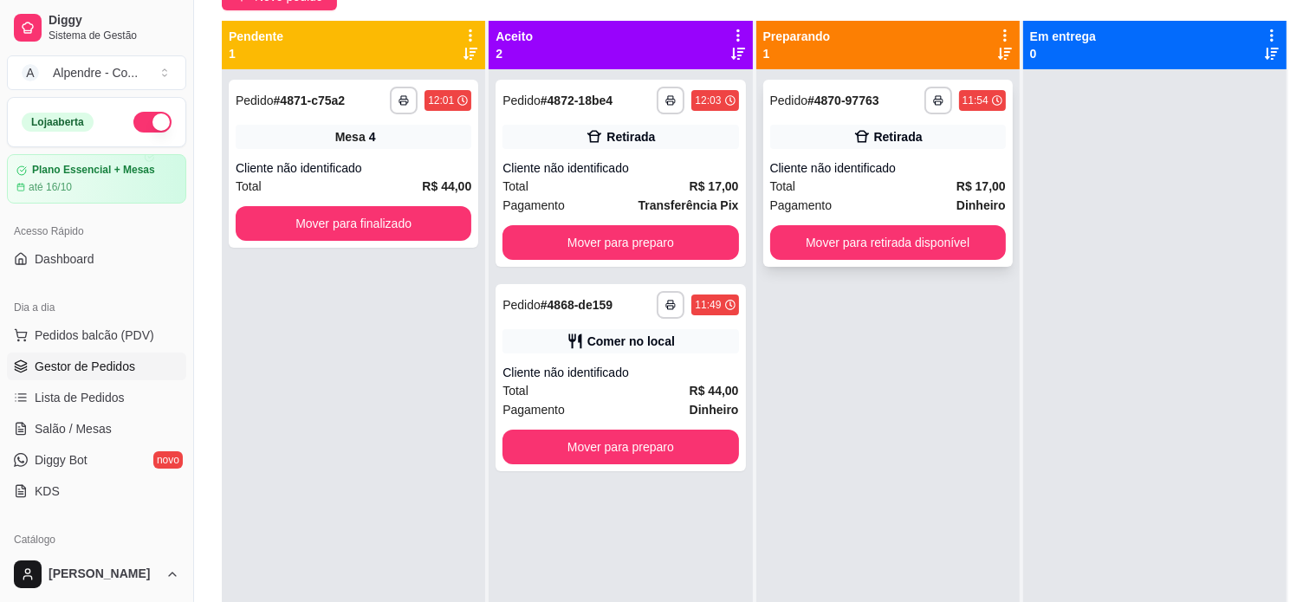
click at [864, 200] on div "Pagamento Dinheiro" at bounding box center [888, 205] width 236 height 19
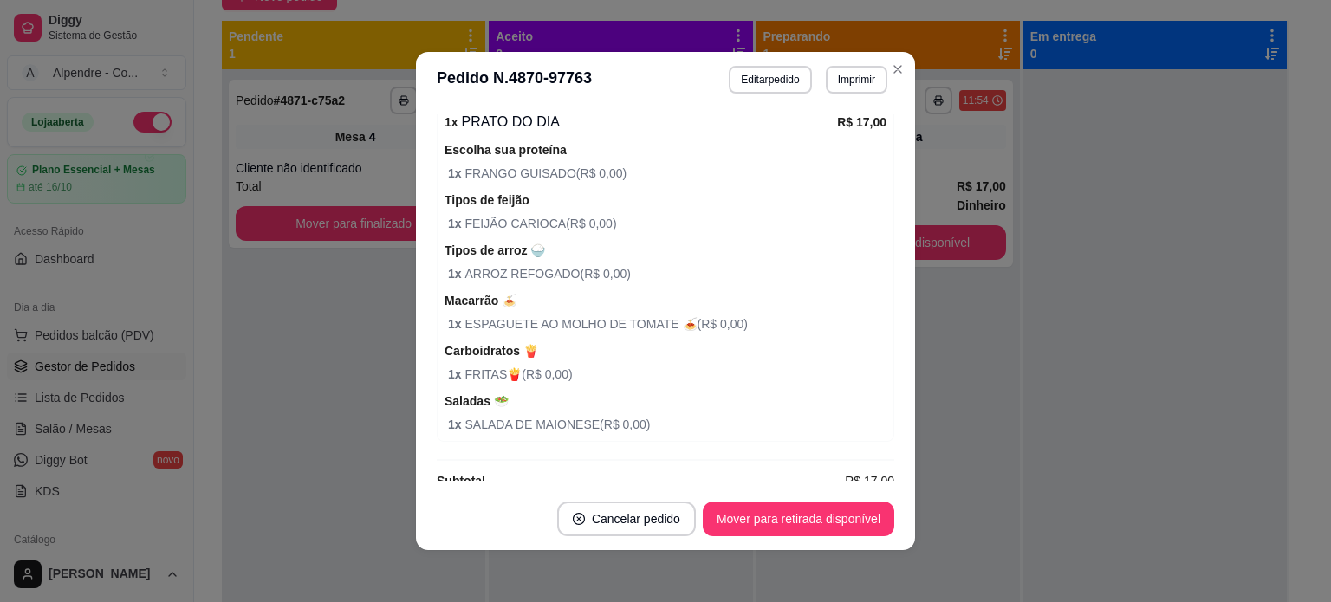
scroll to position [380, 0]
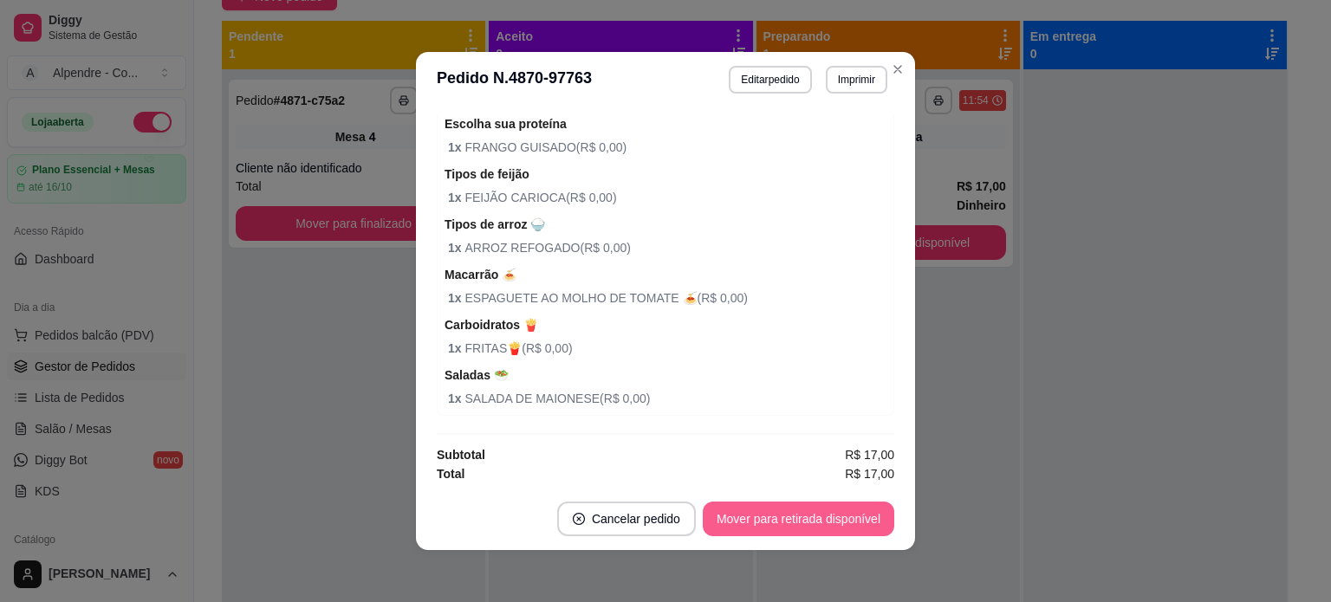
click at [814, 522] on button "Mover para retirada disponível" at bounding box center [798, 519] width 191 height 35
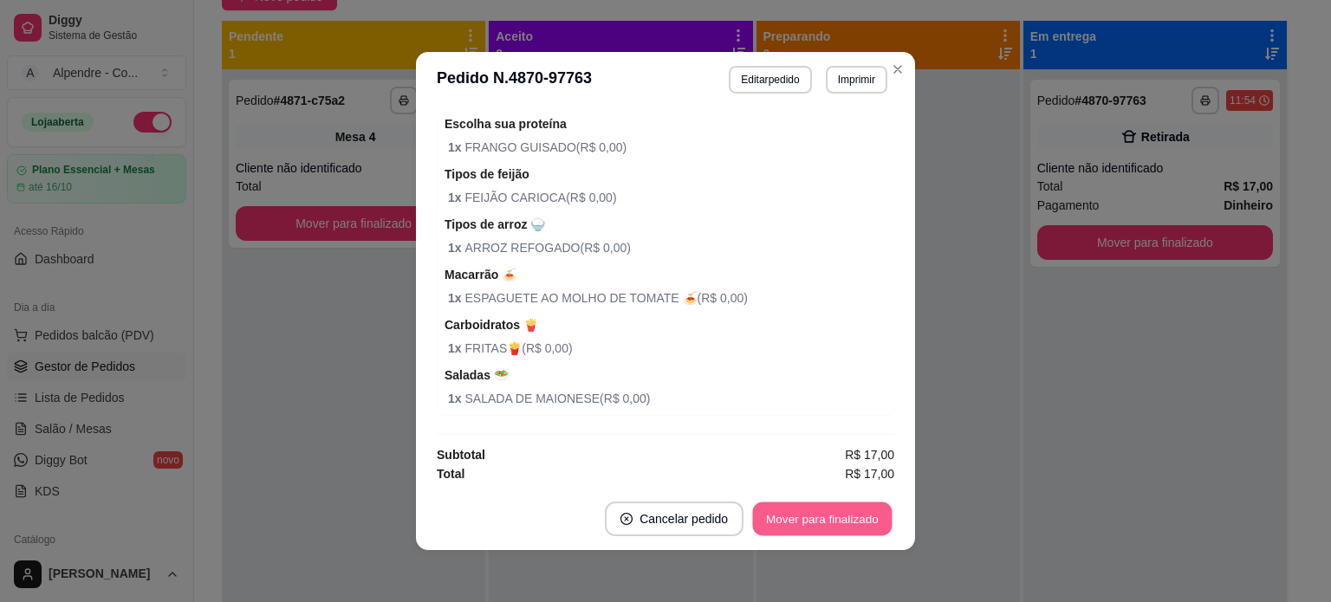
click at [830, 519] on button "Mover para finalizado" at bounding box center [822, 519] width 139 height 34
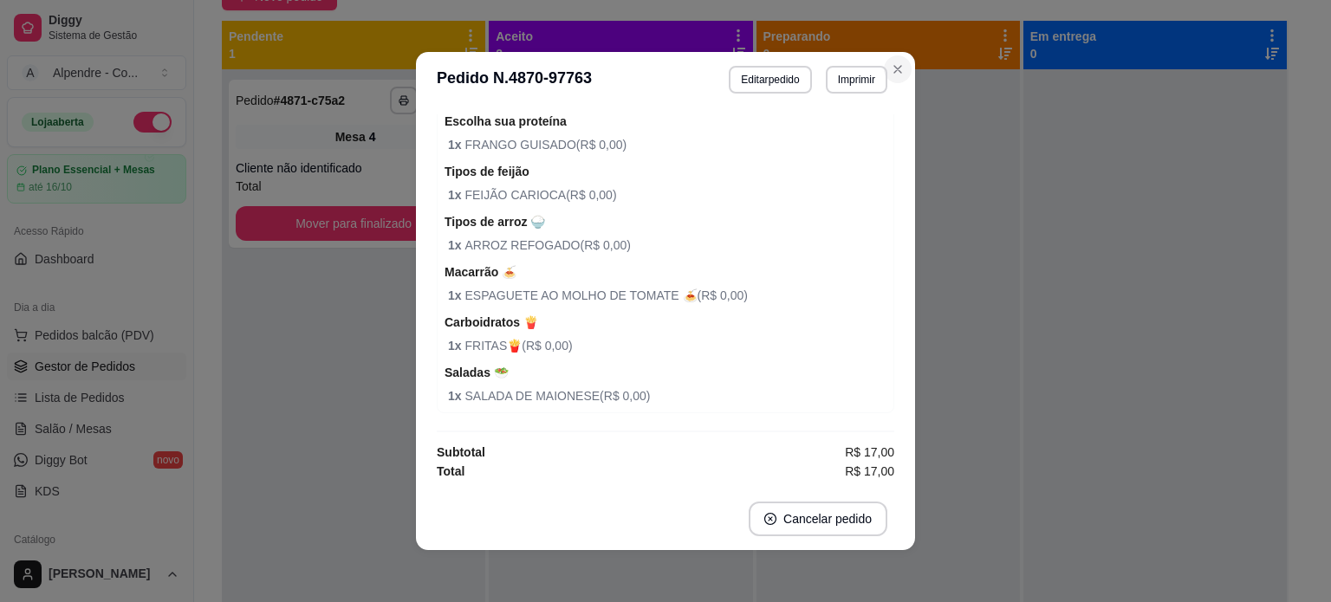
scroll to position [306, 0]
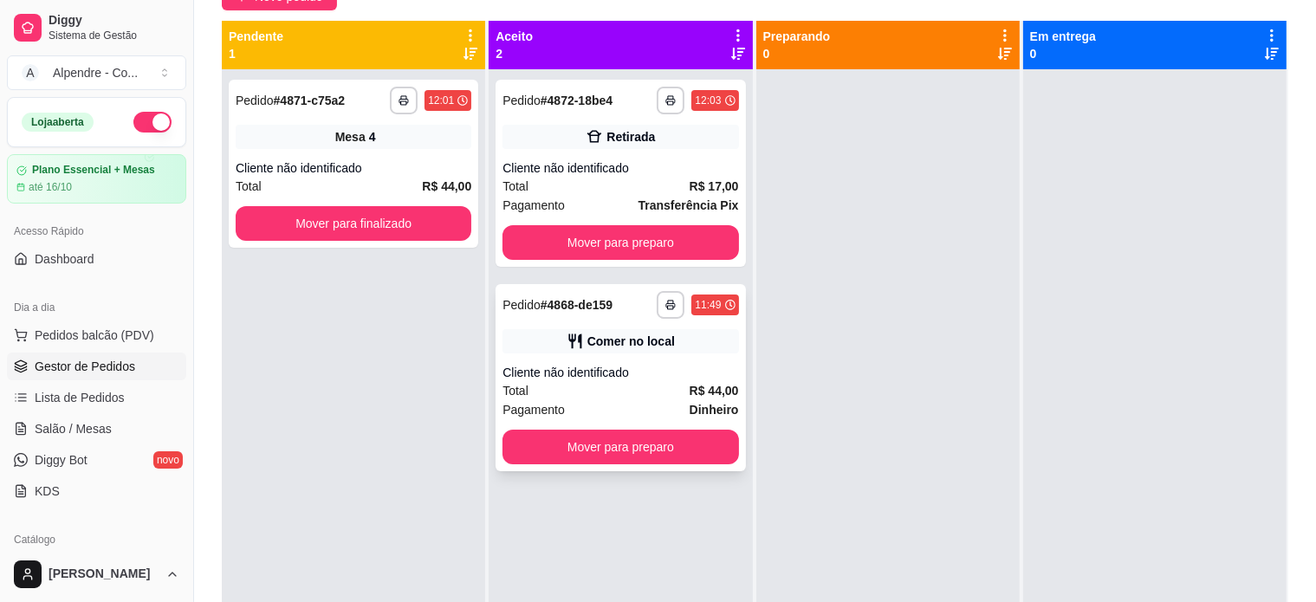
click at [619, 382] on div "Total R$ 44,00" at bounding box center [620, 390] width 236 height 19
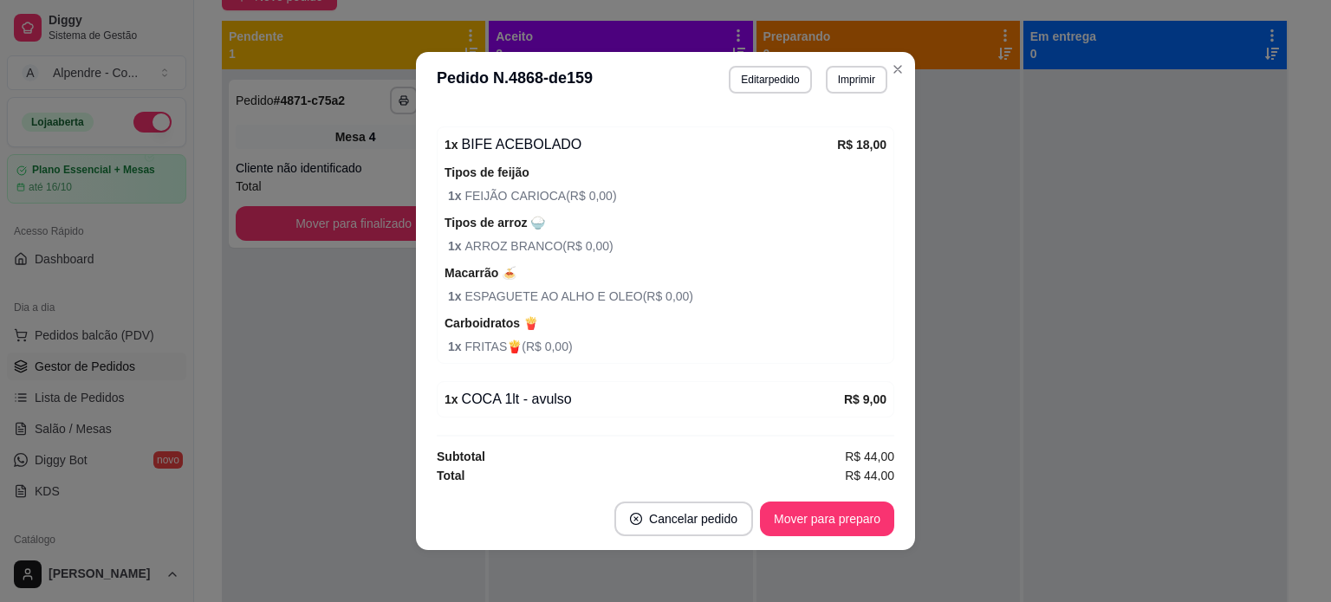
scroll to position [632, 0]
click at [810, 516] on button "Mover para preparo" at bounding box center [827, 519] width 134 height 35
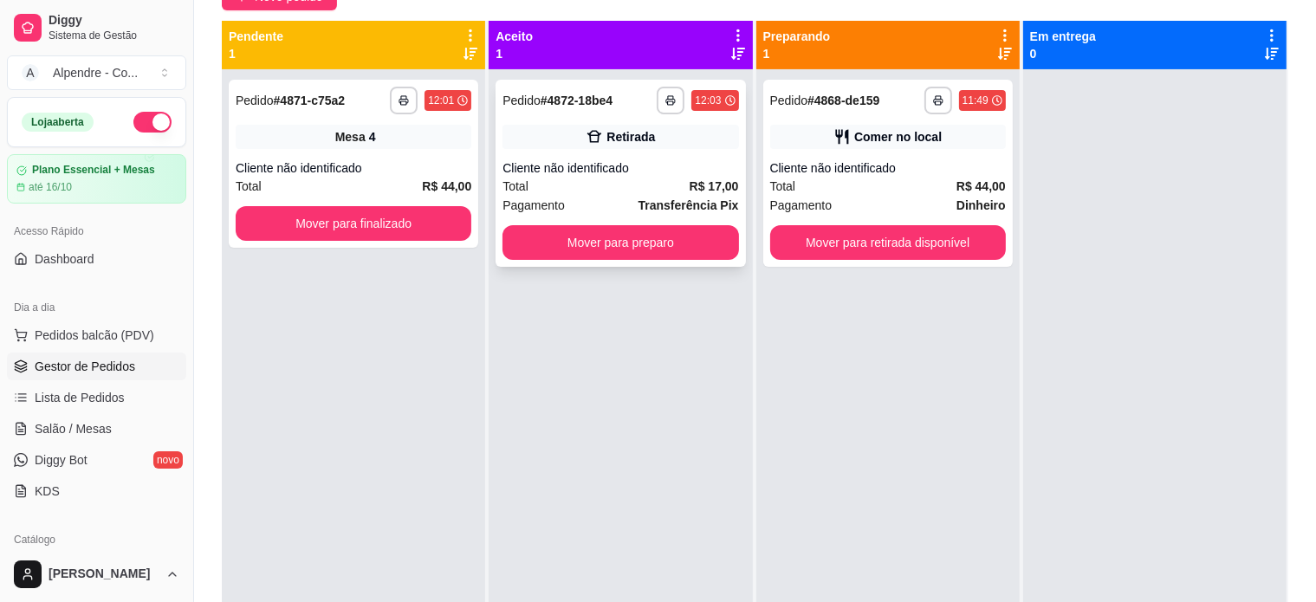
click at [603, 176] on div "Cliente não identificado" at bounding box center [620, 167] width 236 height 17
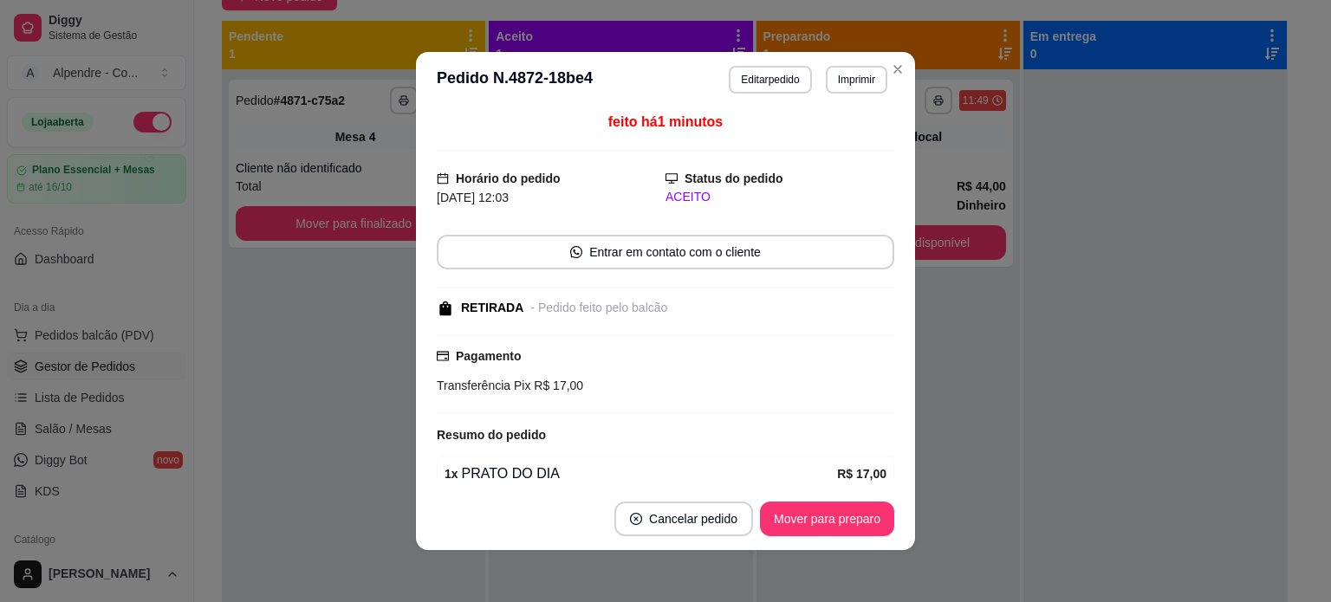
scroll to position [0, 0]
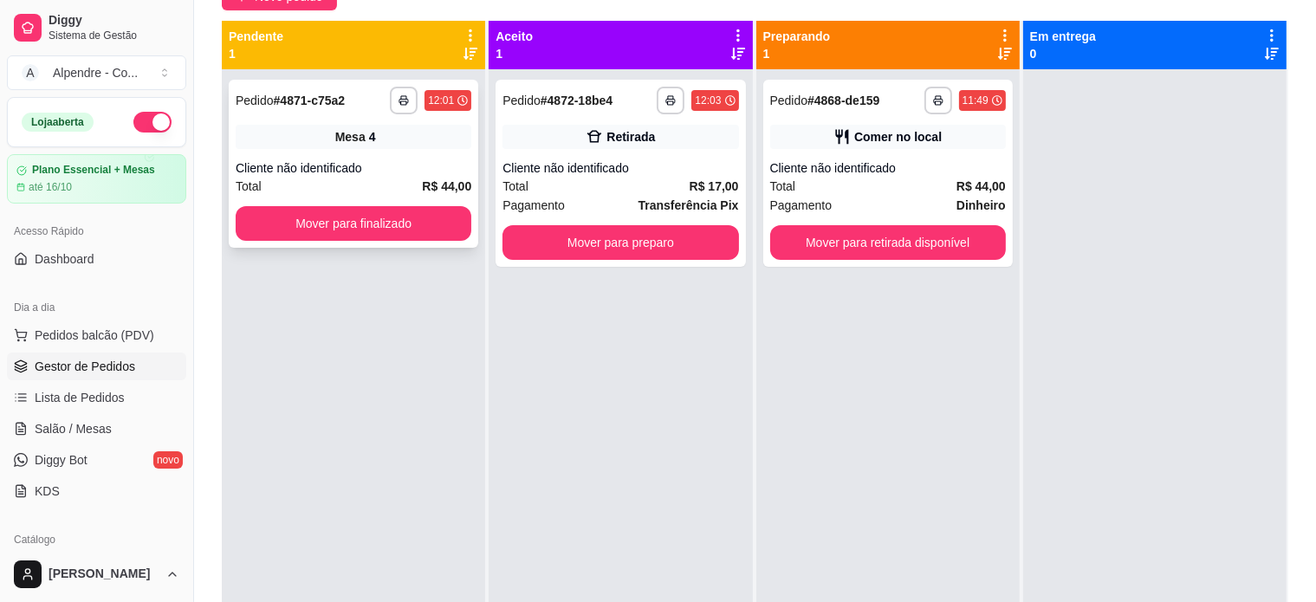
click at [326, 170] on div "Cliente não identificado" at bounding box center [354, 167] width 236 height 17
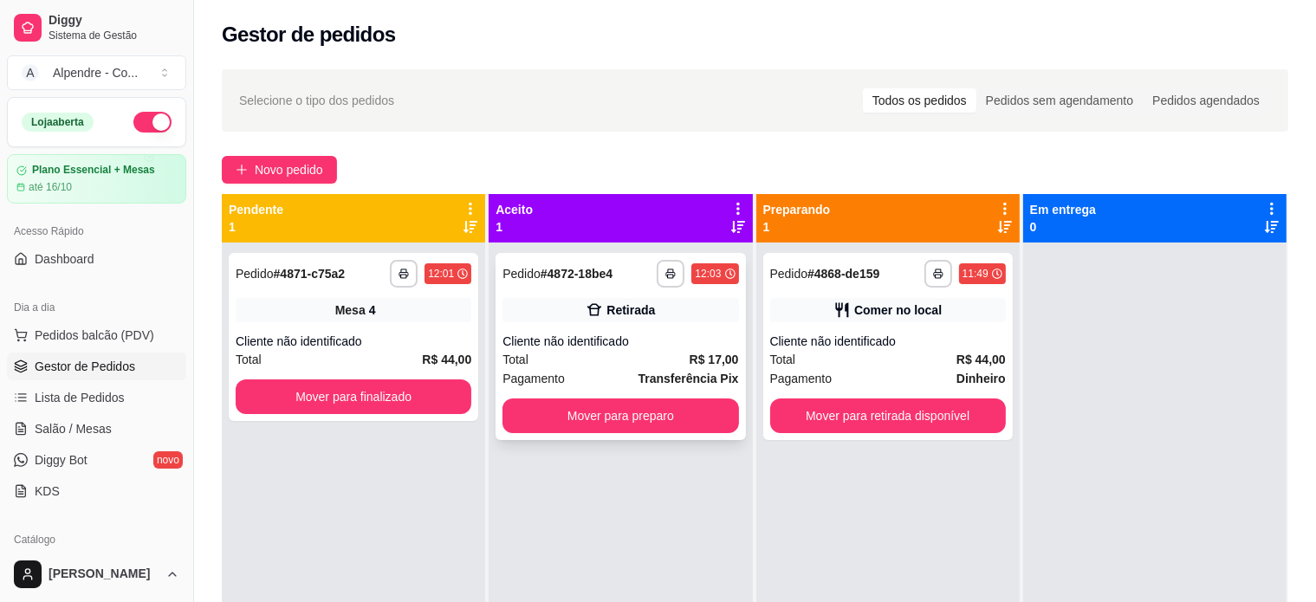
click at [622, 360] on div "Total R$ 17,00" at bounding box center [620, 359] width 236 height 19
click at [874, 371] on div "Pagamento Dinheiro" at bounding box center [888, 378] width 236 height 19
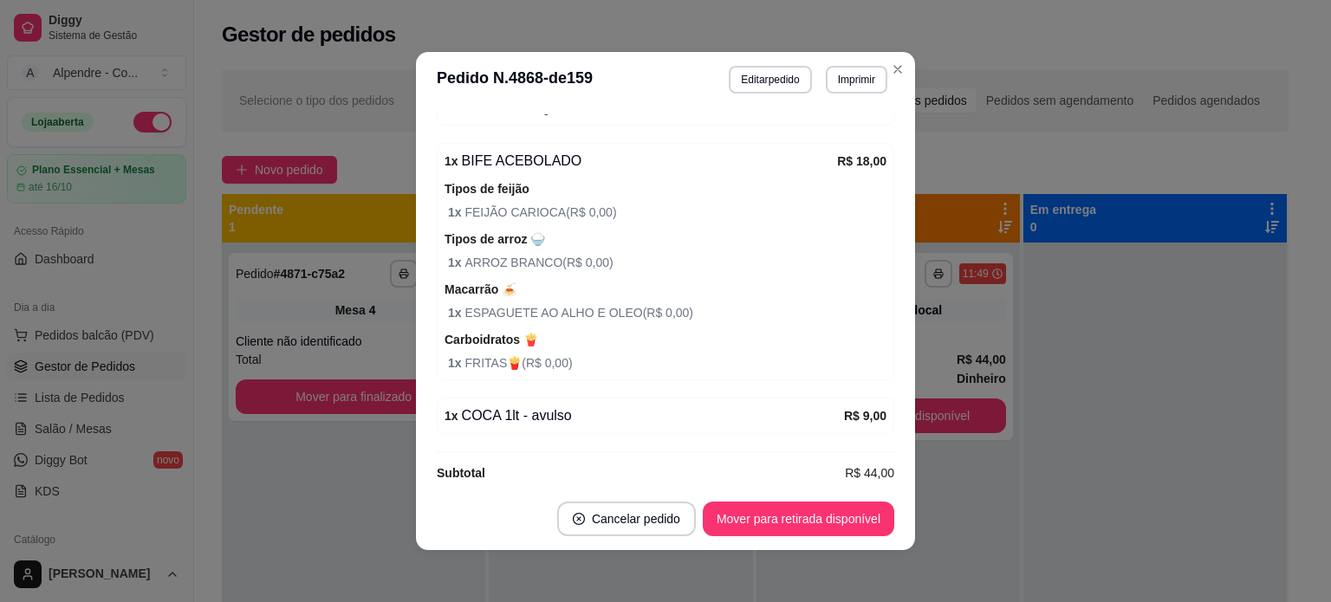
scroll to position [632, 0]
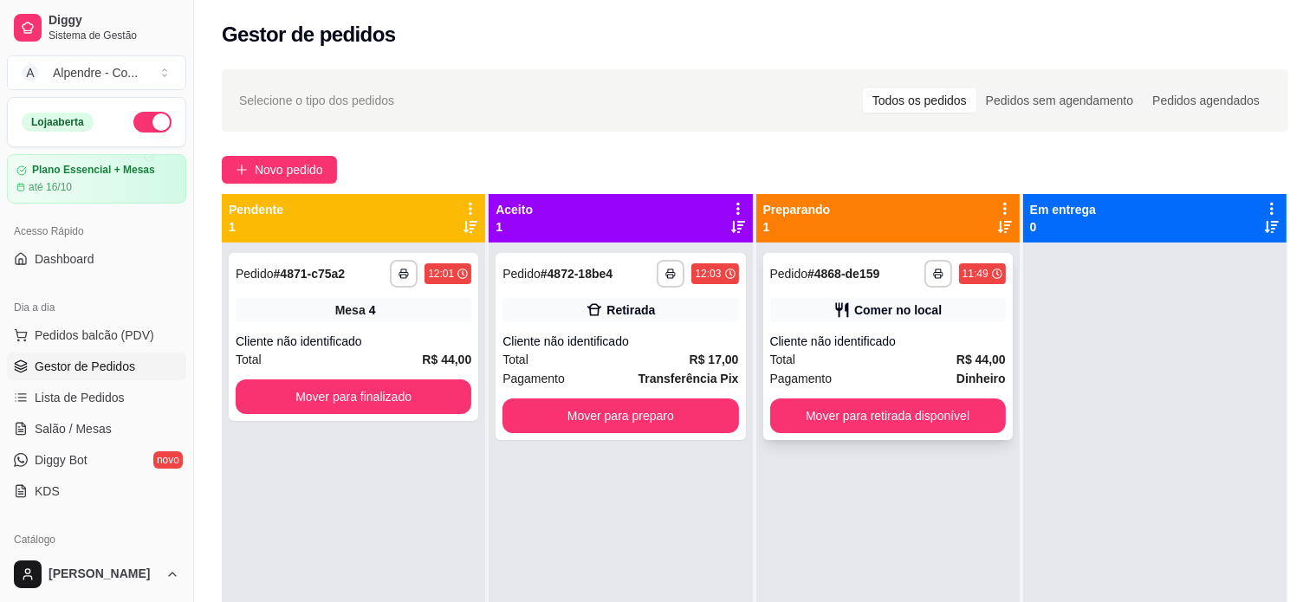
click at [928, 363] on div "Total R$ 44,00" at bounding box center [888, 359] width 236 height 19
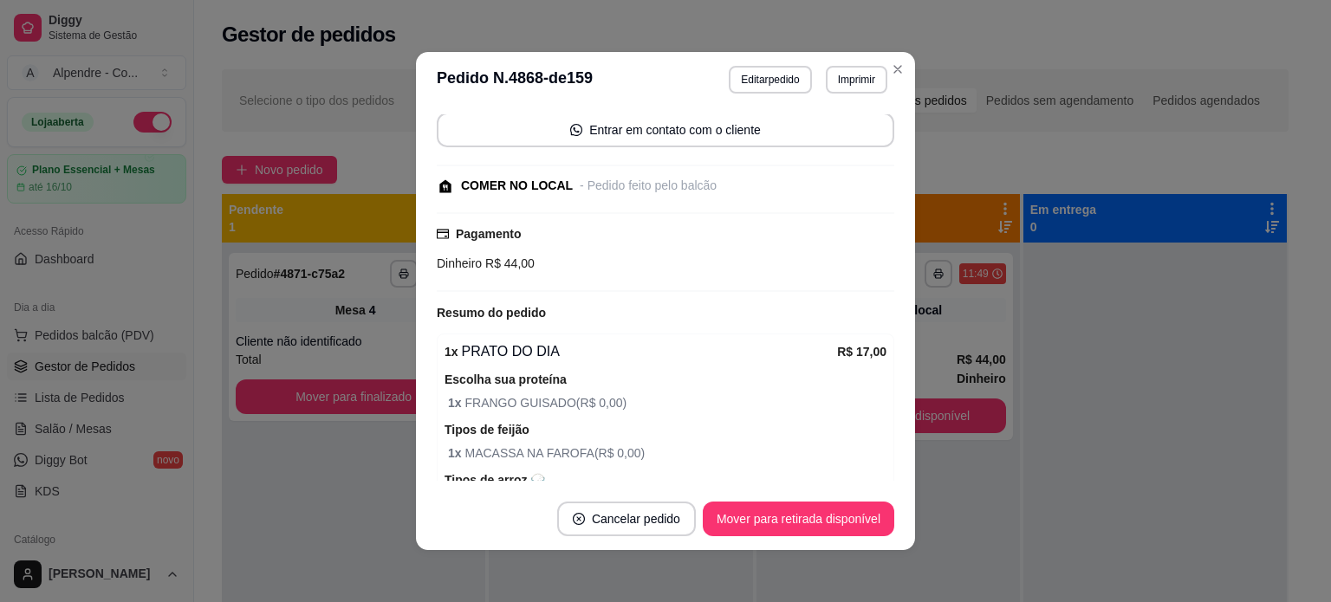
scroll to position [0, 0]
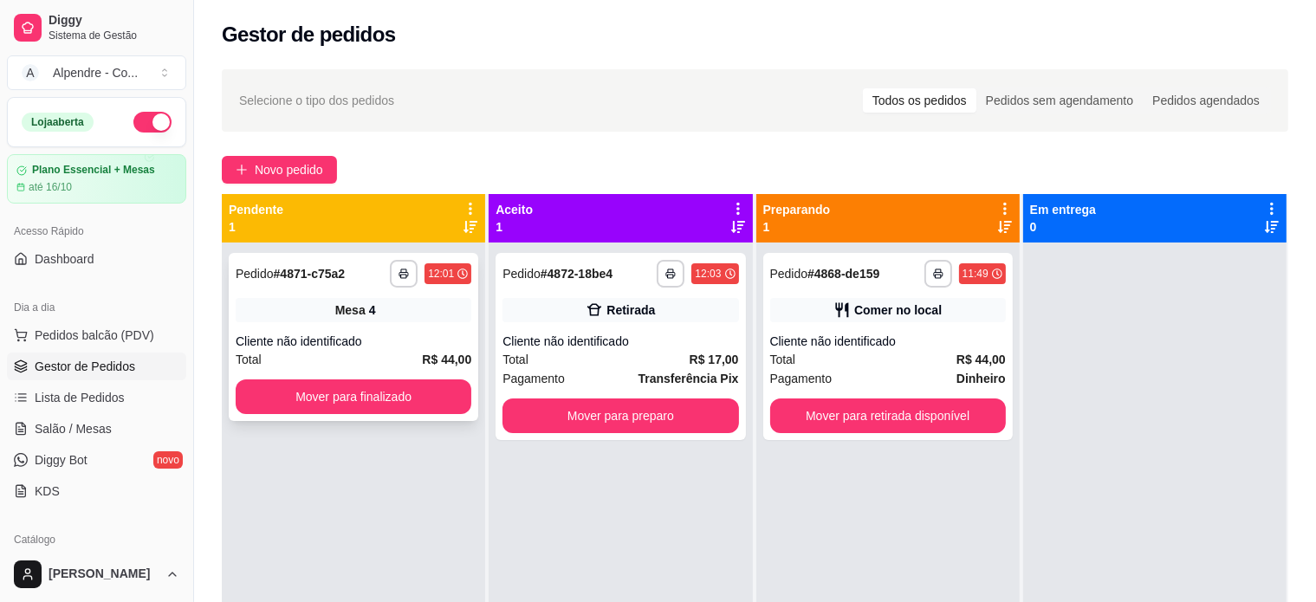
click at [379, 342] on div "Cliente não identificado" at bounding box center [354, 341] width 236 height 17
click at [606, 353] on div "Total R$ 17,00" at bounding box center [620, 359] width 236 height 19
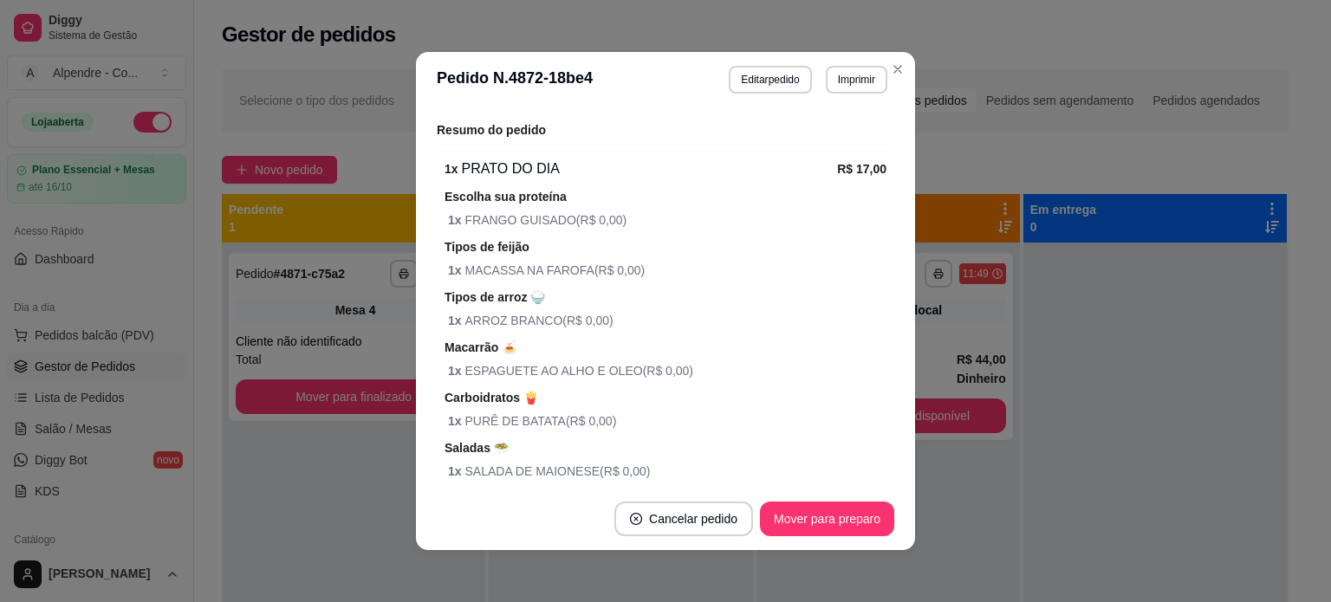
scroll to position [380, 0]
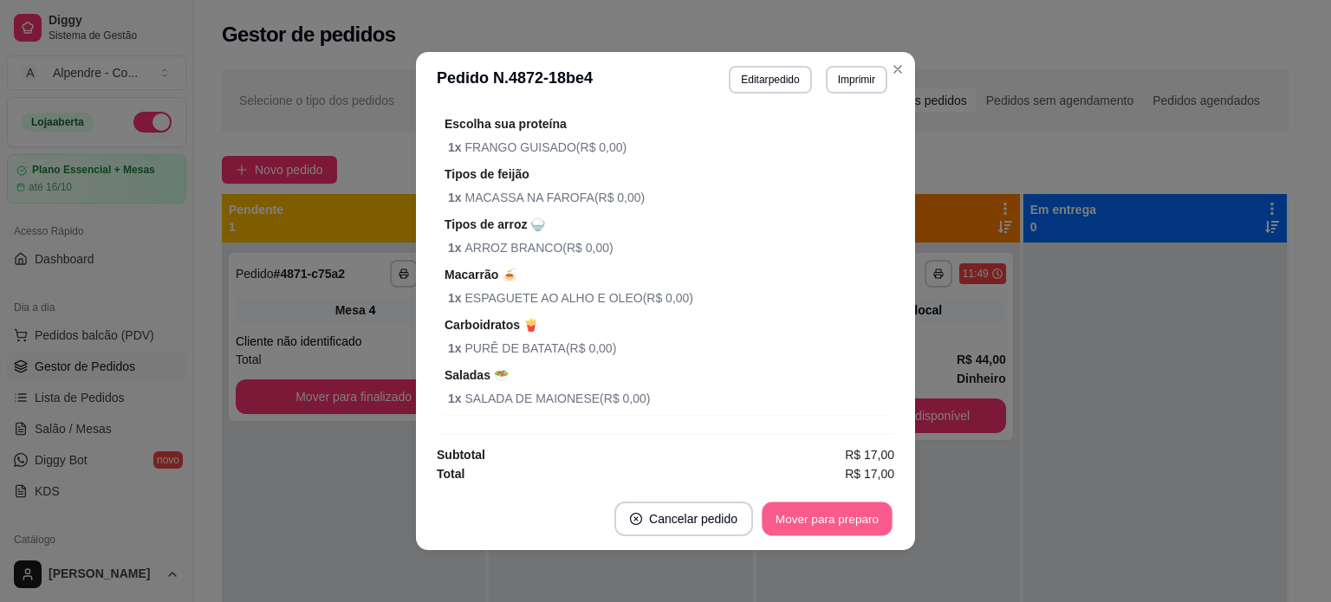
click at [856, 522] on button "Mover para preparo" at bounding box center [827, 519] width 130 height 34
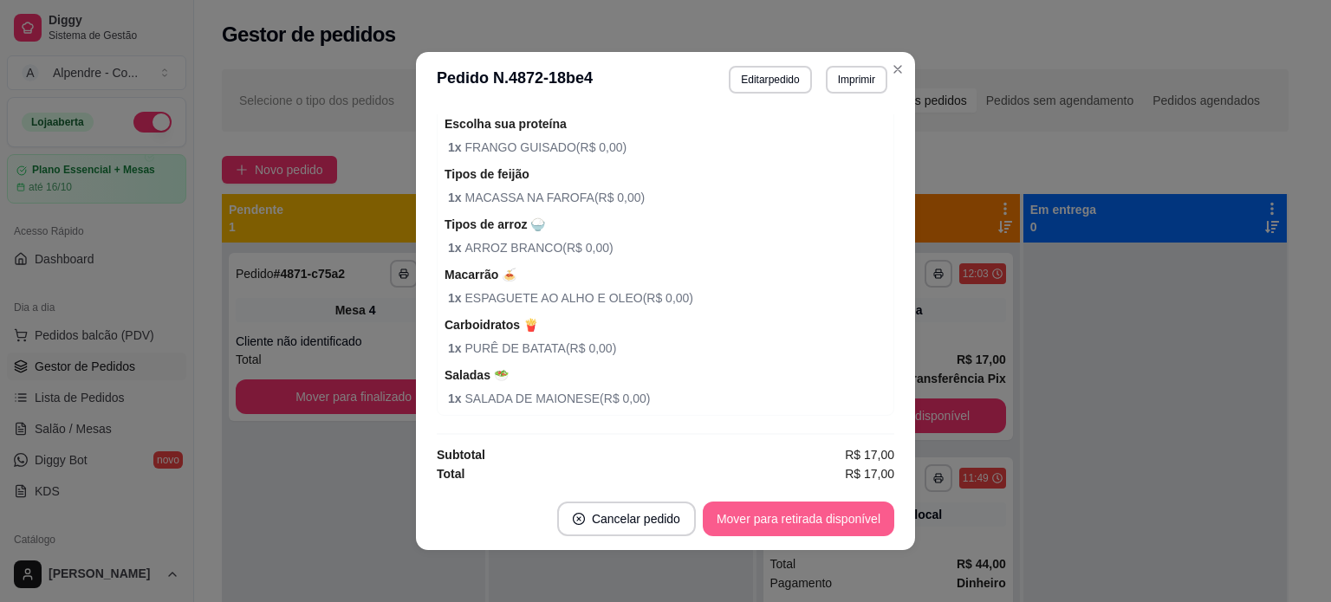
click at [856, 522] on button "Mover para retirada disponível" at bounding box center [798, 519] width 191 height 35
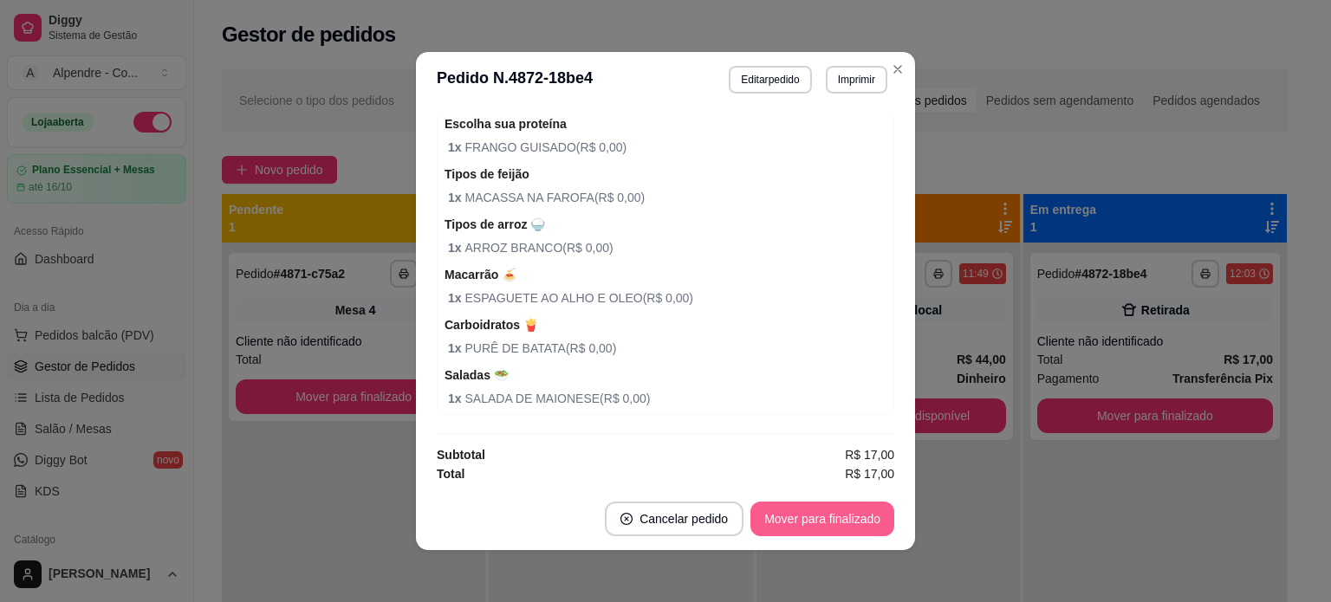
click at [856, 522] on button "Mover para finalizado" at bounding box center [822, 519] width 144 height 35
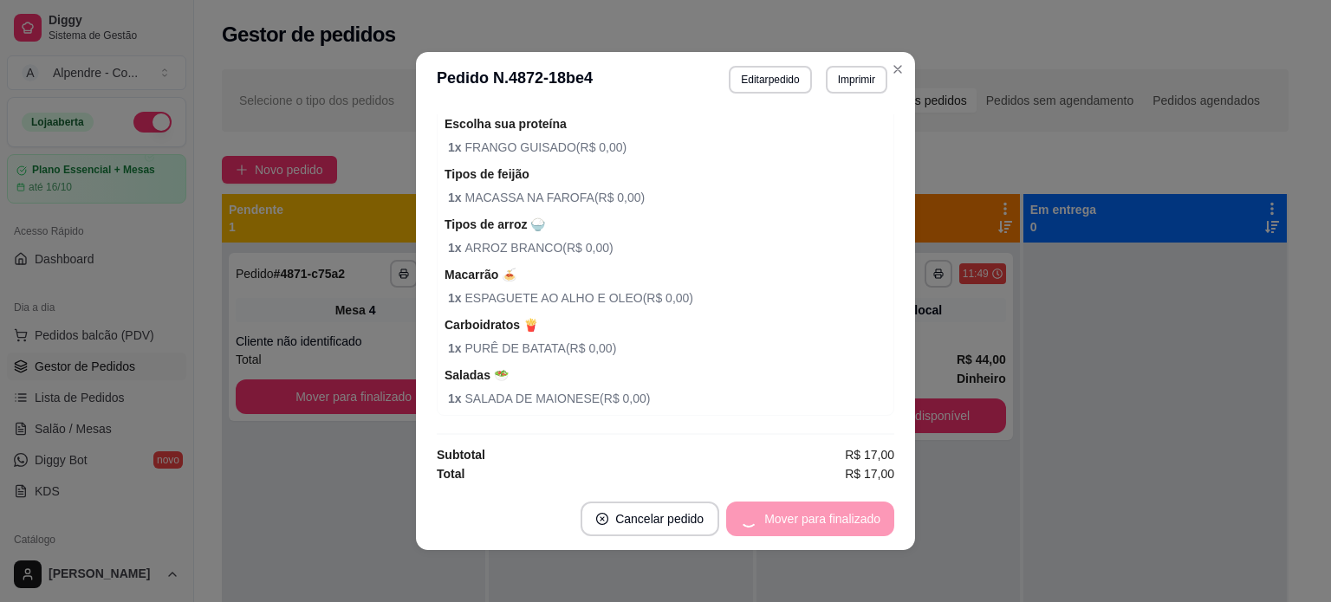
scroll to position [306, 0]
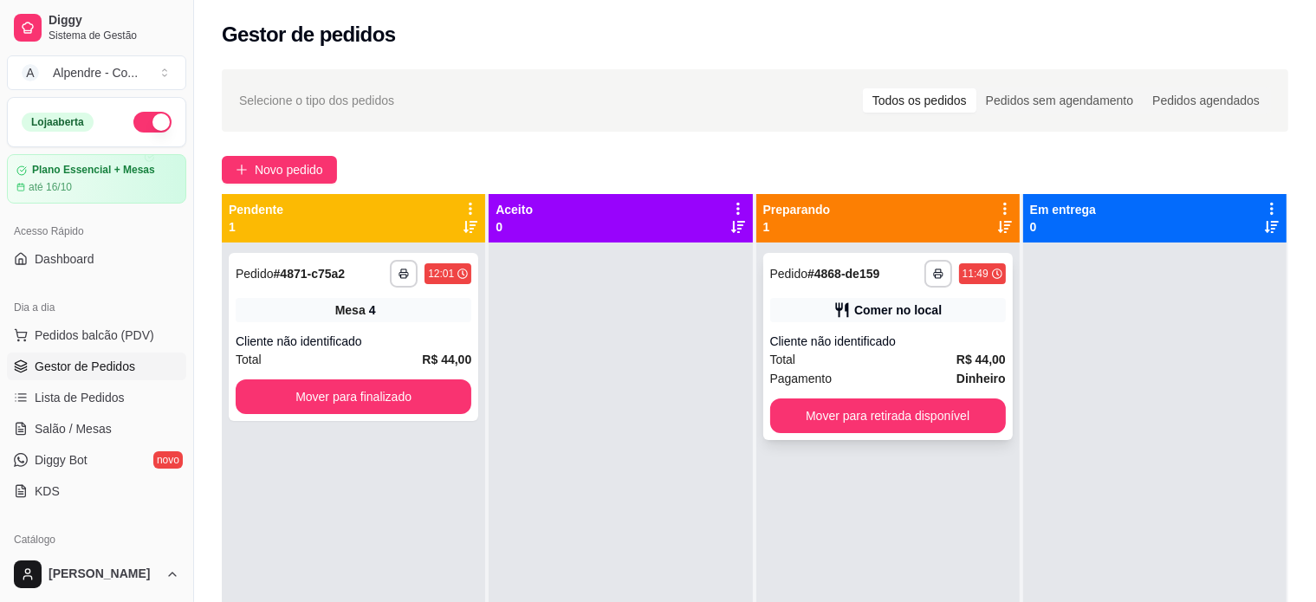
click at [868, 383] on div "Pagamento Dinheiro" at bounding box center [888, 378] width 236 height 19
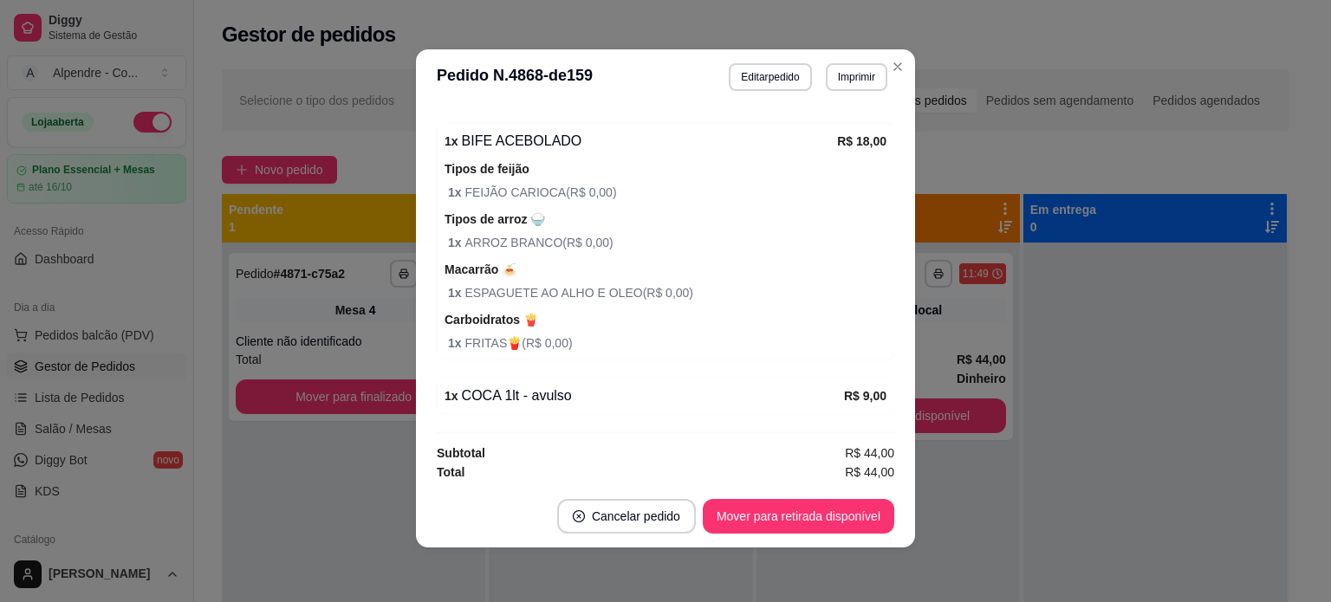
scroll to position [3, 0]
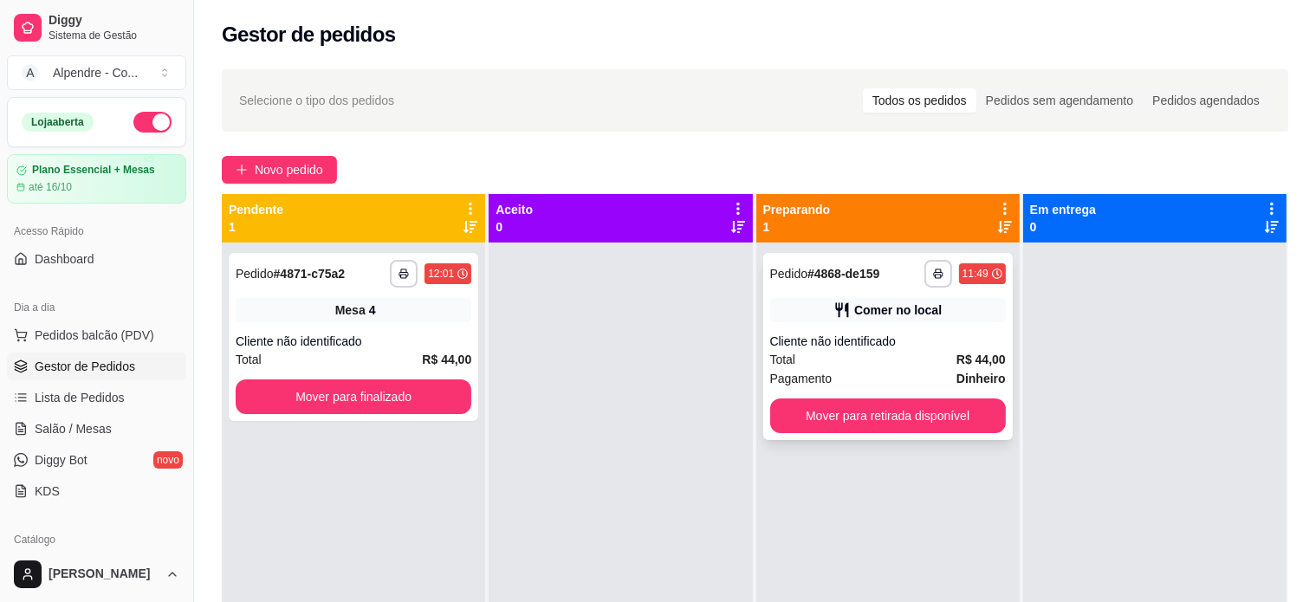
click at [869, 366] on div "Total R$ 44,00" at bounding box center [888, 359] width 236 height 19
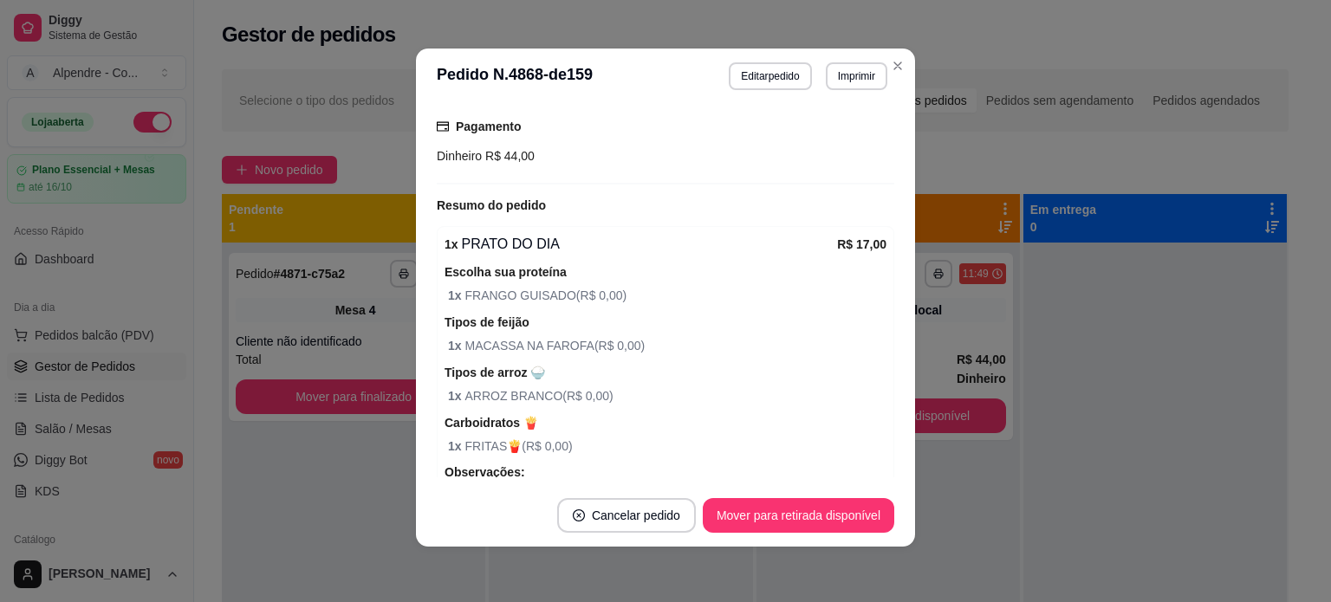
scroll to position [199, 0]
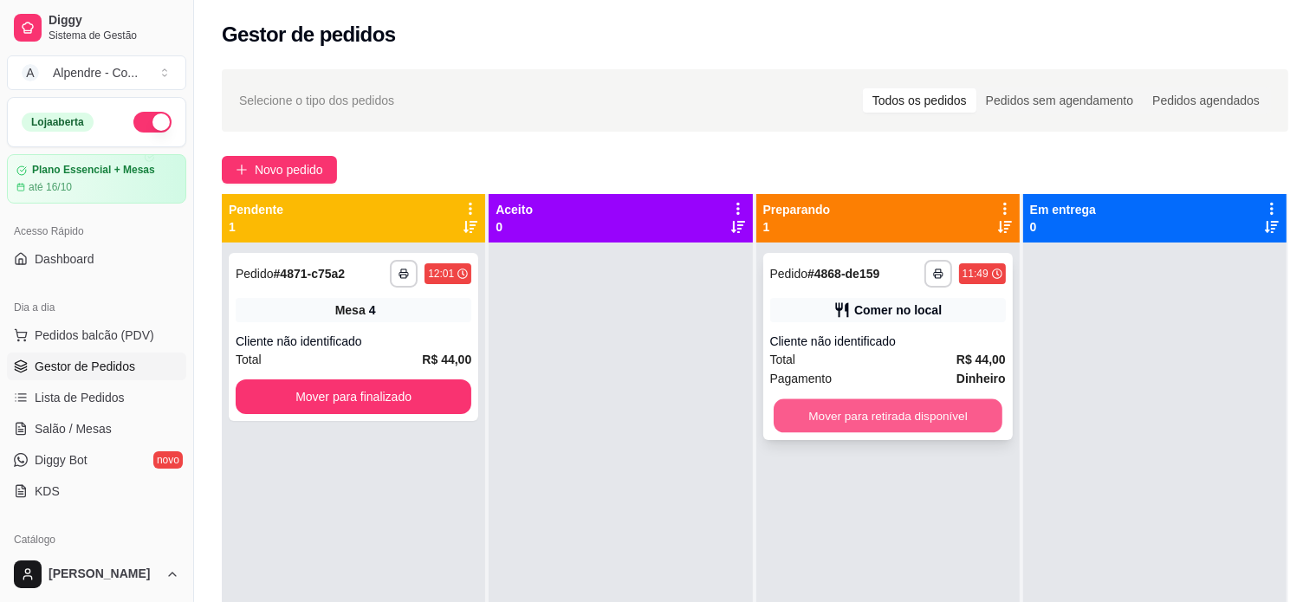
click at [886, 410] on button "Mover para retirada disponível" at bounding box center [888, 416] width 229 height 34
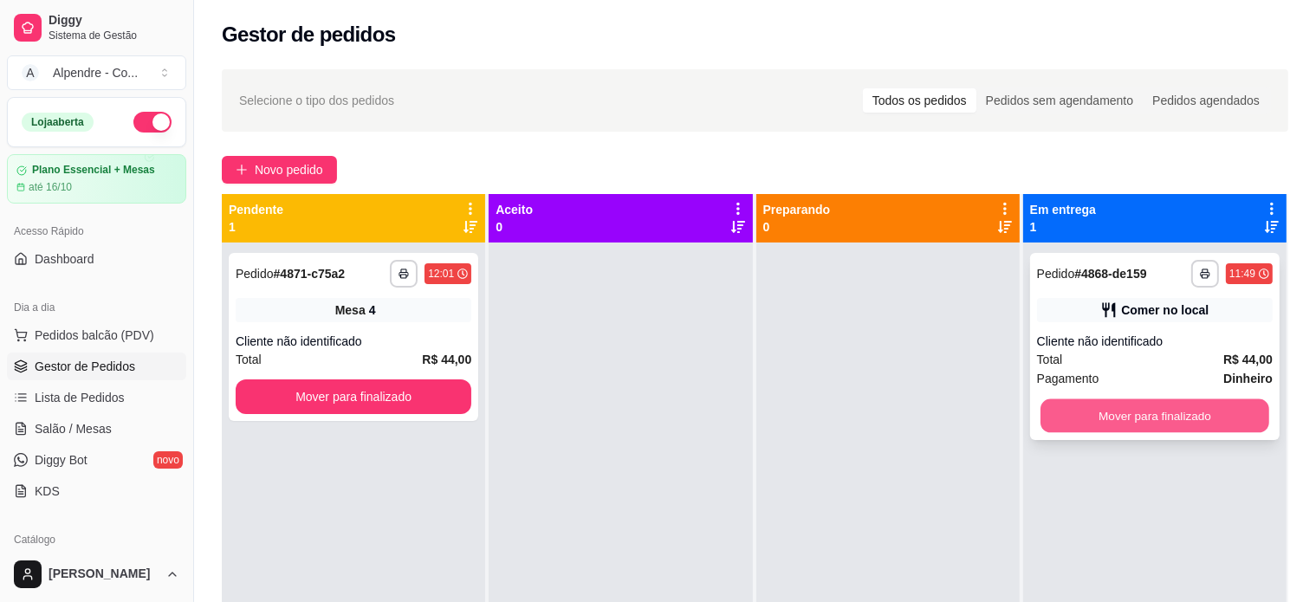
click at [1187, 409] on button "Mover para finalizado" at bounding box center [1154, 416] width 229 height 34
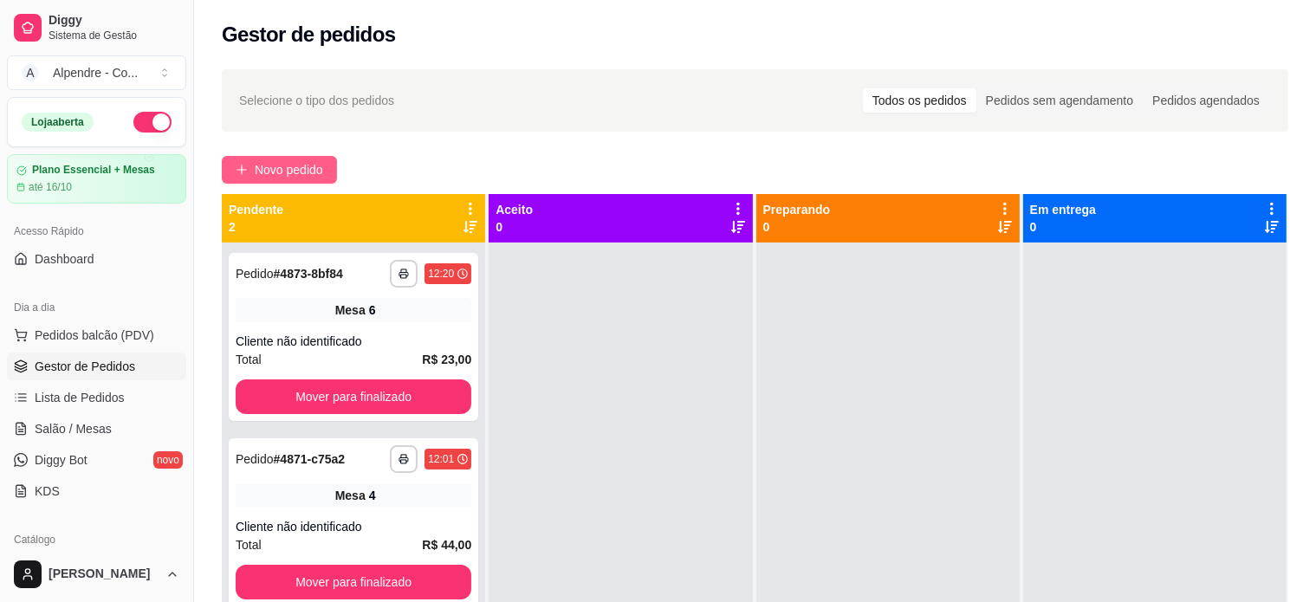
click at [308, 163] on span "Novo pedido" at bounding box center [289, 169] width 68 height 19
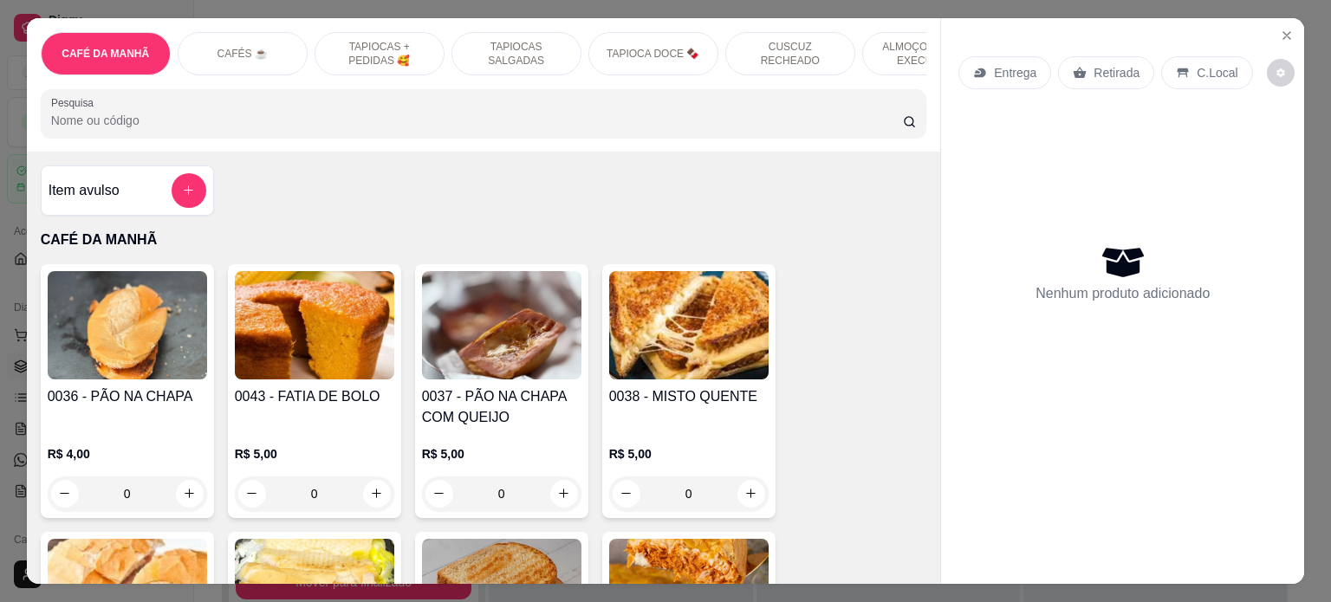
click at [880, 45] on p "ALMOÇO - PRATO EXECUTIVO" at bounding box center [927, 54] width 100 height 28
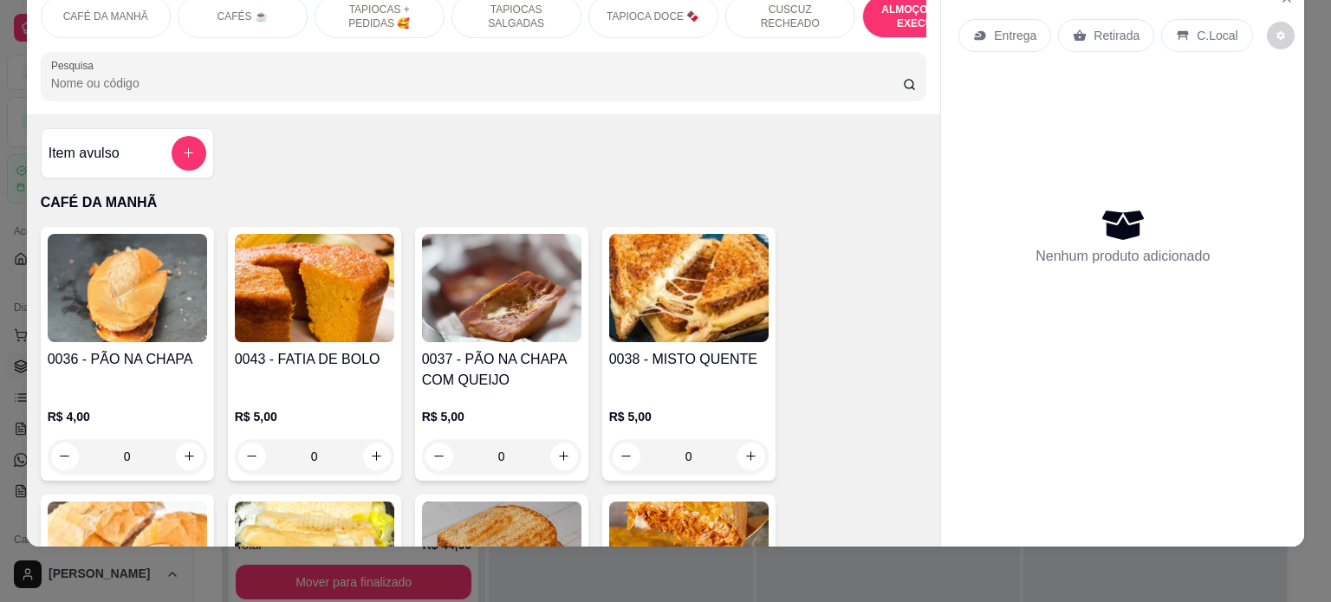
scroll to position [3553, 0]
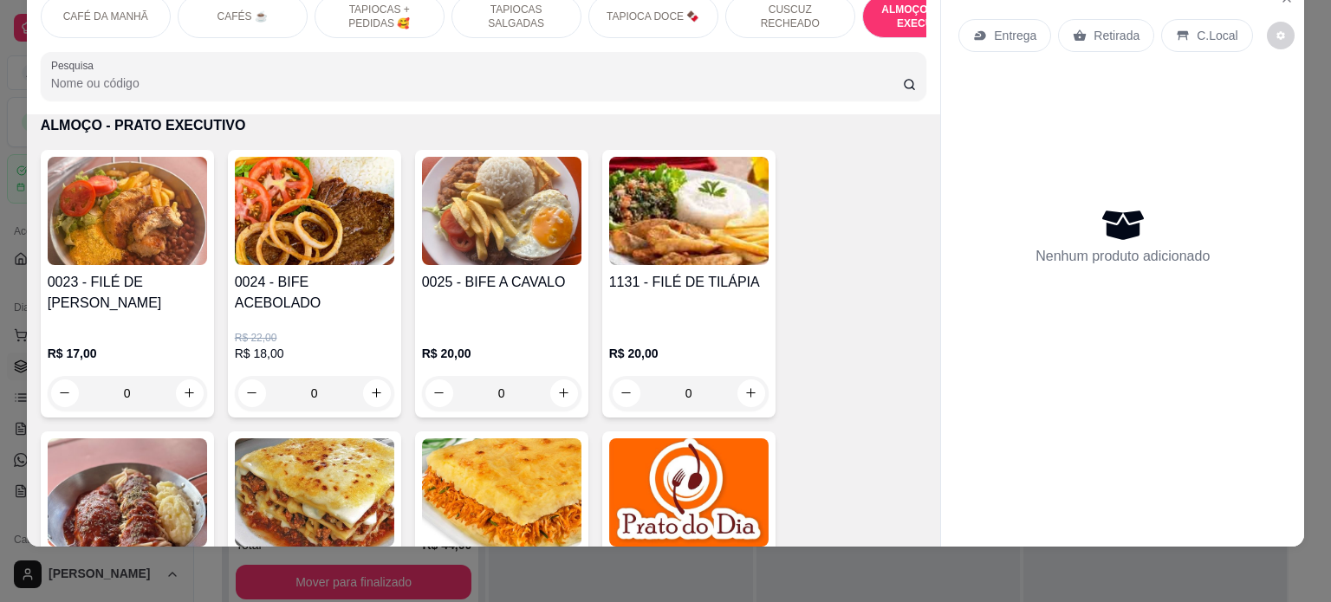
click at [366, 379] on div "0" at bounding box center [314, 393] width 159 height 35
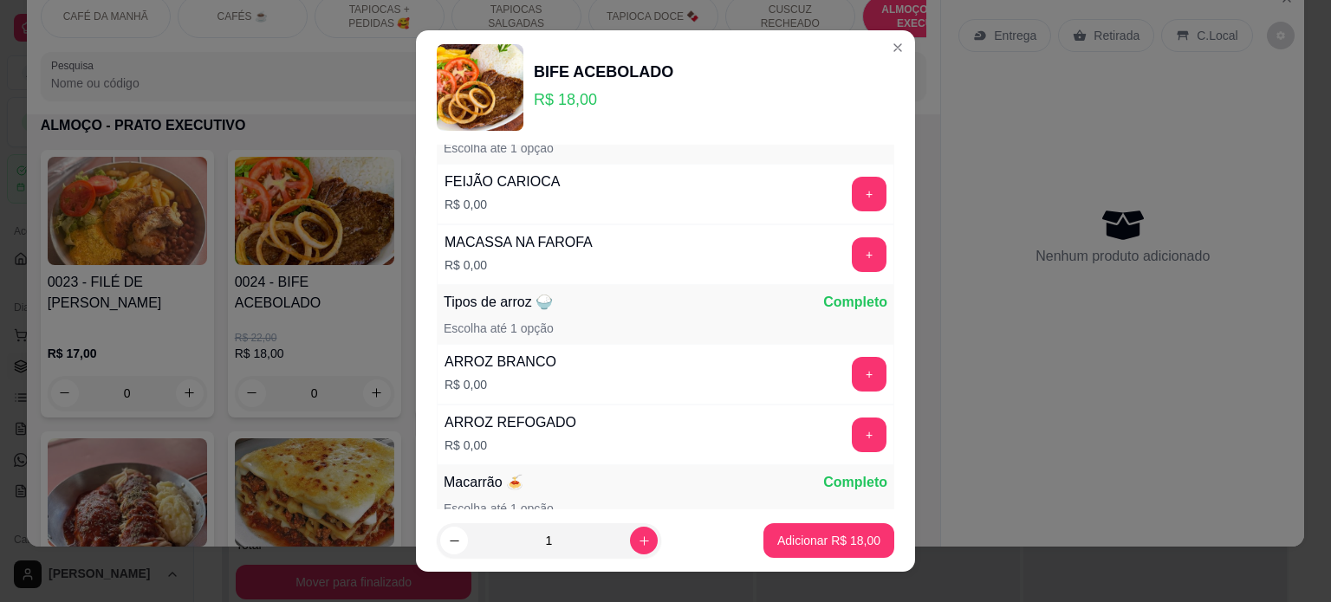
scroll to position [173, 0]
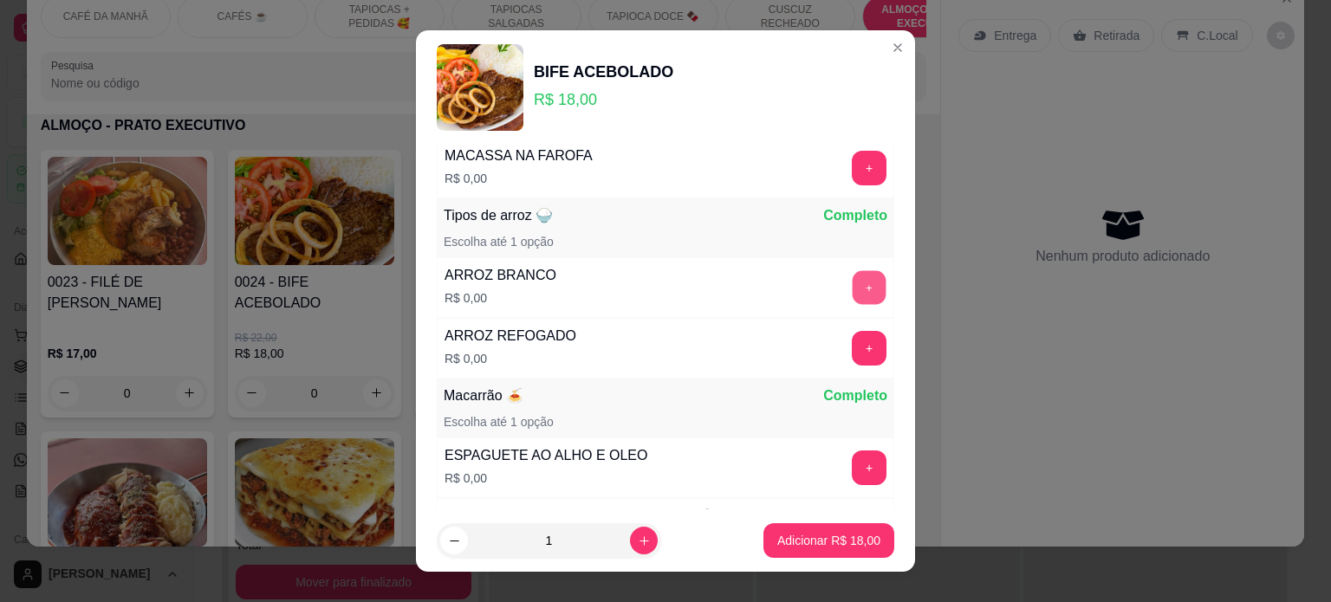
click at [852, 280] on button "+" at bounding box center [869, 287] width 34 height 34
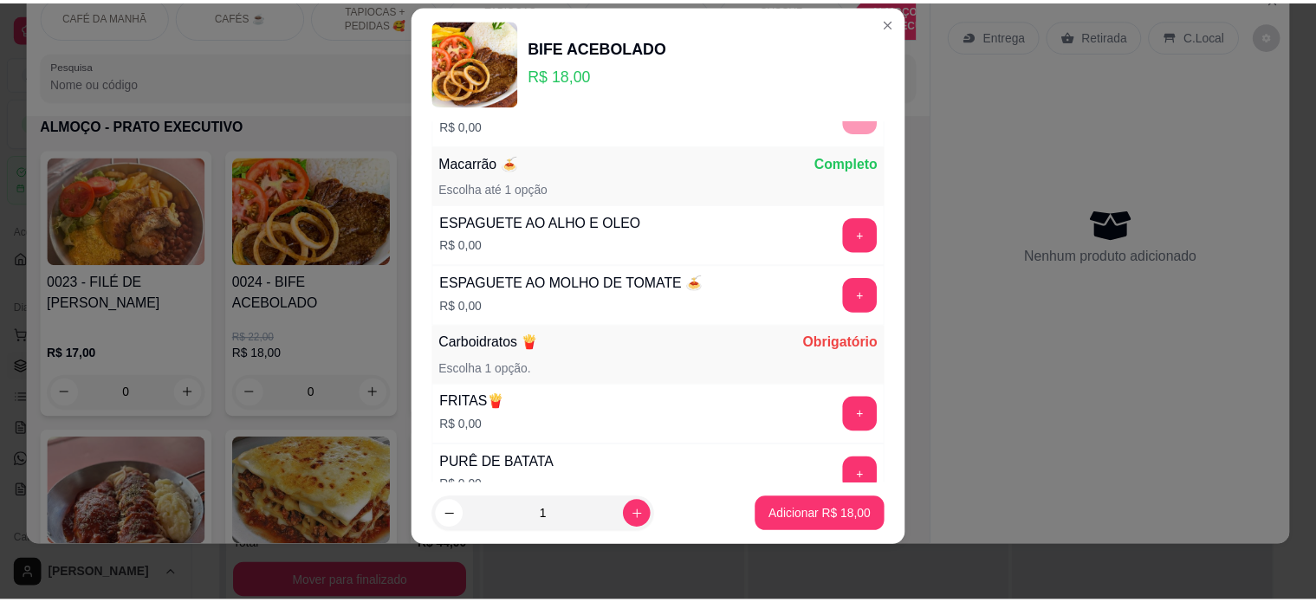
scroll to position [433, 0]
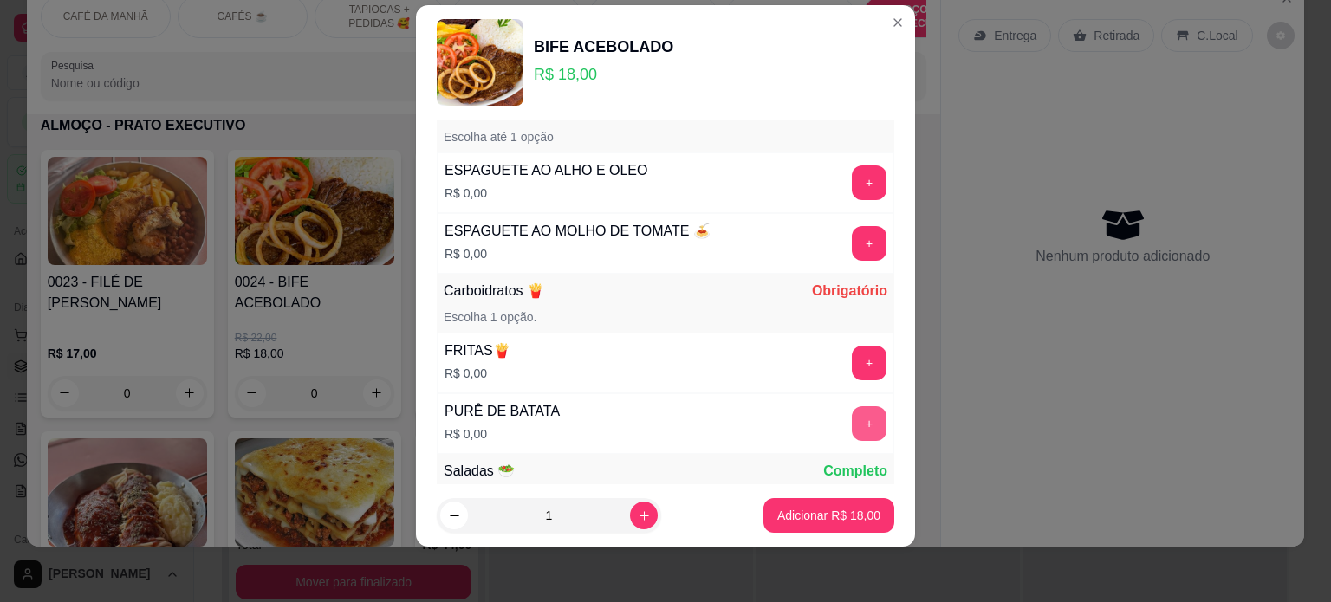
click at [852, 422] on button "+" at bounding box center [869, 423] width 35 height 35
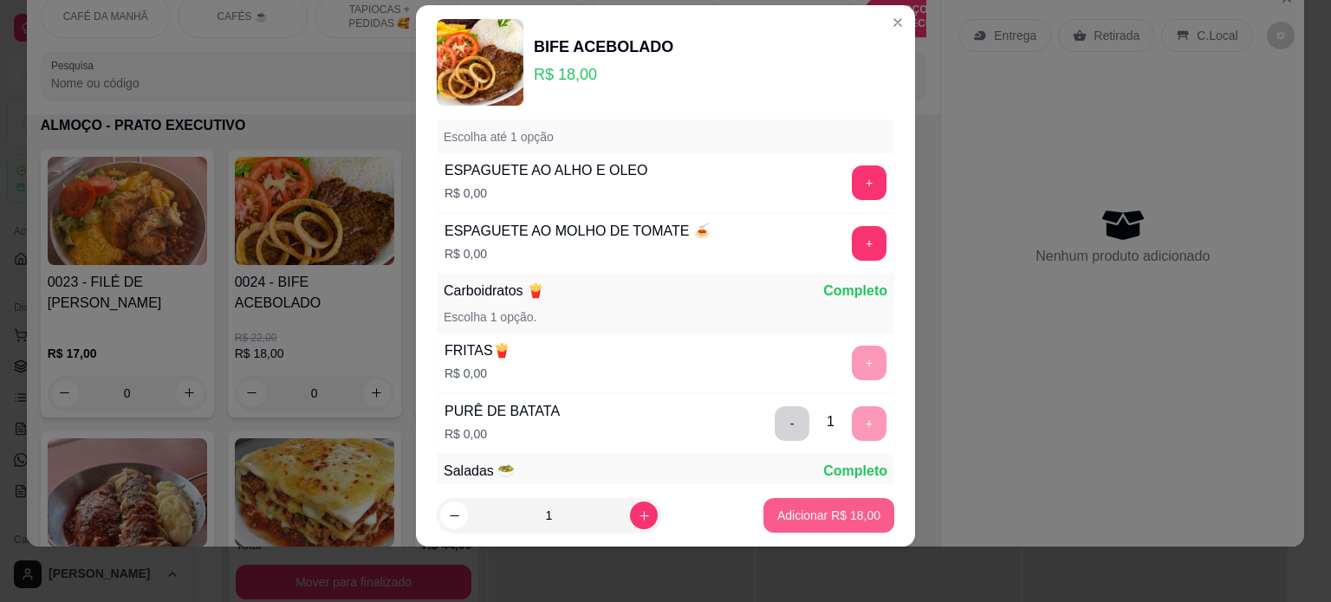
click at [832, 510] on p "Adicionar R$ 18,00" at bounding box center [828, 515] width 103 height 17
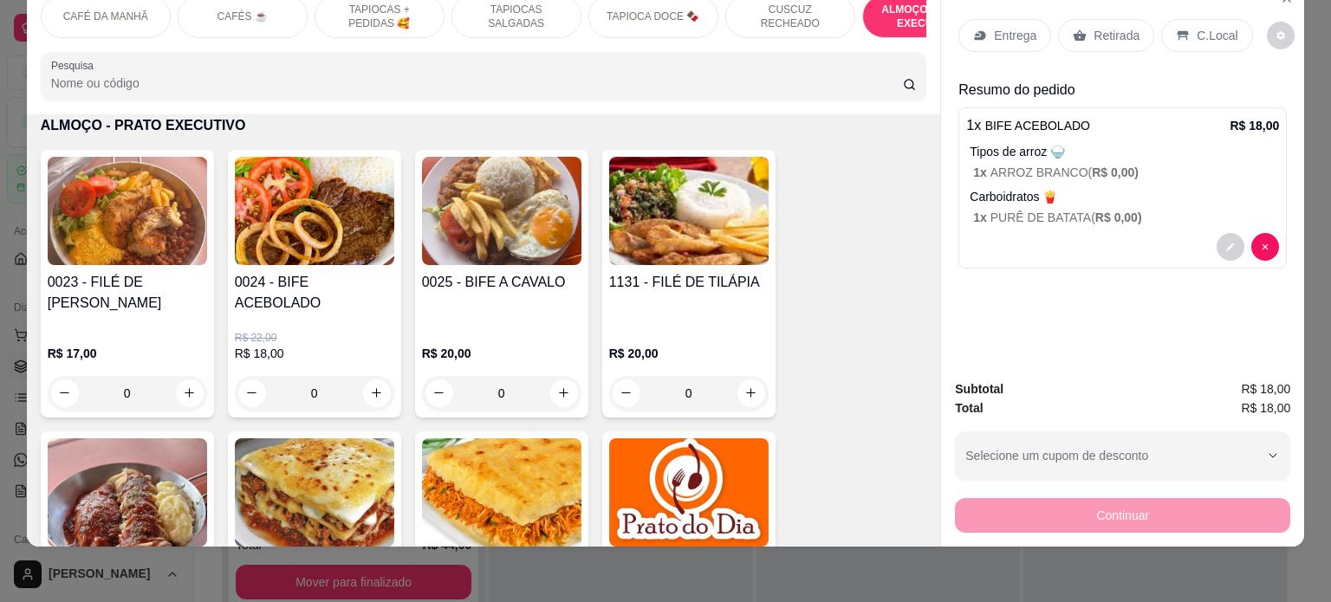
click at [994, 27] on p "Entrega" at bounding box center [1015, 35] width 42 height 17
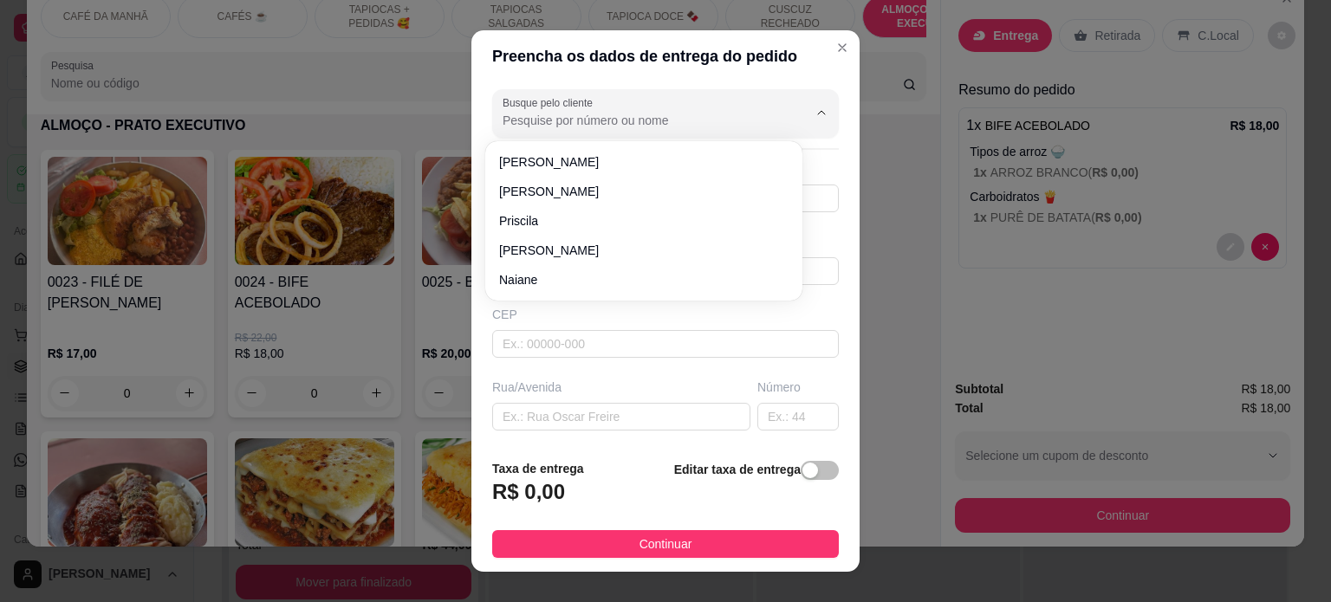
click at [581, 120] on input "Busque pelo cliente" at bounding box center [640, 120] width 277 height 17
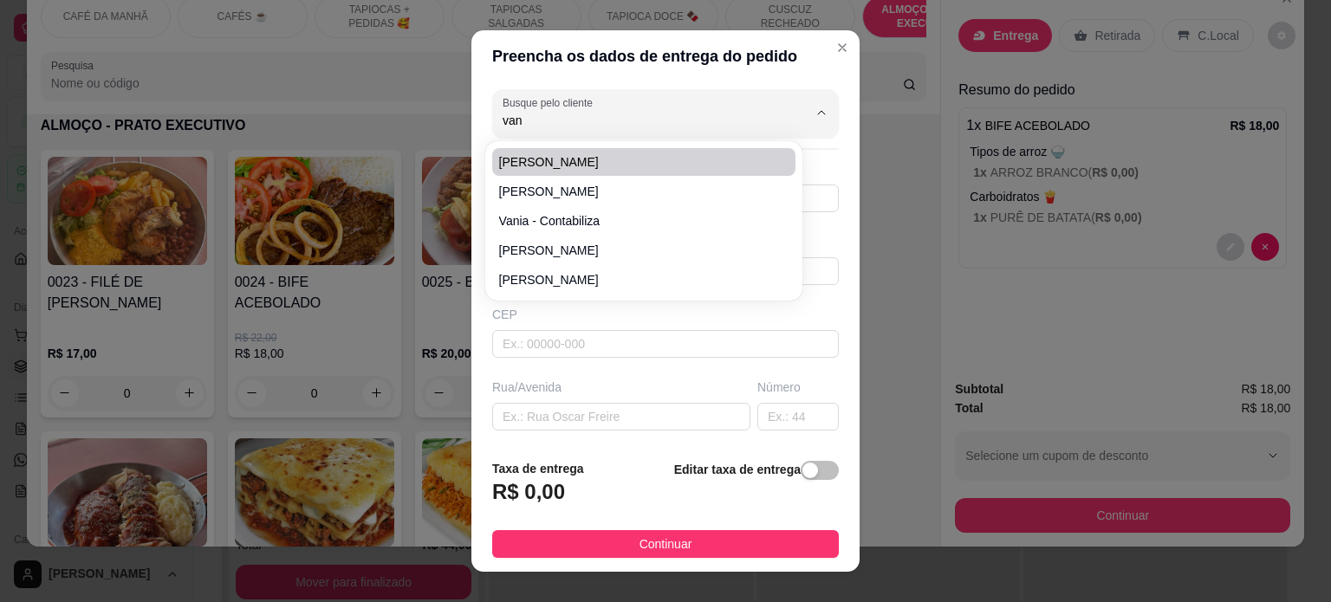
click at [571, 158] on span "[PERSON_NAME]" at bounding box center [635, 161] width 272 height 17
type input "[PERSON_NAME]"
type input "83998294004"
type input "[PERSON_NAME]"
type input "CLIENTE PAGOU NO PIX"
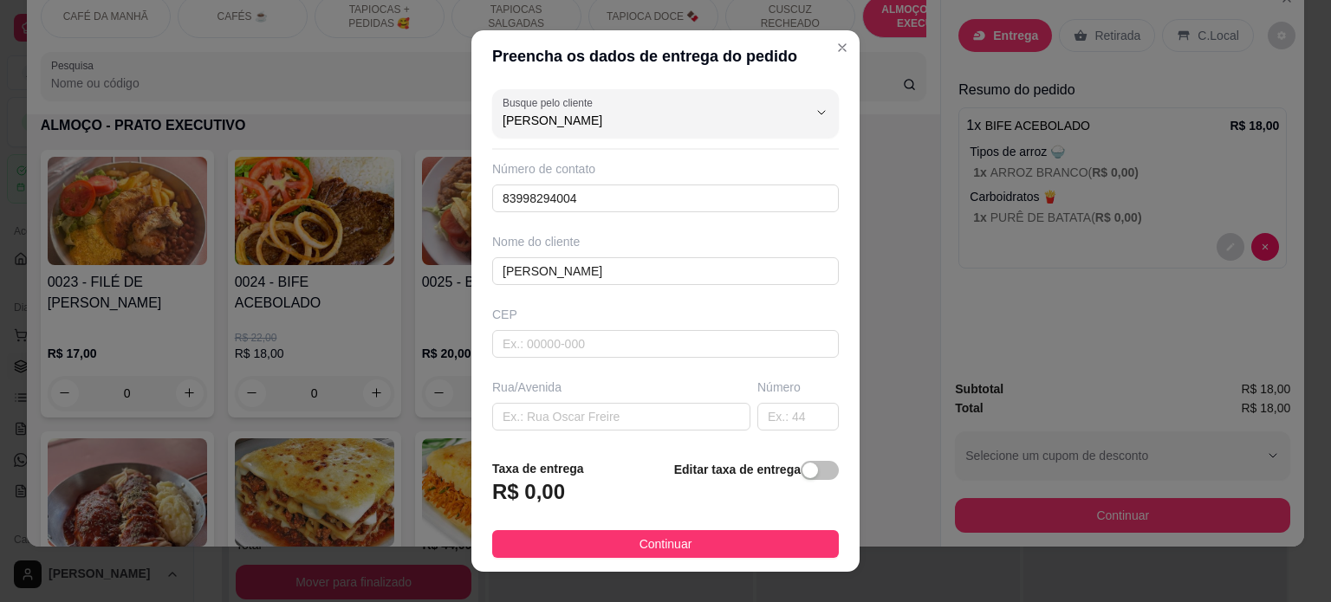
type input "[PERSON_NAME]"
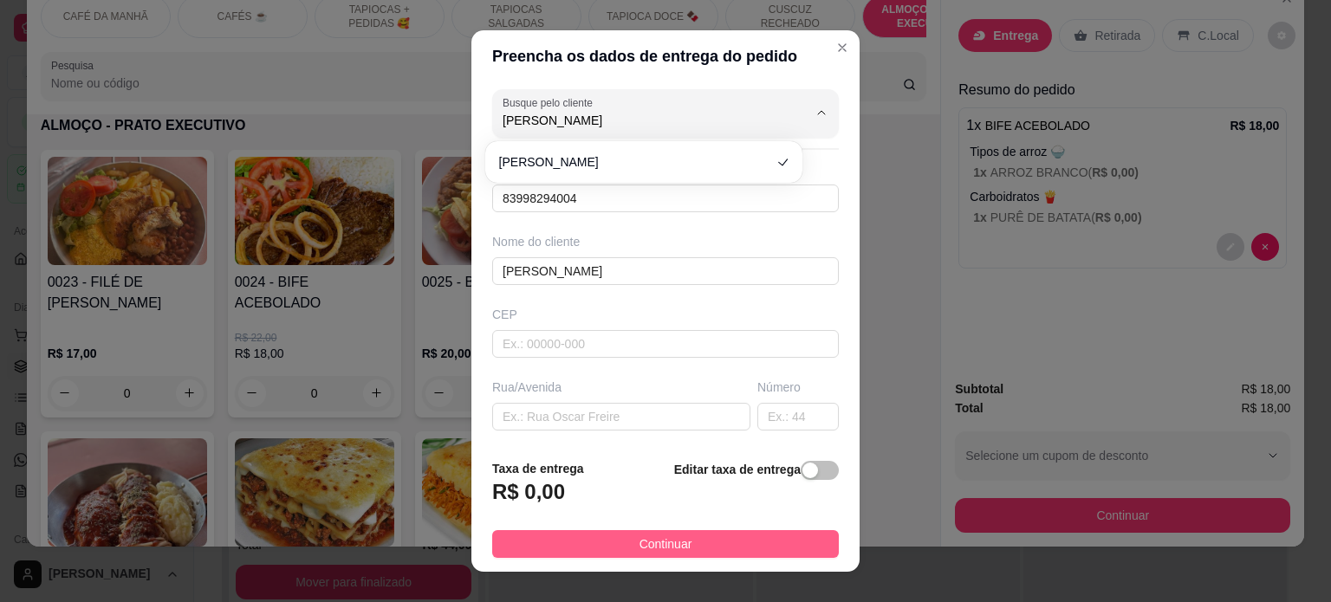
click at [639, 543] on span "Continuar" at bounding box center [665, 544] width 53 height 19
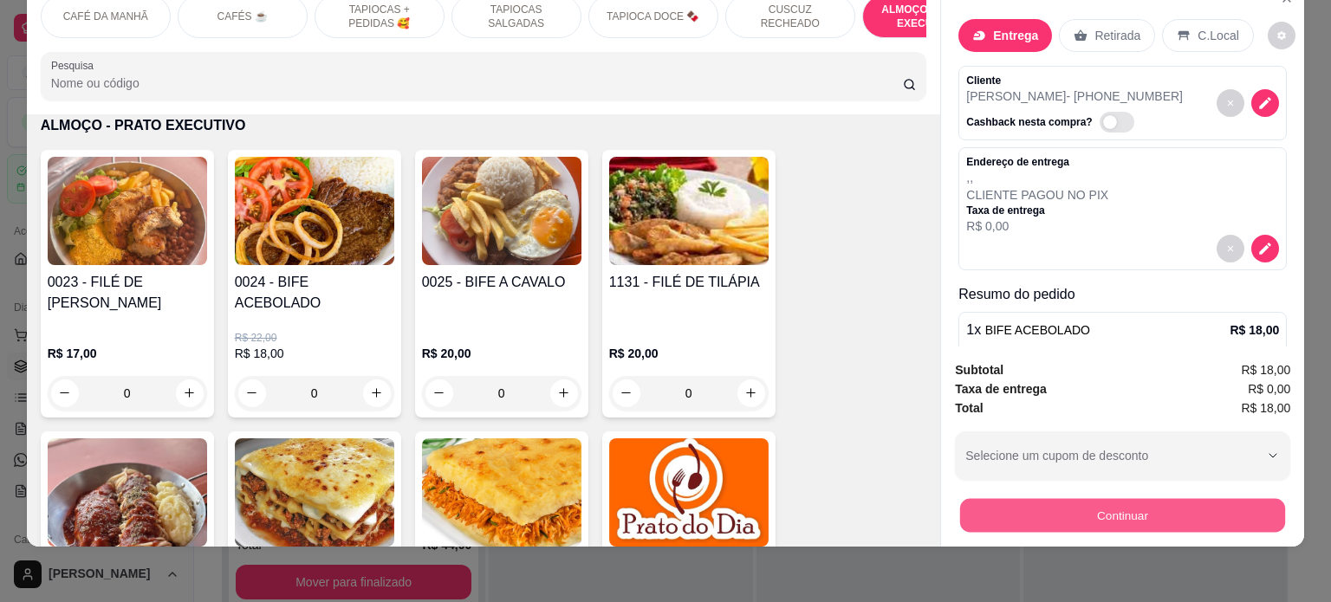
click at [1150, 500] on button "Continuar" at bounding box center [1122, 516] width 325 height 34
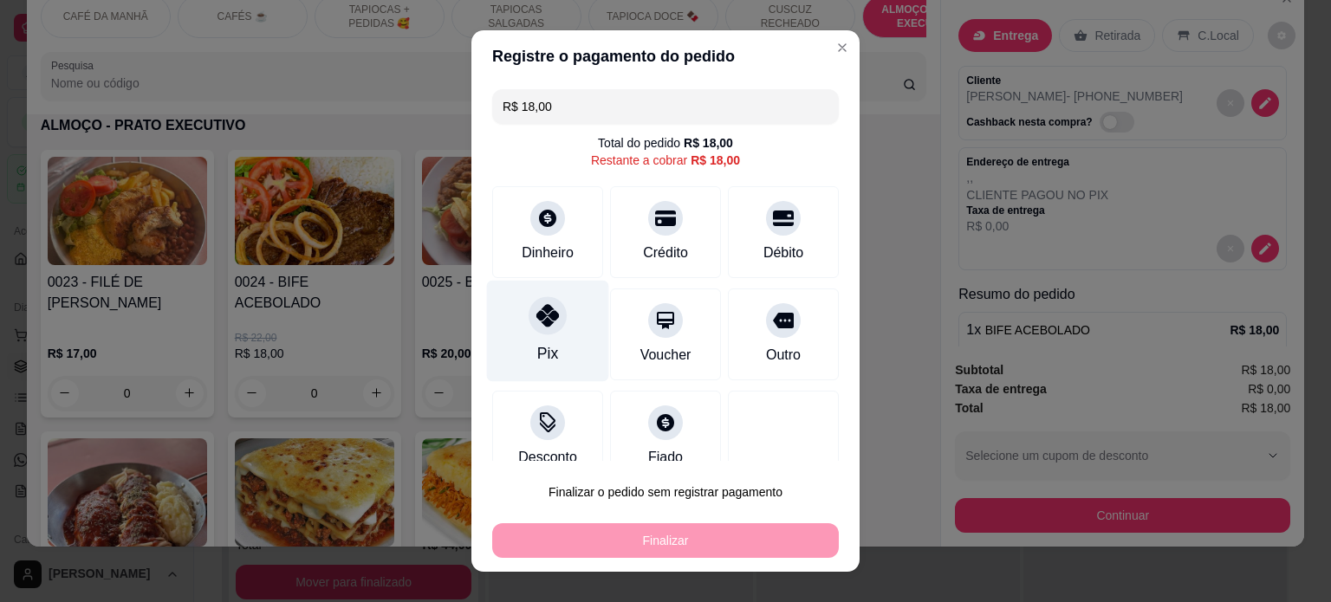
click at [542, 339] on div "Pix" at bounding box center [548, 330] width 122 height 101
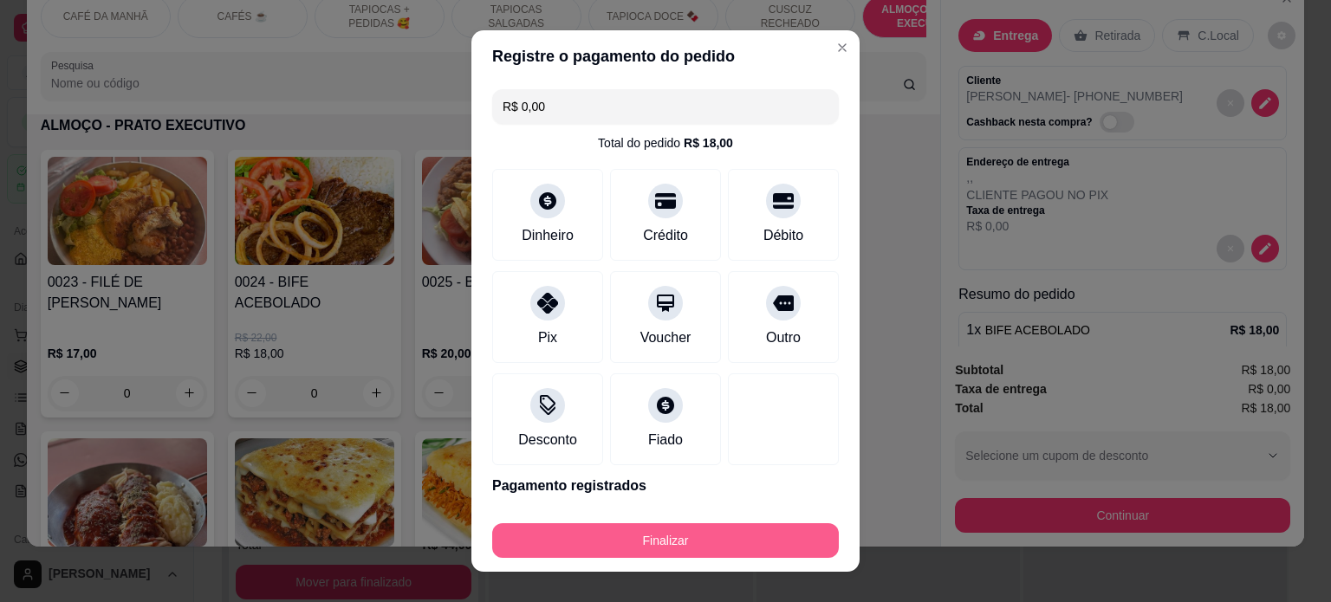
click at [681, 547] on button "Finalizar" at bounding box center [665, 540] width 347 height 35
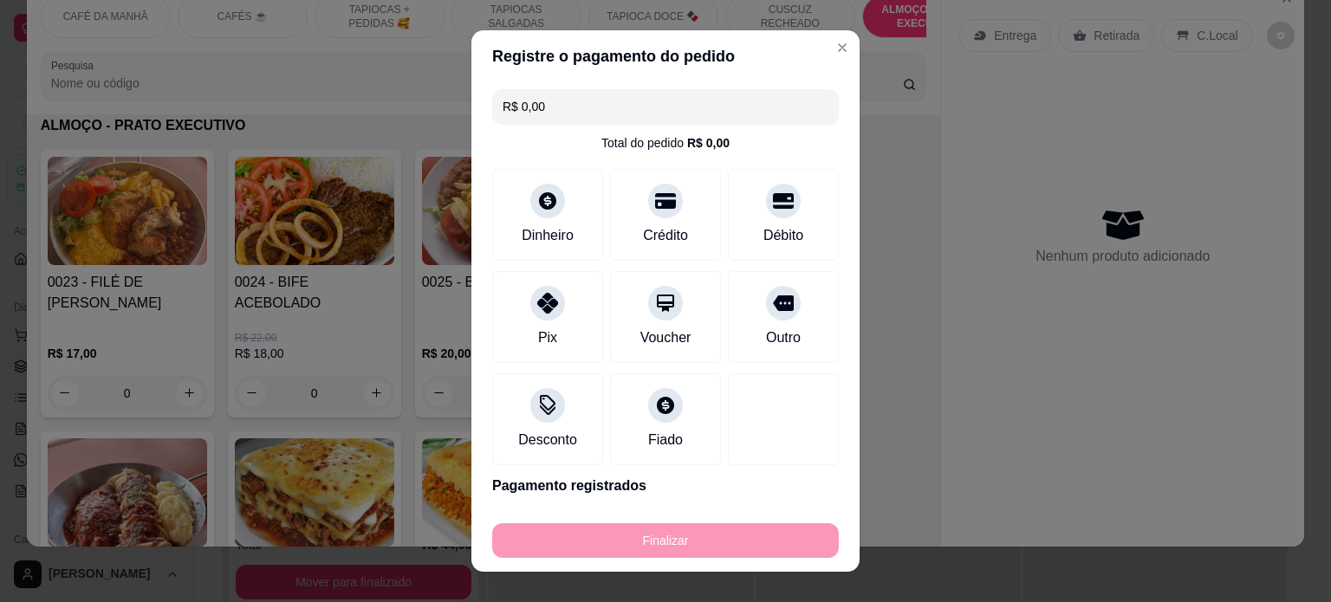
type input "-R$ 18,00"
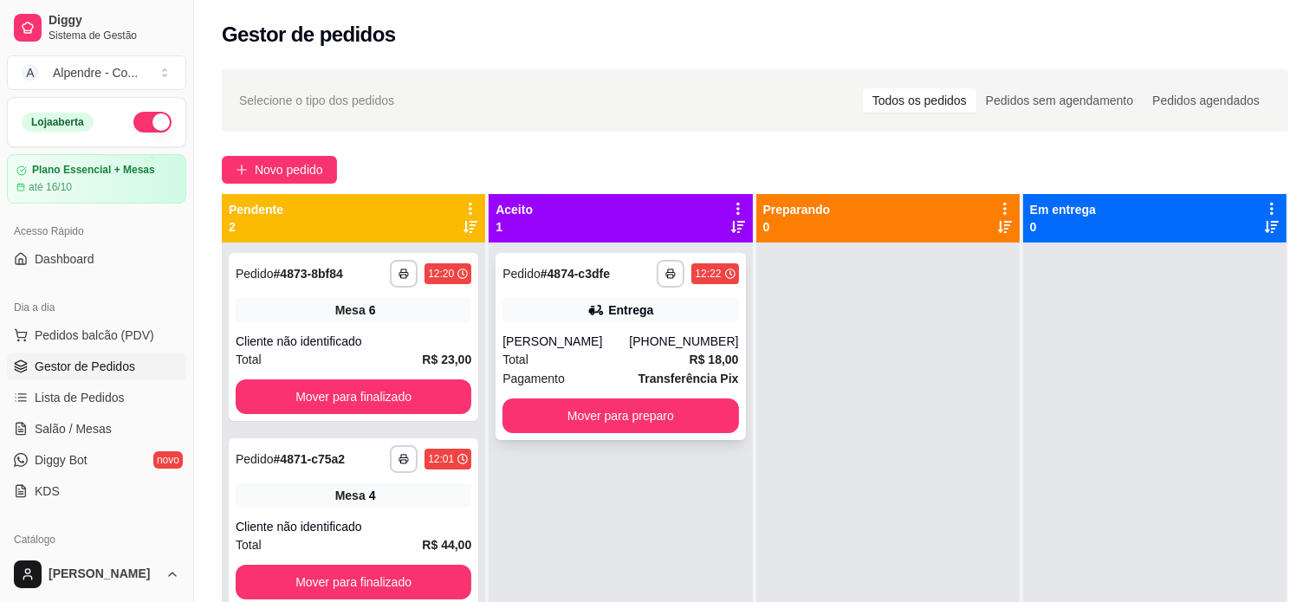
click at [610, 357] on div "Total R$ 18,00" at bounding box center [620, 359] width 236 height 19
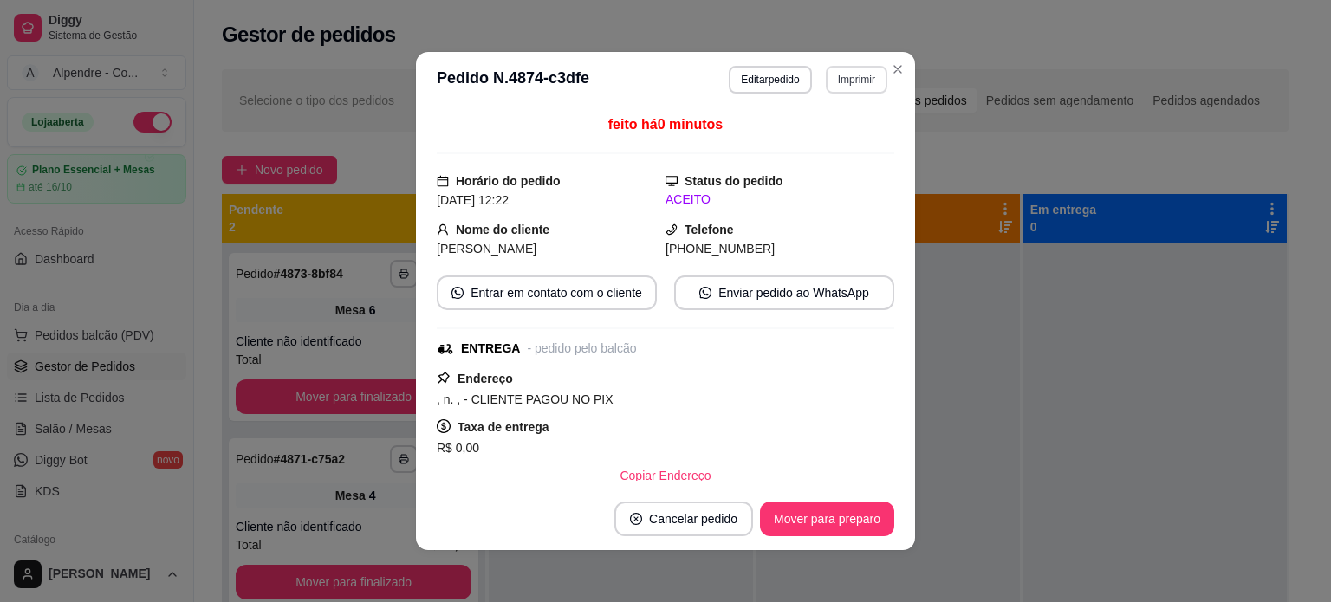
click at [854, 79] on button "Imprimir" at bounding box center [857, 80] width 62 height 28
click at [839, 138] on button "Impressora container" at bounding box center [813, 140] width 126 height 28
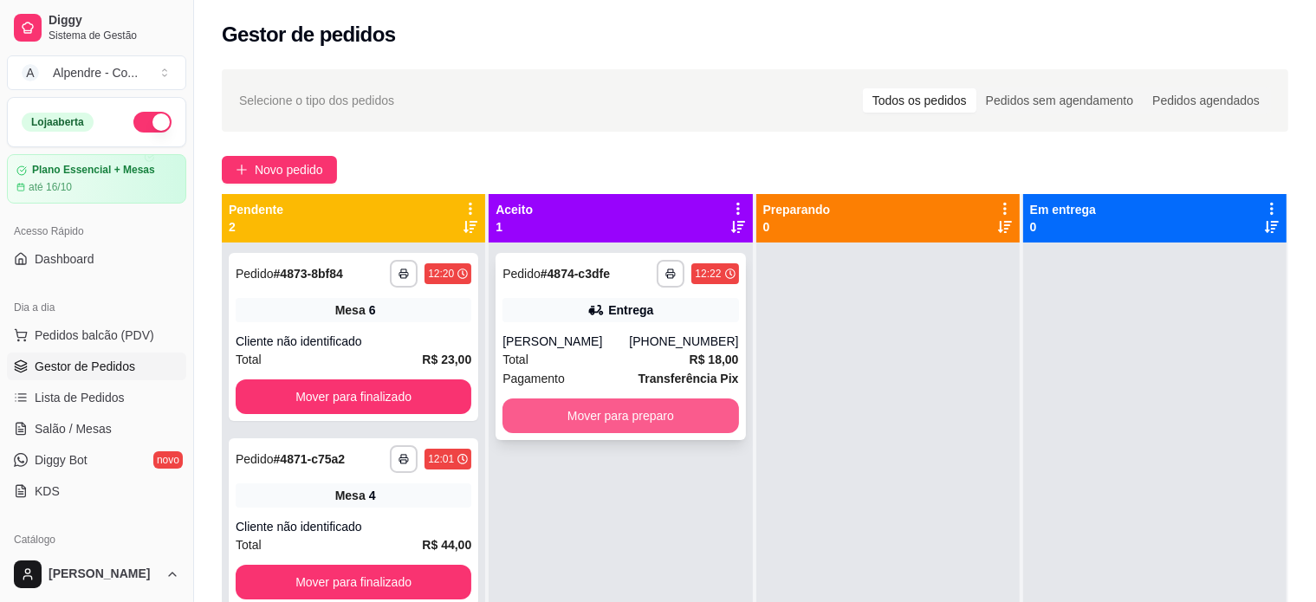
click at [619, 412] on button "Mover para preparo" at bounding box center [620, 416] width 236 height 35
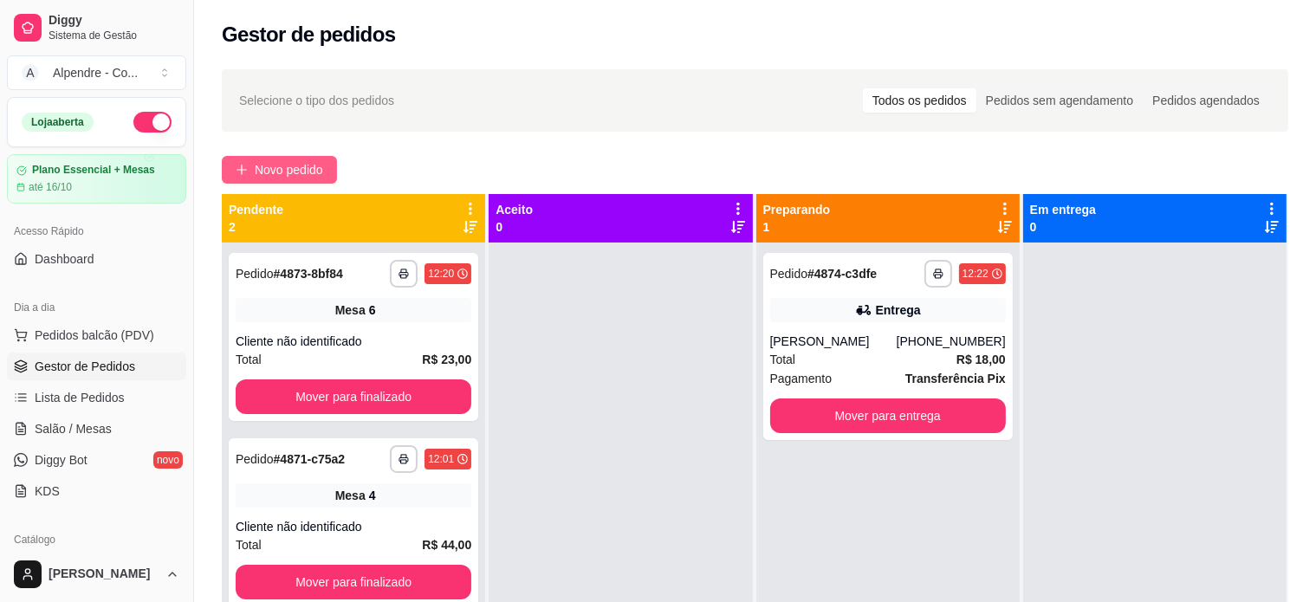
click at [281, 161] on span "Novo pedido" at bounding box center [289, 169] width 68 height 19
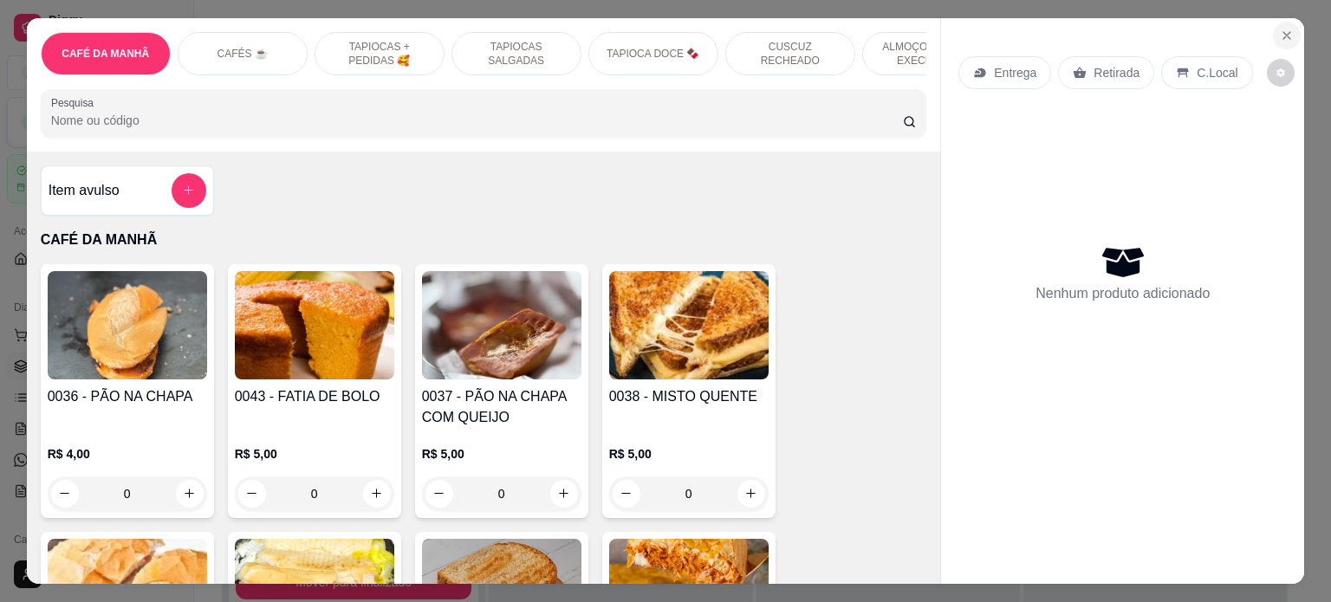
click at [1283, 32] on icon "Close" at bounding box center [1286, 35] width 7 height 7
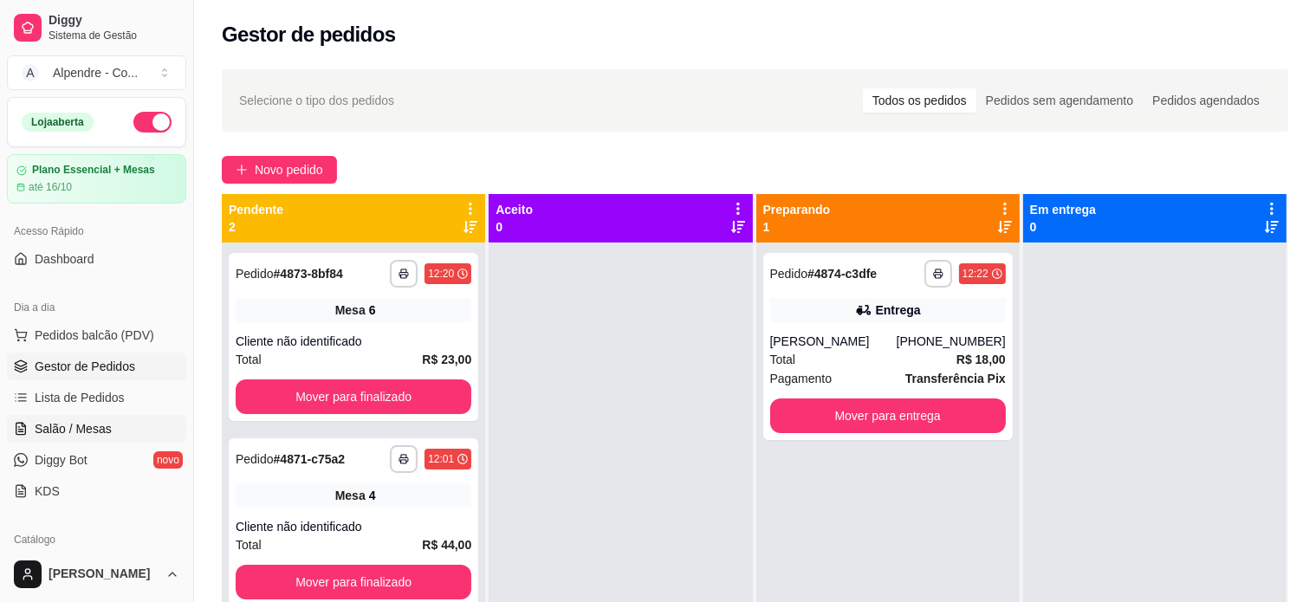
click at [67, 425] on span "Salão / Mesas" at bounding box center [73, 428] width 77 height 17
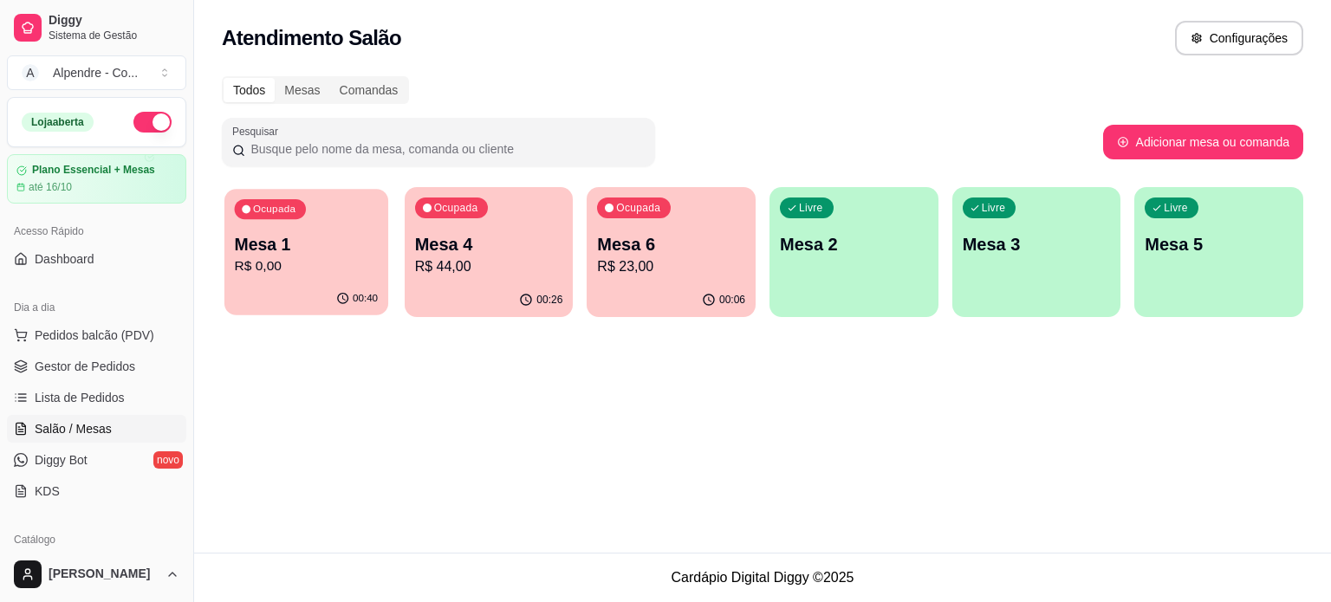
click at [327, 269] on p "R$ 0,00" at bounding box center [307, 266] width 144 height 20
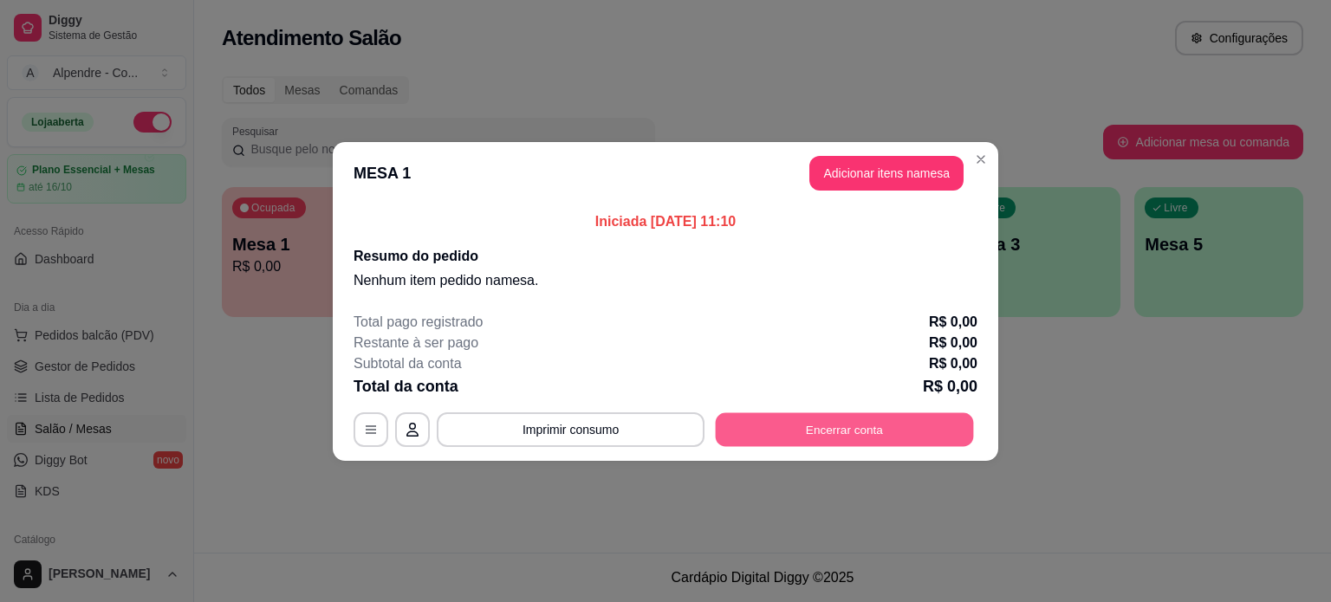
click at [877, 436] on button "Encerrar conta" at bounding box center [845, 429] width 258 height 34
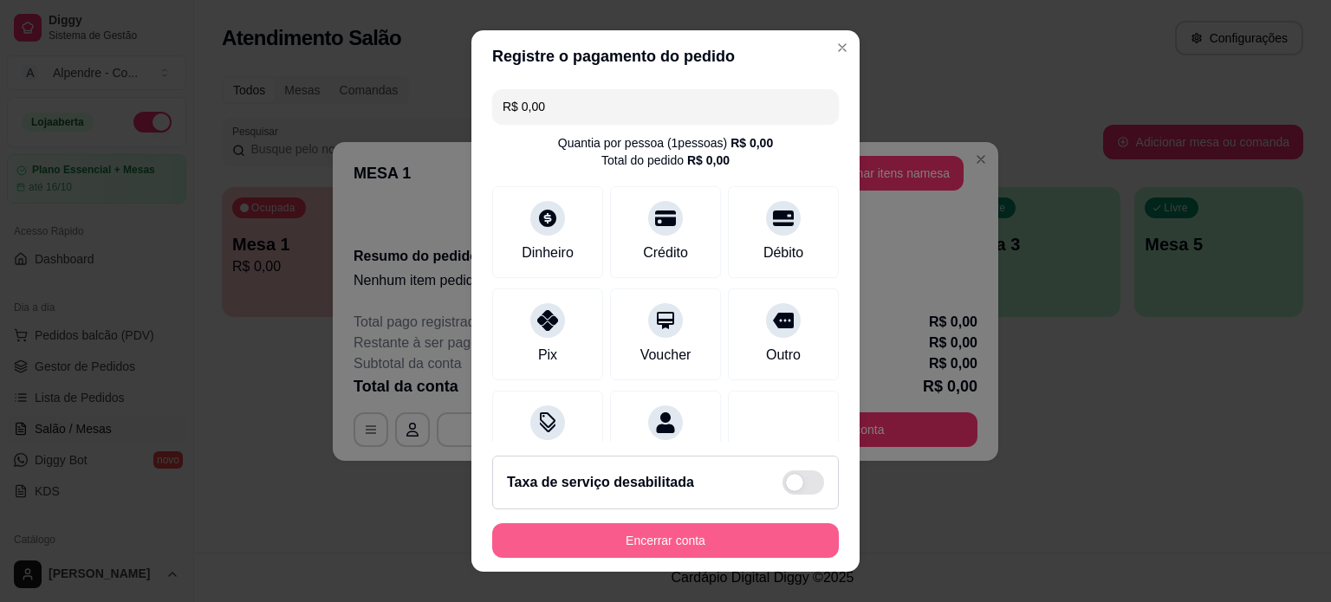
click at [707, 533] on button "Encerrar conta" at bounding box center [665, 540] width 347 height 35
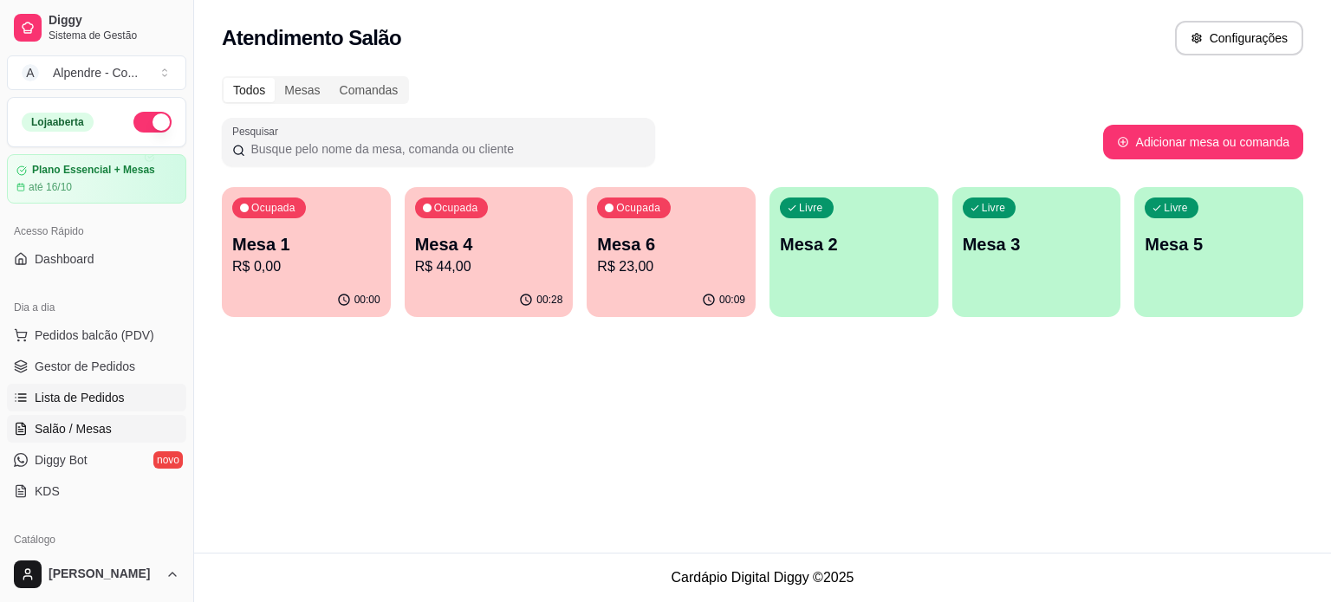
click at [80, 396] on span "Lista de Pedidos" at bounding box center [80, 397] width 90 height 17
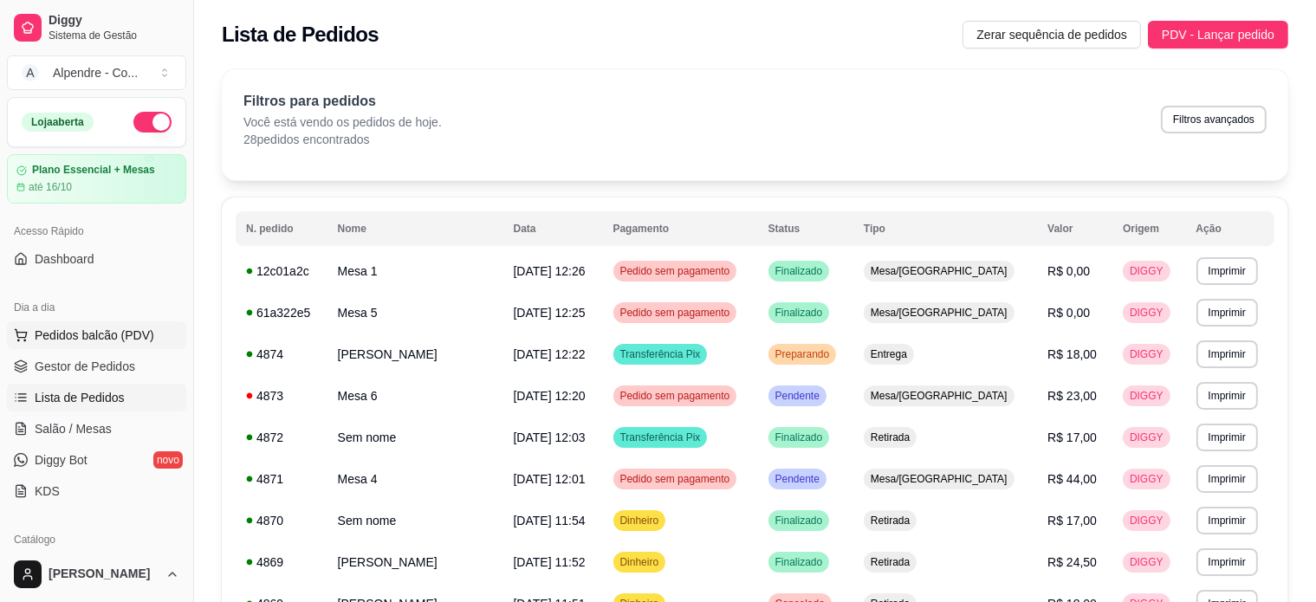
click at [83, 334] on span "Pedidos balcão (PDV)" at bounding box center [95, 335] width 120 height 17
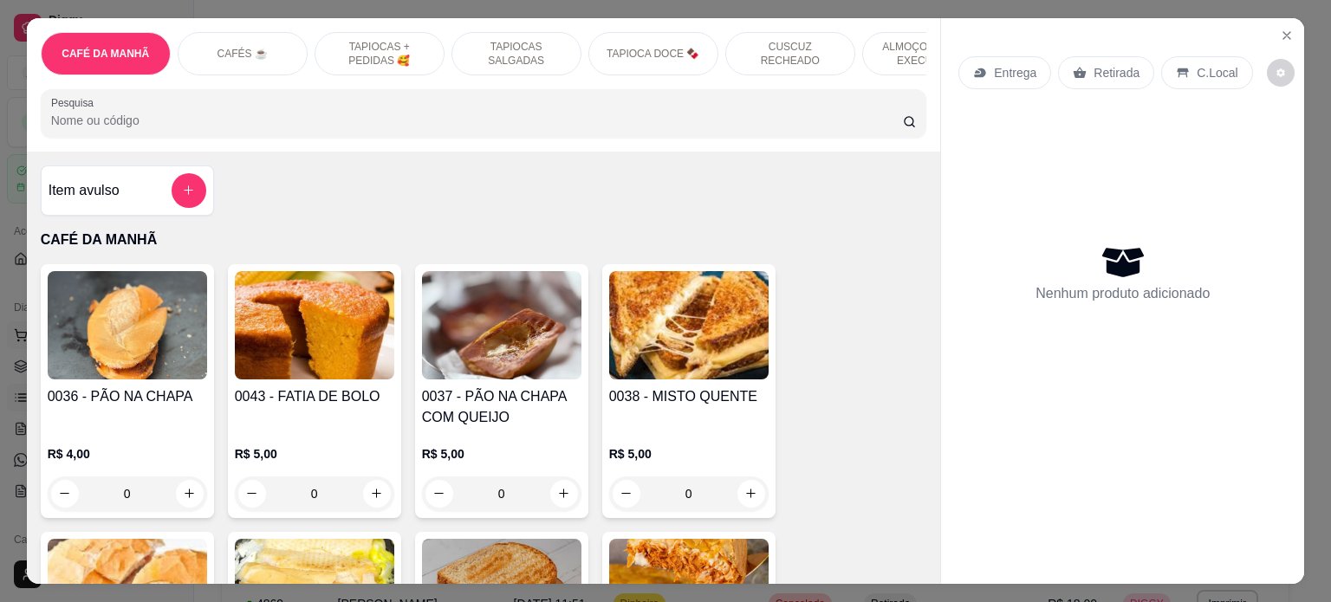
click at [83, 367] on img at bounding box center [127, 325] width 159 height 108
drag, startPoint x: 83, startPoint y: 334, endPoint x: 1062, endPoint y: 173, distance: 992.0
click at [1012, 184] on div "CAFÉ DA MANHÃ CAFÉS ☕️ TAPIOCAS + PEDIDAS 🥰 TAPIOCAS SALGADAS TAPIOCA DOCE 🍫 CU…" at bounding box center [666, 301] width 1278 height 566
click at [1280, 29] on icon "Close" at bounding box center [1287, 36] width 14 height 14
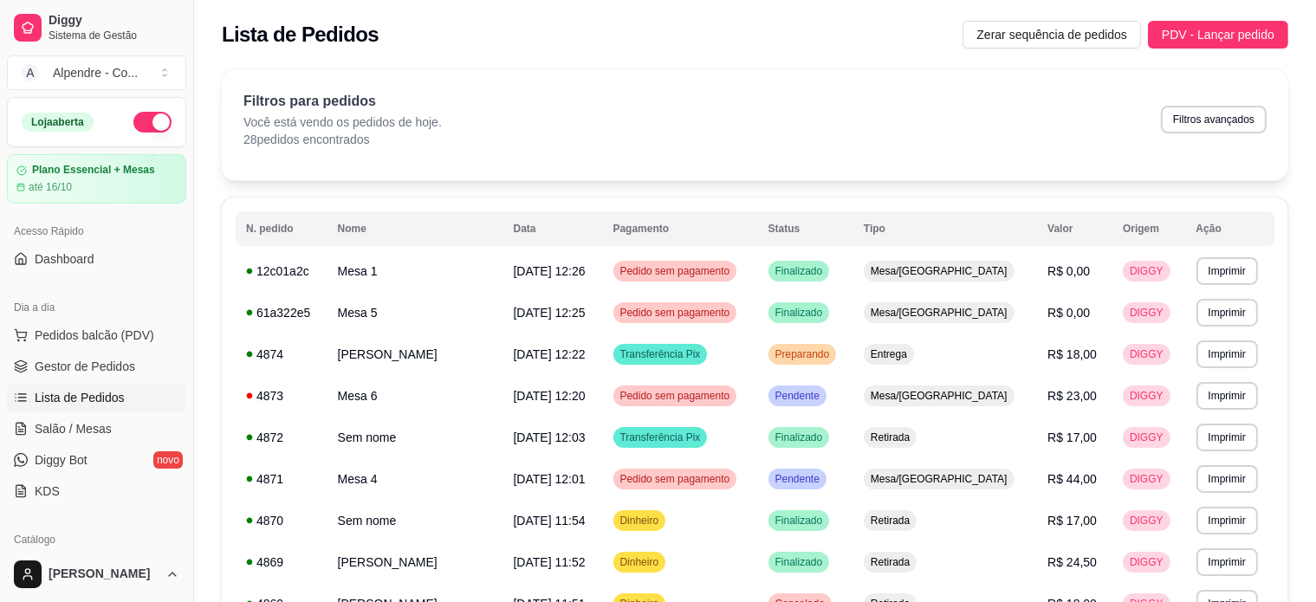
click at [74, 404] on span "Lista de Pedidos" at bounding box center [80, 397] width 90 height 17
click at [52, 362] on span "Gestor de Pedidos" at bounding box center [85, 366] width 100 height 17
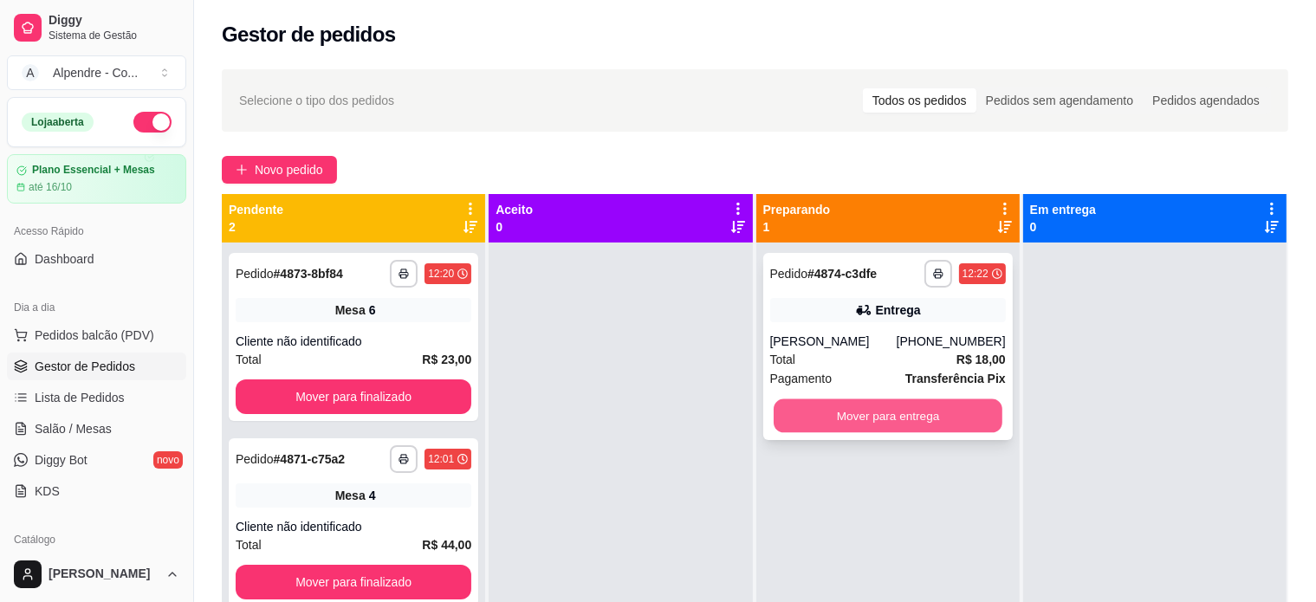
click at [945, 414] on button "Mover para entrega" at bounding box center [888, 416] width 229 height 34
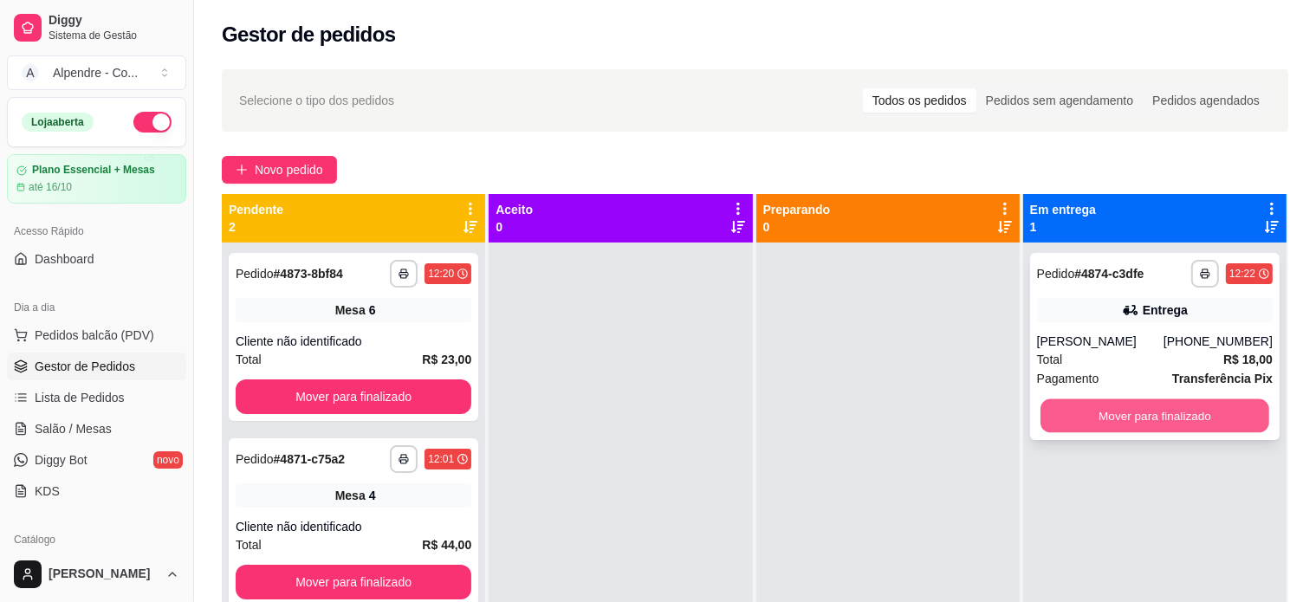
click at [1091, 416] on button "Mover para finalizado" at bounding box center [1154, 416] width 229 height 34
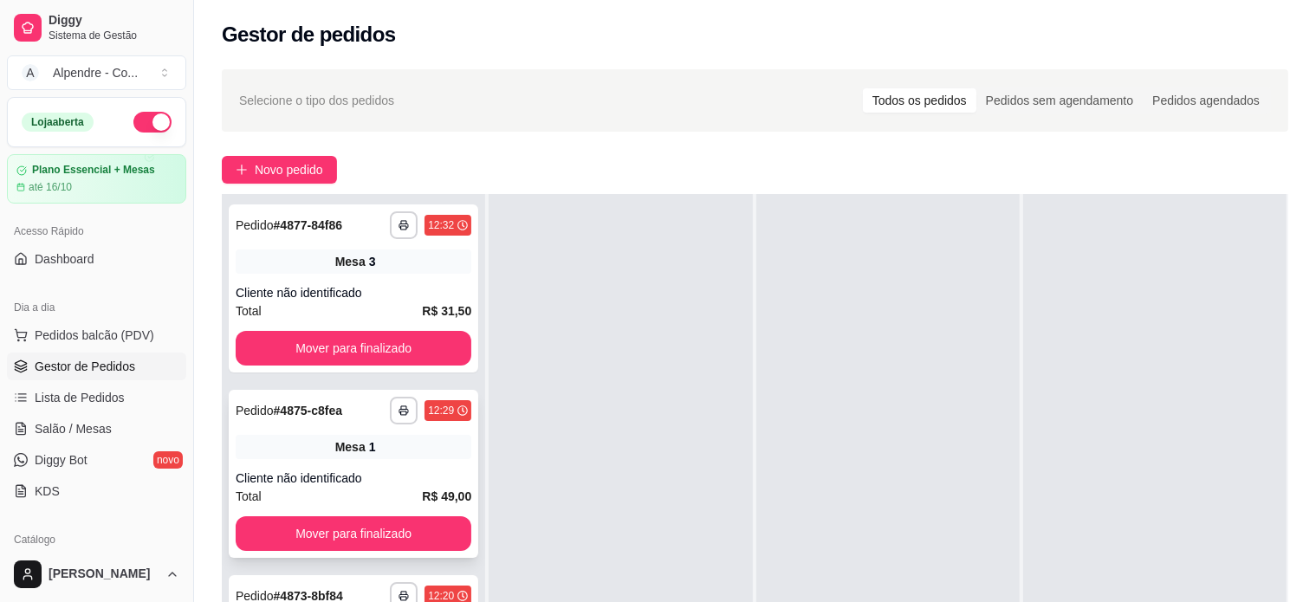
scroll to position [173, 0]
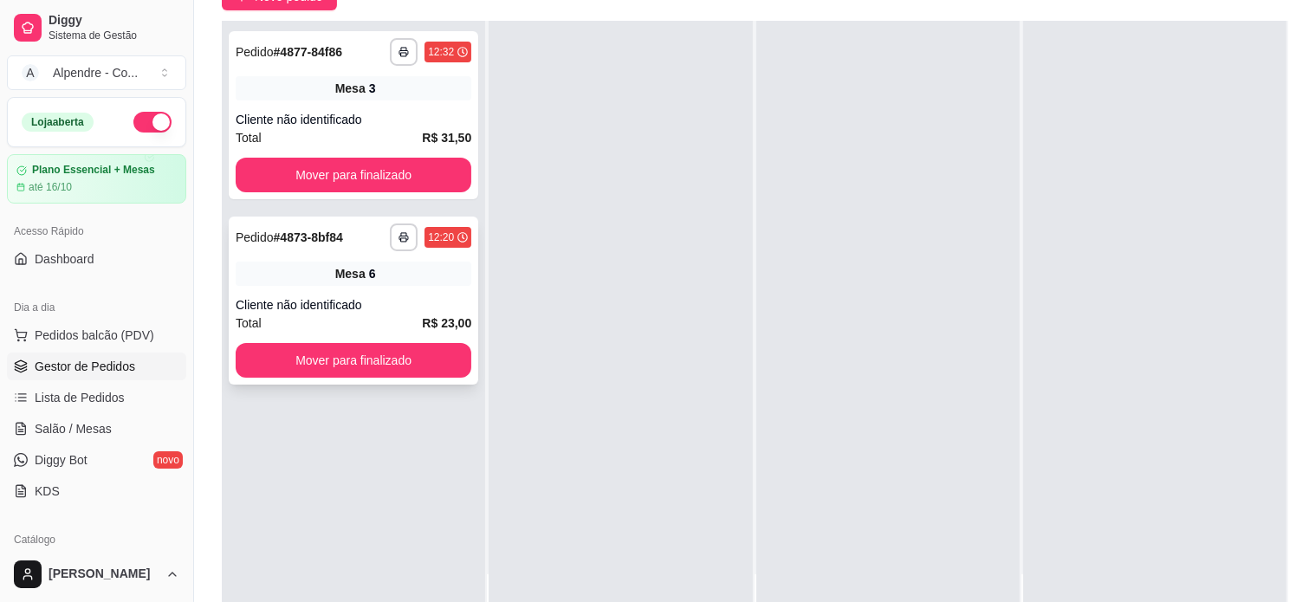
click at [392, 301] on div "Cliente não identificado" at bounding box center [354, 304] width 236 height 17
click at [103, 425] on span "Salão / Mesas" at bounding box center [73, 428] width 77 height 17
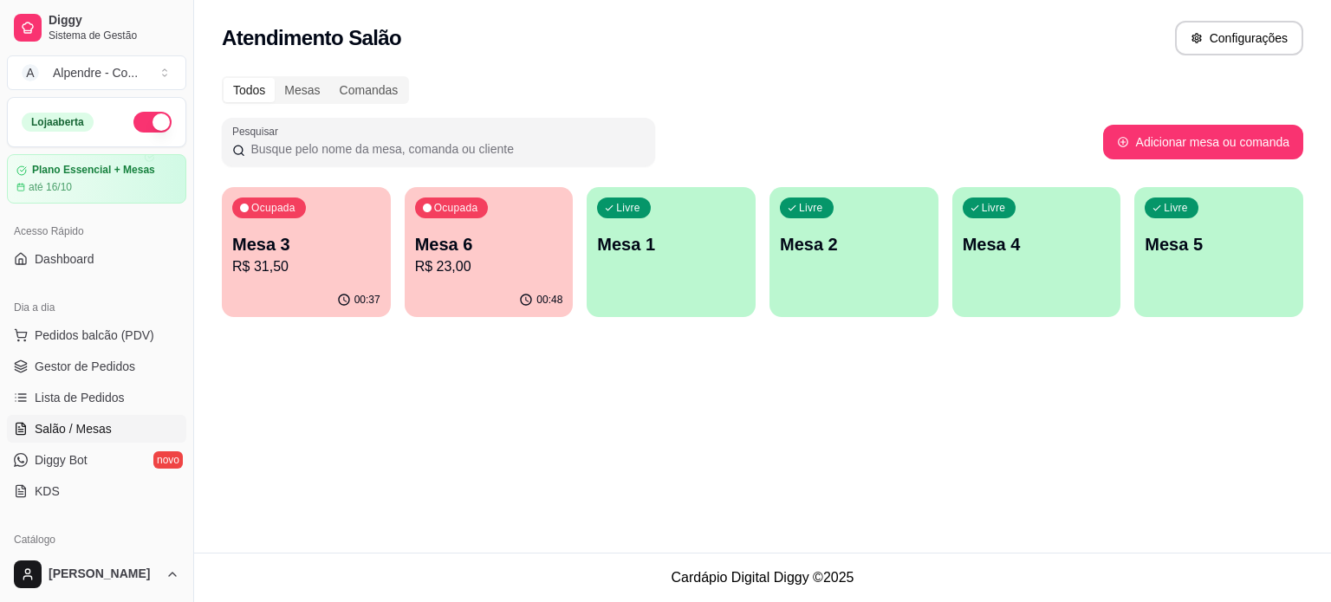
click at [446, 262] on p "R$ 23,00" at bounding box center [489, 266] width 148 height 21
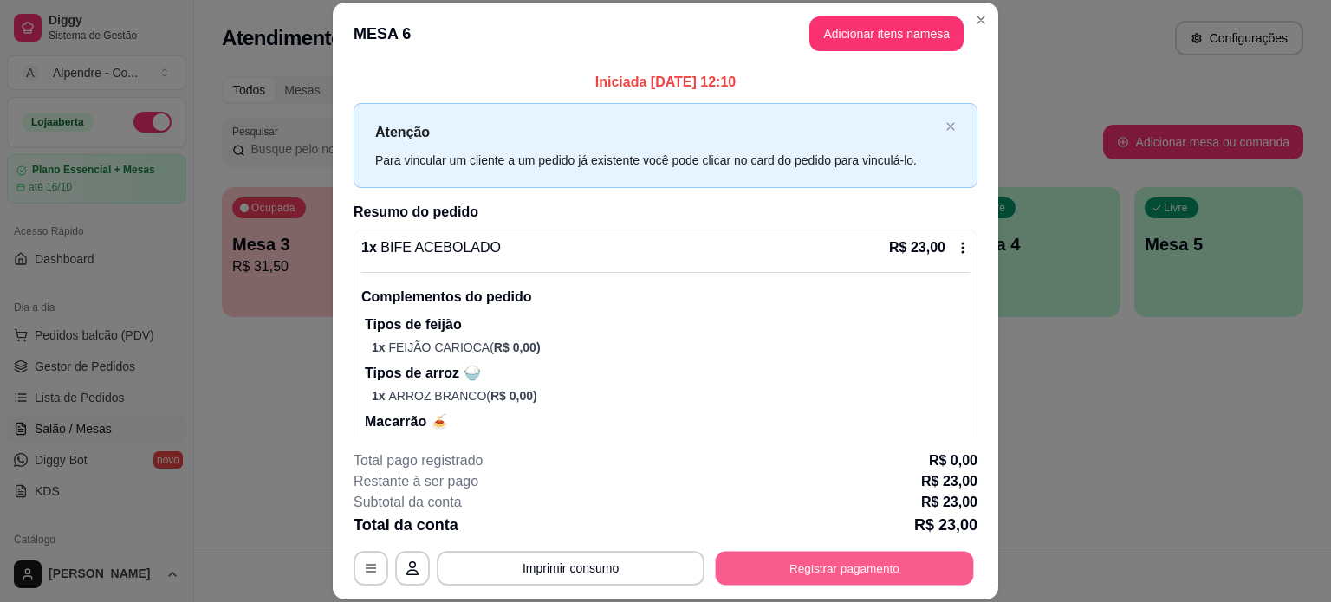
click at [806, 566] on button "Registrar pagamento" at bounding box center [845, 568] width 258 height 34
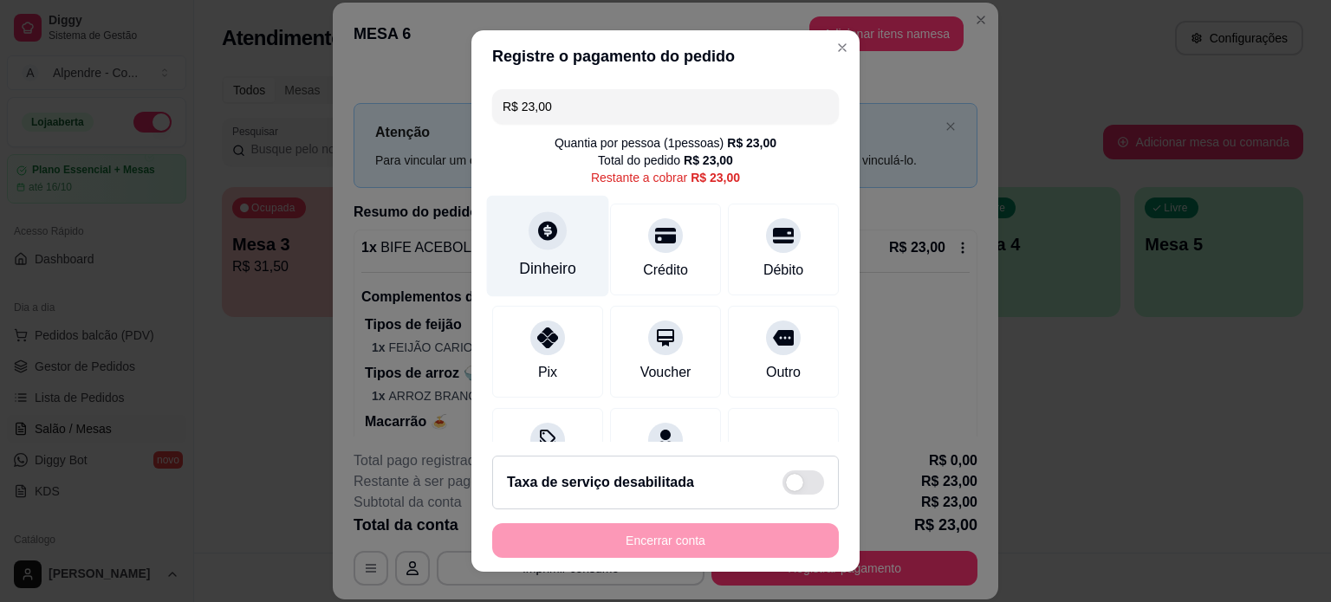
click at [551, 243] on div "Dinheiro" at bounding box center [548, 245] width 122 height 101
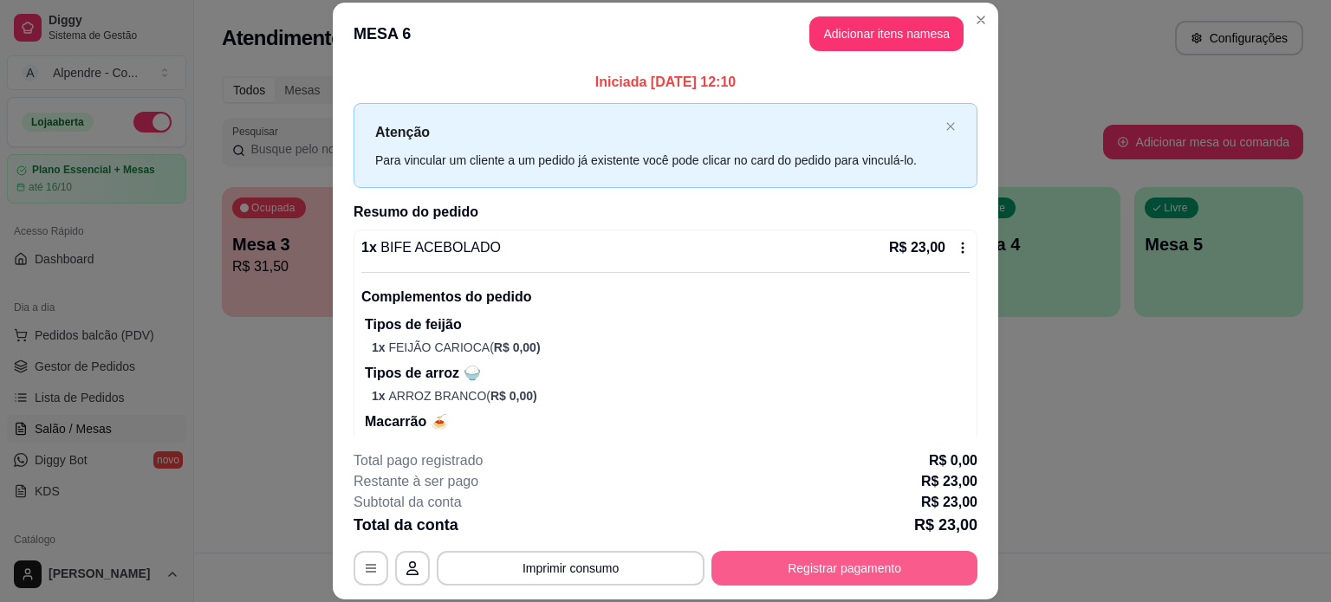
click at [828, 561] on button "Registrar pagamento" at bounding box center [844, 568] width 266 height 35
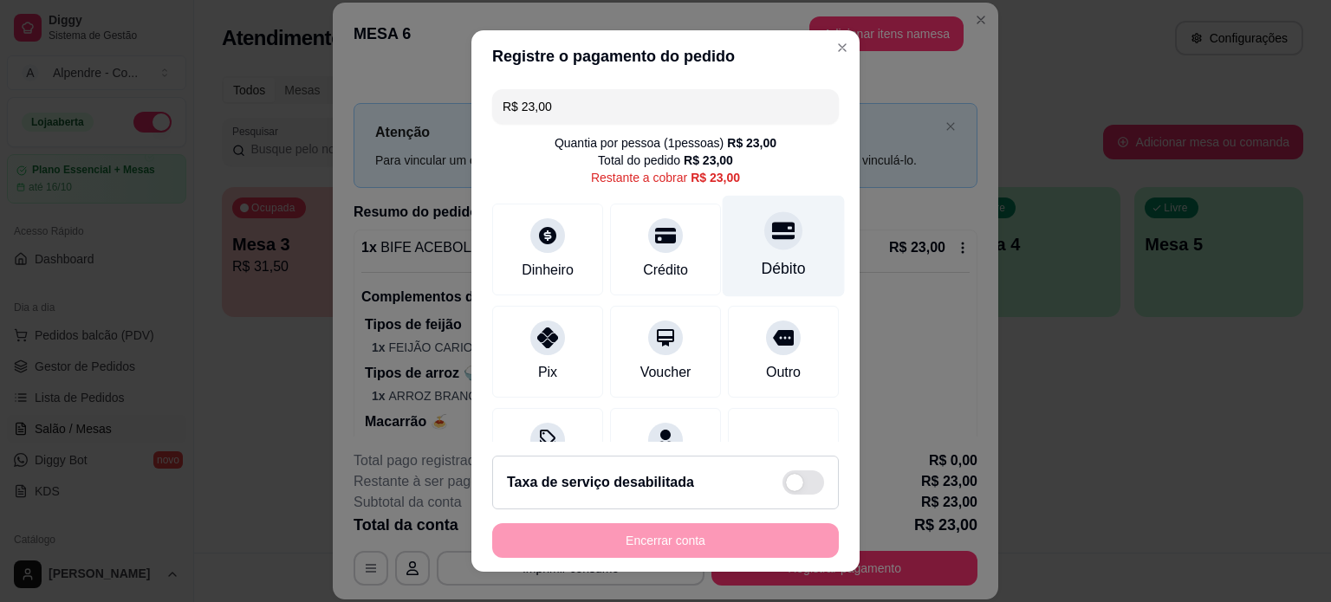
click at [762, 266] on div "Débito" at bounding box center [784, 268] width 44 height 23
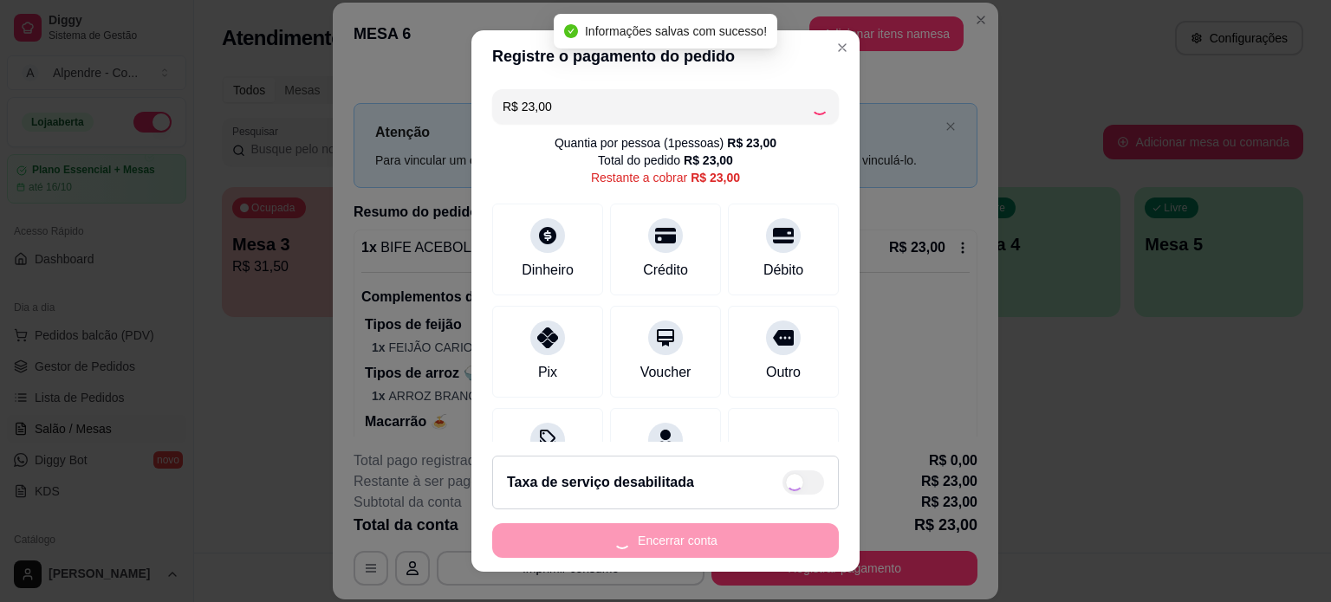
type input "R$ 0,00"
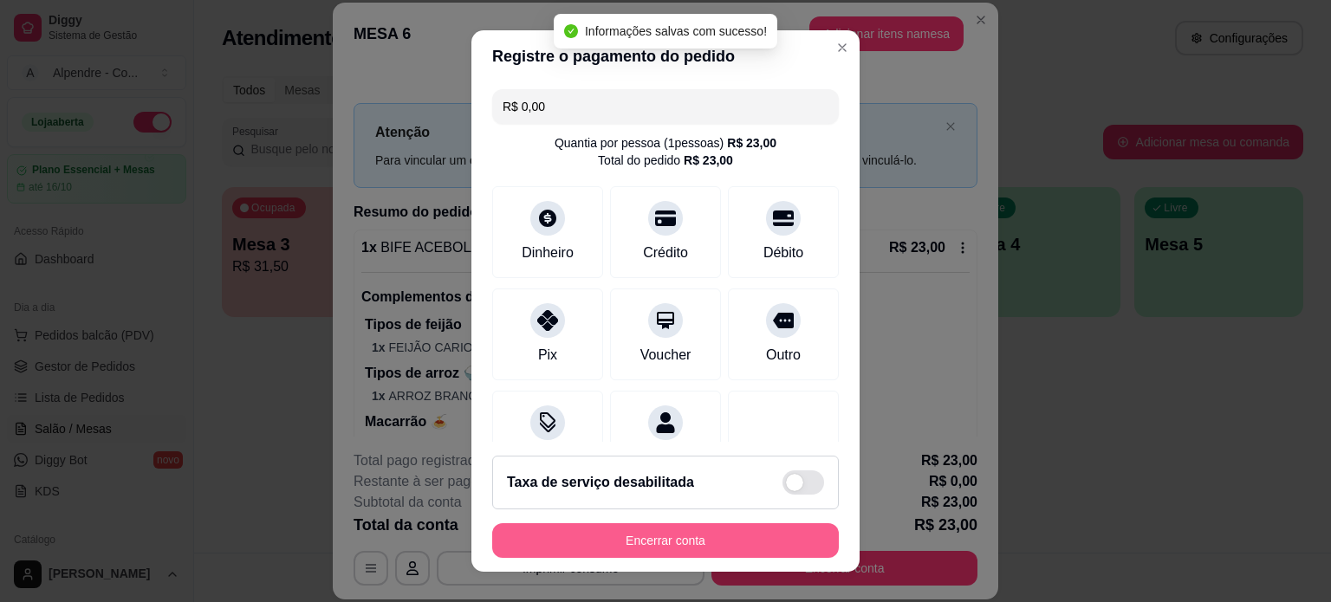
click at [685, 541] on button "Encerrar conta" at bounding box center [665, 540] width 347 height 35
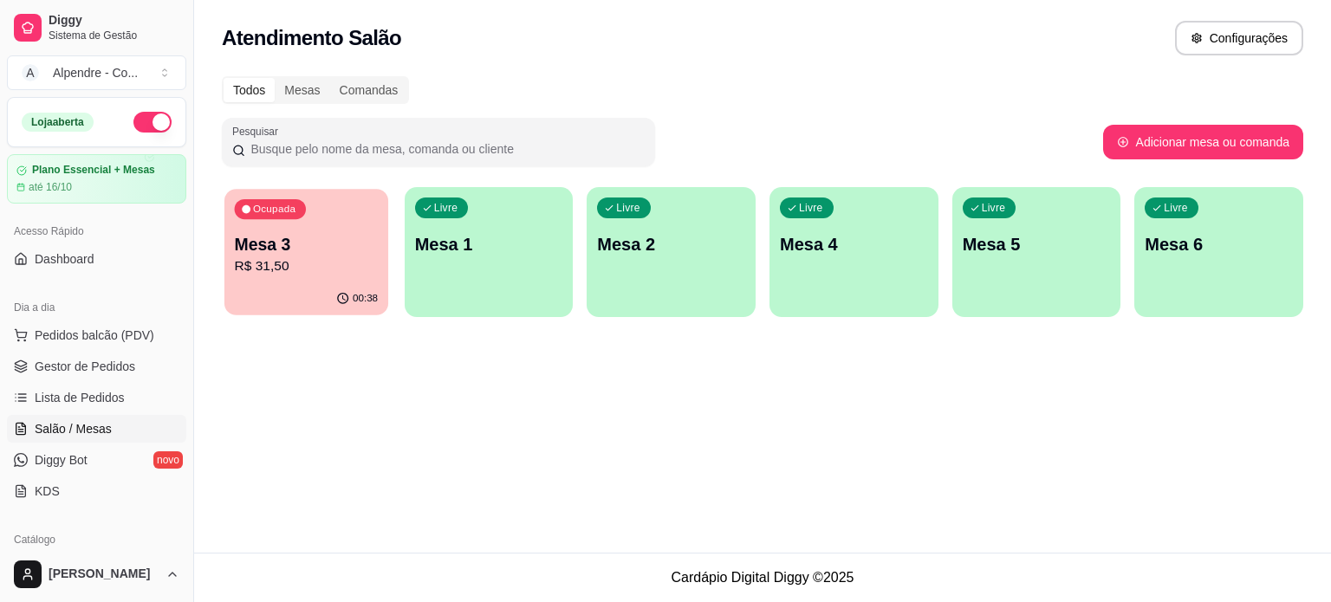
click at [329, 240] on p "Mesa 3" at bounding box center [307, 244] width 144 height 23
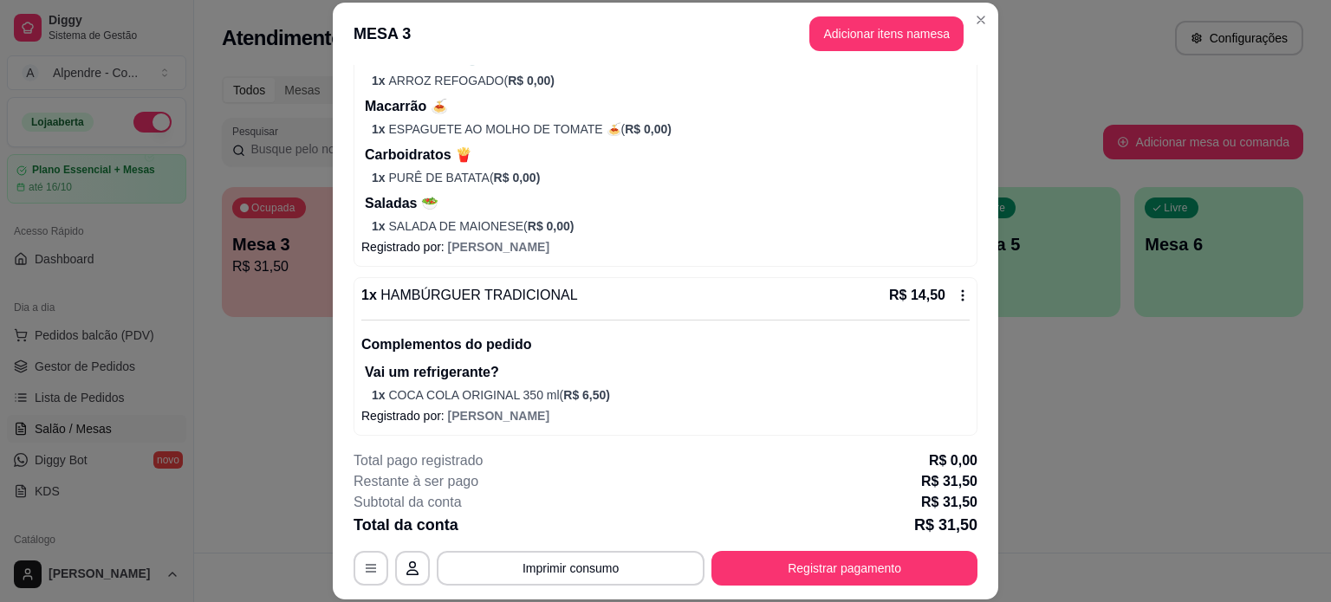
scroll to position [368, 0]
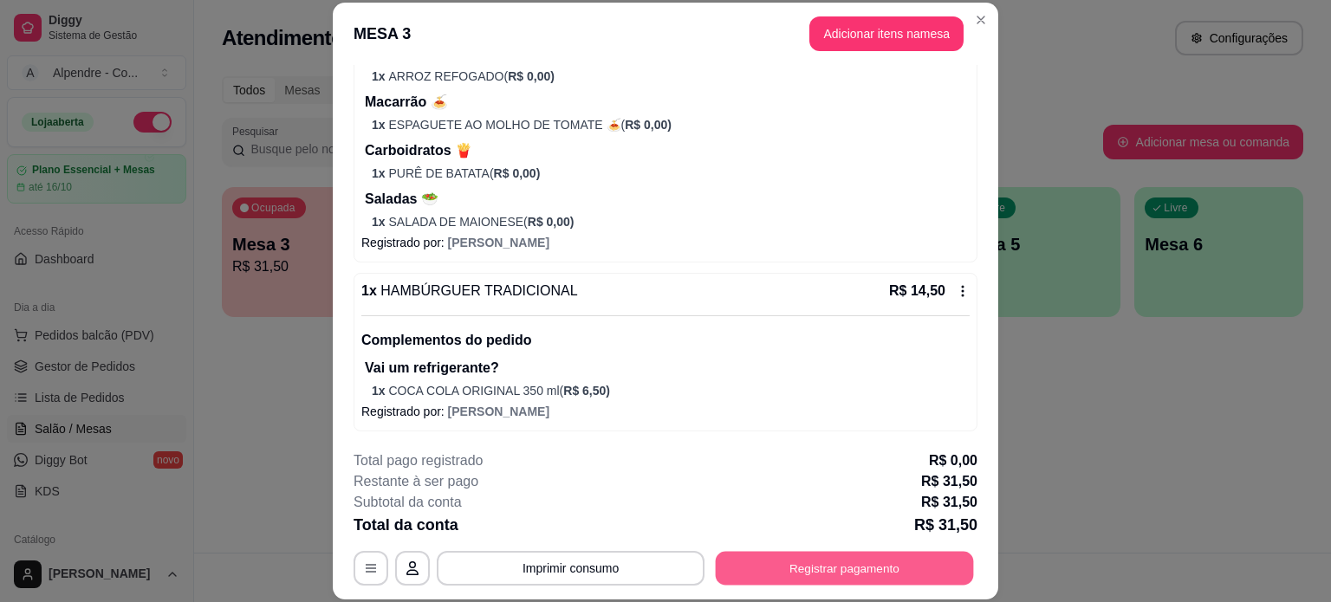
click at [818, 567] on button "Registrar pagamento" at bounding box center [845, 568] width 258 height 34
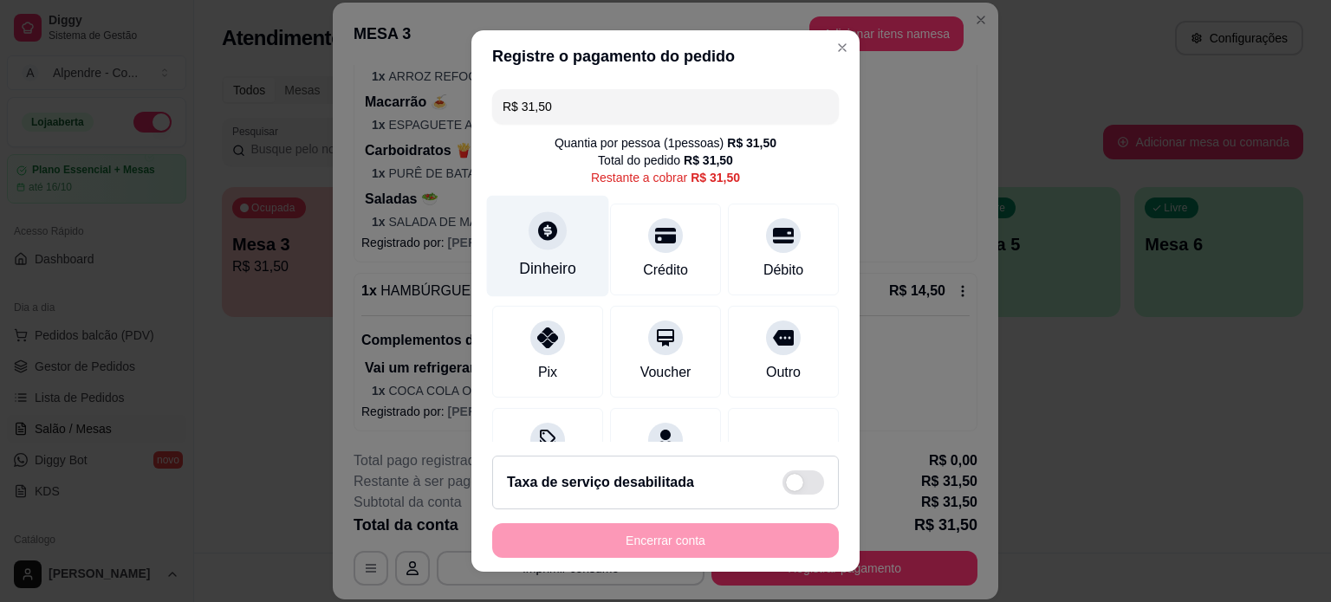
click at [535, 264] on div "Dinheiro" at bounding box center [547, 268] width 57 height 23
type input "R$ 0,00"
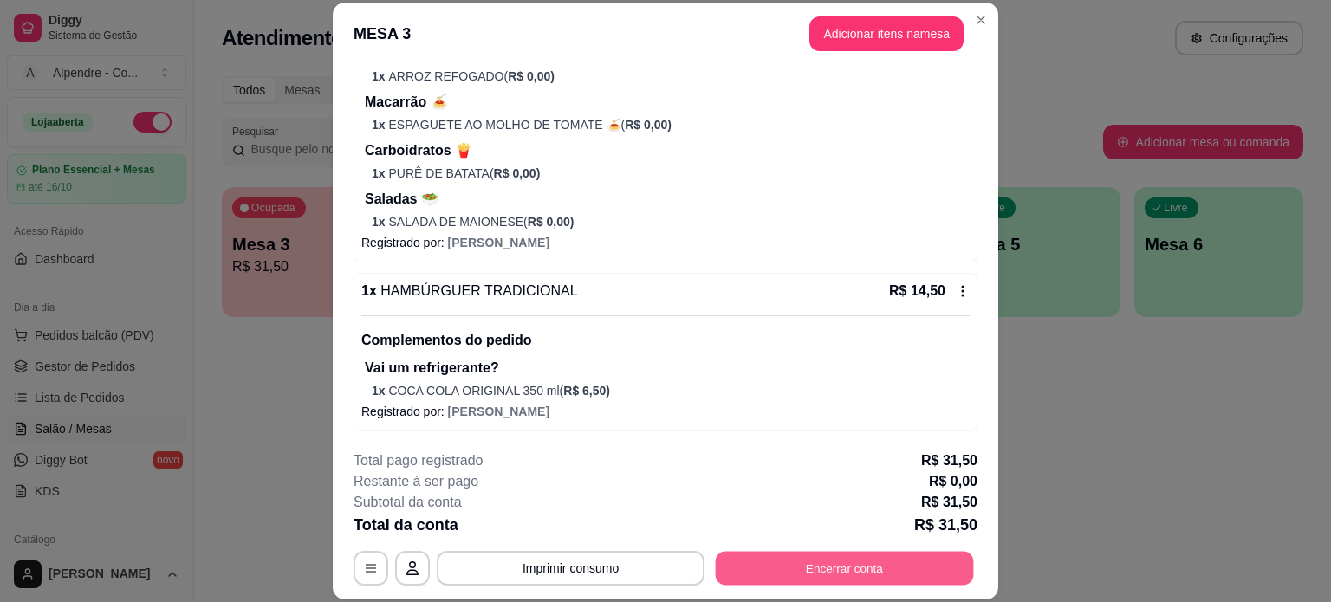
click at [820, 561] on button "Encerrar conta" at bounding box center [845, 568] width 258 height 34
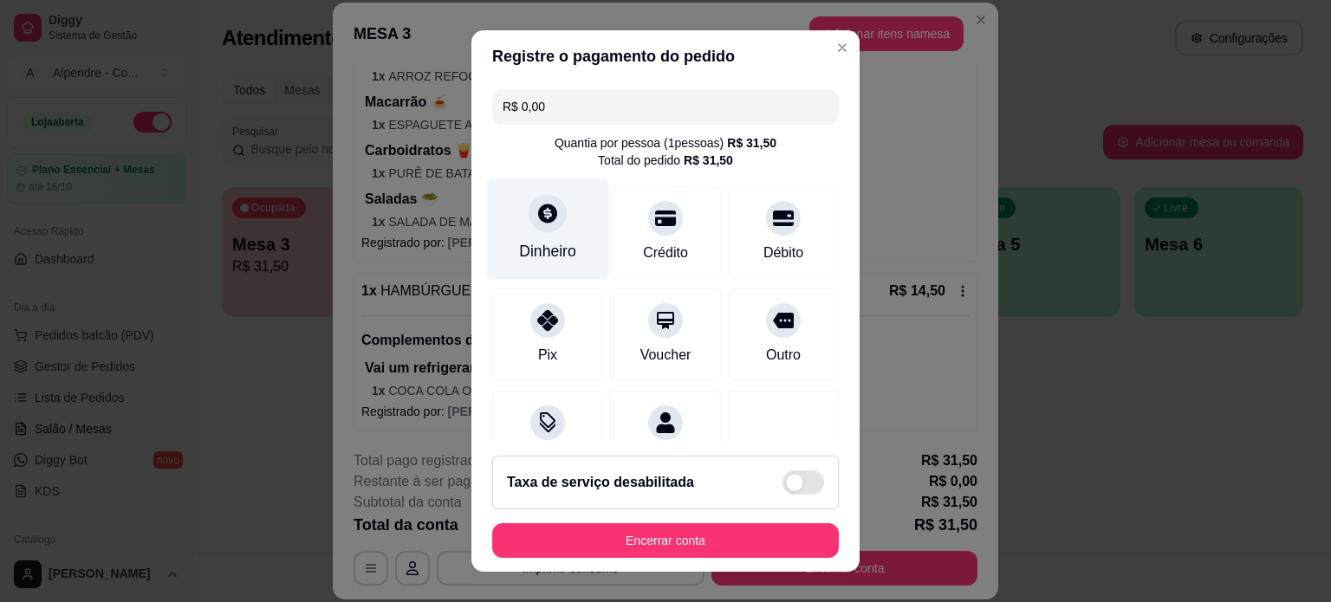
click at [546, 240] on div "Dinheiro" at bounding box center [547, 251] width 57 height 23
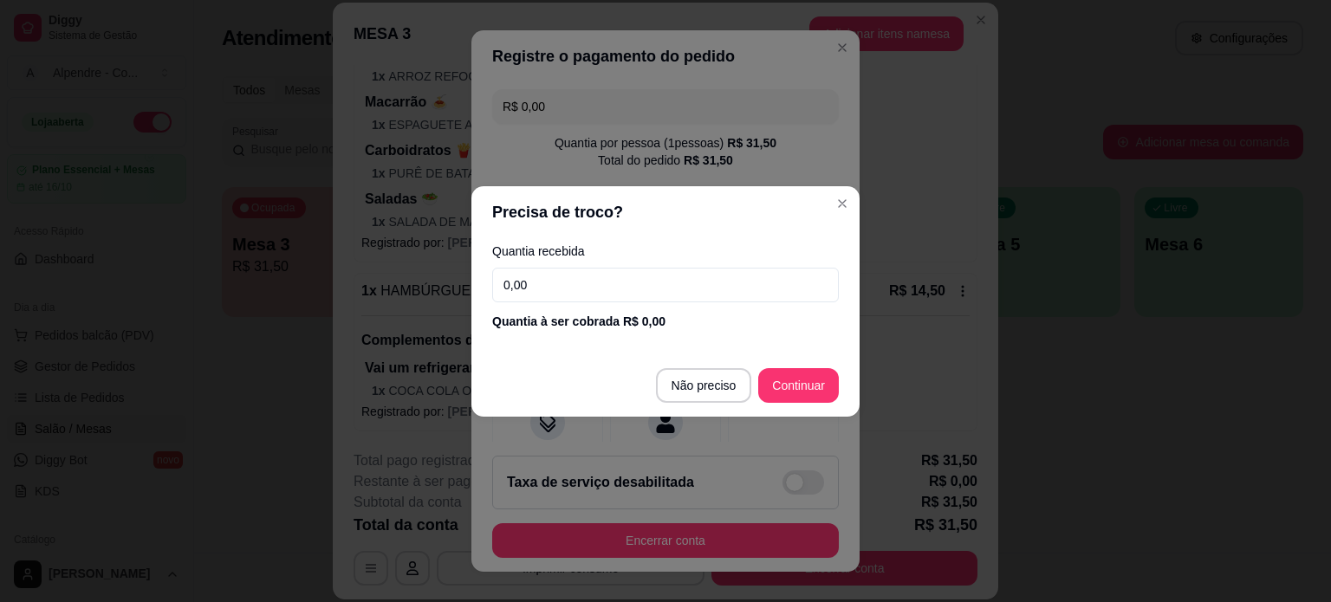
click at [818, 366] on footer "Não preciso Continuar" at bounding box center [665, 385] width 388 height 62
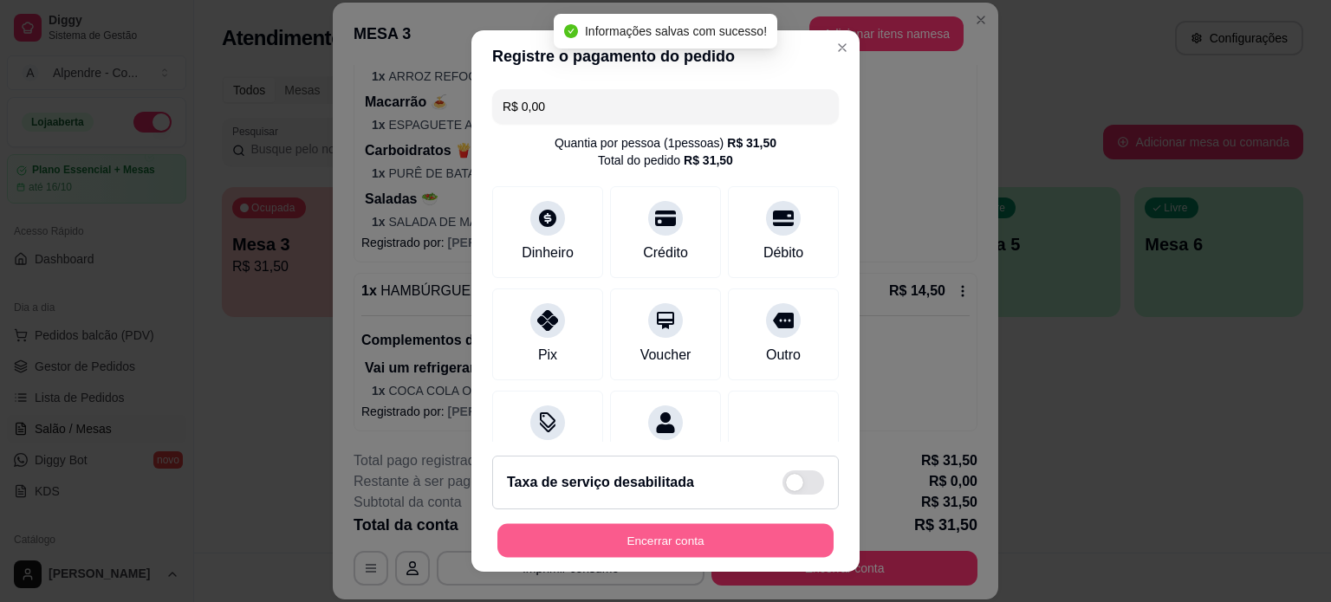
click at [669, 549] on button "Encerrar conta" at bounding box center [665, 541] width 336 height 34
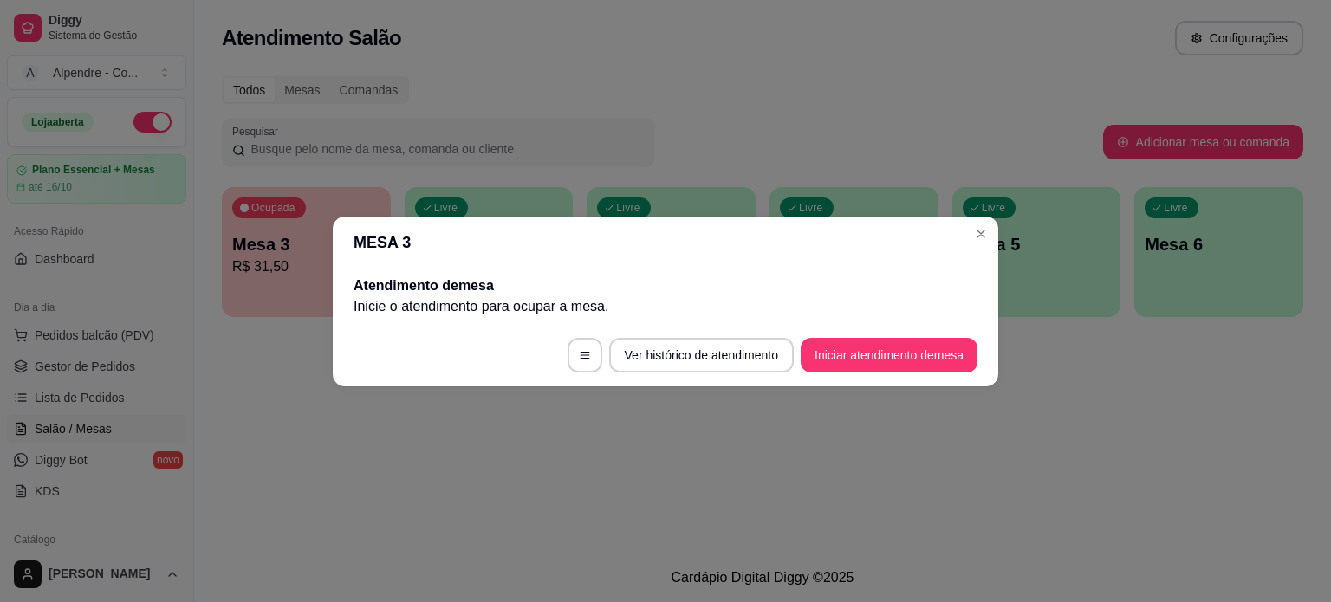
scroll to position [0, 0]
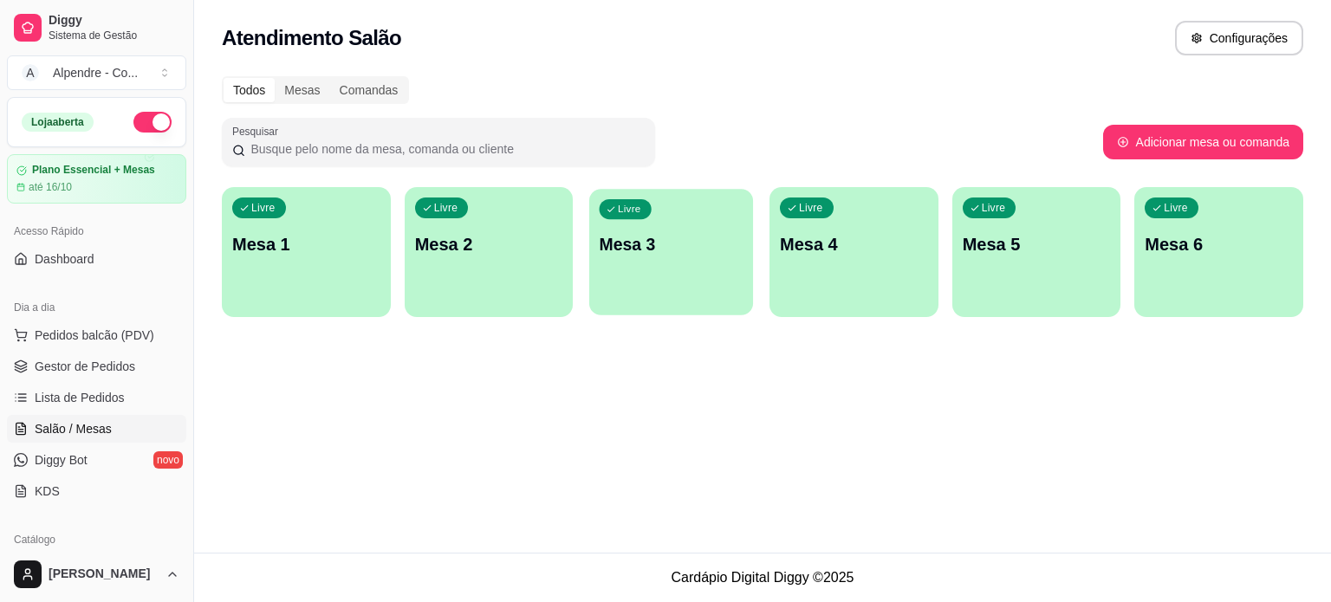
click at [653, 264] on div "Livre Mesa 3" at bounding box center [671, 242] width 164 height 106
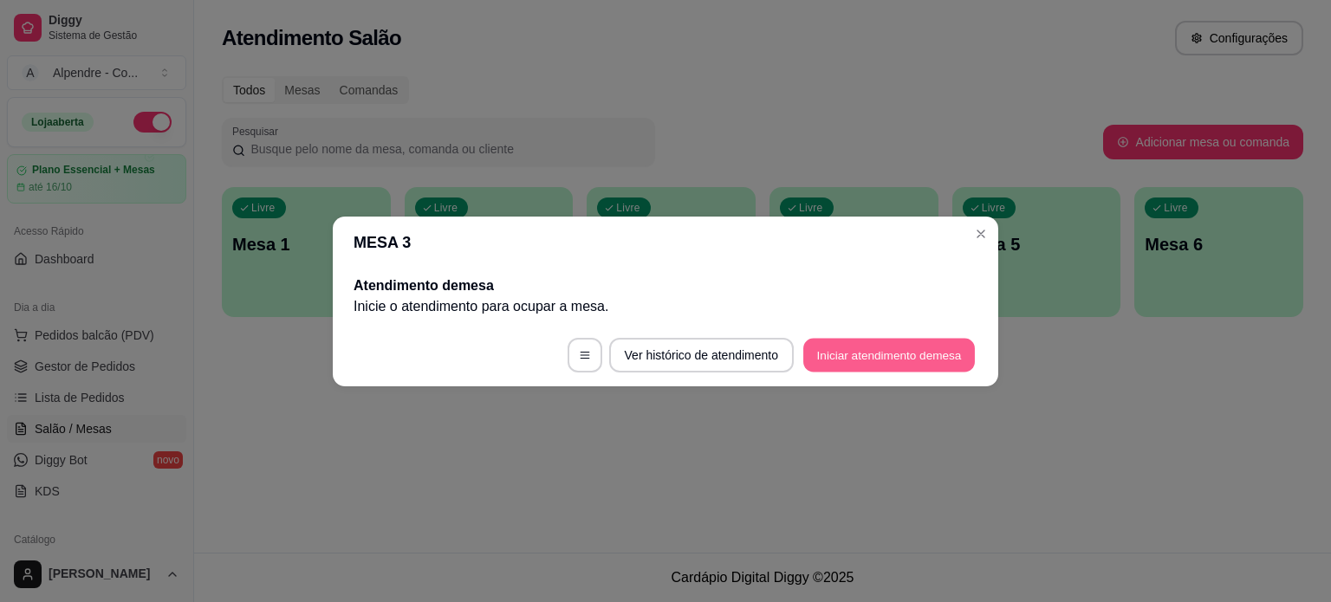
click at [878, 357] on button "Iniciar atendimento de mesa" at bounding box center [889, 355] width 172 height 34
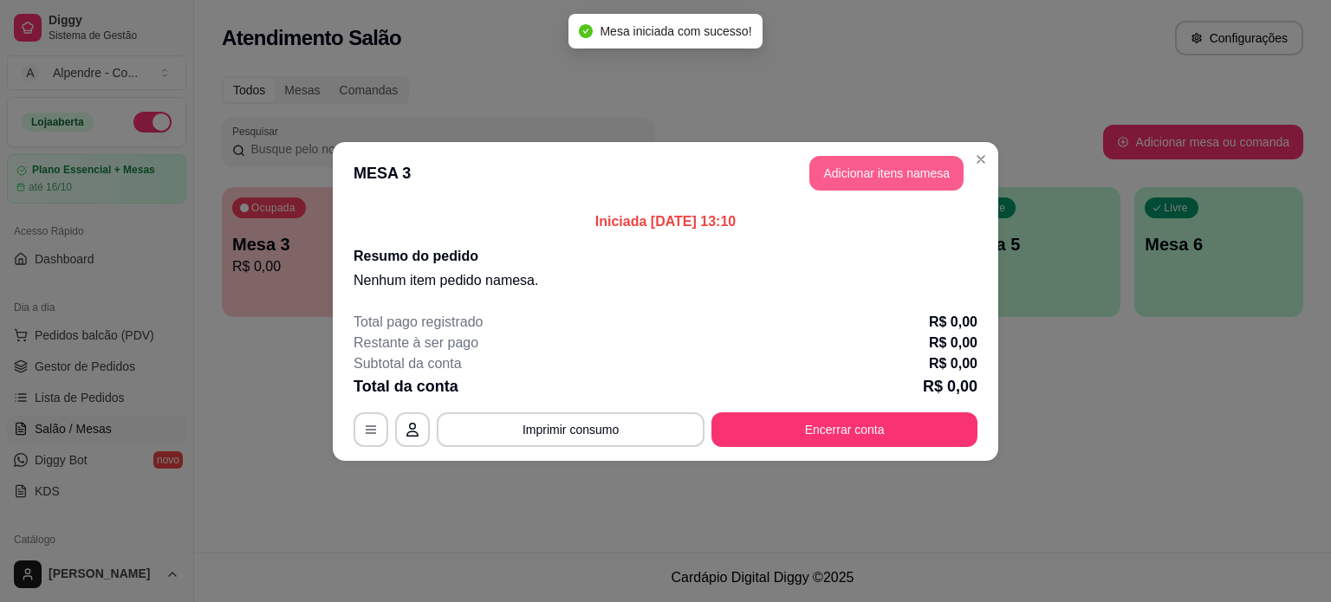
click at [929, 180] on button "Adicionar itens na mesa" at bounding box center [886, 173] width 154 height 35
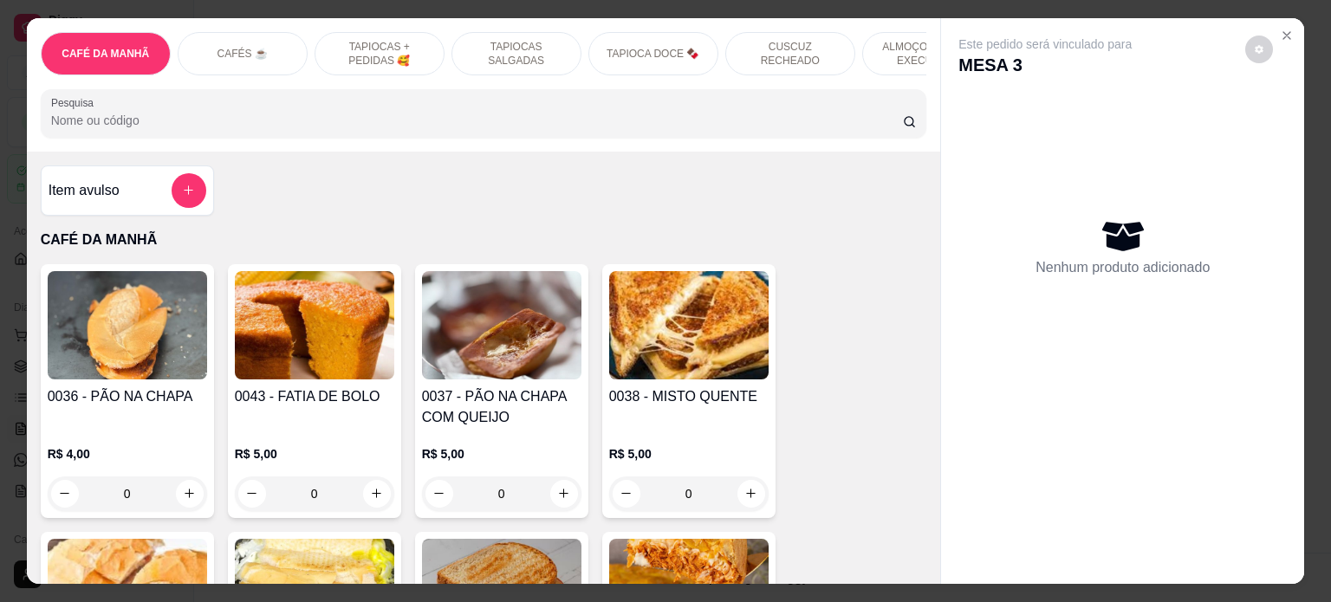
click at [893, 44] on p "ALMOÇO - PRATO EXECUTIVO" at bounding box center [927, 54] width 100 height 28
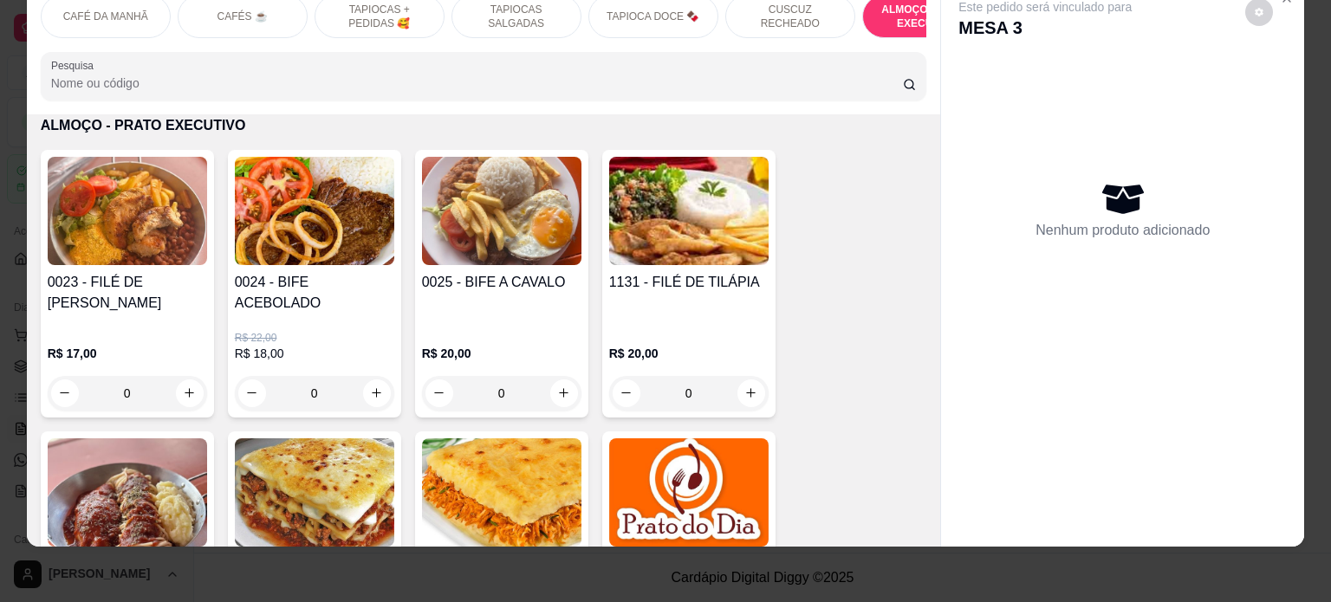
click at [741, 376] on div "0" at bounding box center [688, 393] width 159 height 35
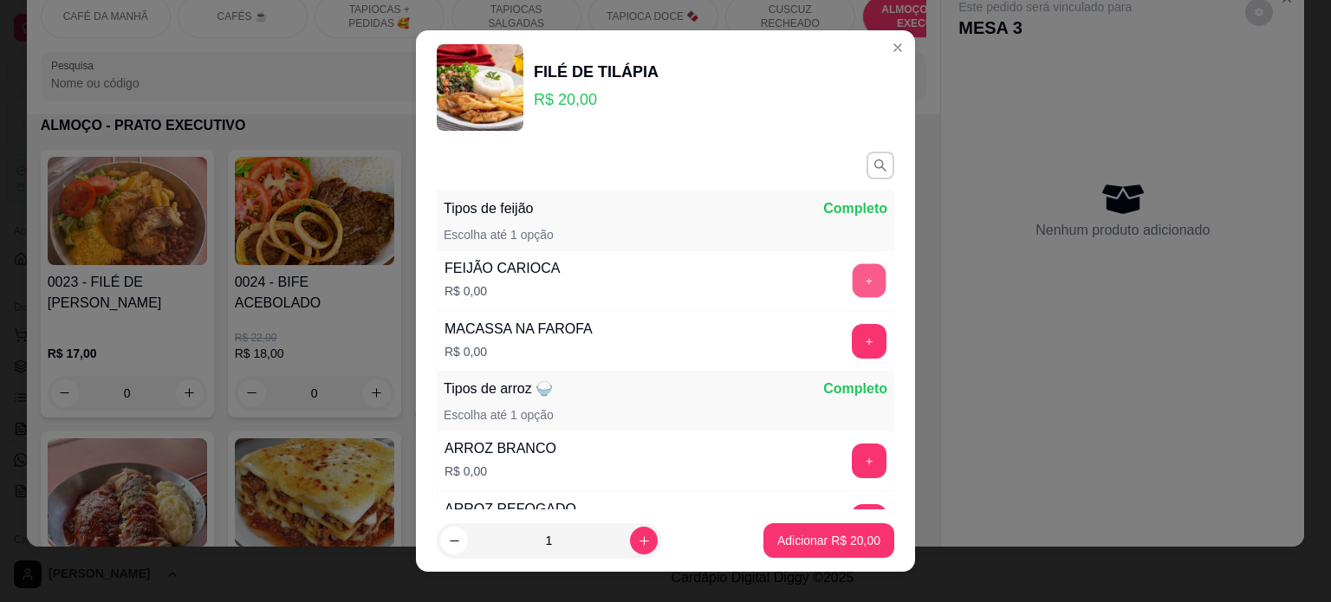
click at [852, 288] on button "+" at bounding box center [869, 280] width 34 height 34
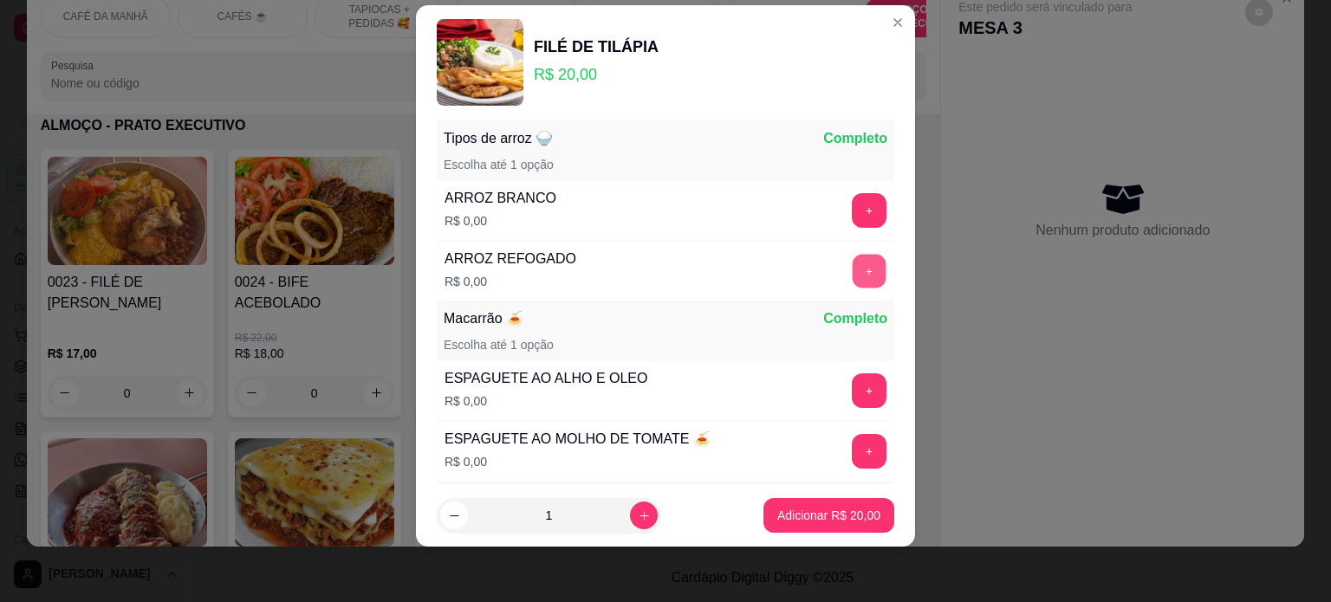
click at [852, 265] on button "+" at bounding box center [869, 271] width 34 height 34
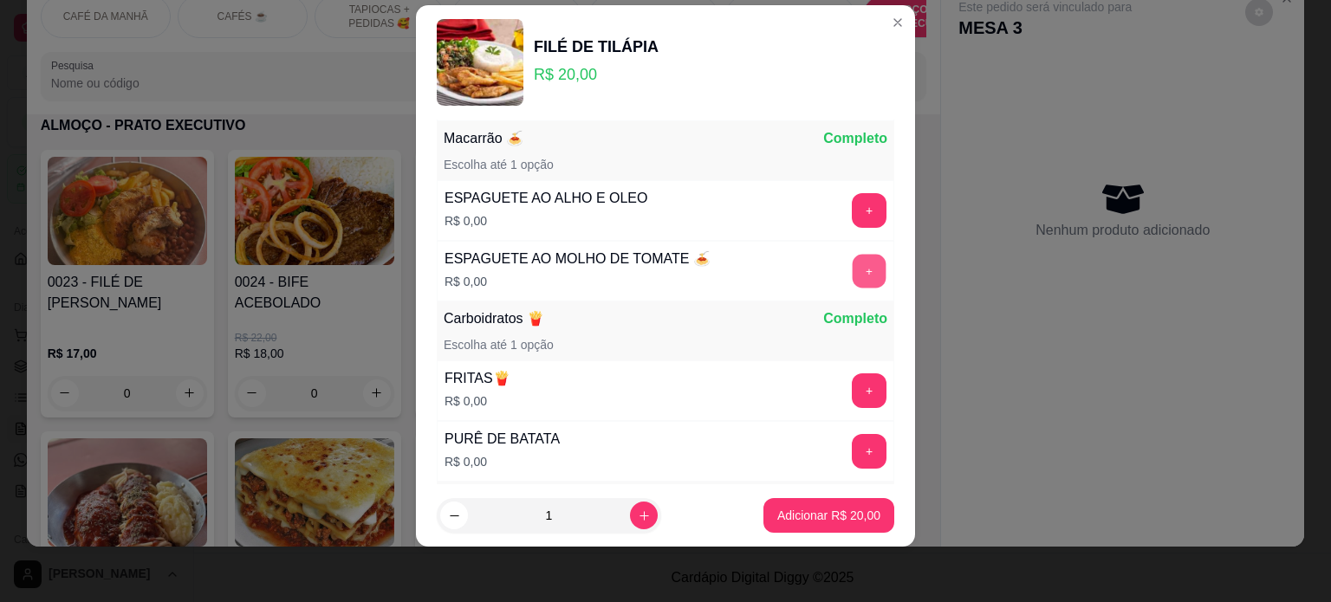
click at [852, 279] on button "+" at bounding box center [869, 271] width 34 height 34
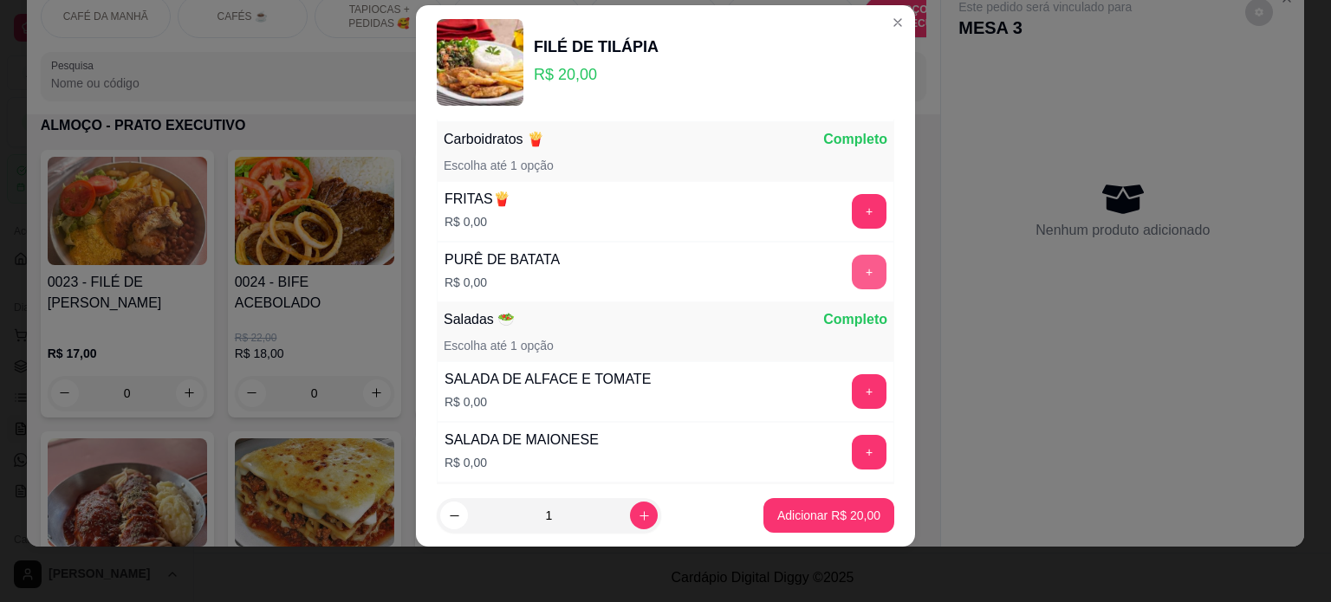
click at [852, 266] on button "+" at bounding box center [869, 272] width 35 height 35
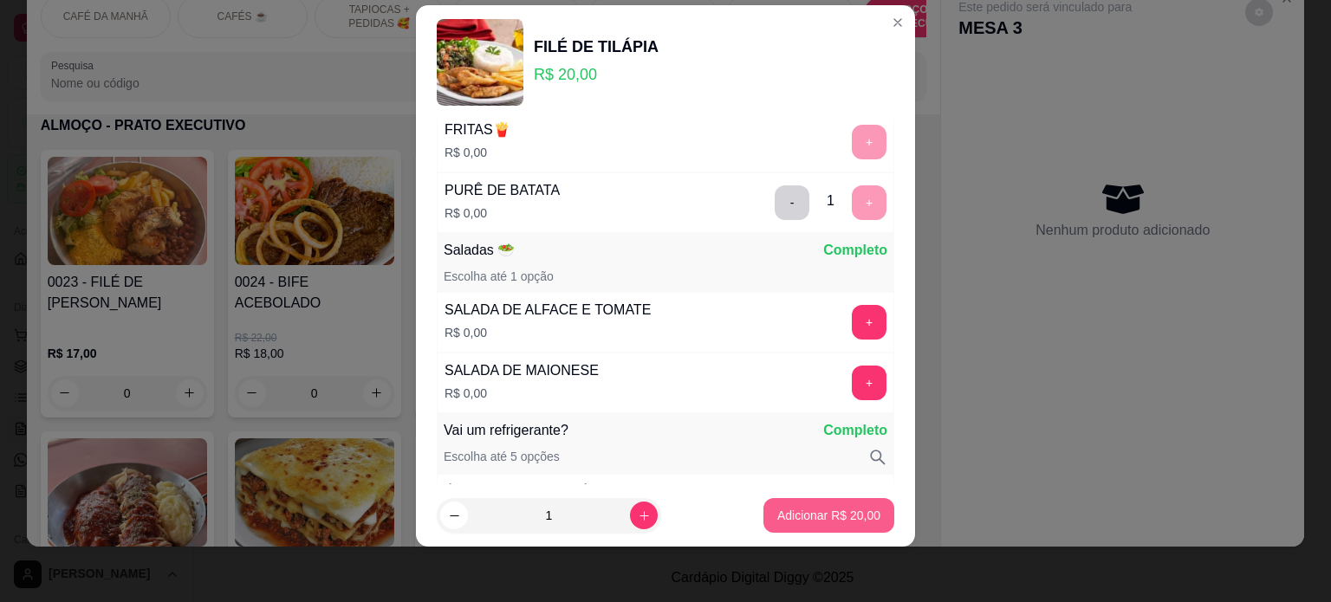
scroll to position [764, 0]
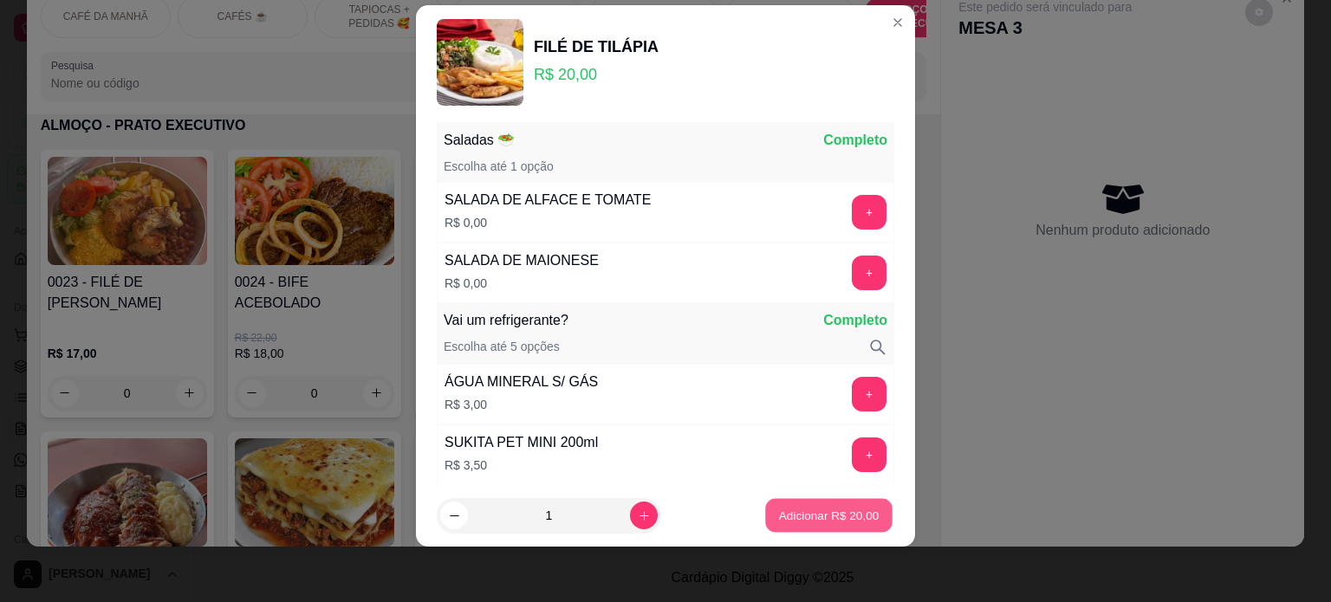
click at [818, 505] on button "Adicionar R$ 20,00" at bounding box center [828, 516] width 127 height 34
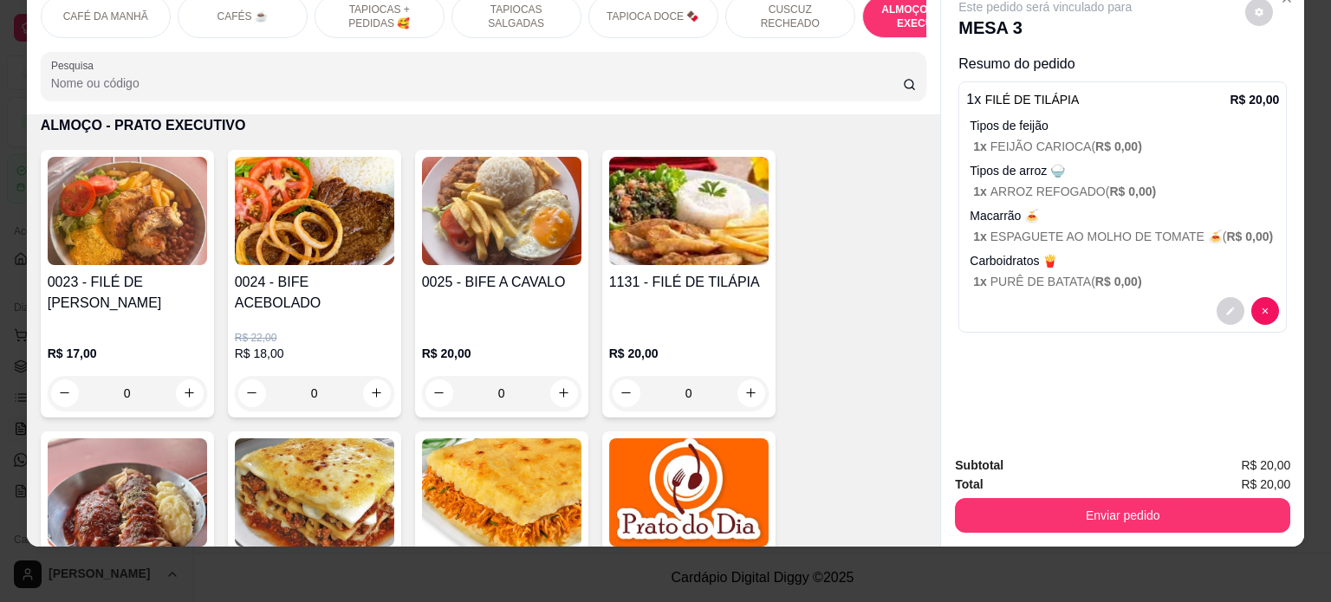
scroll to position [0, 0]
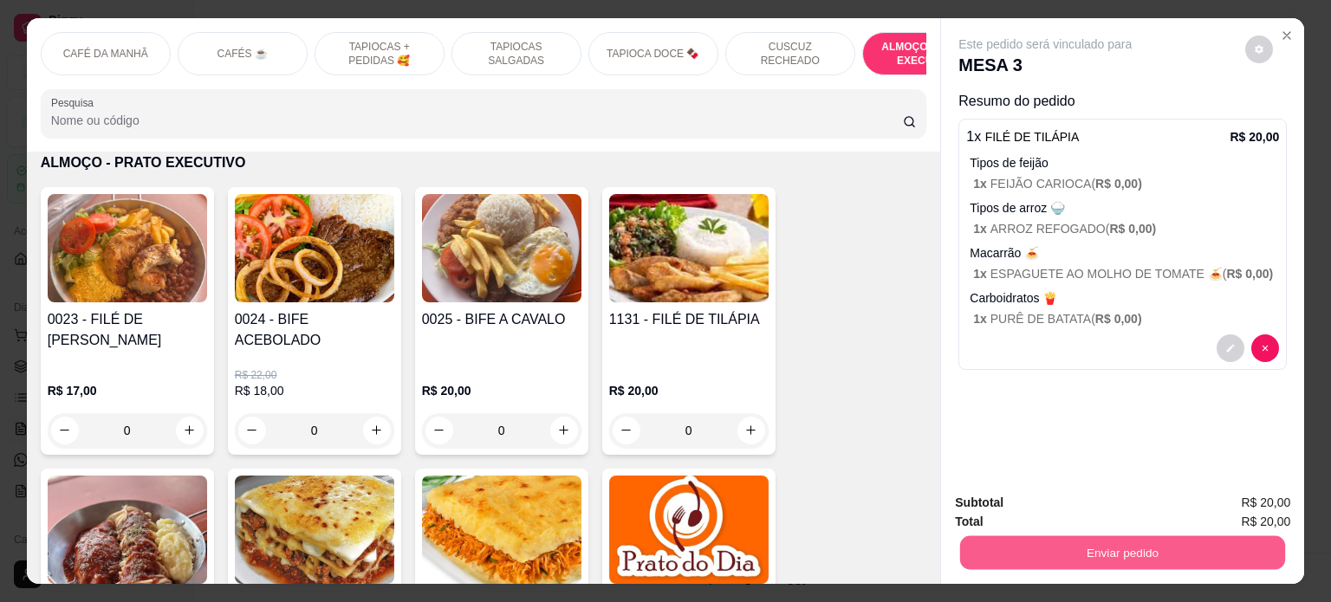
click at [1115, 556] on button "Enviar pedido" at bounding box center [1122, 553] width 325 height 34
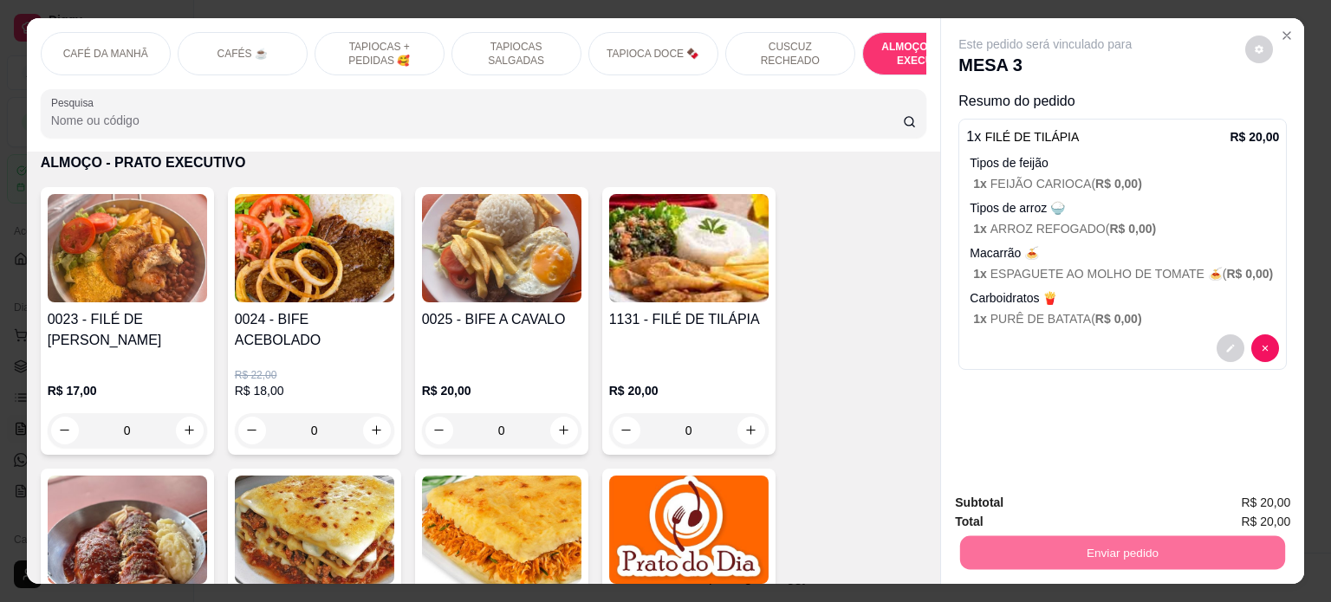
click at [1263, 497] on button "Enviar pedido" at bounding box center [1243, 503] width 95 height 32
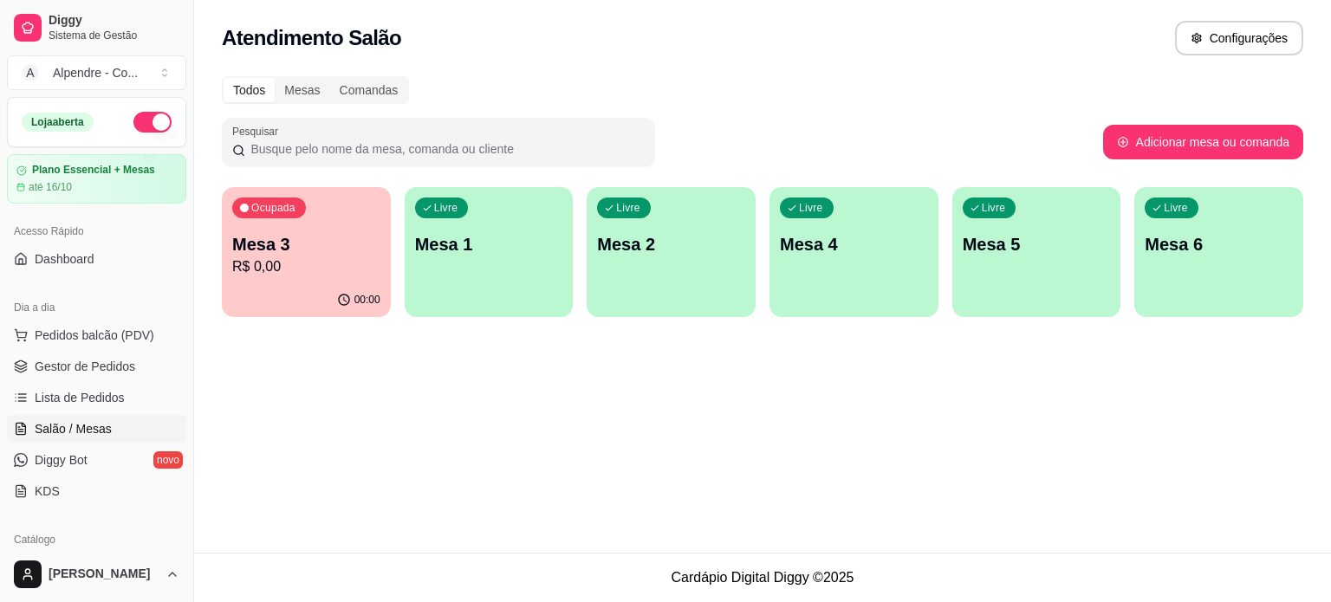
click at [327, 225] on div "Ocupada Mesa 3 R$ 0,00" at bounding box center [306, 235] width 169 height 96
click at [315, 246] on p "Mesa 3" at bounding box center [307, 244] width 144 height 23
click at [327, 255] on p "Mesa 3" at bounding box center [307, 244] width 144 height 23
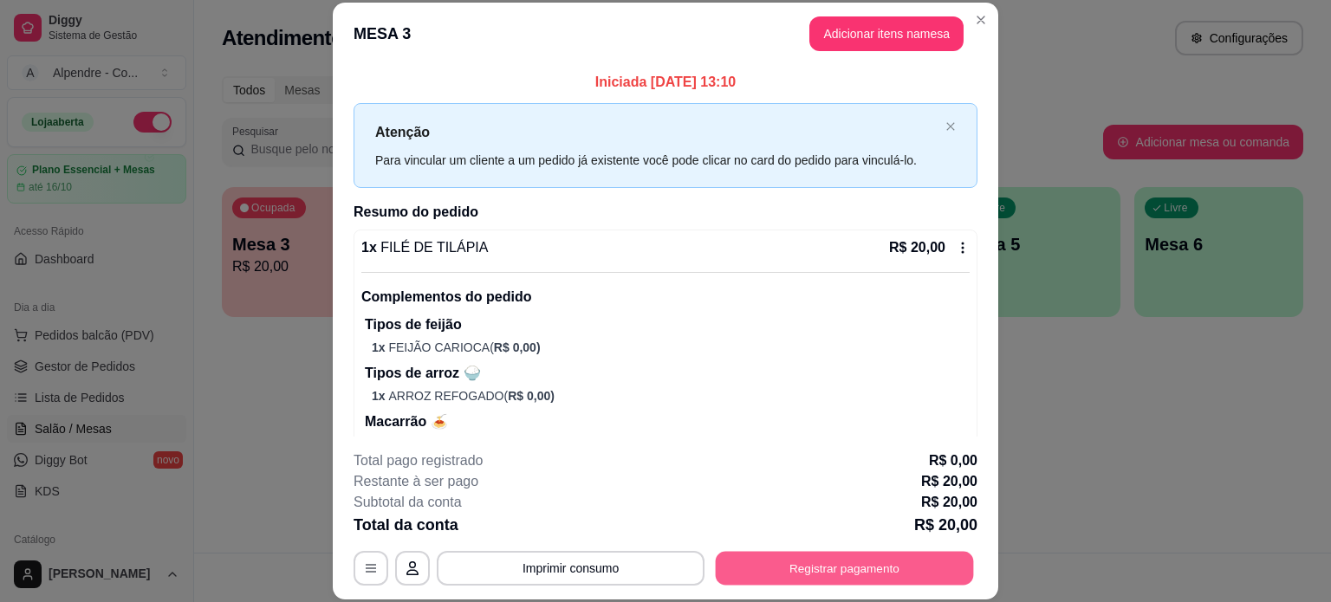
click at [859, 572] on button "Registrar pagamento" at bounding box center [845, 568] width 258 height 34
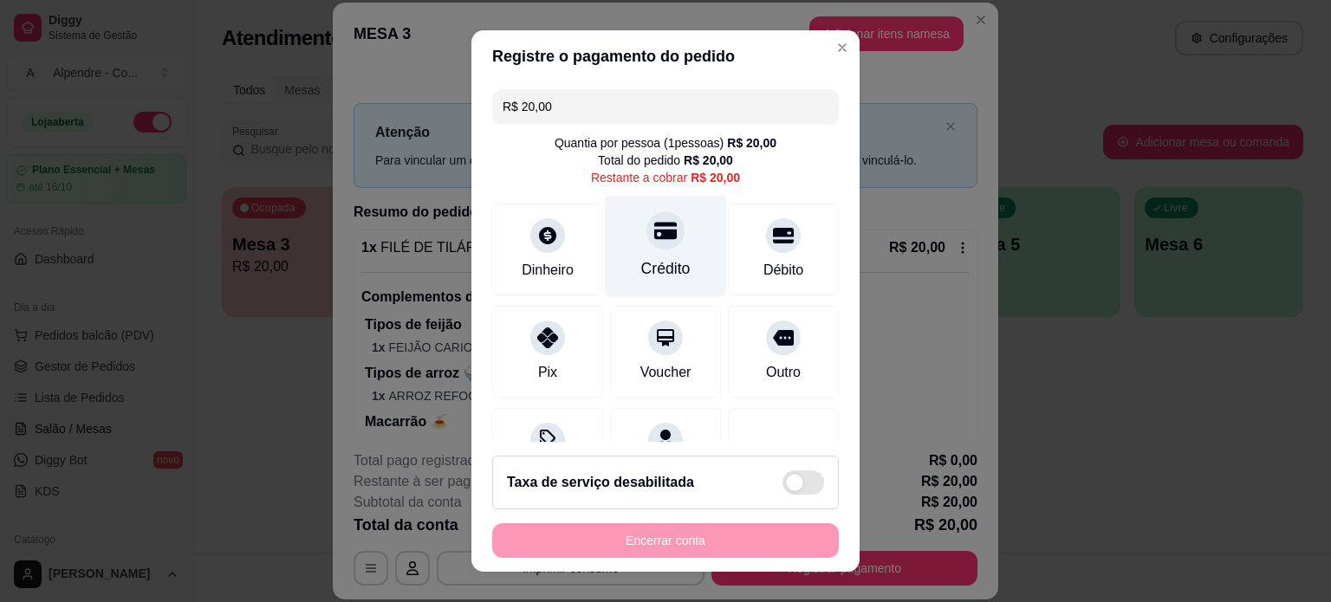
click at [654, 235] on icon at bounding box center [665, 230] width 23 height 17
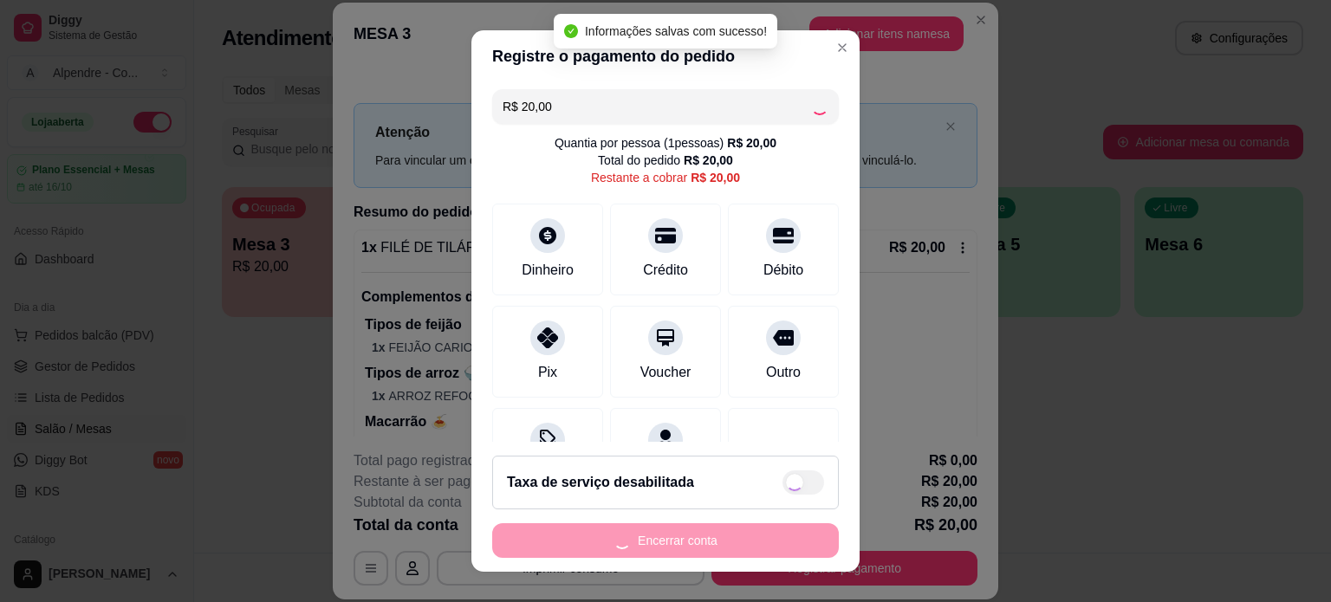
type input "R$ 0,00"
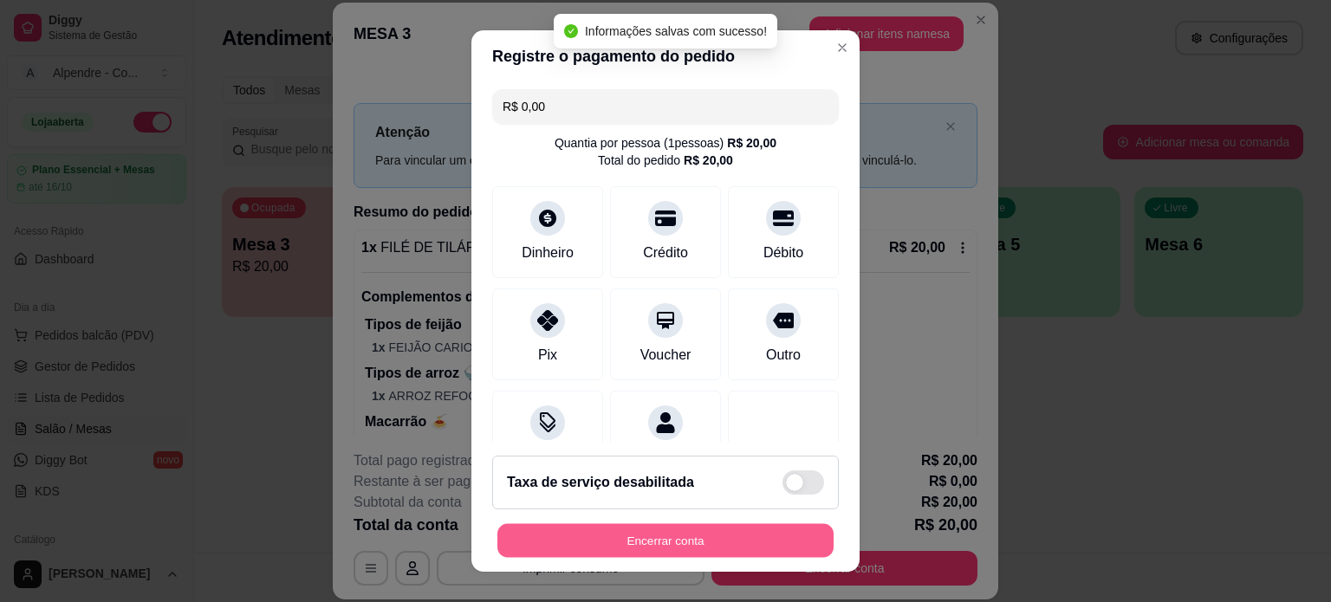
click at [655, 543] on button "Encerrar conta" at bounding box center [665, 541] width 336 height 34
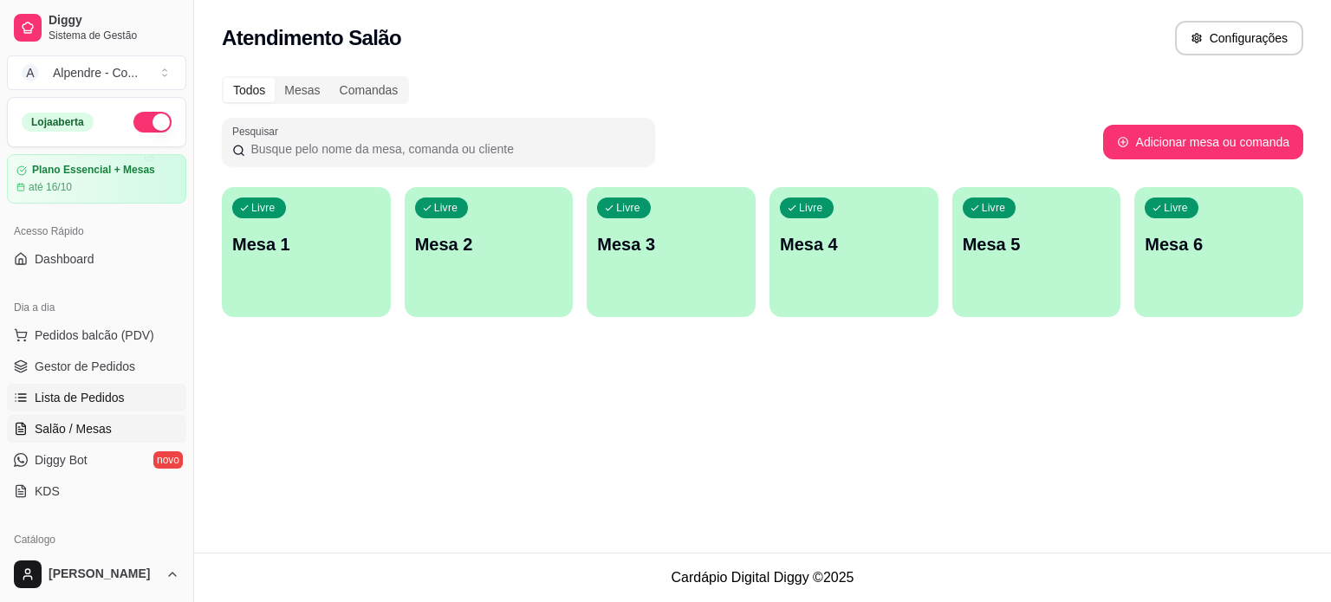
click at [87, 404] on span "Lista de Pedidos" at bounding box center [80, 397] width 90 height 17
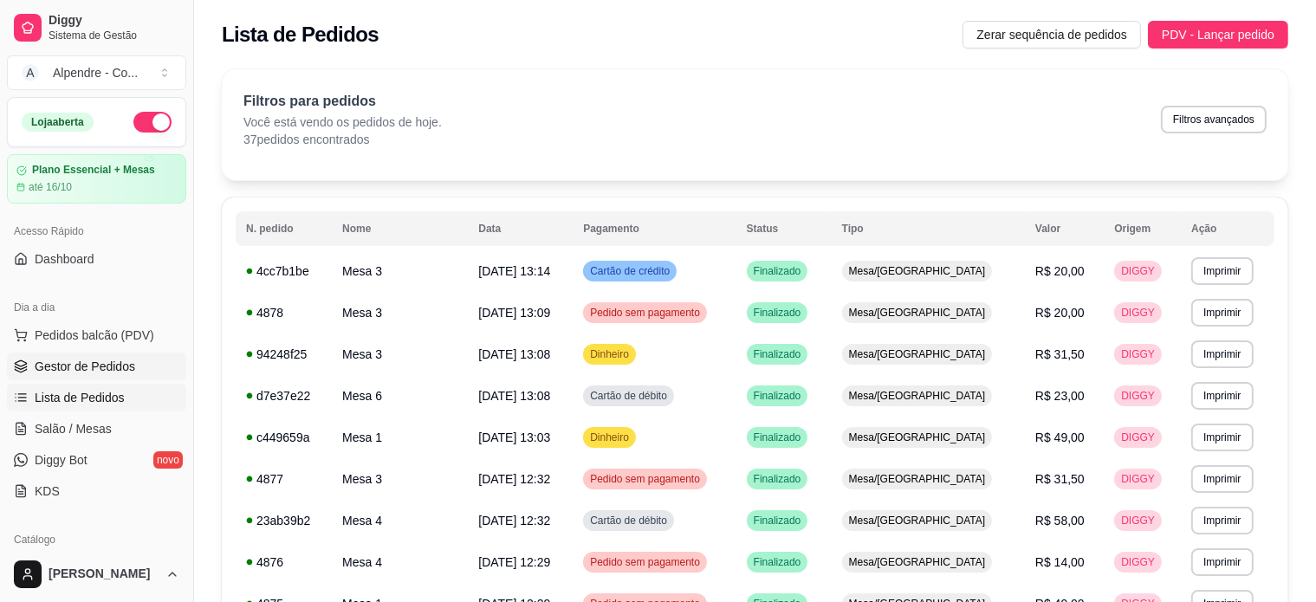
click at [90, 360] on span "Gestor de Pedidos" at bounding box center [85, 366] width 100 height 17
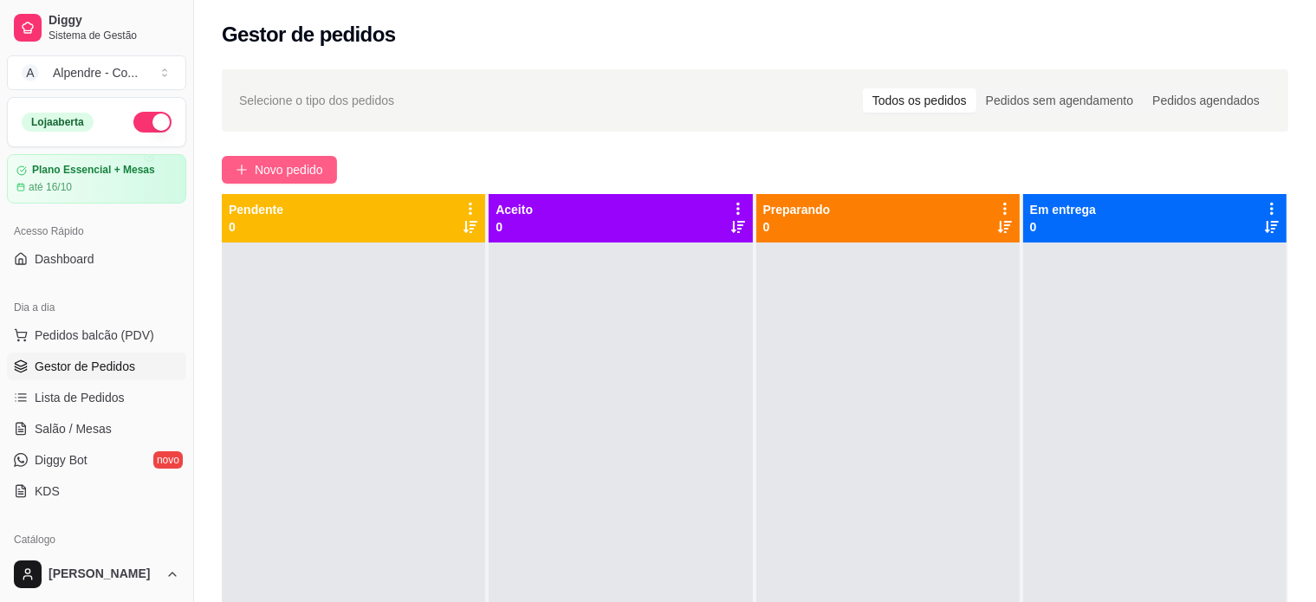
click at [280, 161] on span "Novo pedido" at bounding box center [289, 169] width 68 height 19
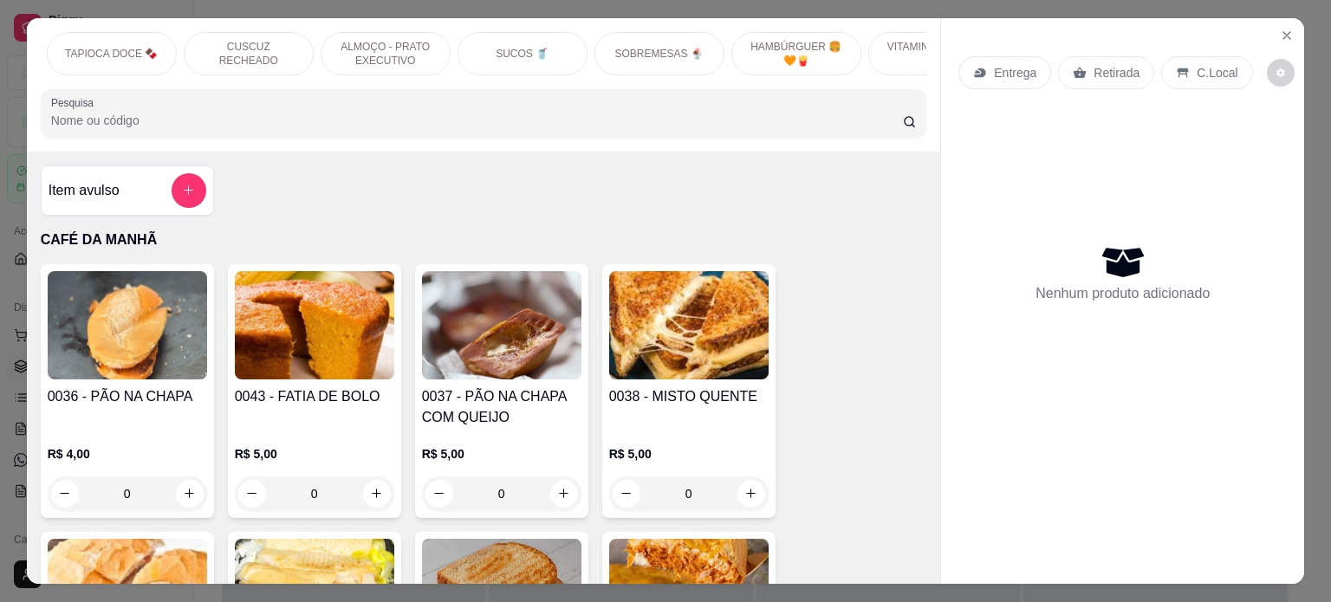
scroll to position [0, 581]
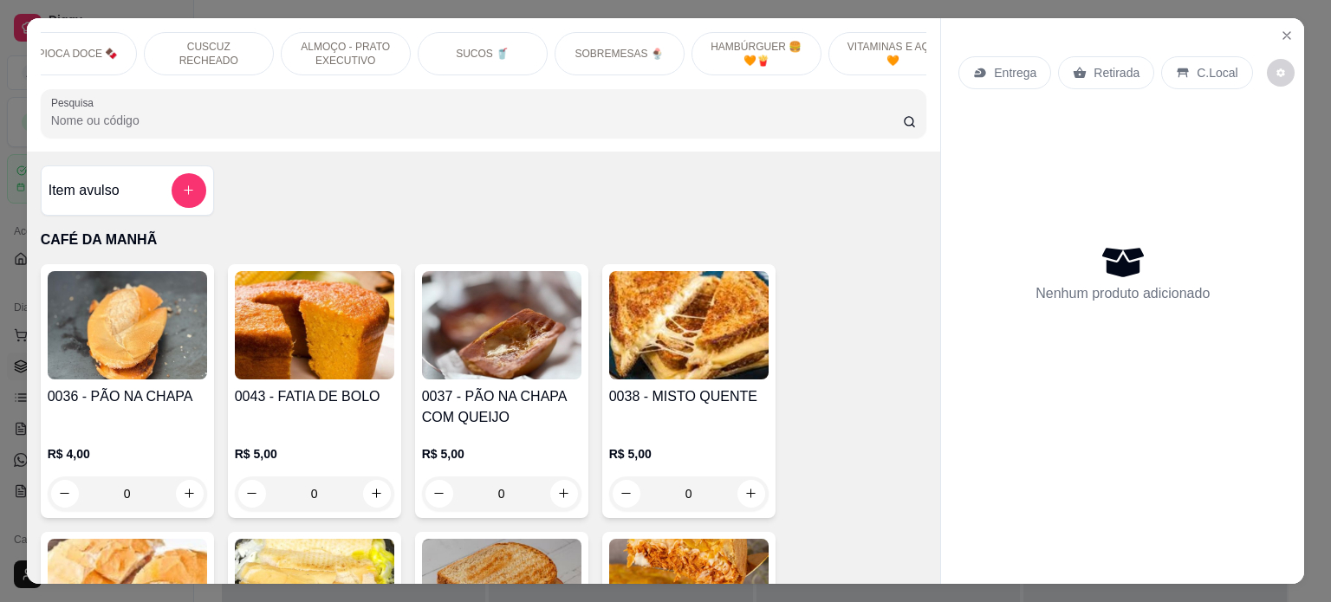
click at [615, 47] on p "SOBREMESAS 🍨" at bounding box center [619, 54] width 88 height 14
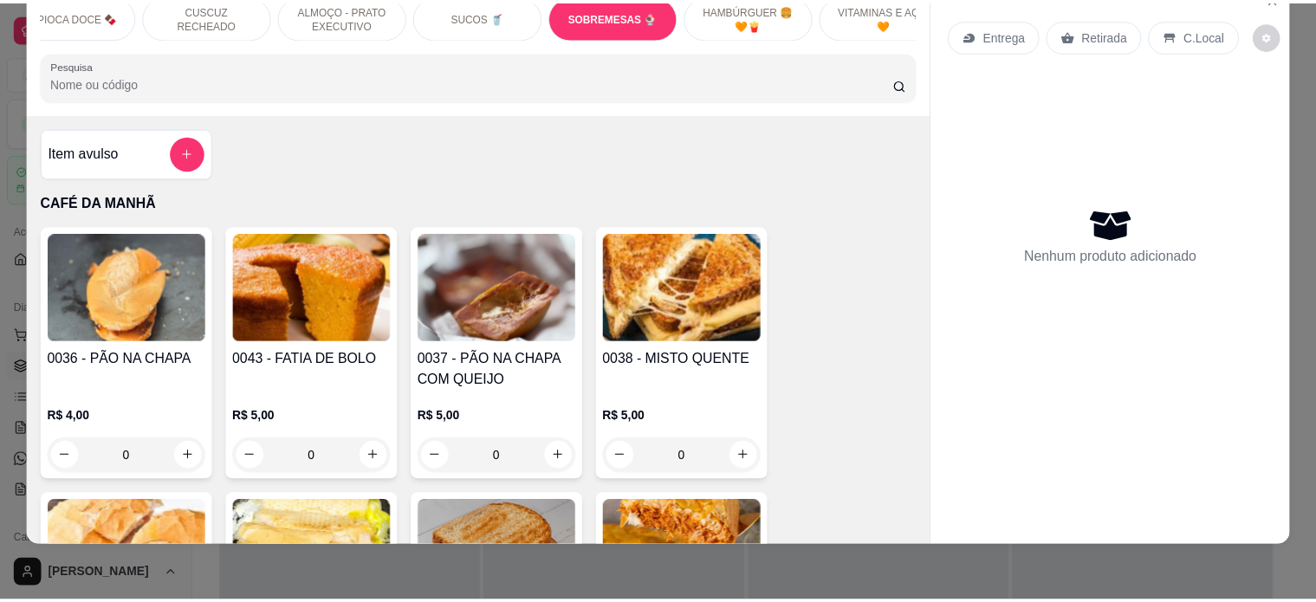
scroll to position [4940, 0]
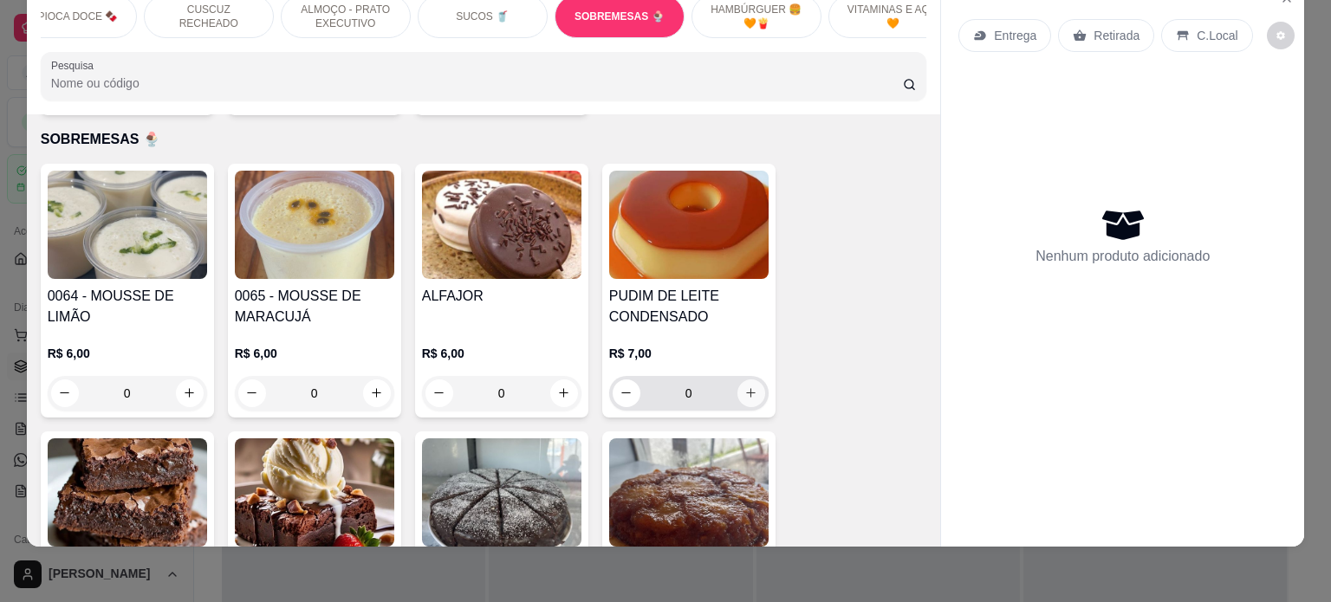
click at [749, 386] on icon "increase-product-quantity" at bounding box center [750, 392] width 13 height 13
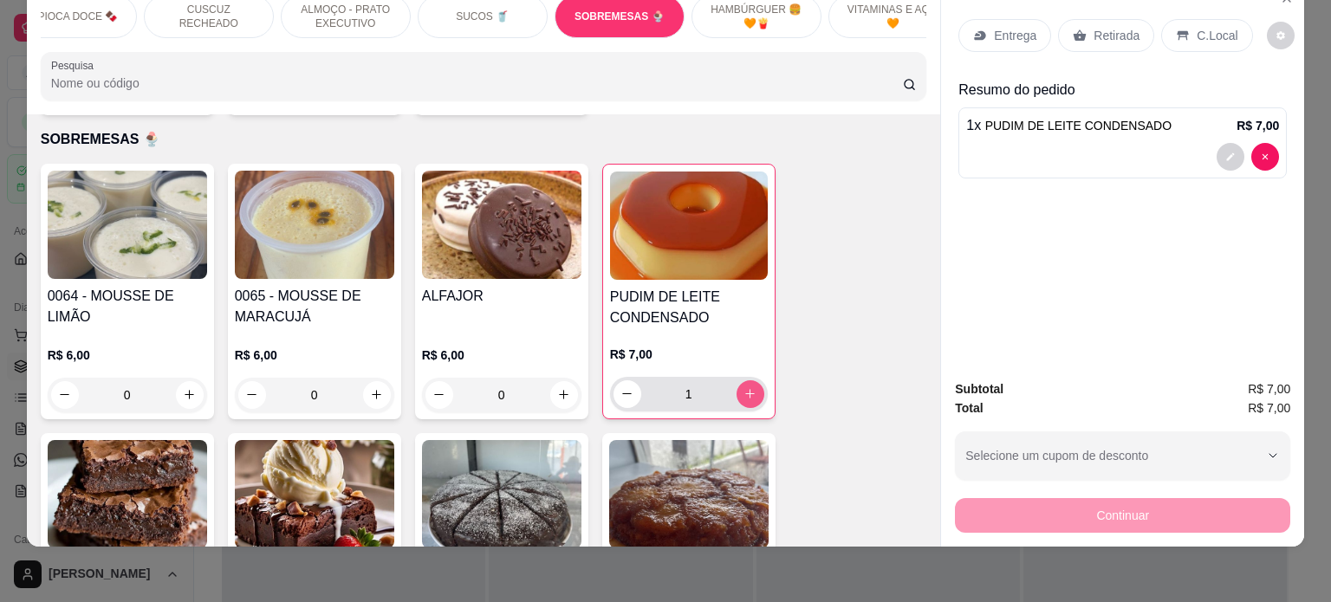
click at [750, 386] on button "increase-product-quantity" at bounding box center [750, 394] width 28 height 28
type input "2"
click at [1098, 27] on p "Retirada" at bounding box center [1116, 35] width 46 height 17
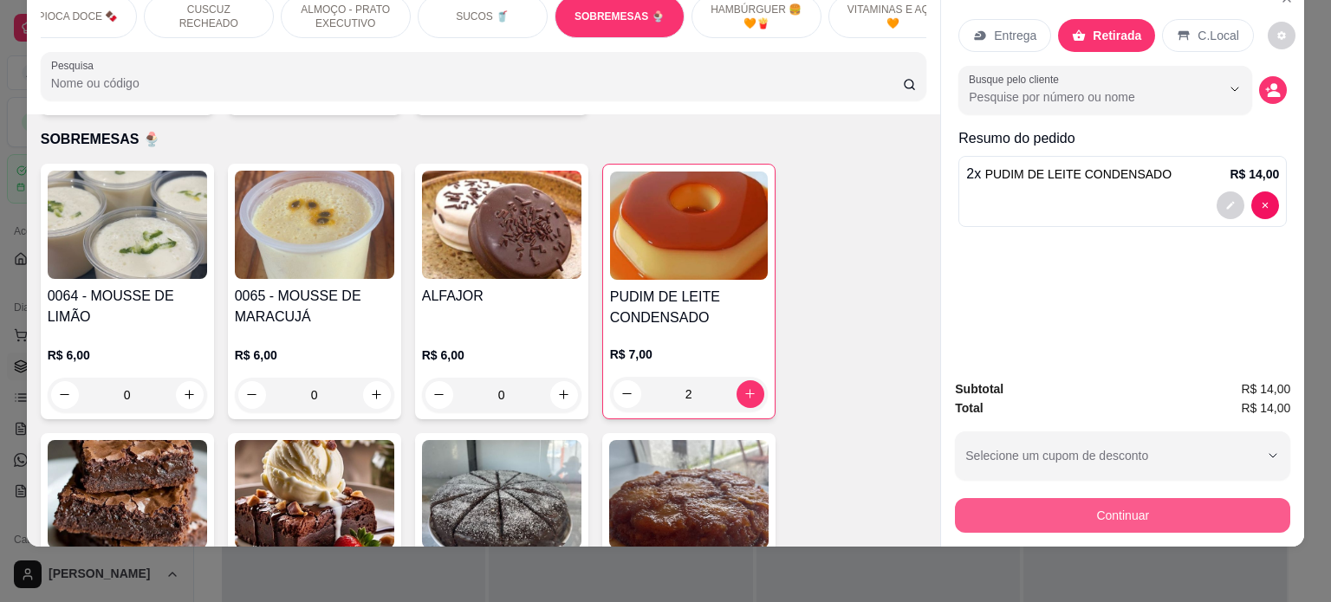
click at [1123, 498] on button "Continuar" at bounding box center [1122, 515] width 335 height 35
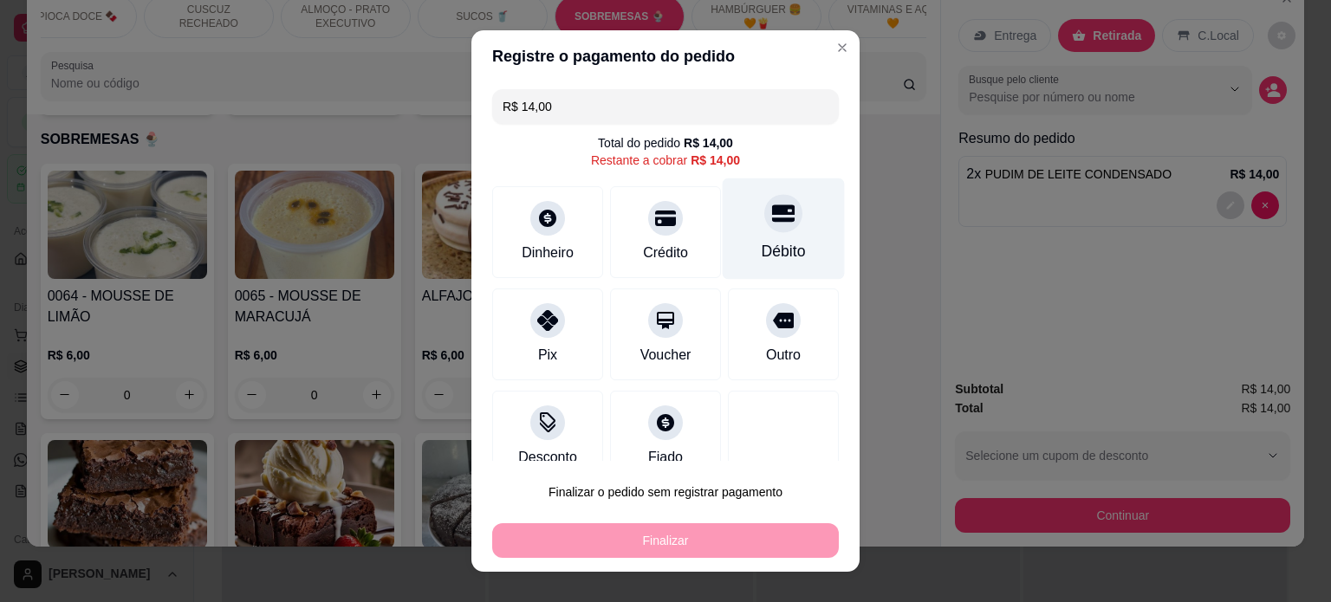
click at [755, 234] on div "Débito" at bounding box center [784, 228] width 122 height 101
type input "R$ 0,00"
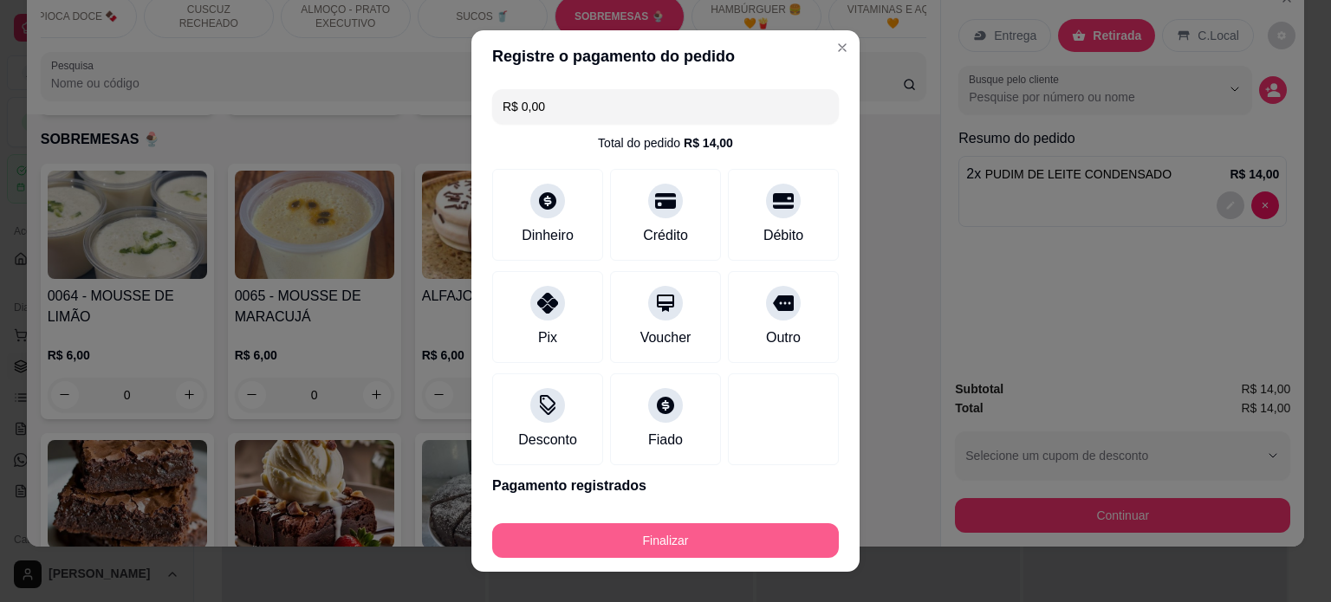
click at [651, 544] on button "Finalizar" at bounding box center [665, 540] width 347 height 35
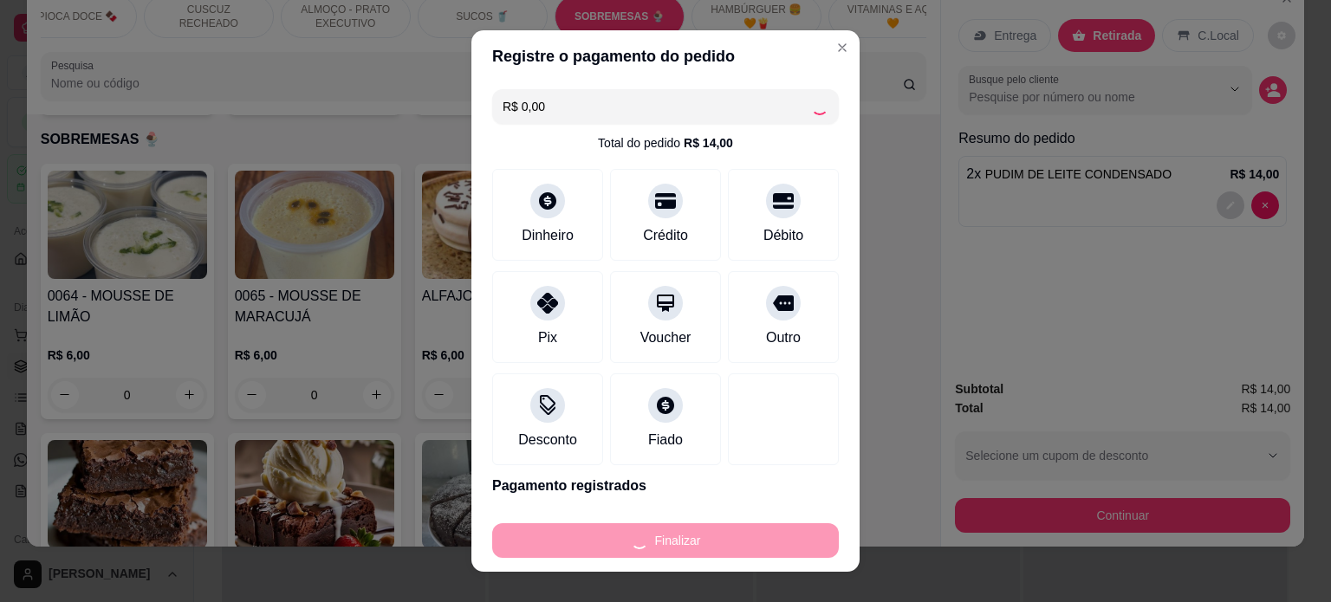
type input "0"
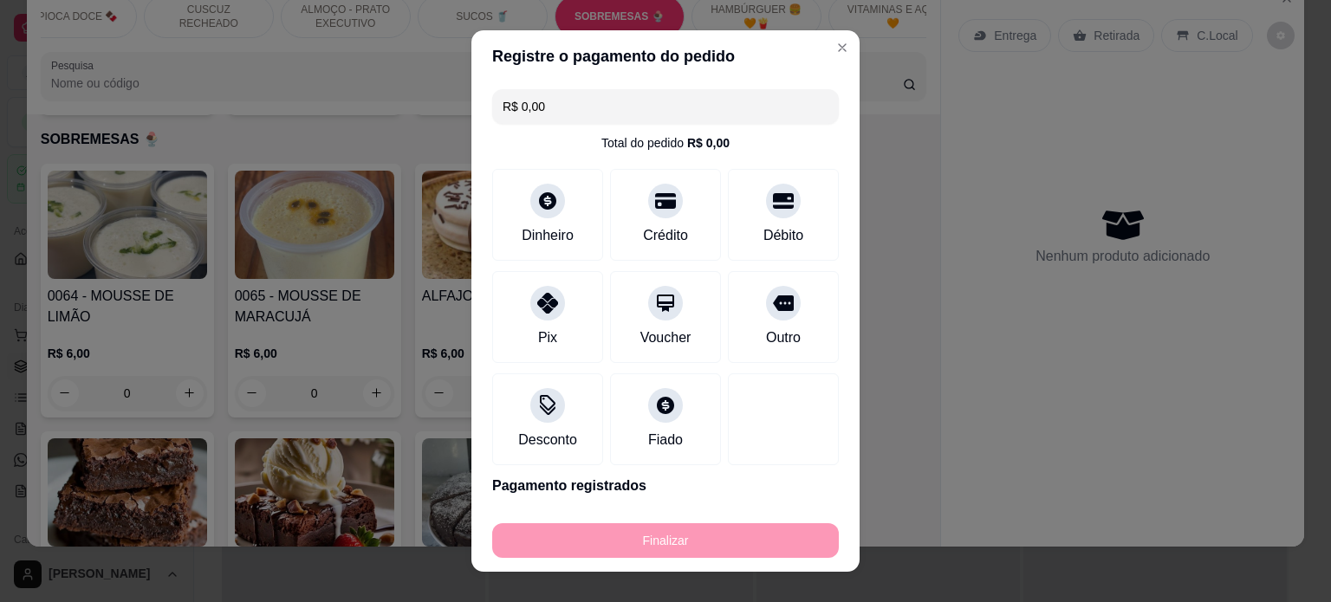
type input "-R$ 14,00"
